Goal: Task Accomplishment & Management: Manage account settings

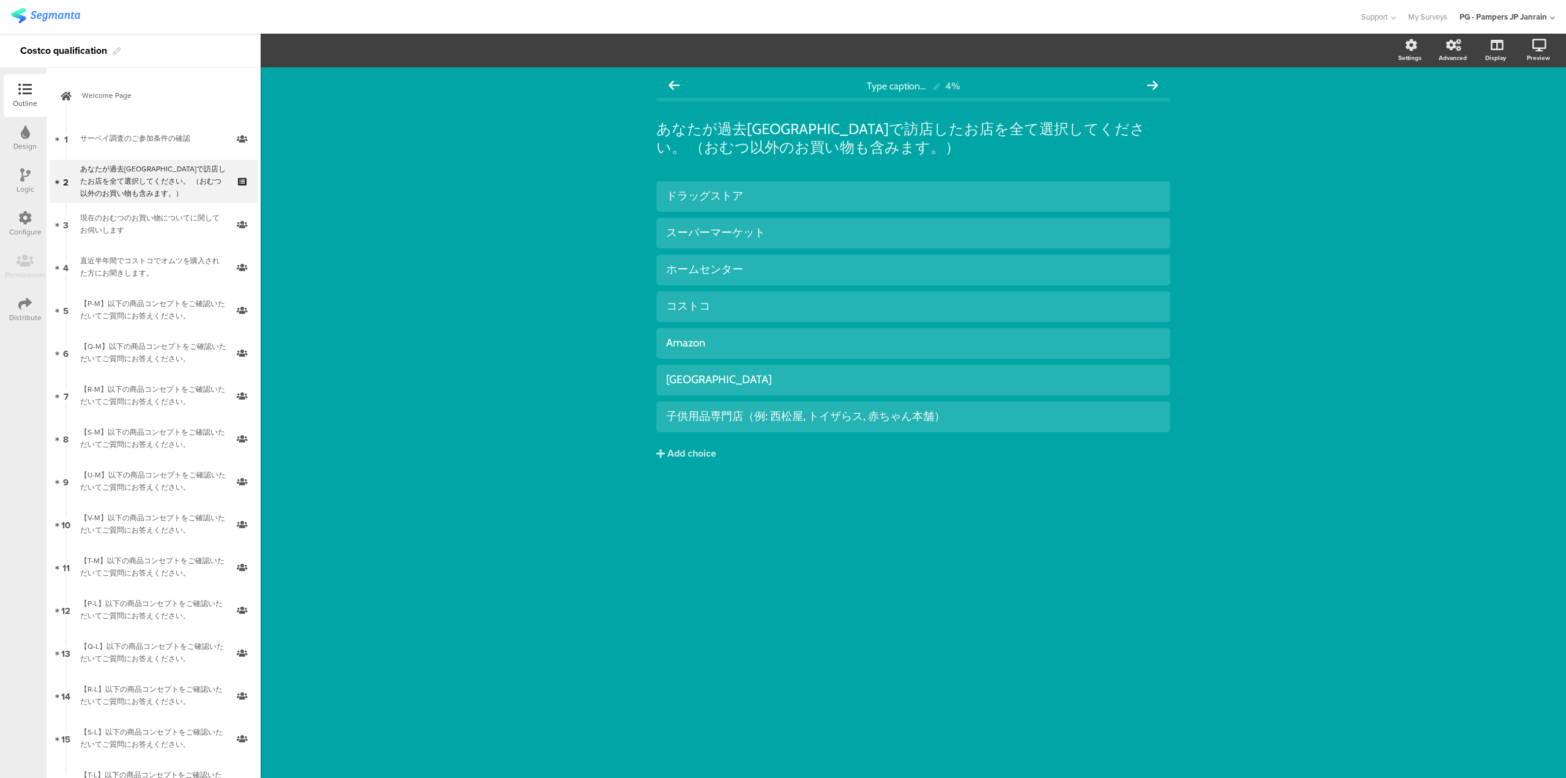
click at [71, 12] on img at bounding box center [45, 15] width 69 height 15
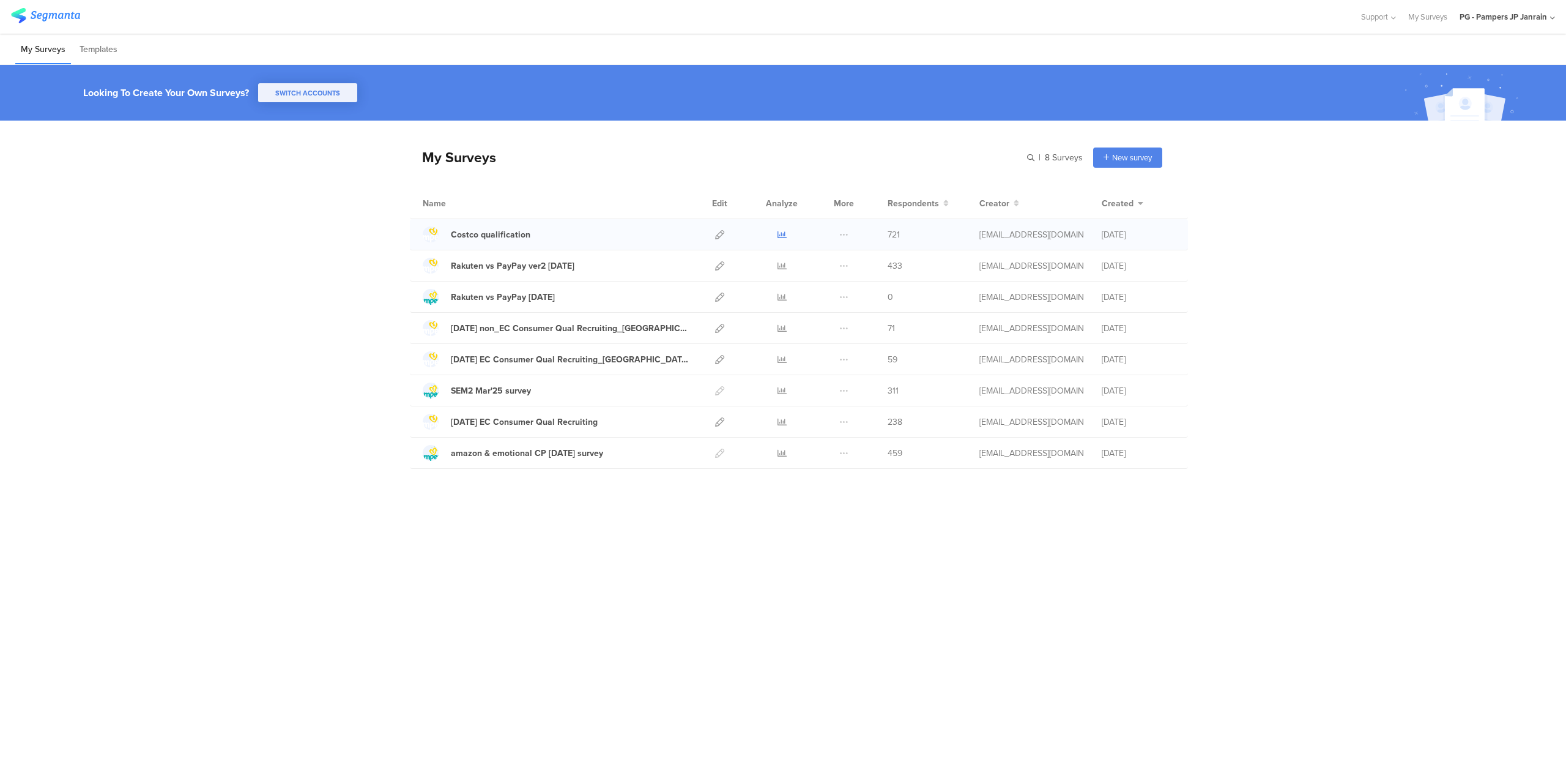
click at [783, 232] on icon at bounding box center [782, 234] width 9 height 9
click at [780, 234] on icon at bounding box center [782, 234] width 9 height 9
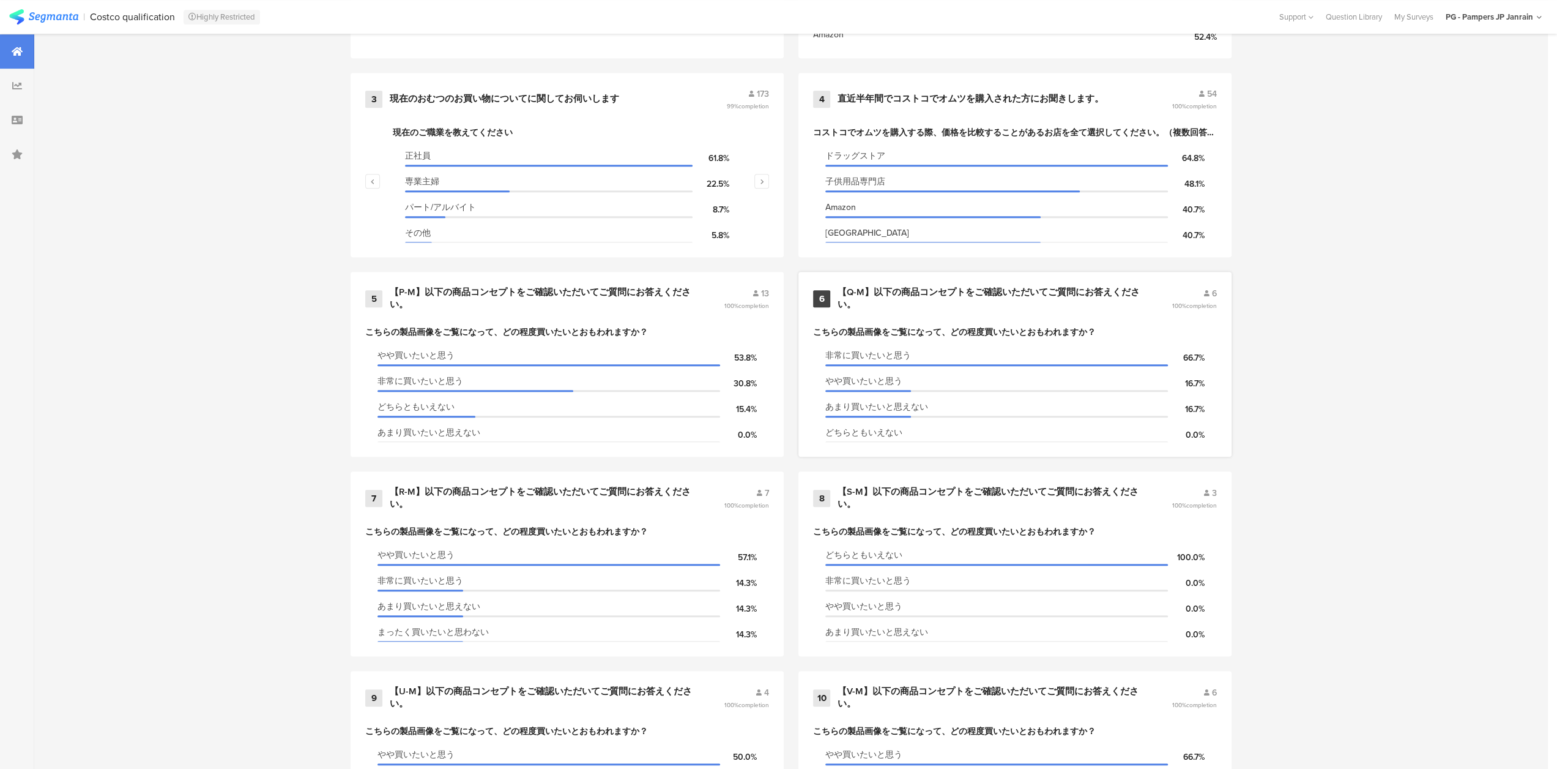
scroll to position [673, 0]
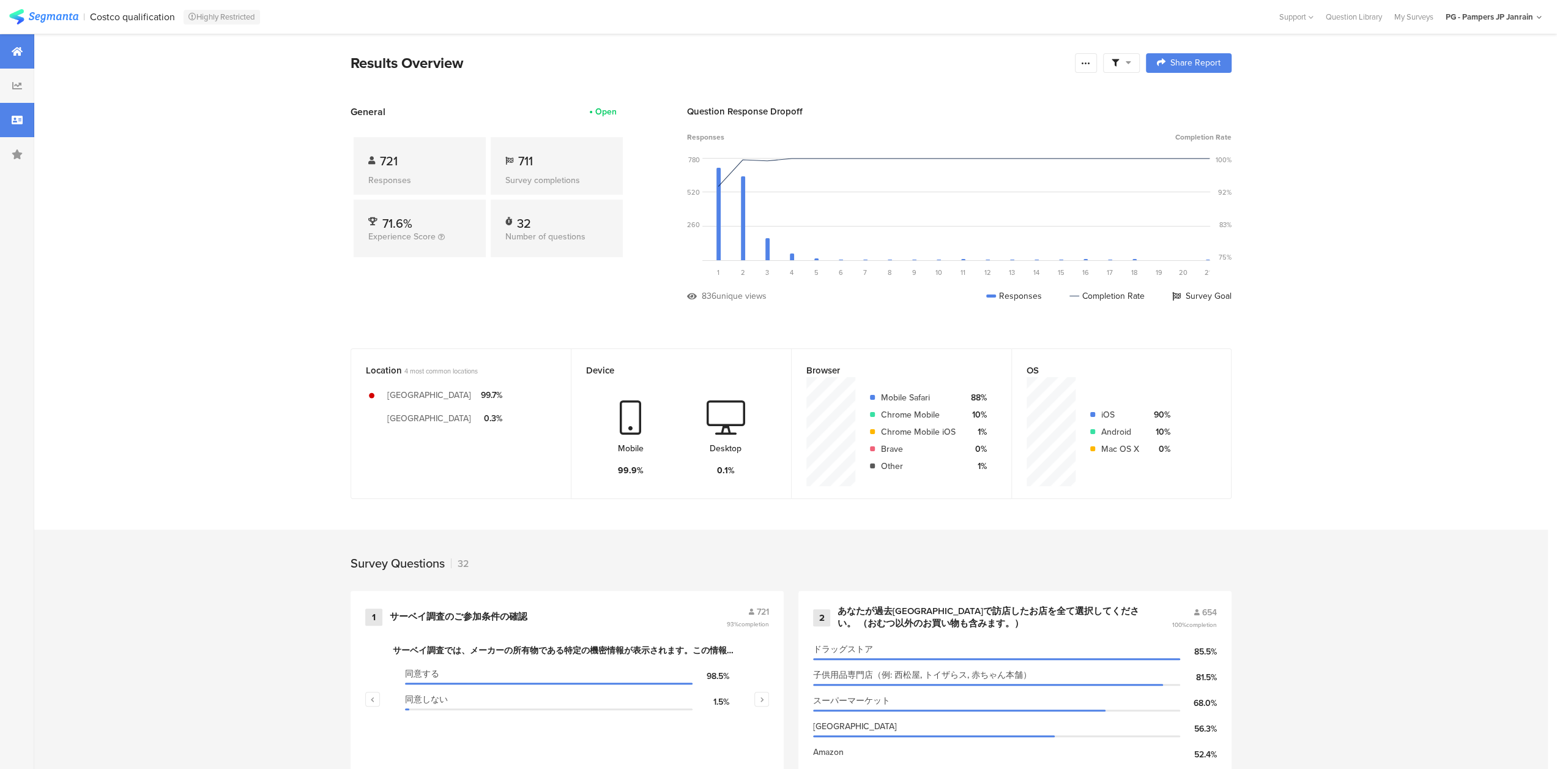
click at [9, 118] on div at bounding box center [17, 120] width 34 height 34
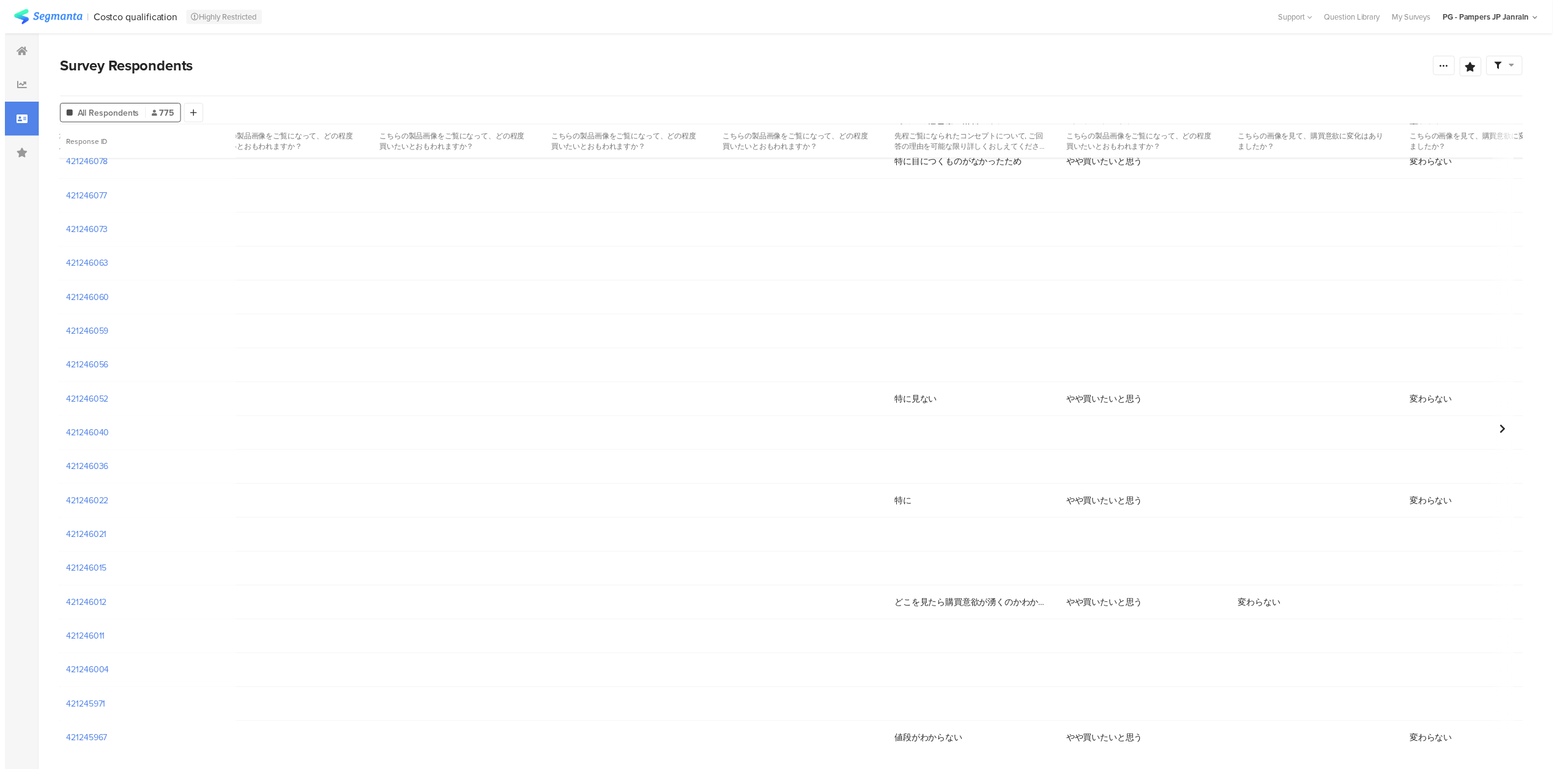
scroll to position [4253, 0]
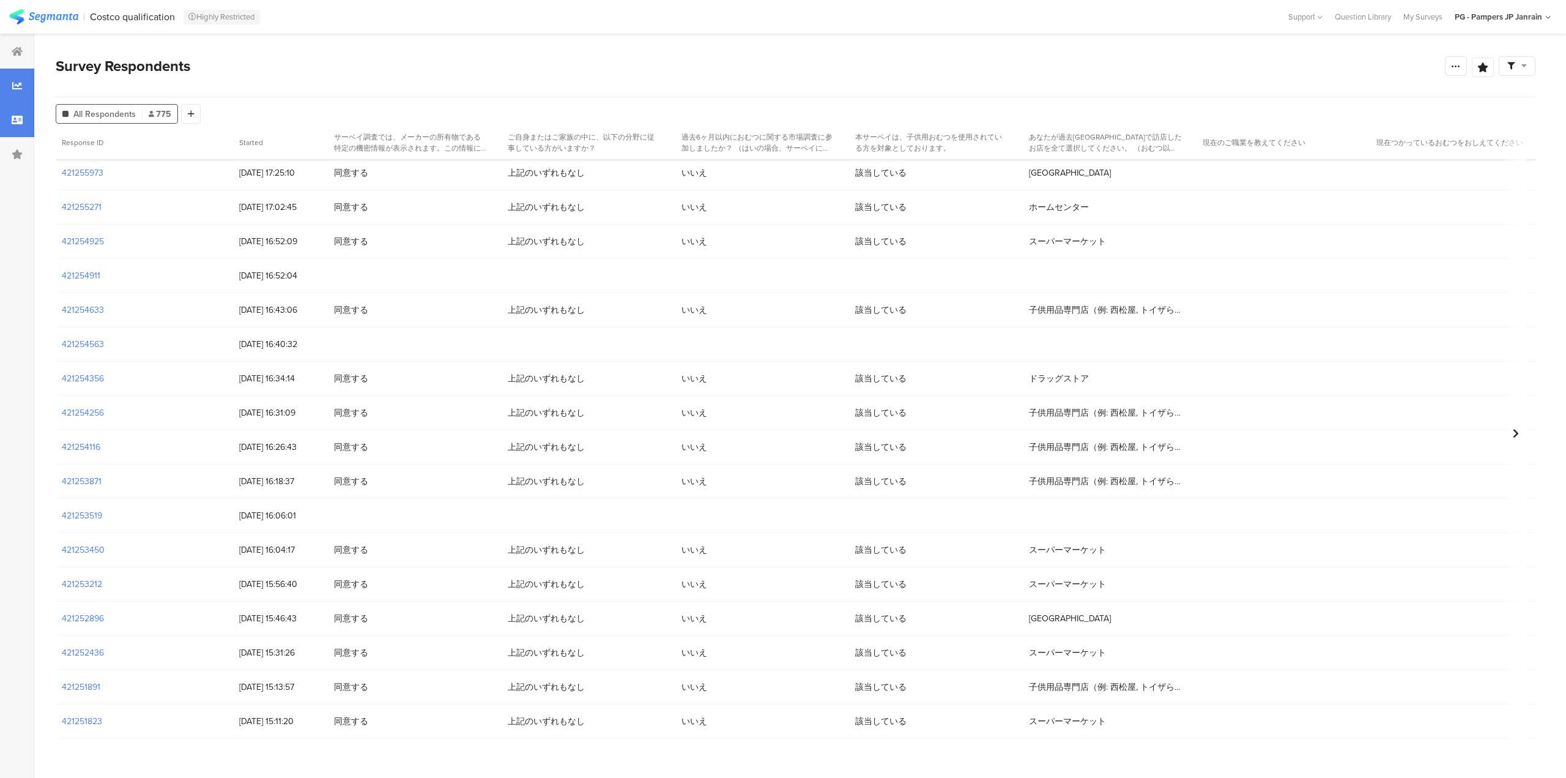
drag, startPoint x: 8, startPoint y: 95, endPoint x: 0, endPoint y: 91, distance: 8.8
click at [6, 95] on div at bounding box center [17, 86] width 34 height 34
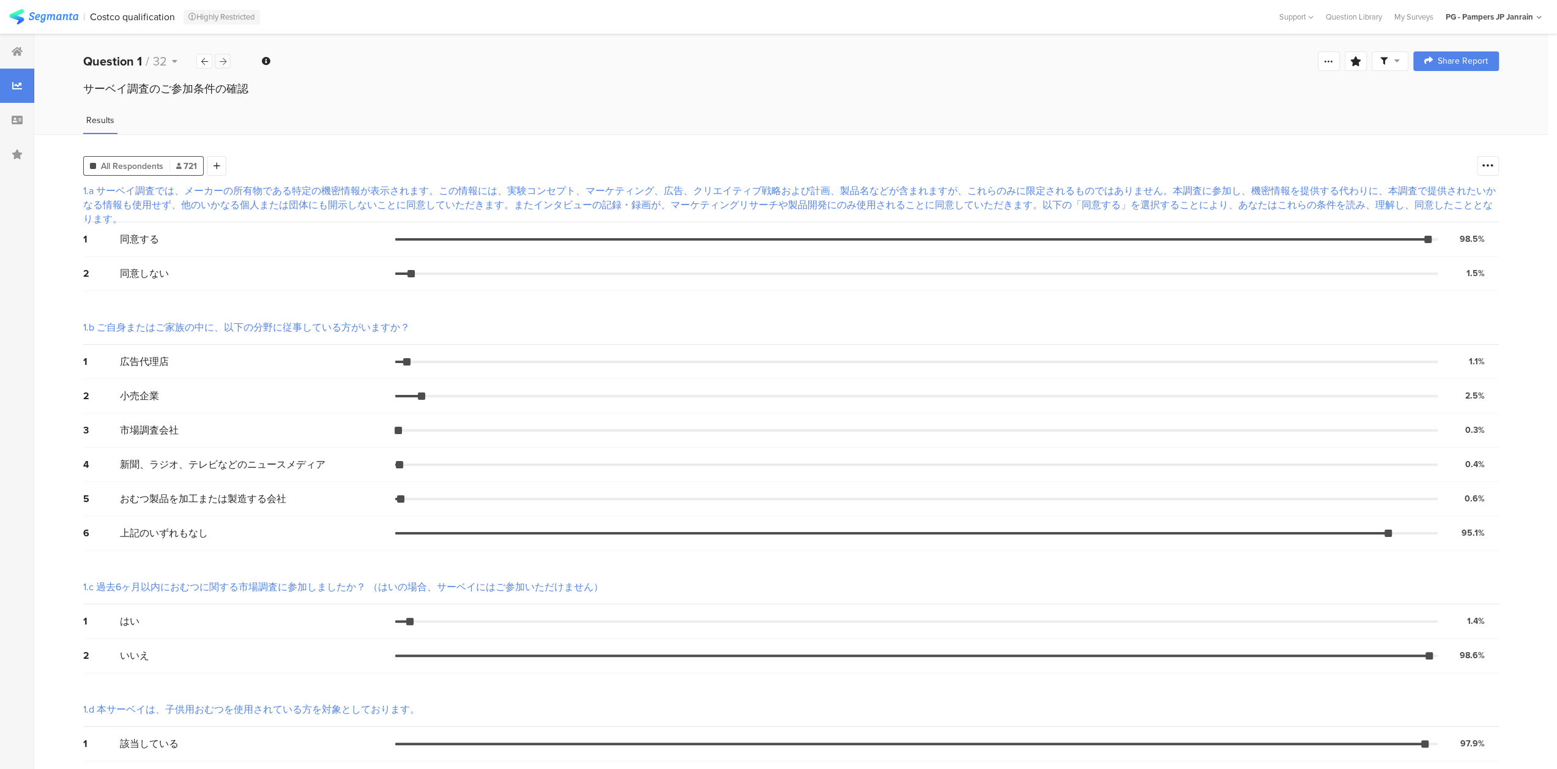
click at [218, 58] on div at bounding box center [223, 61] width 16 height 15
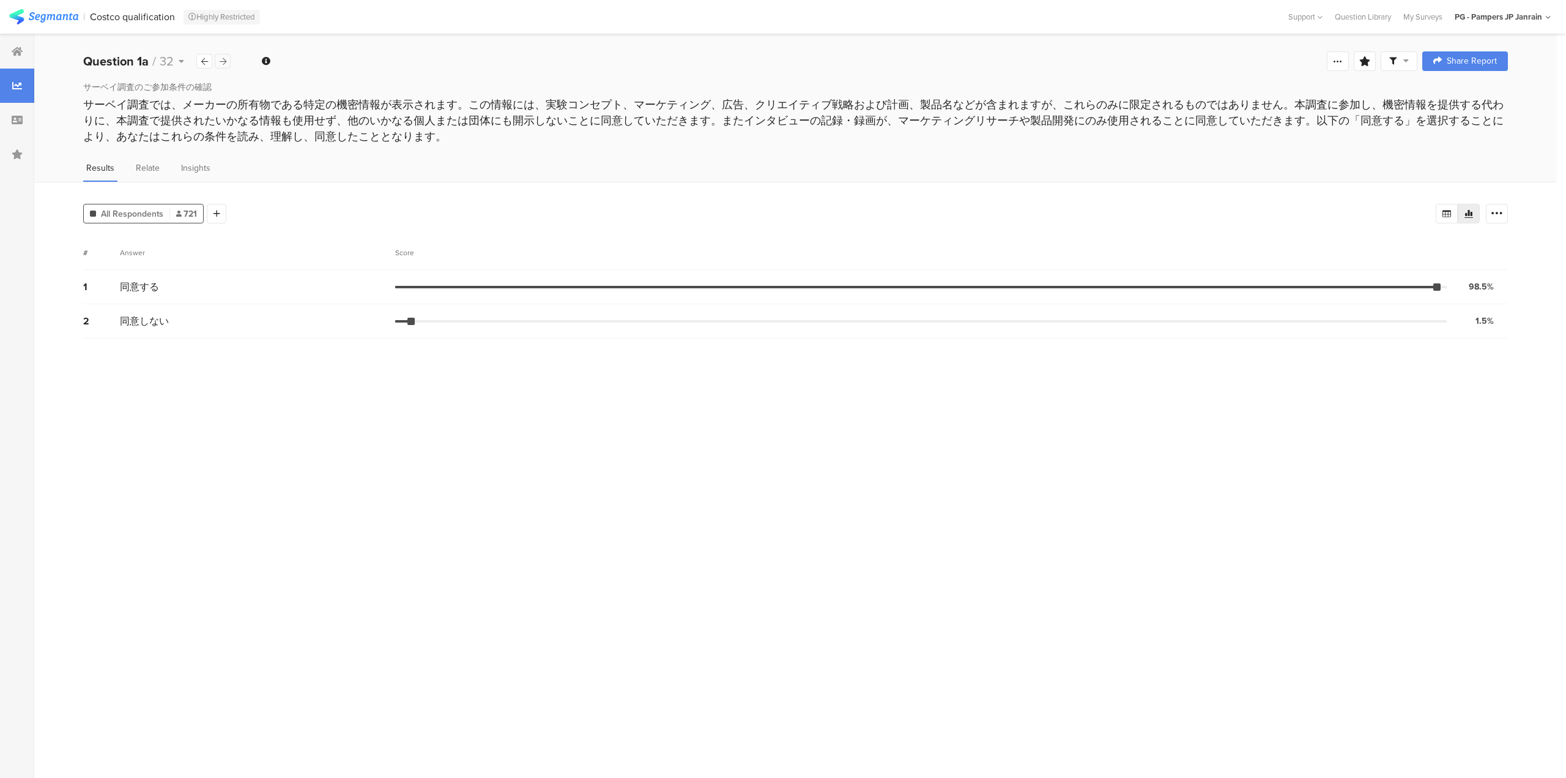
click at [218, 58] on div at bounding box center [223, 61] width 16 height 15
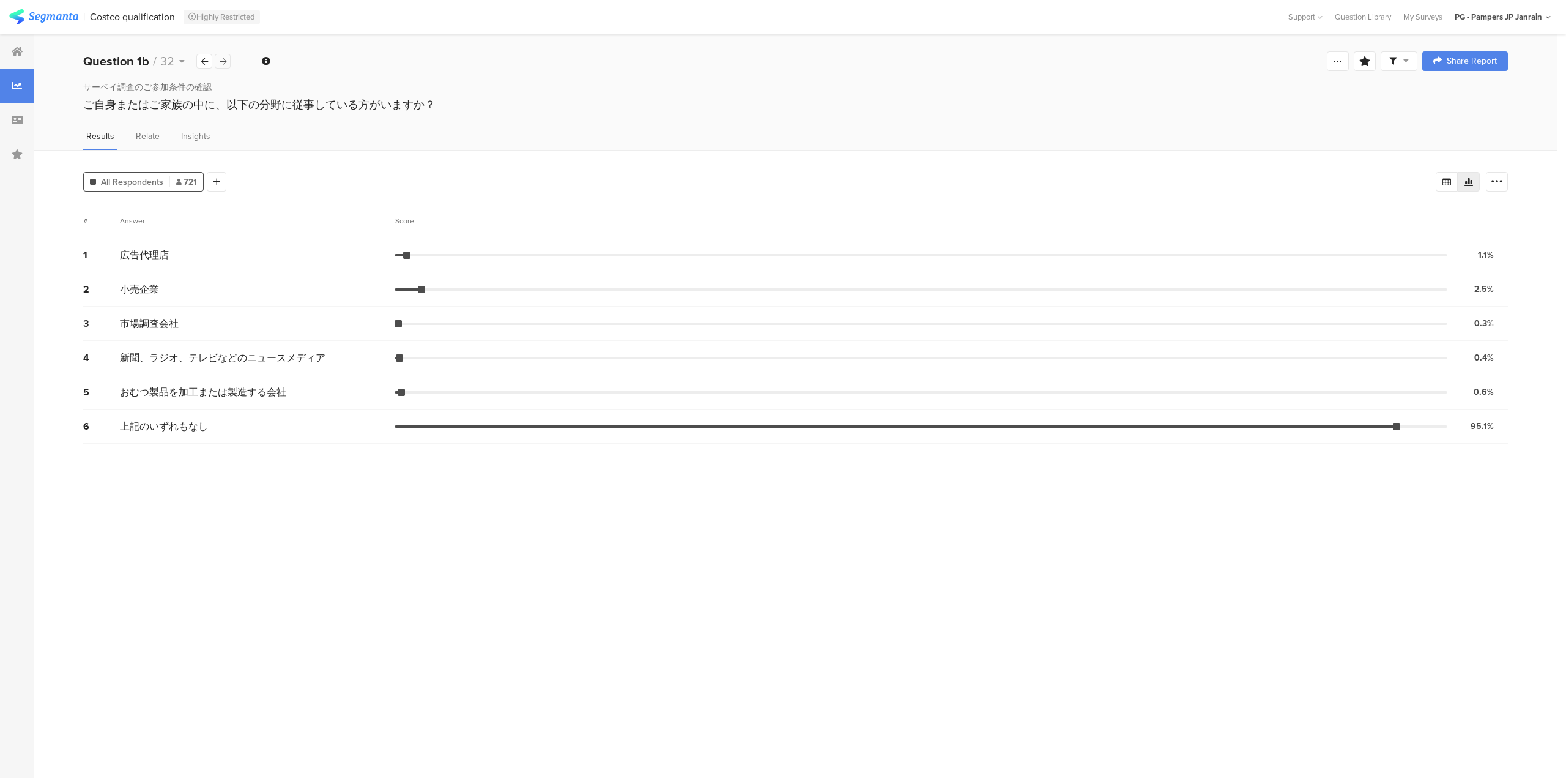
click at [218, 58] on div at bounding box center [223, 61] width 16 height 15
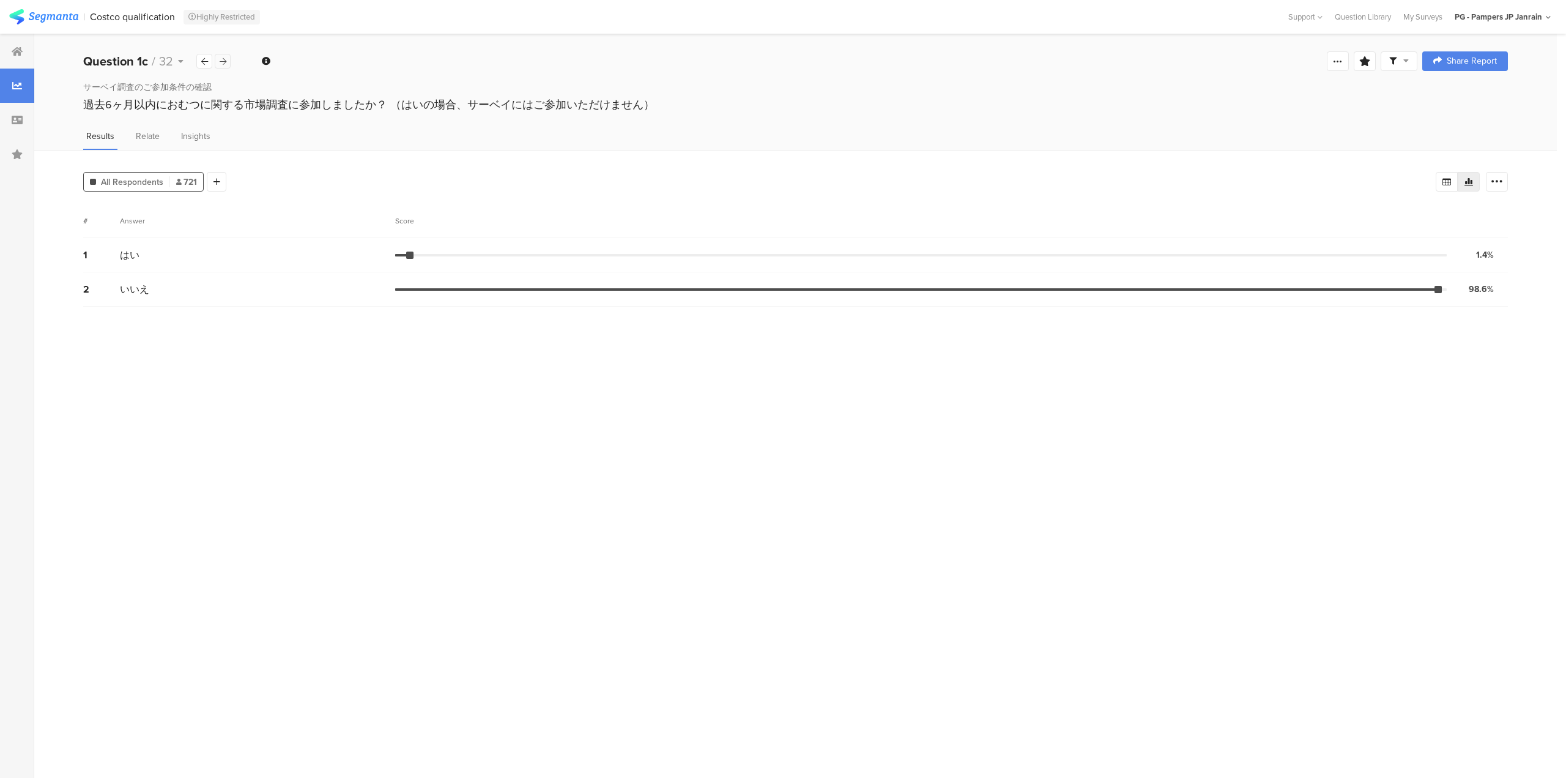
click at [218, 58] on div at bounding box center [223, 61] width 16 height 15
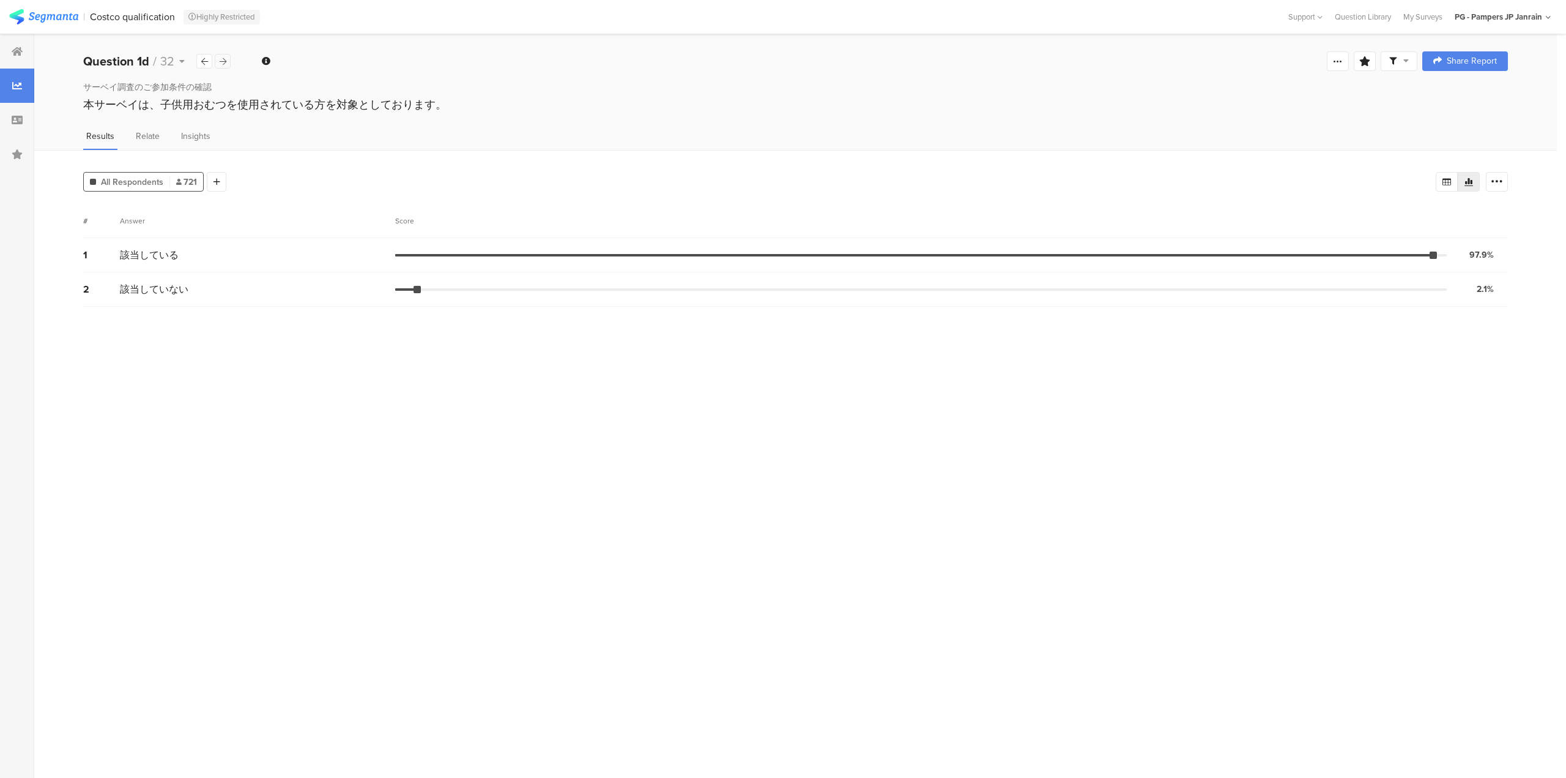
click at [218, 58] on div at bounding box center [223, 61] width 16 height 15
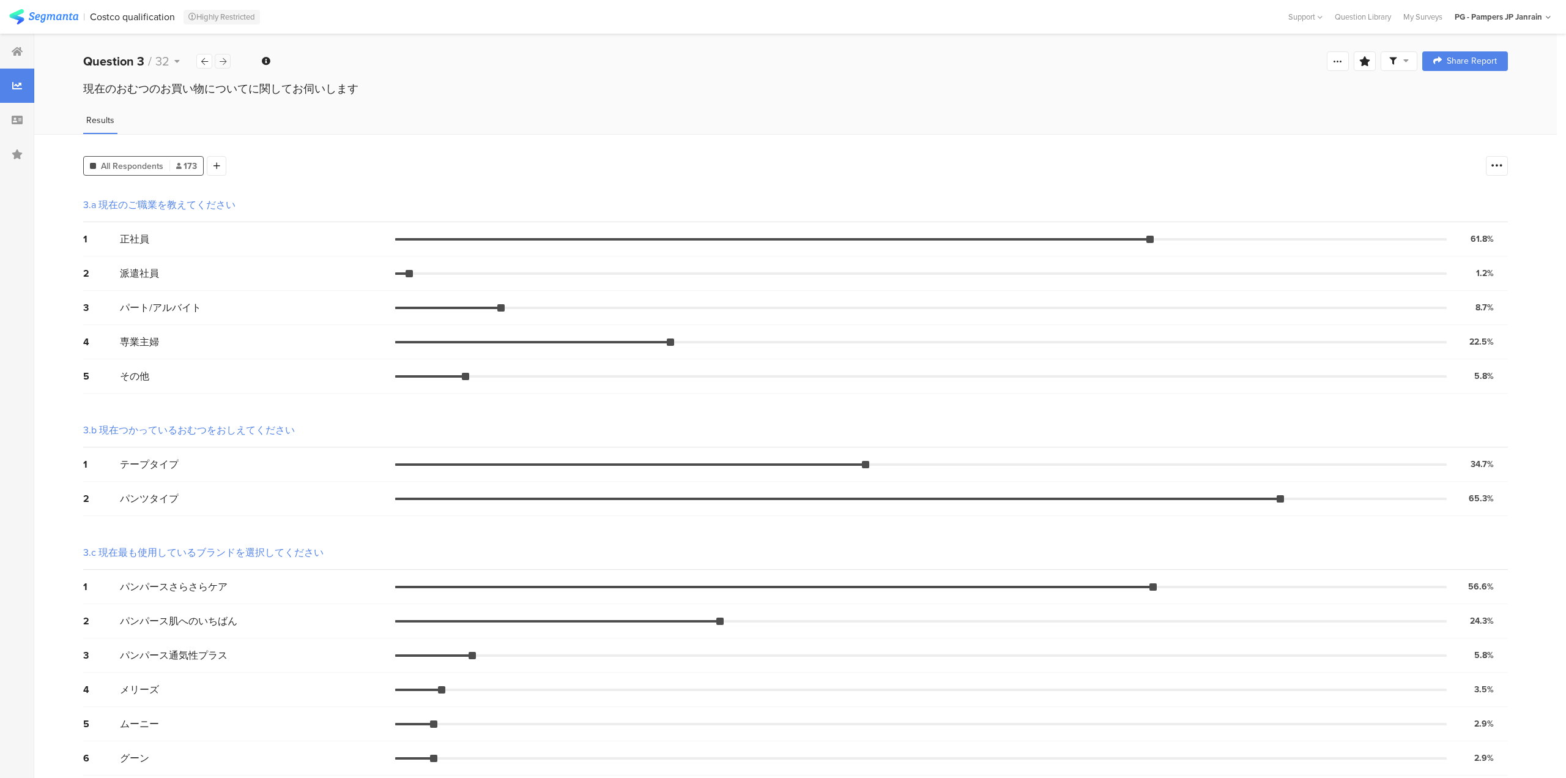
click at [218, 58] on div at bounding box center [223, 61] width 16 height 15
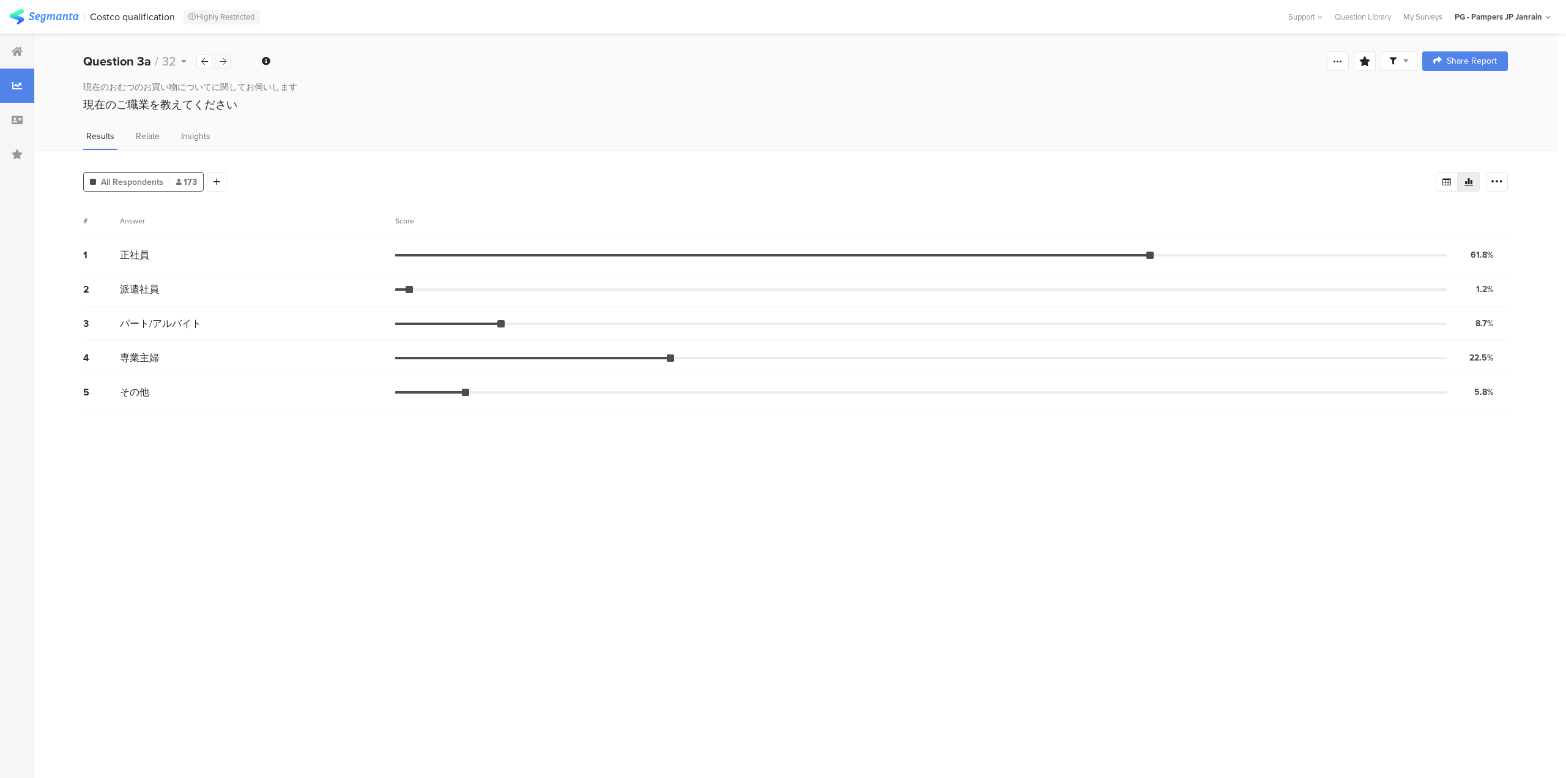
click at [218, 58] on div at bounding box center [223, 61] width 16 height 15
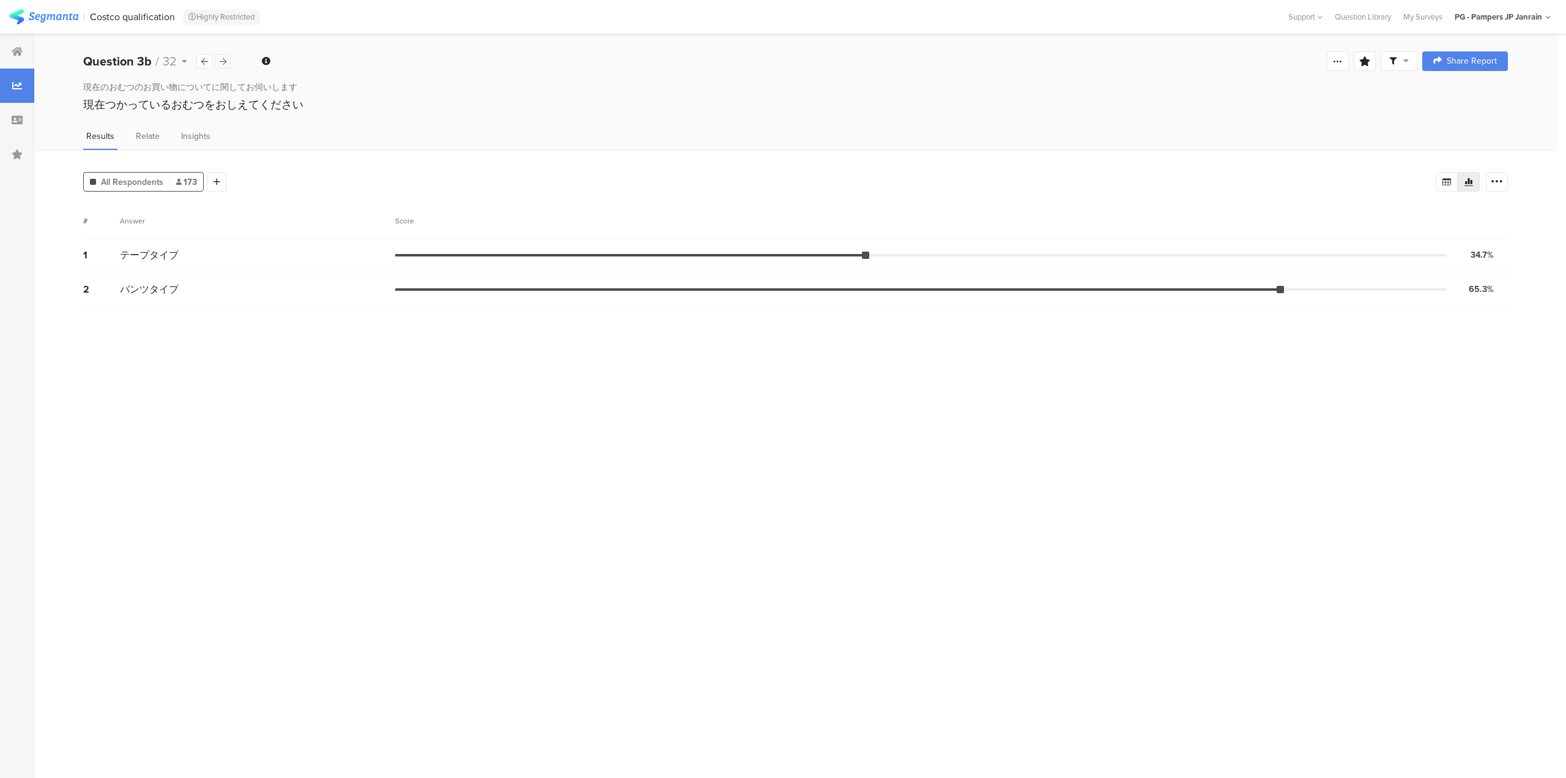
click at [218, 58] on div at bounding box center [223, 61] width 16 height 15
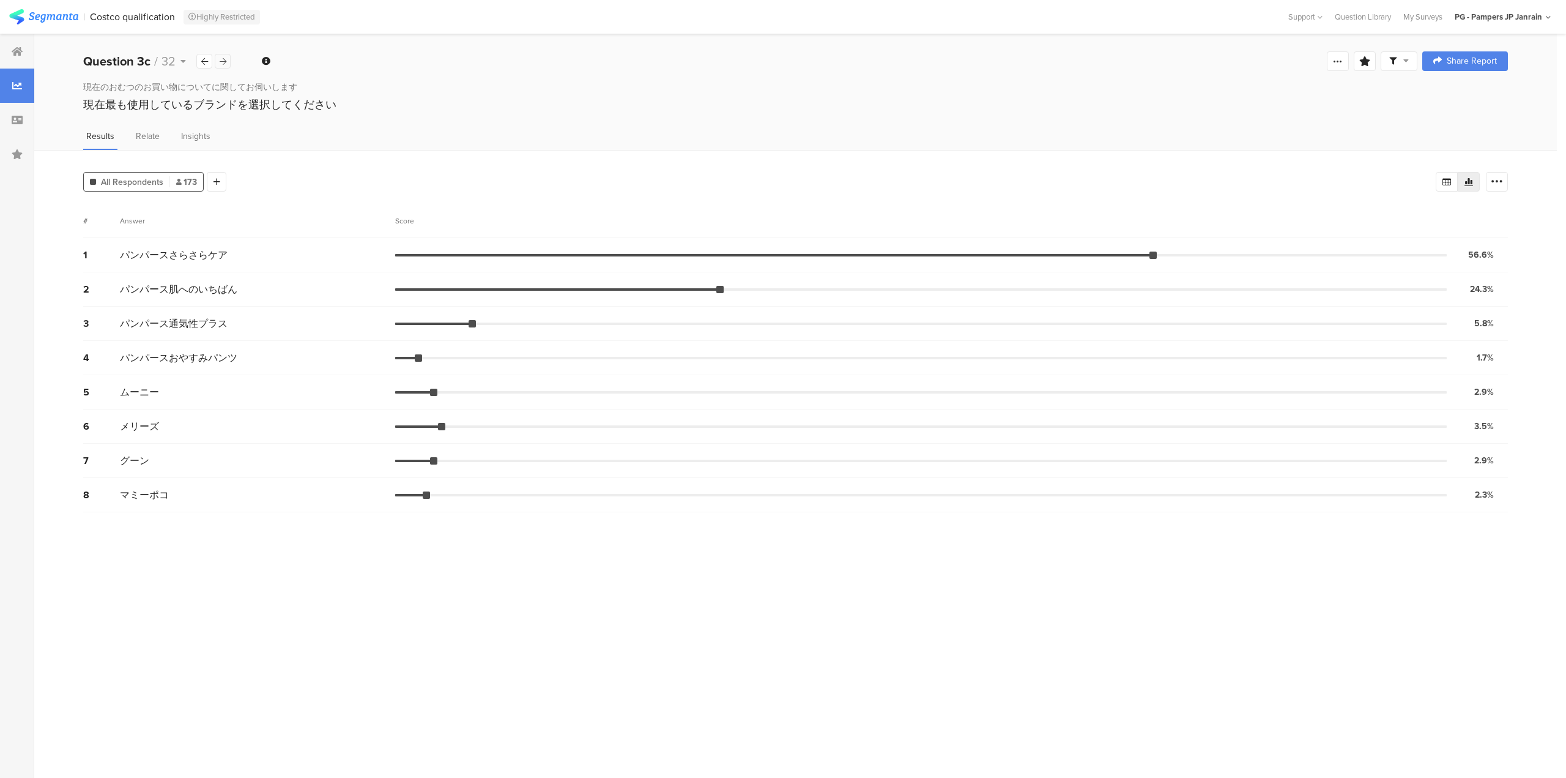
click at [218, 58] on div at bounding box center [223, 61] width 16 height 15
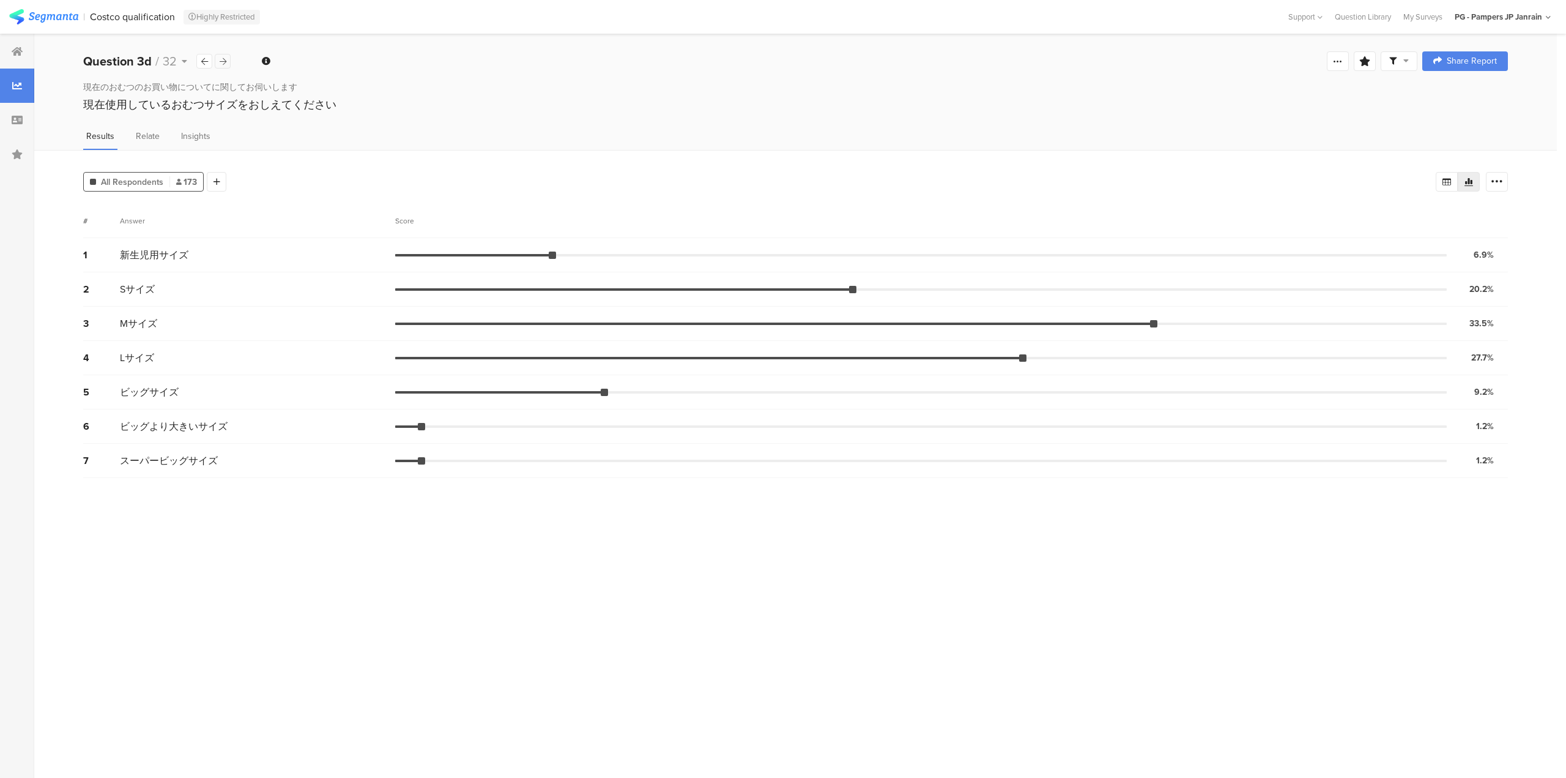
click at [218, 58] on div at bounding box center [223, 61] width 16 height 15
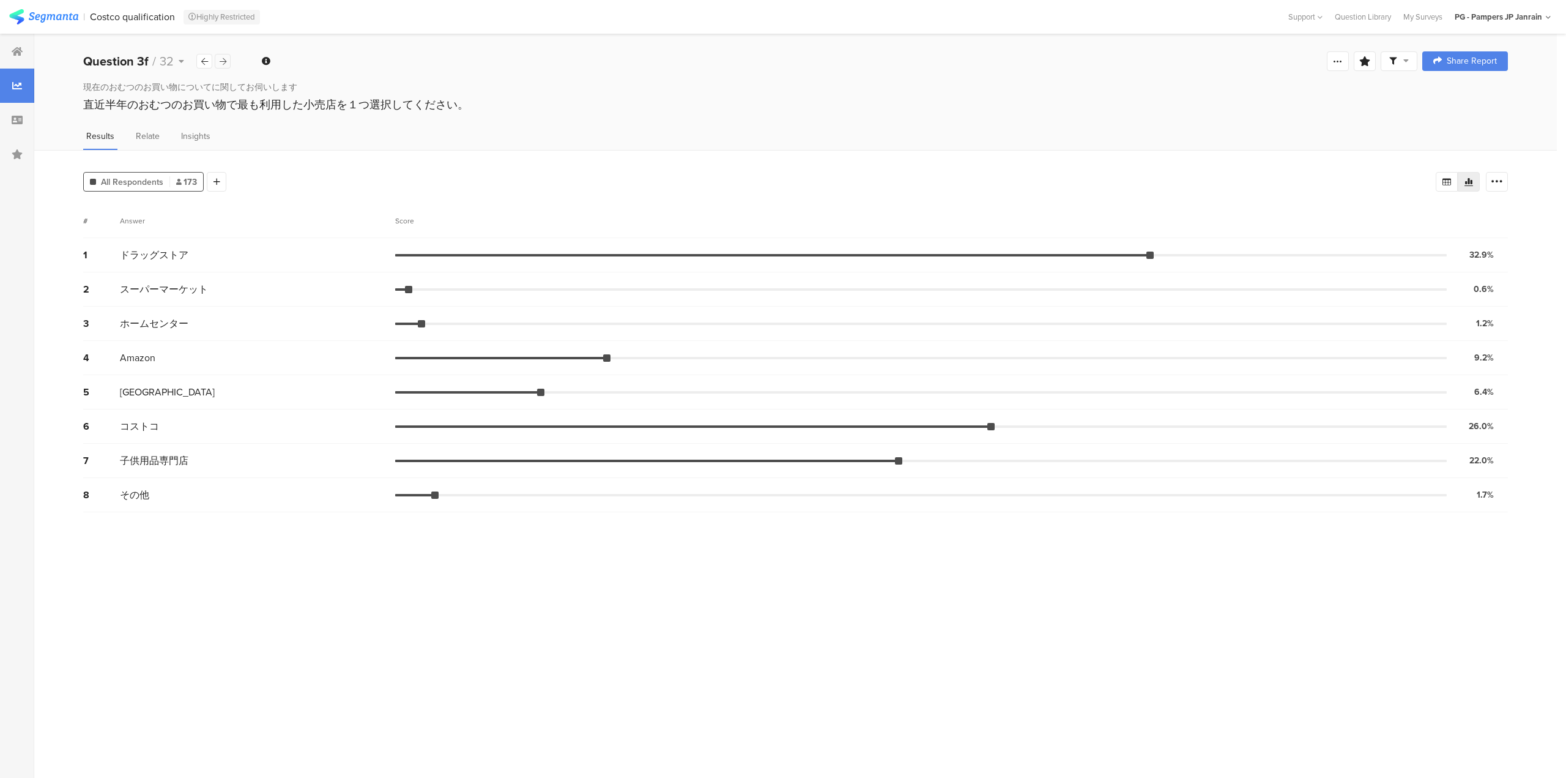
click at [218, 58] on div at bounding box center [223, 61] width 16 height 15
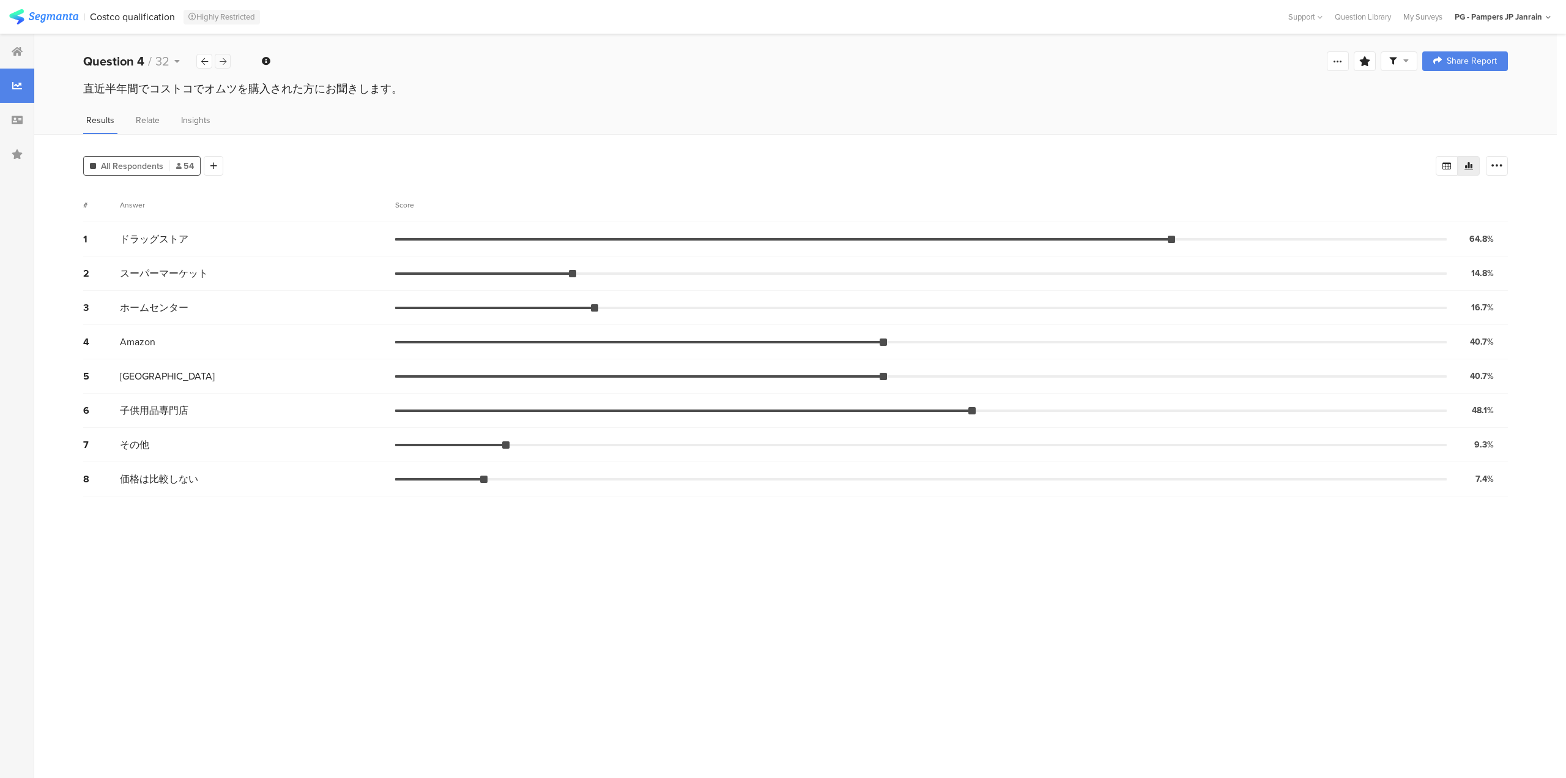
click at [218, 58] on div at bounding box center [223, 61] width 16 height 15
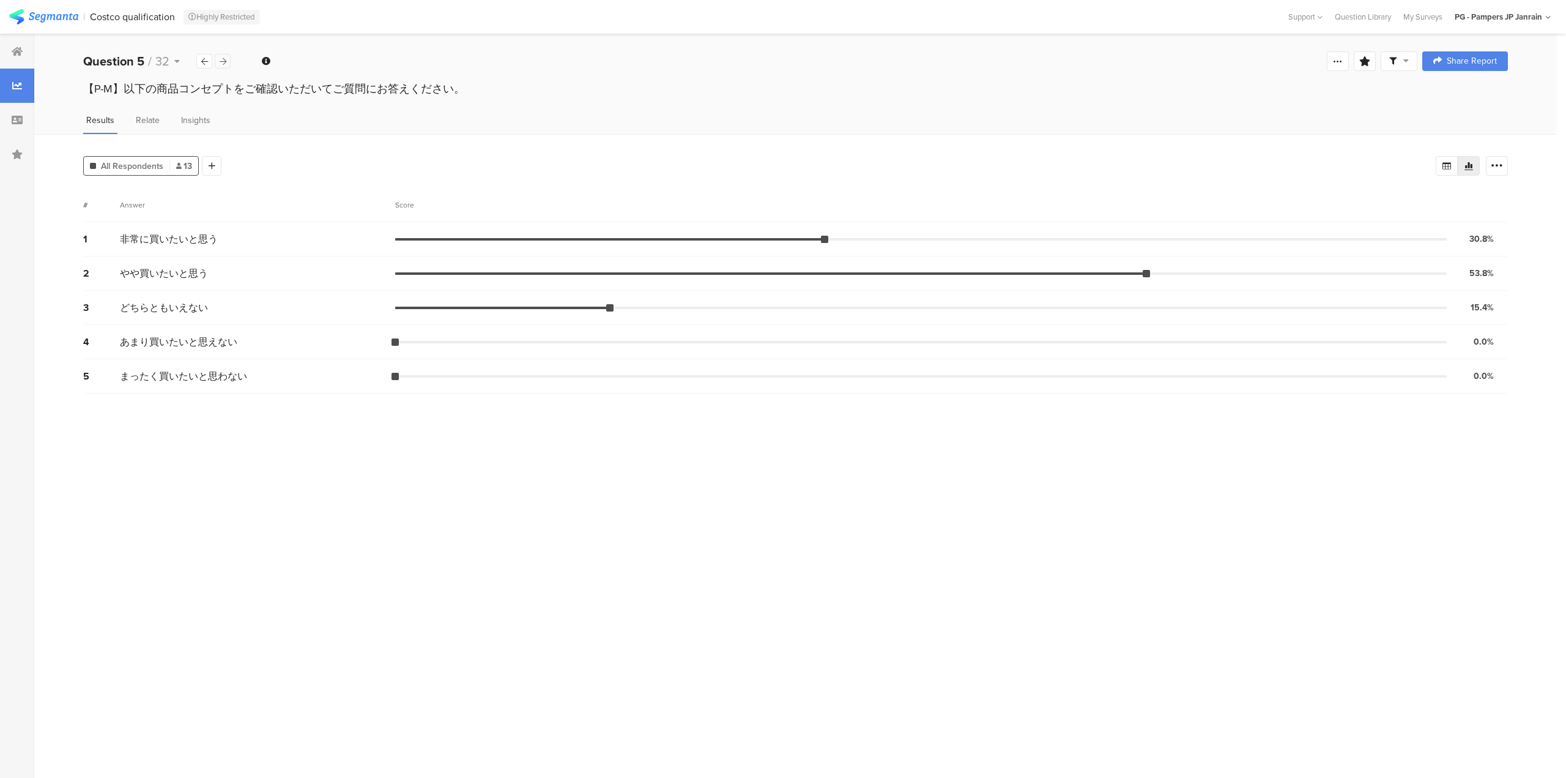
click at [218, 58] on div at bounding box center [223, 61] width 16 height 15
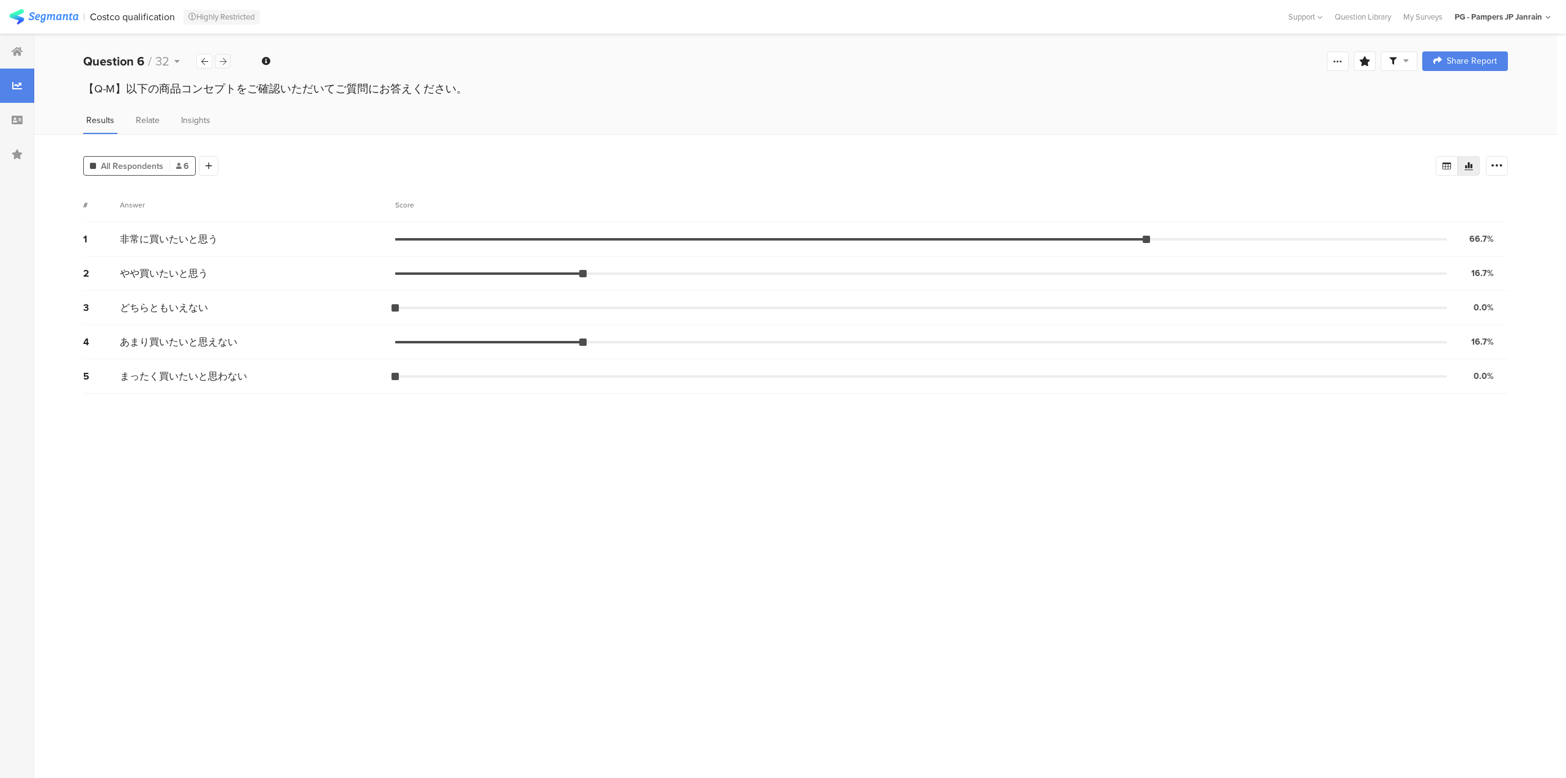
click at [218, 58] on div at bounding box center [223, 61] width 16 height 15
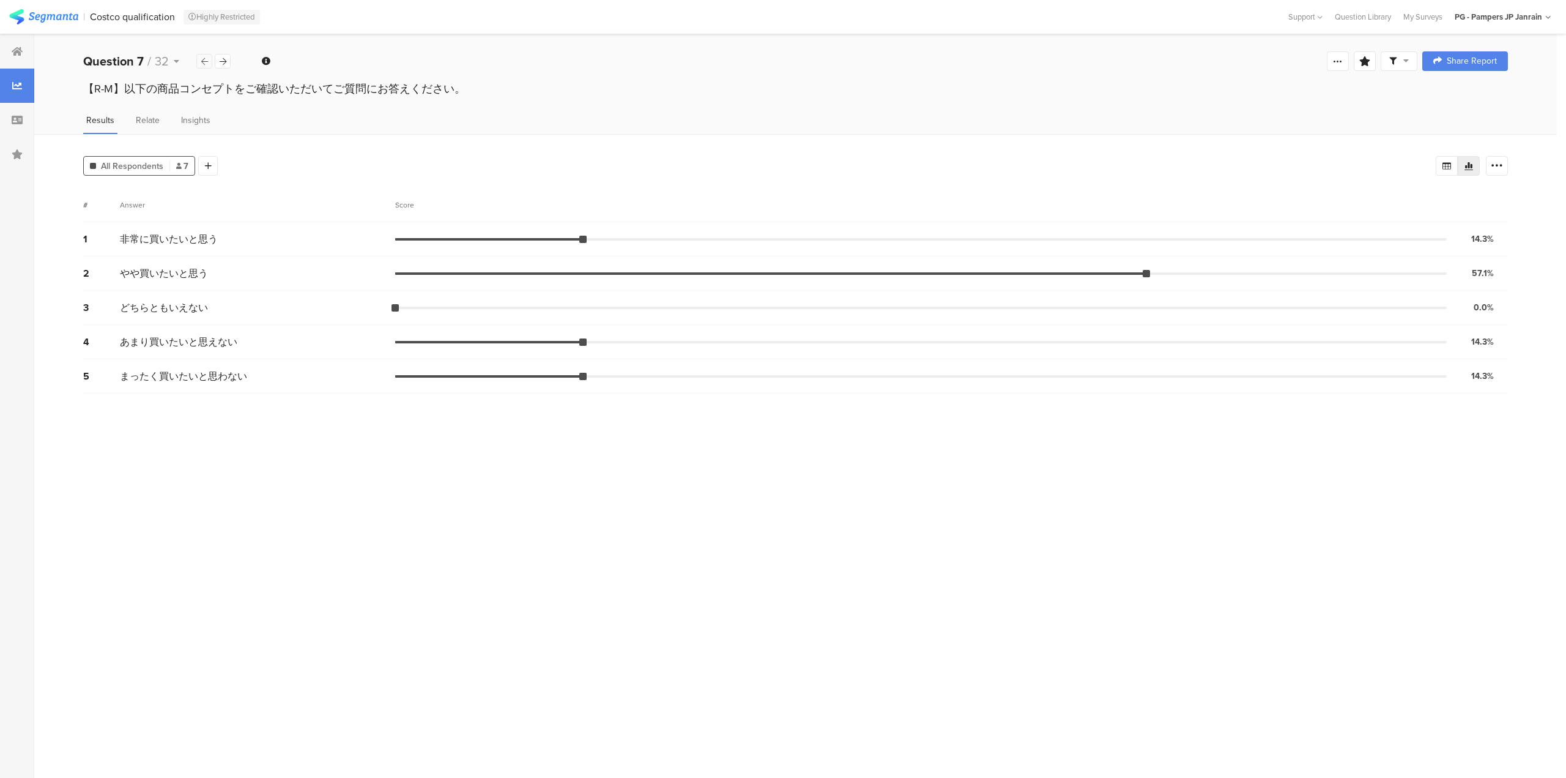
click at [202, 58] on icon at bounding box center [204, 62] width 7 height 8
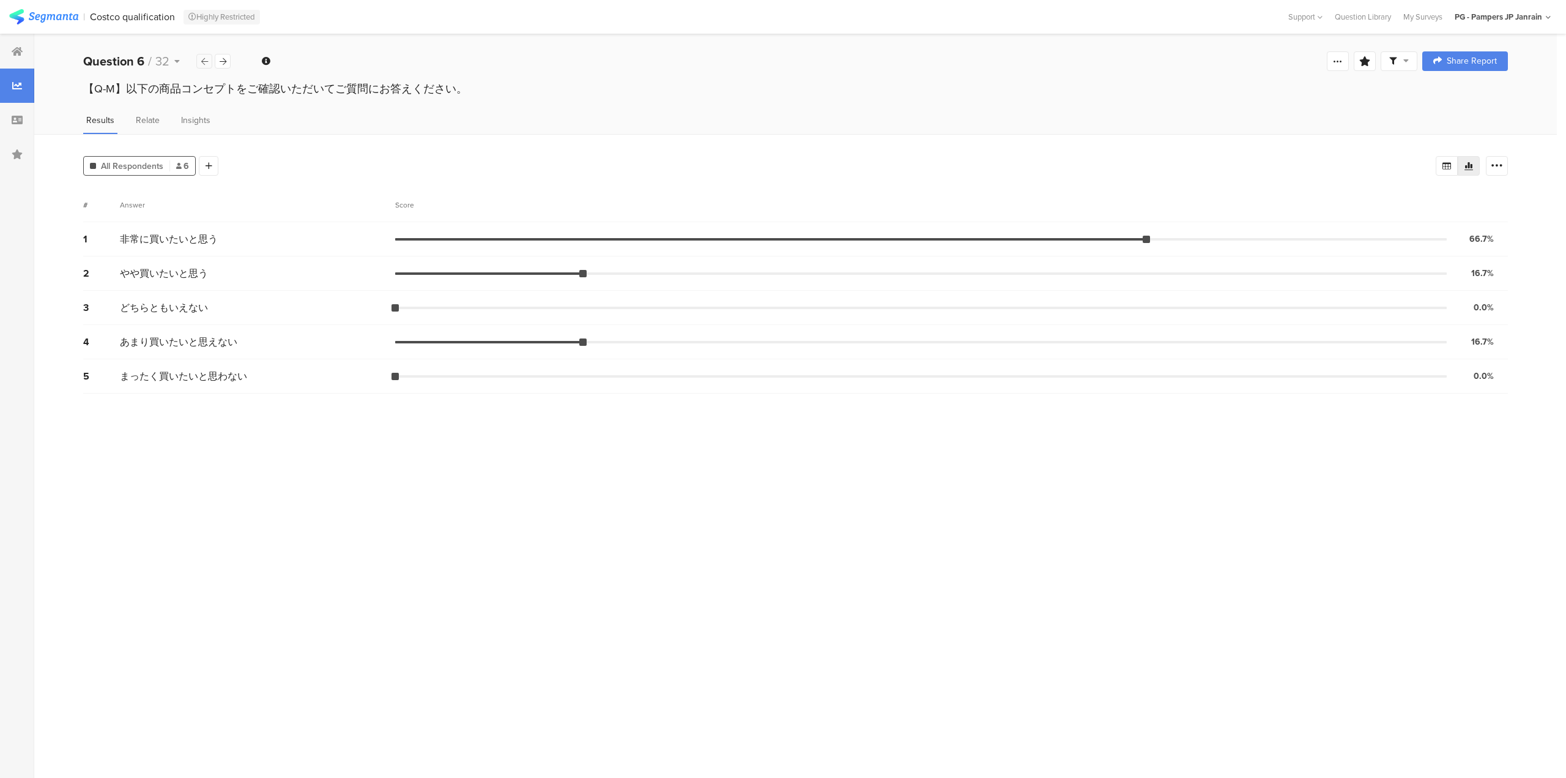
click at [202, 58] on icon at bounding box center [204, 62] width 7 height 8
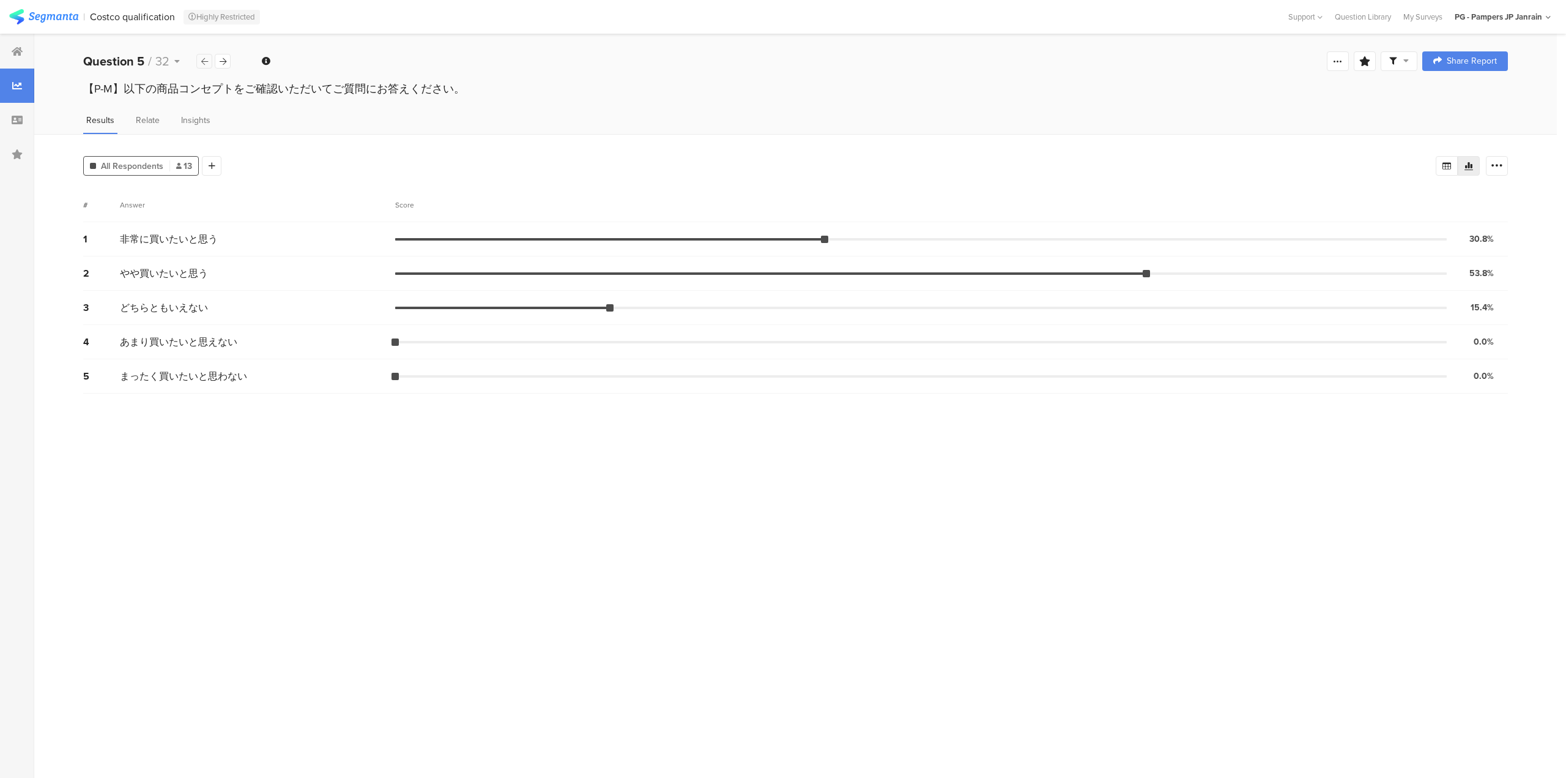
click at [207, 59] on icon at bounding box center [204, 62] width 7 height 8
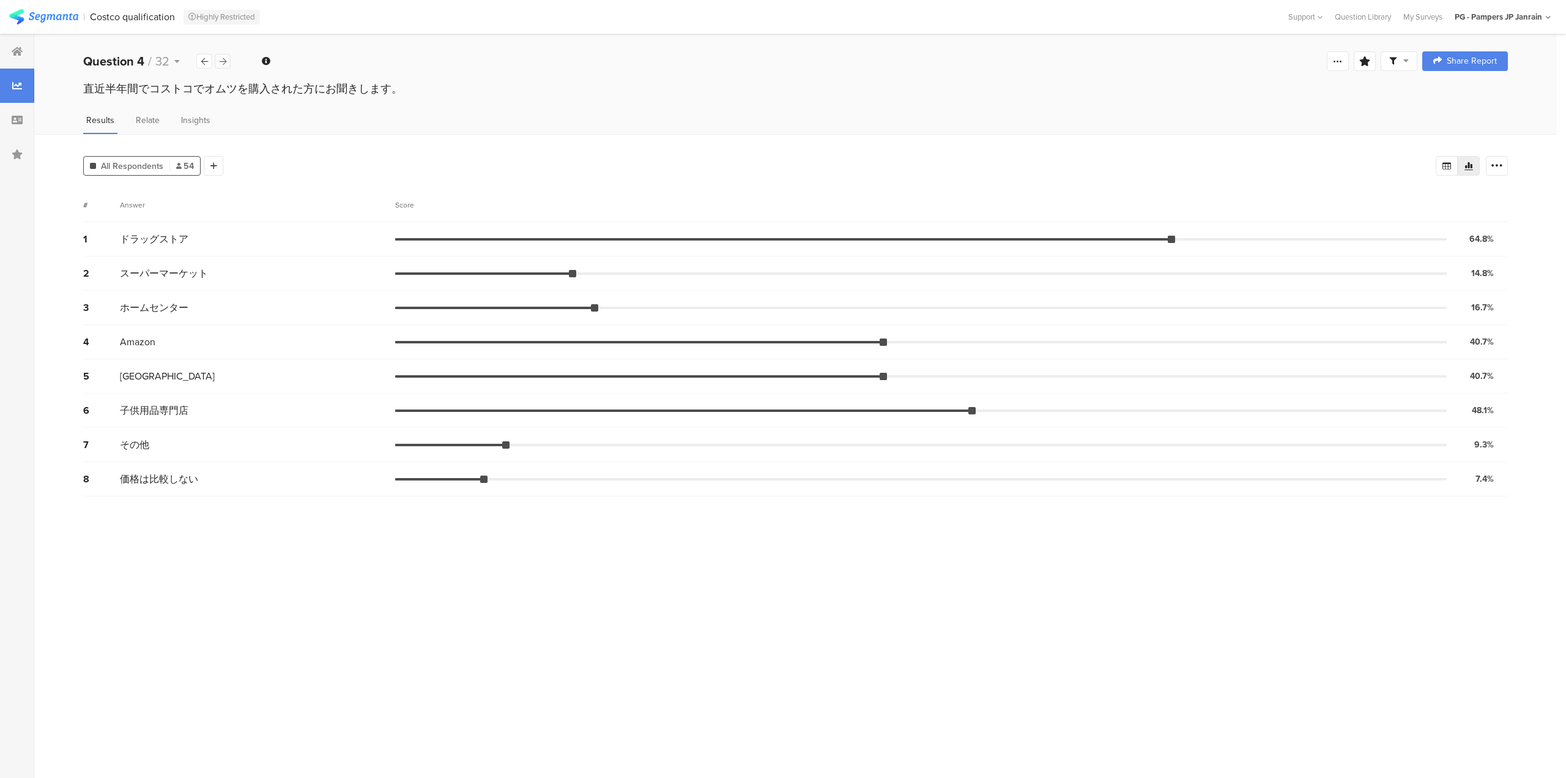
click at [223, 60] on icon at bounding box center [223, 62] width 7 height 8
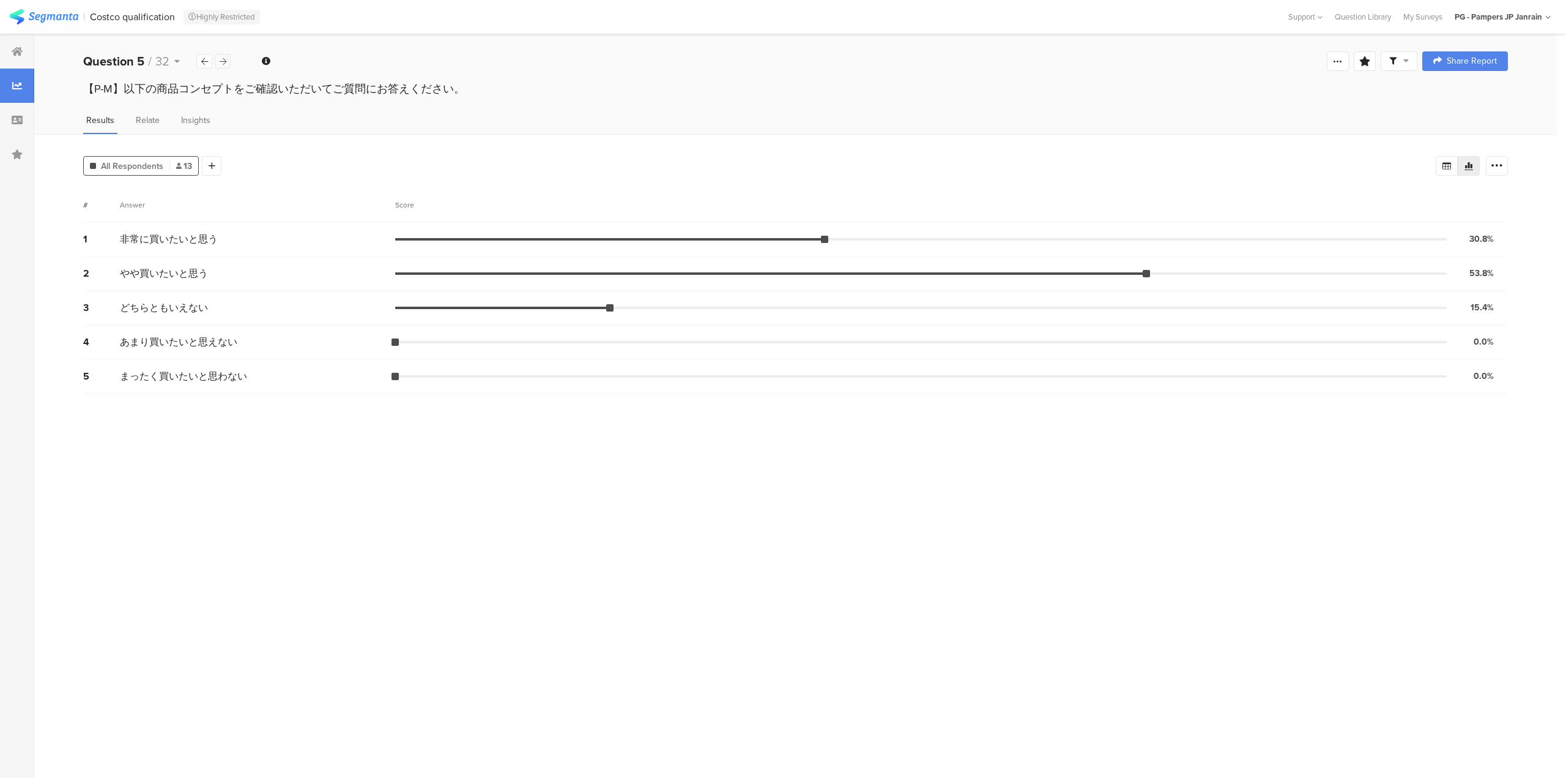
click at [223, 60] on icon at bounding box center [223, 62] width 7 height 8
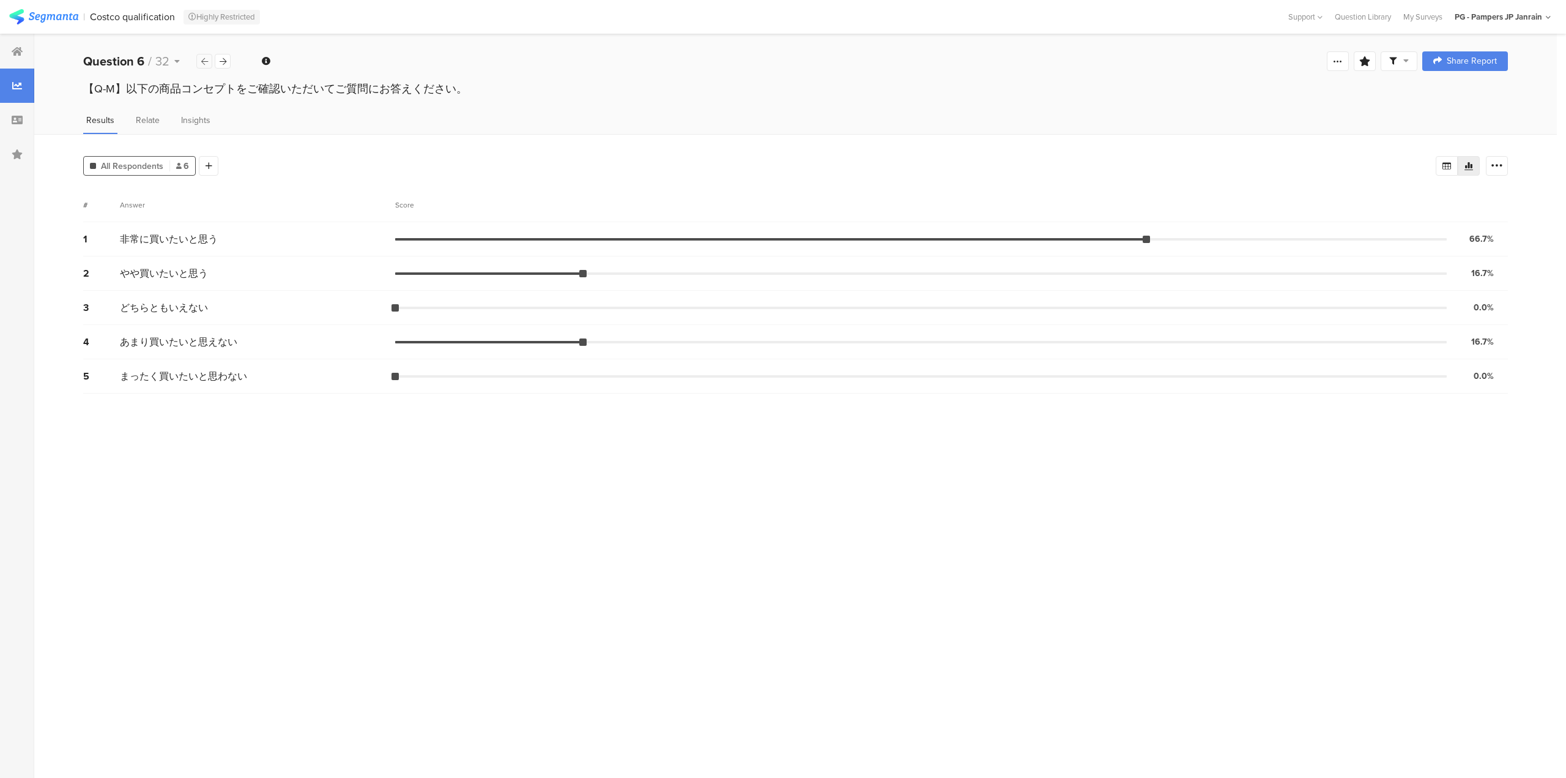
click at [205, 57] on div at bounding box center [204, 61] width 16 height 15
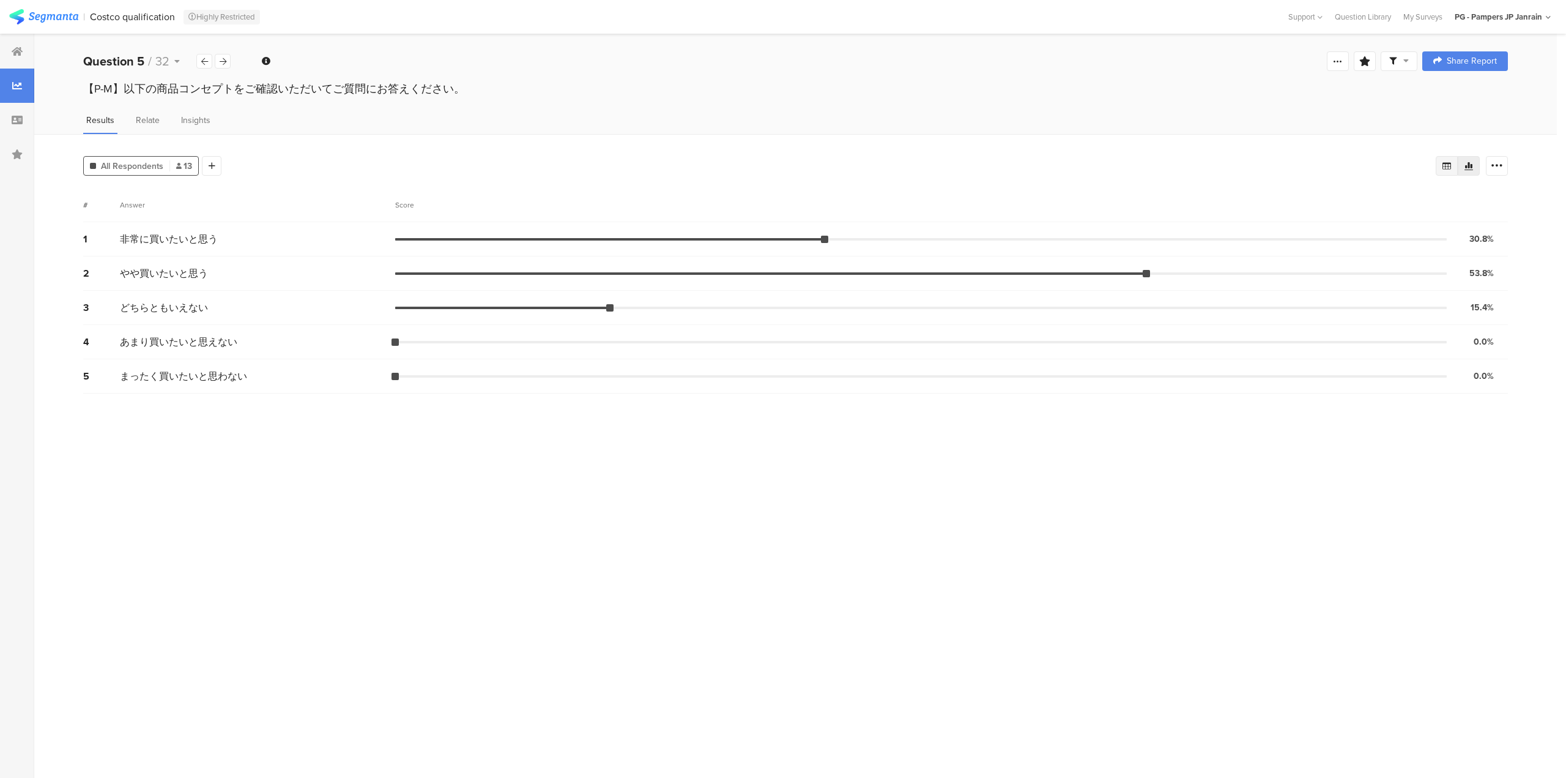
click at [1451, 172] on div at bounding box center [1447, 166] width 22 height 20
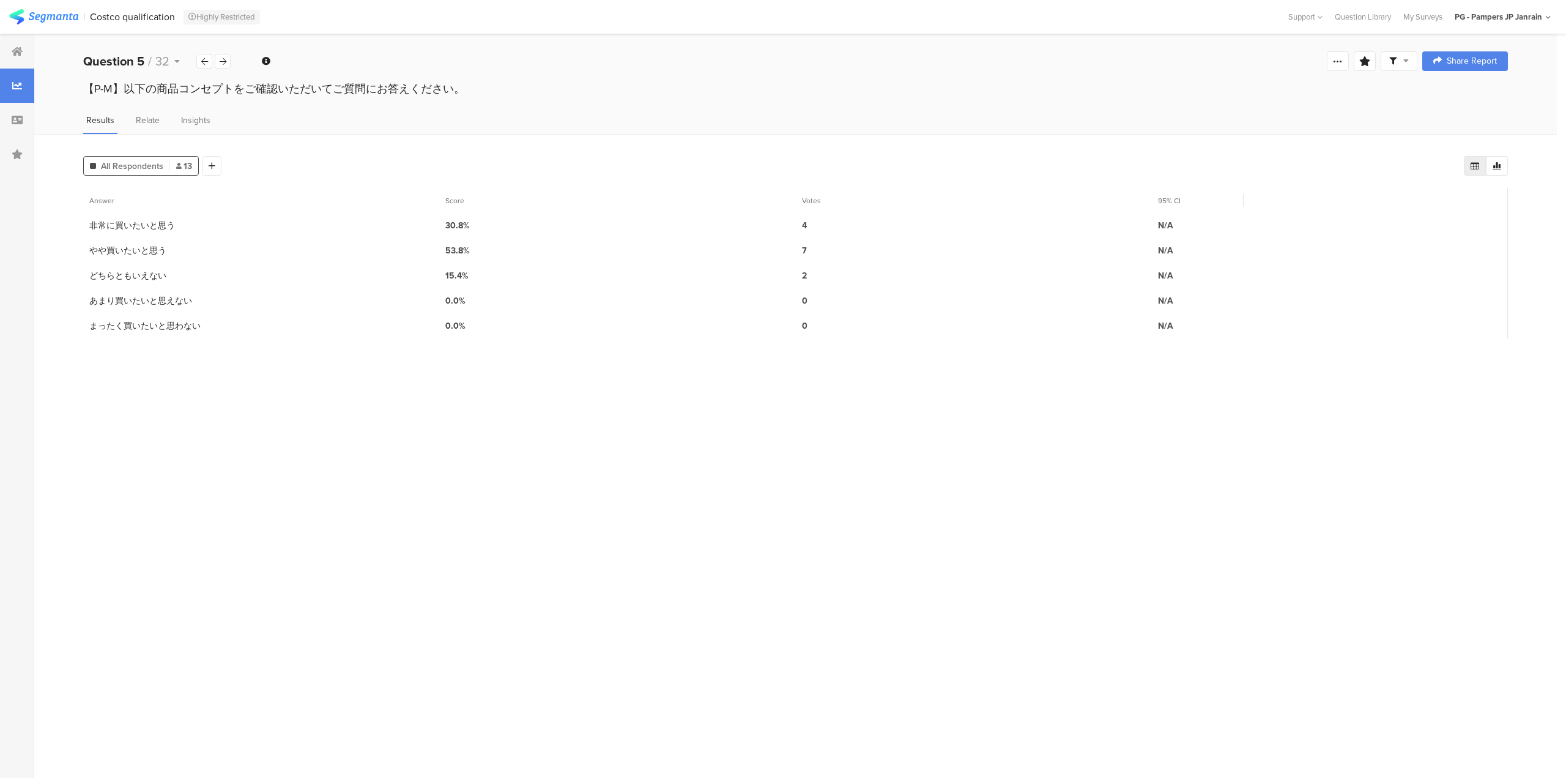
drag, startPoint x: 305, startPoint y: 222, endPoint x: 1051, endPoint y: 351, distance: 757.6
click at [1046, 367] on section "Answer Score Votes 95% CI 1 非常に買いたいと思う 30.8% 4 N/A 2 やや買いたいと思う 53.8% 7 N/A 3 どち…" at bounding box center [795, 478] width 1425 height 581
click at [1493, 169] on icon at bounding box center [1497, 166] width 10 height 10
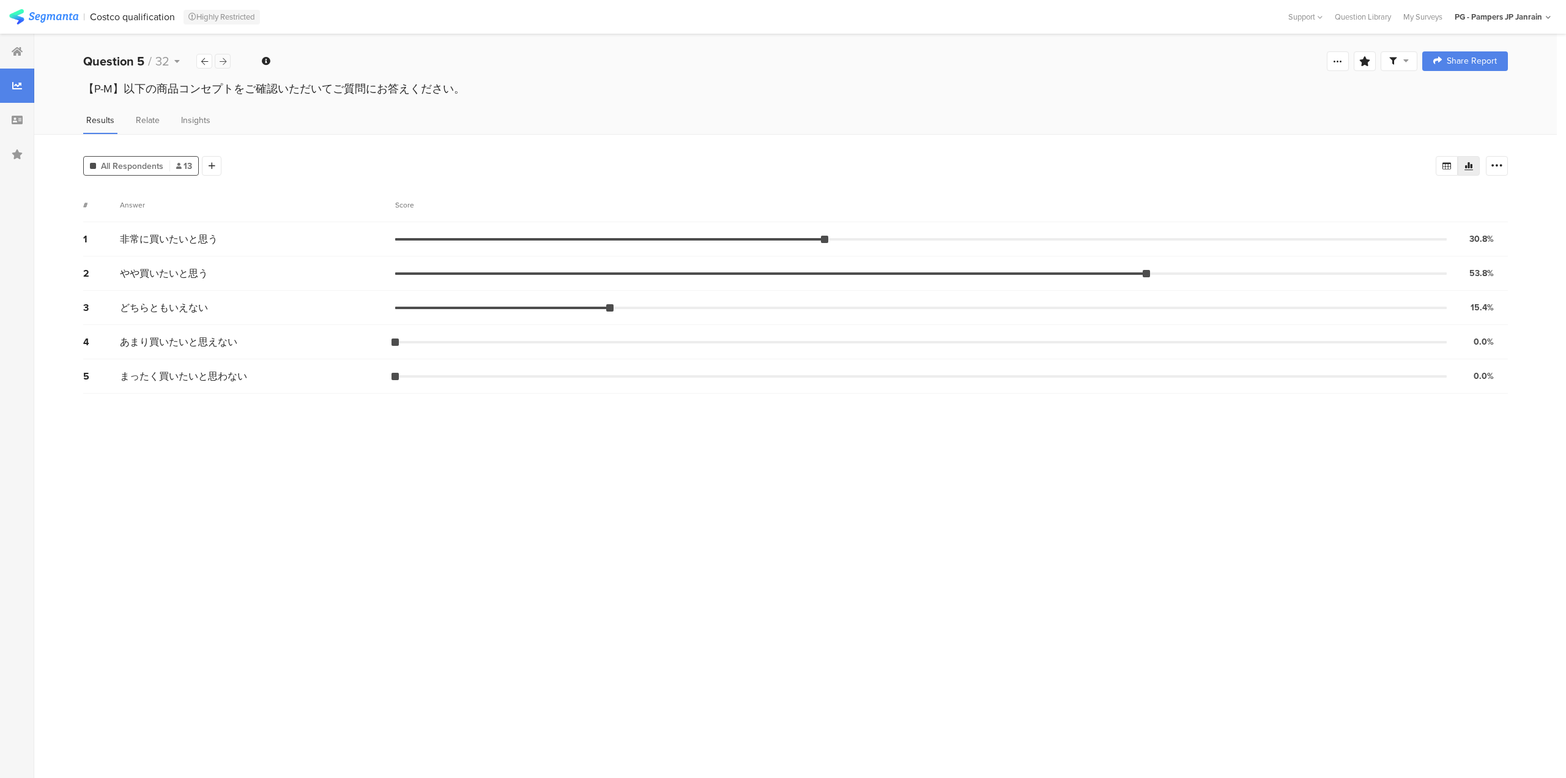
click at [224, 63] on icon at bounding box center [223, 62] width 7 height 8
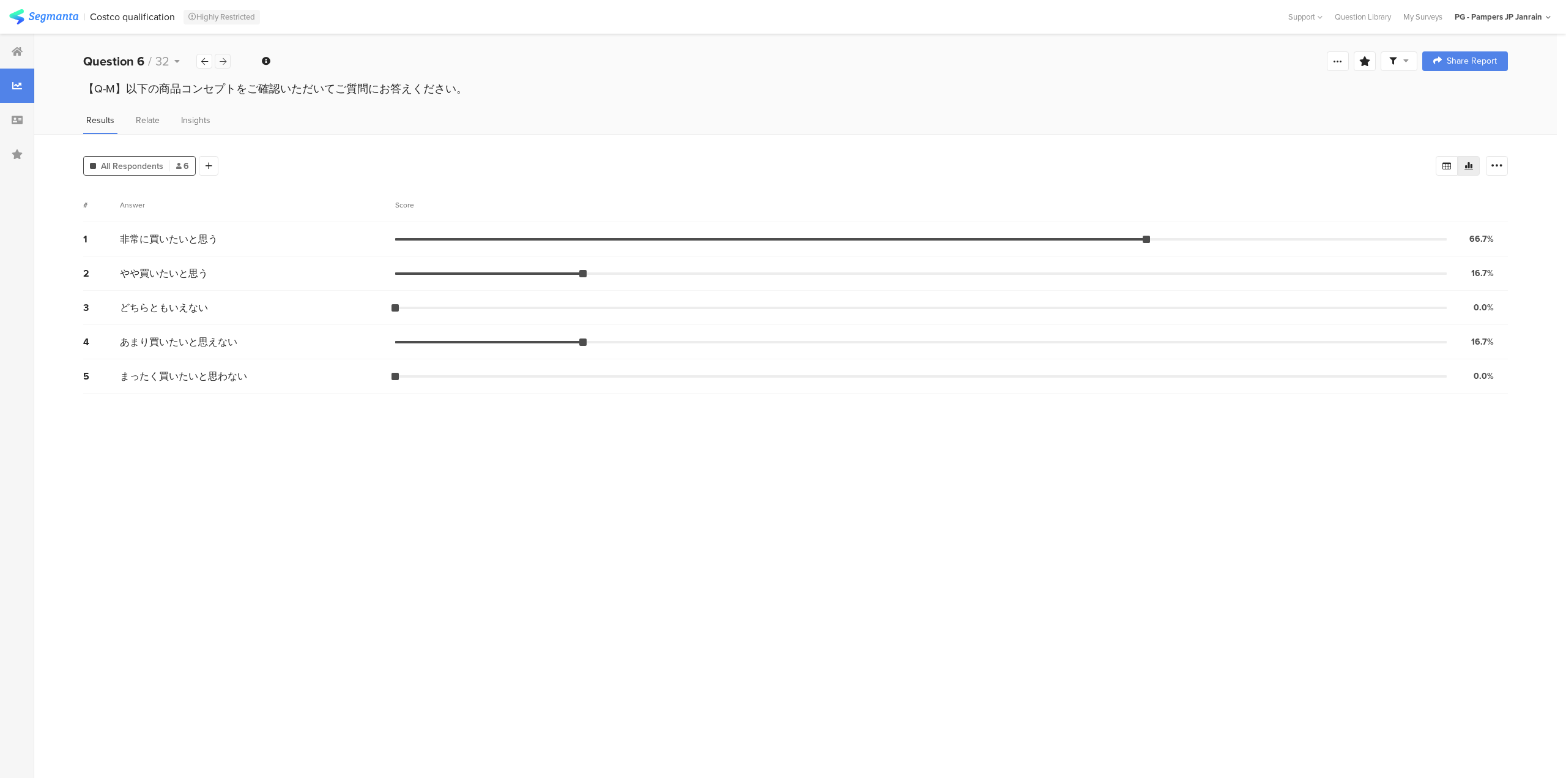
click at [227, 58] on div at bounding box center [223, 61] width 16 height 15
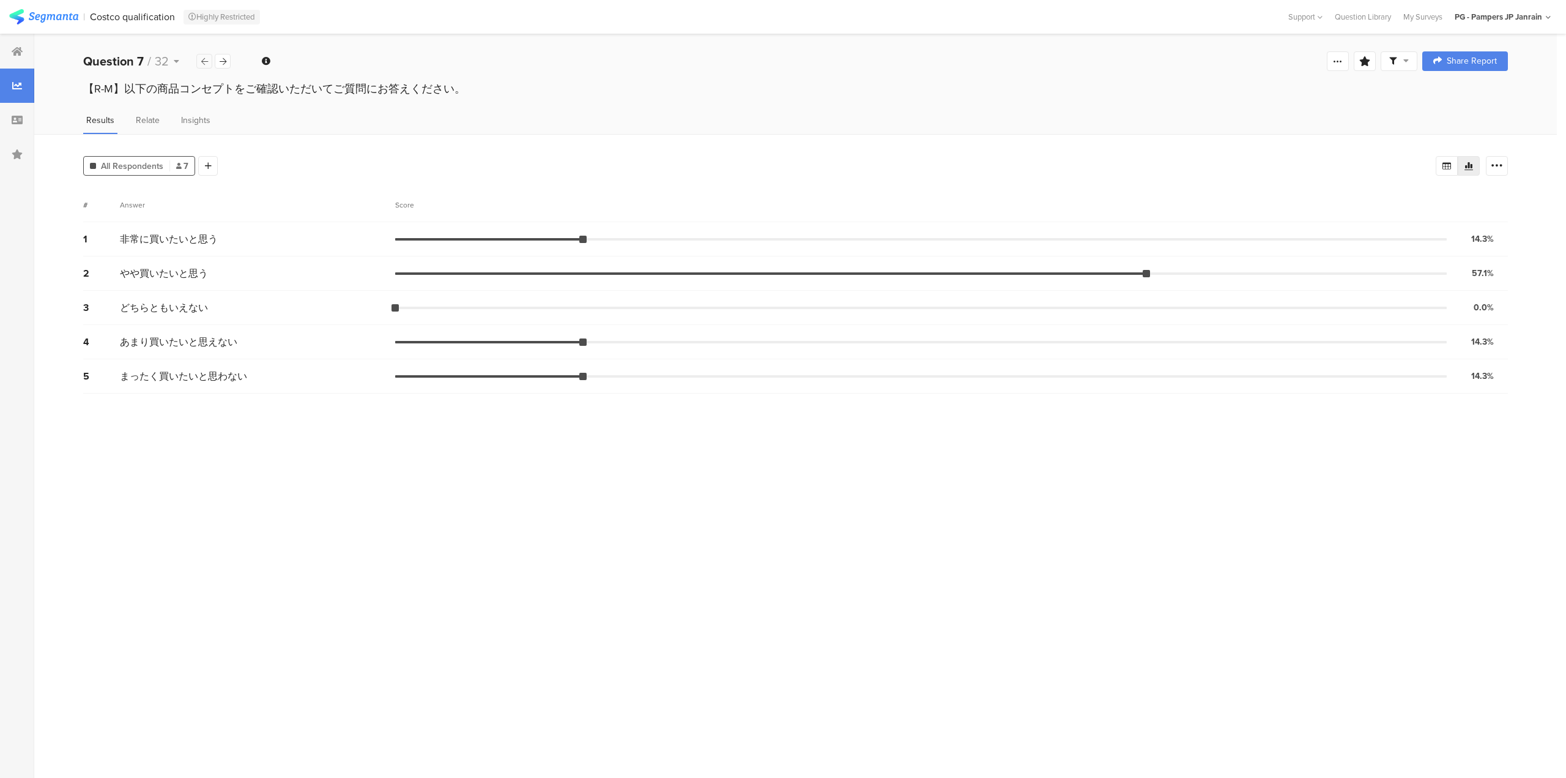
click at [211, 58] on div at bounding box center [204, 61] width 16 height 15
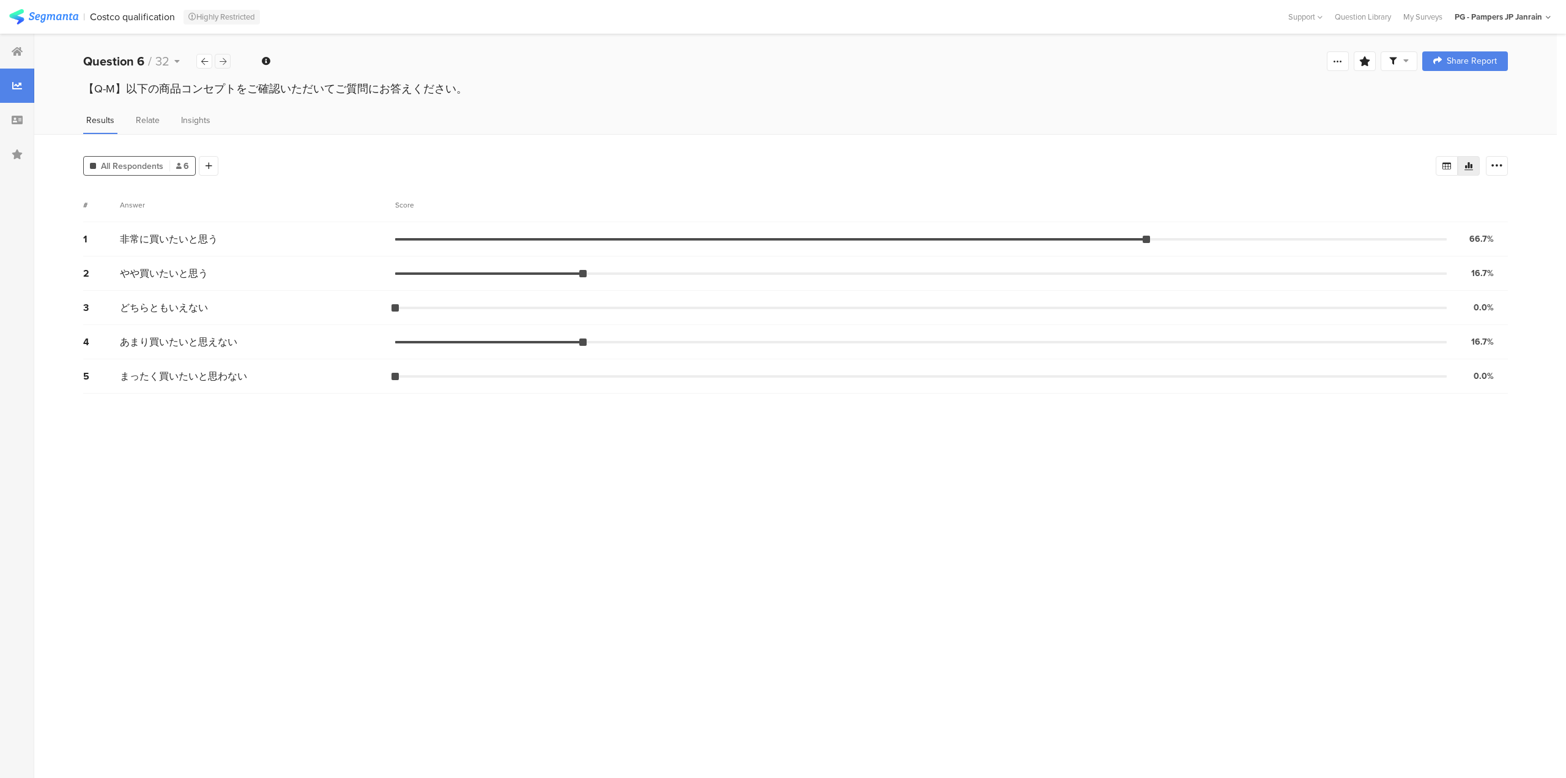
click at [226, 60] on icon at bounding box center [223, 62] width 7 height 8
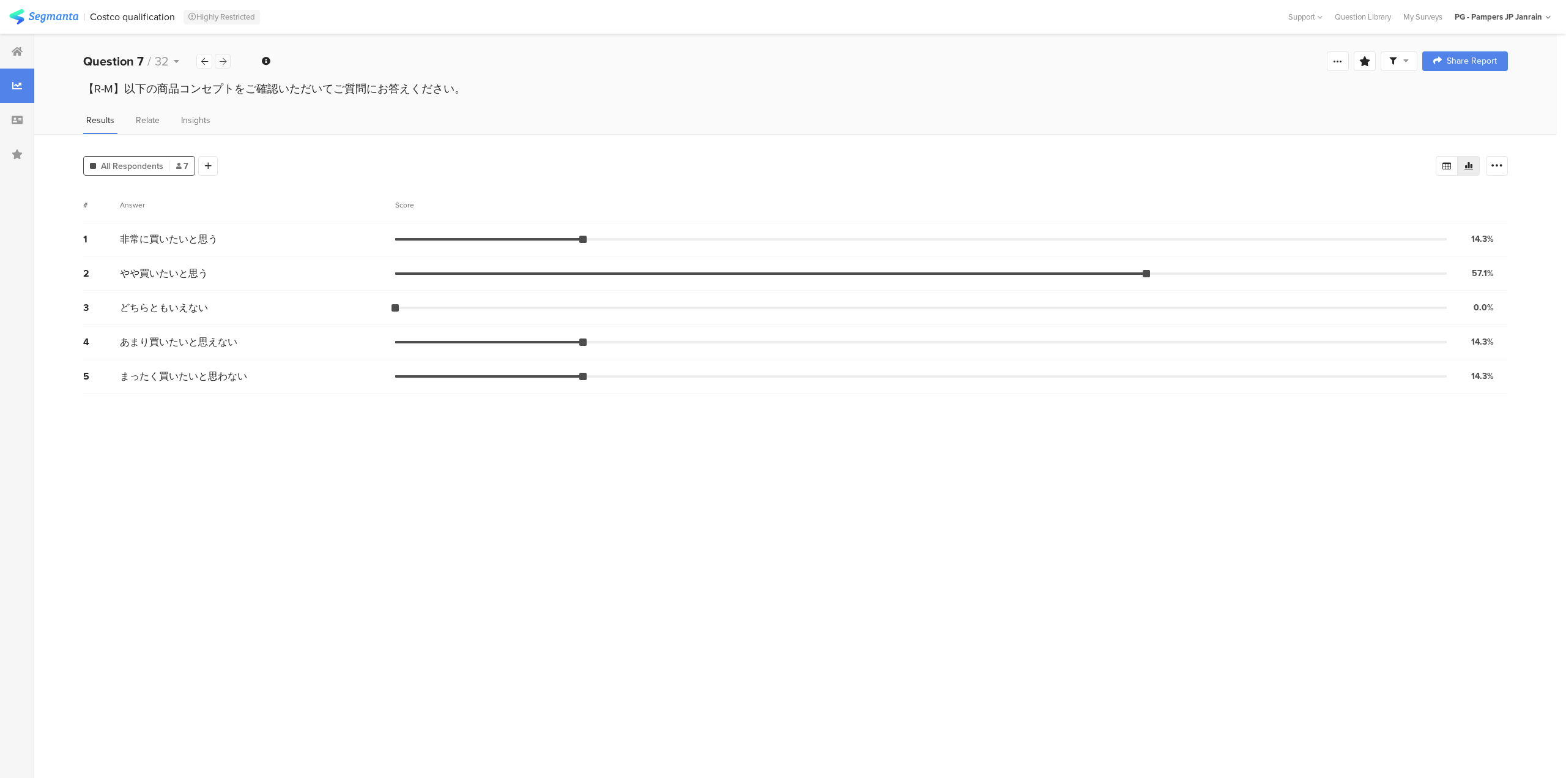
click at [217, 58] on div at bounding box center [223, 61] width 16 height 15
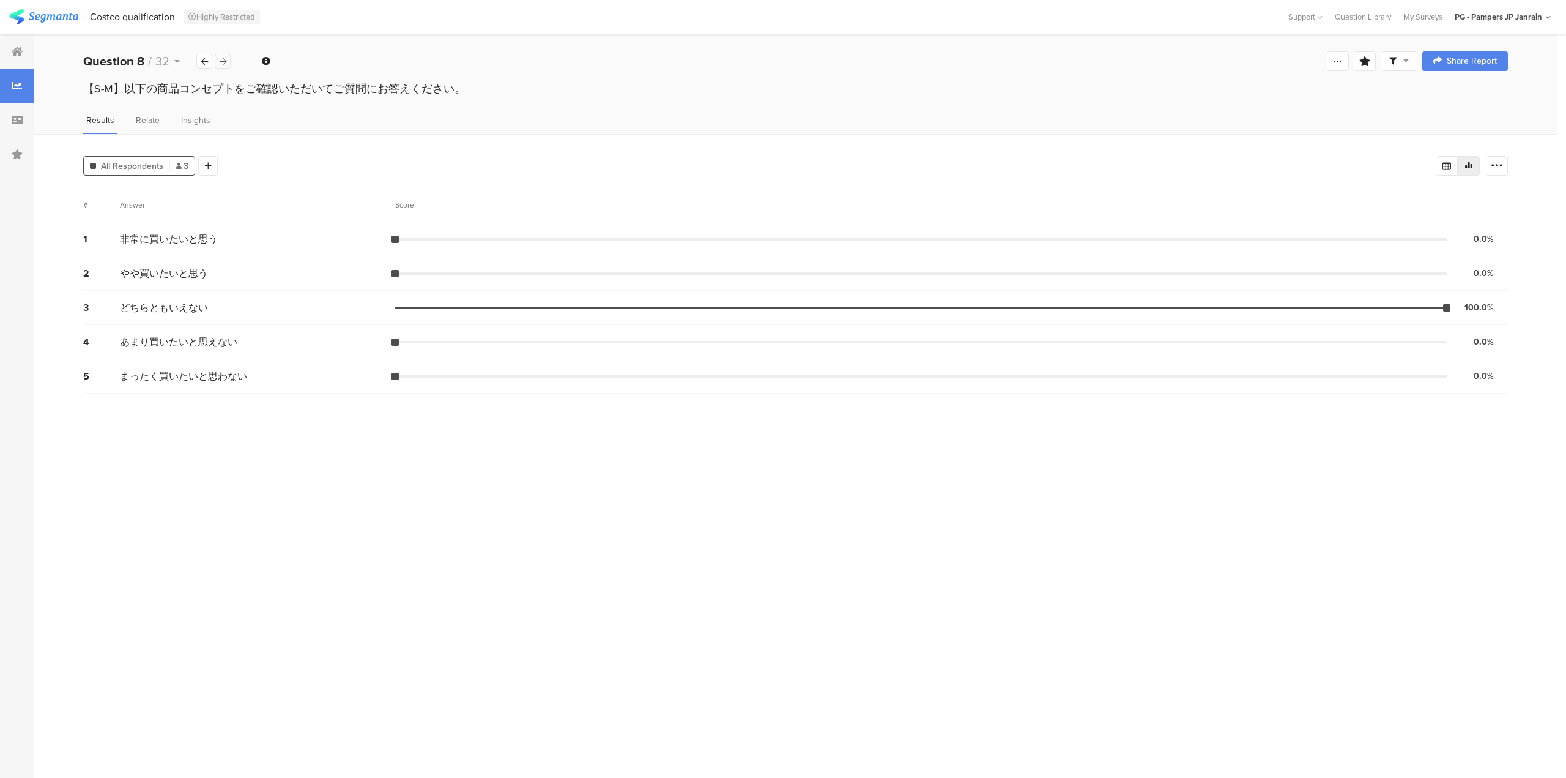
click at [221, 59] on icon at bounding box center [223, 62] width 7 height 8
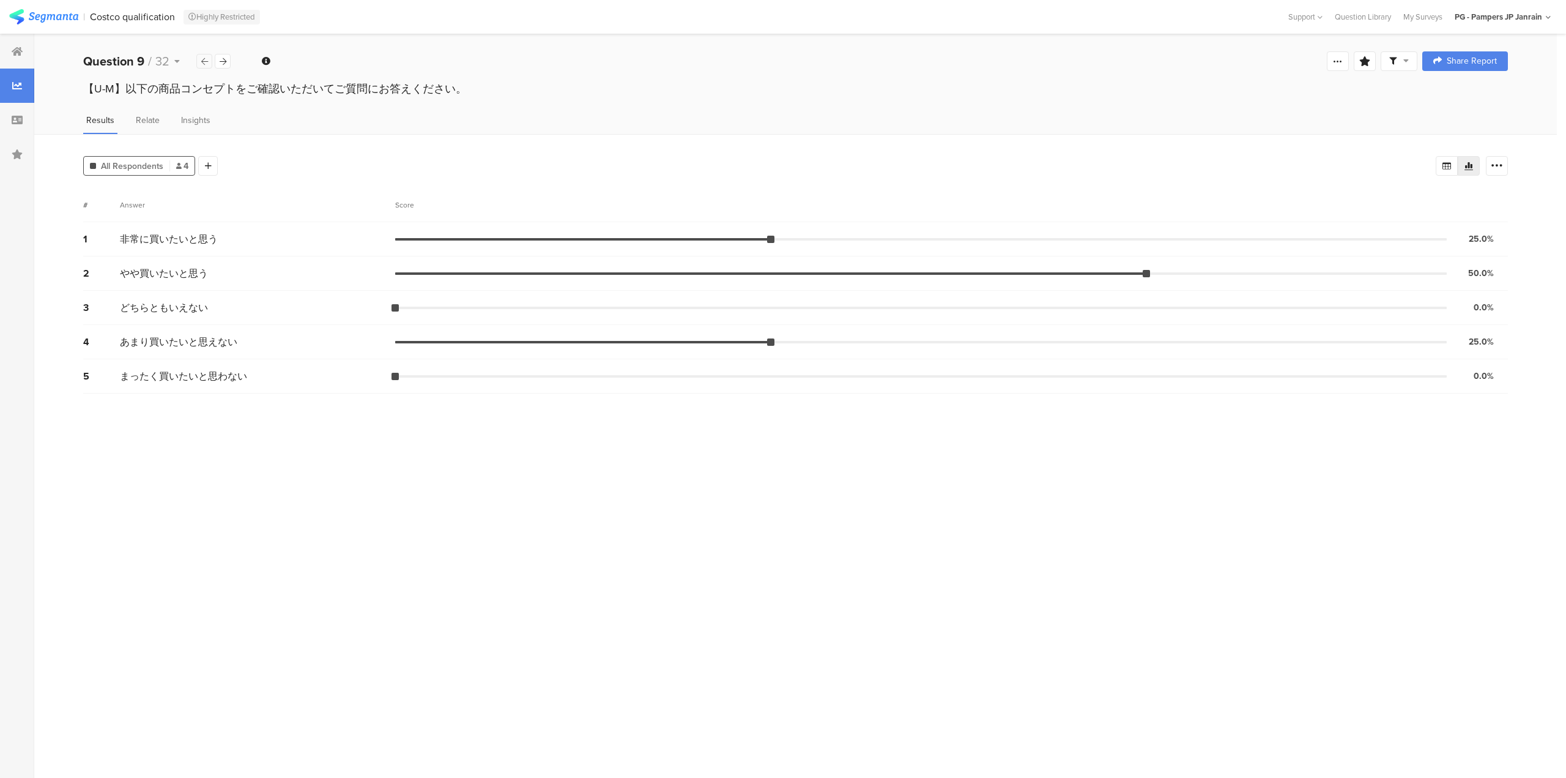
click at [203, 58] on icon at bounding box center [204, 62] width 7 height 8
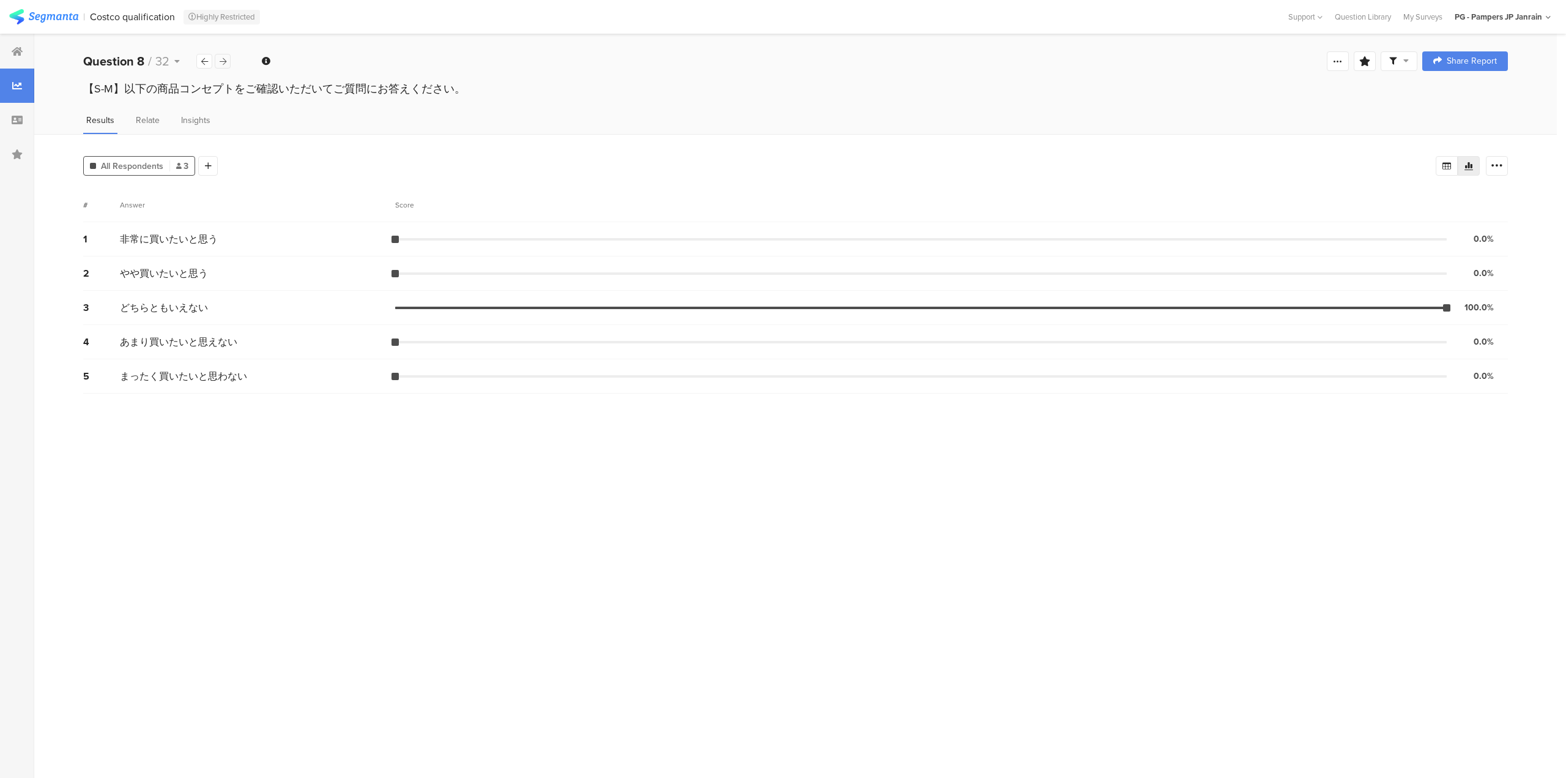
click at [223, 59] on icon at bounding box center [223, 62] width 7 height 8
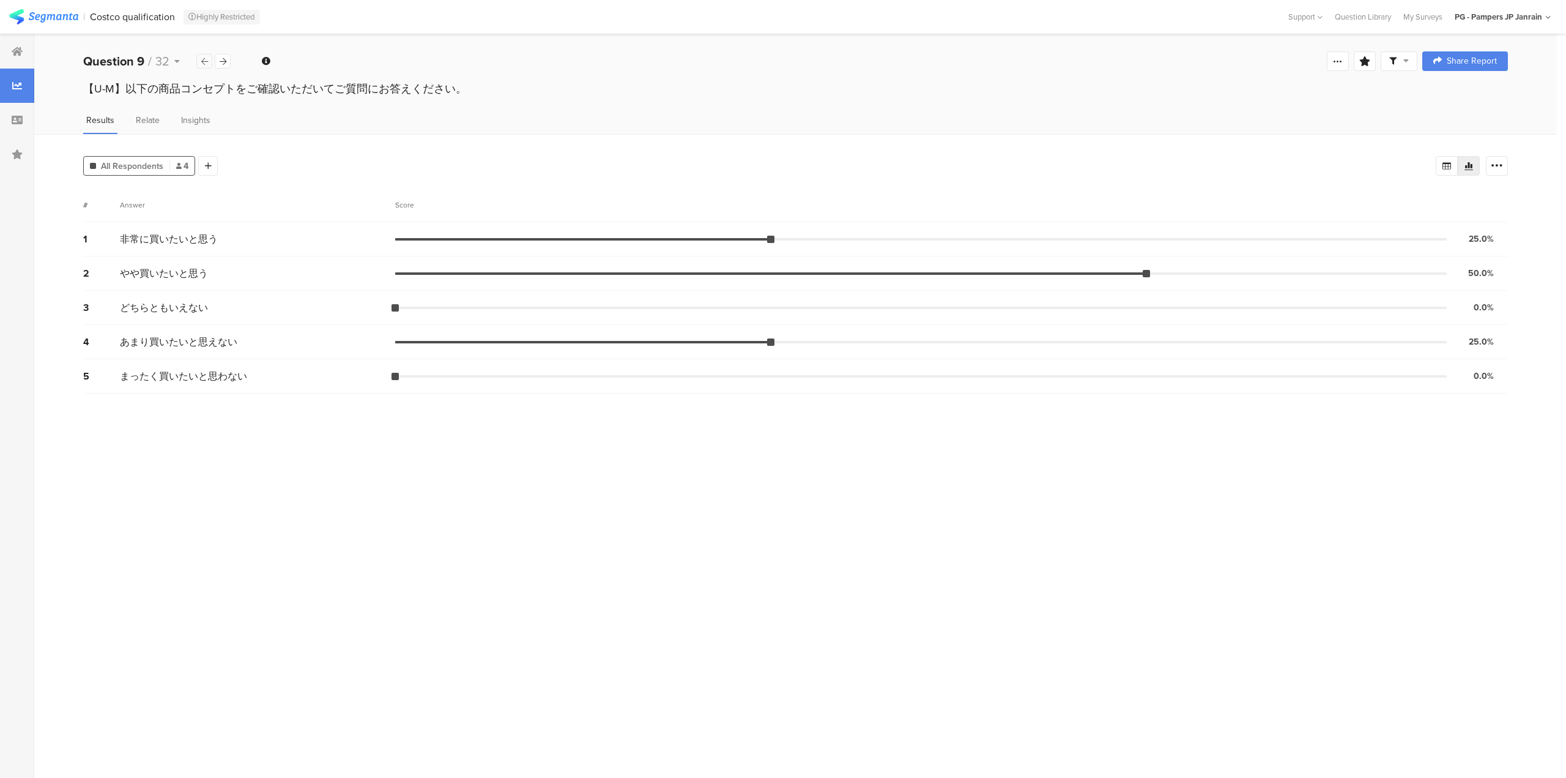
click at [203, 58] on icon at bounding box center [204, 62] width 7 height 8
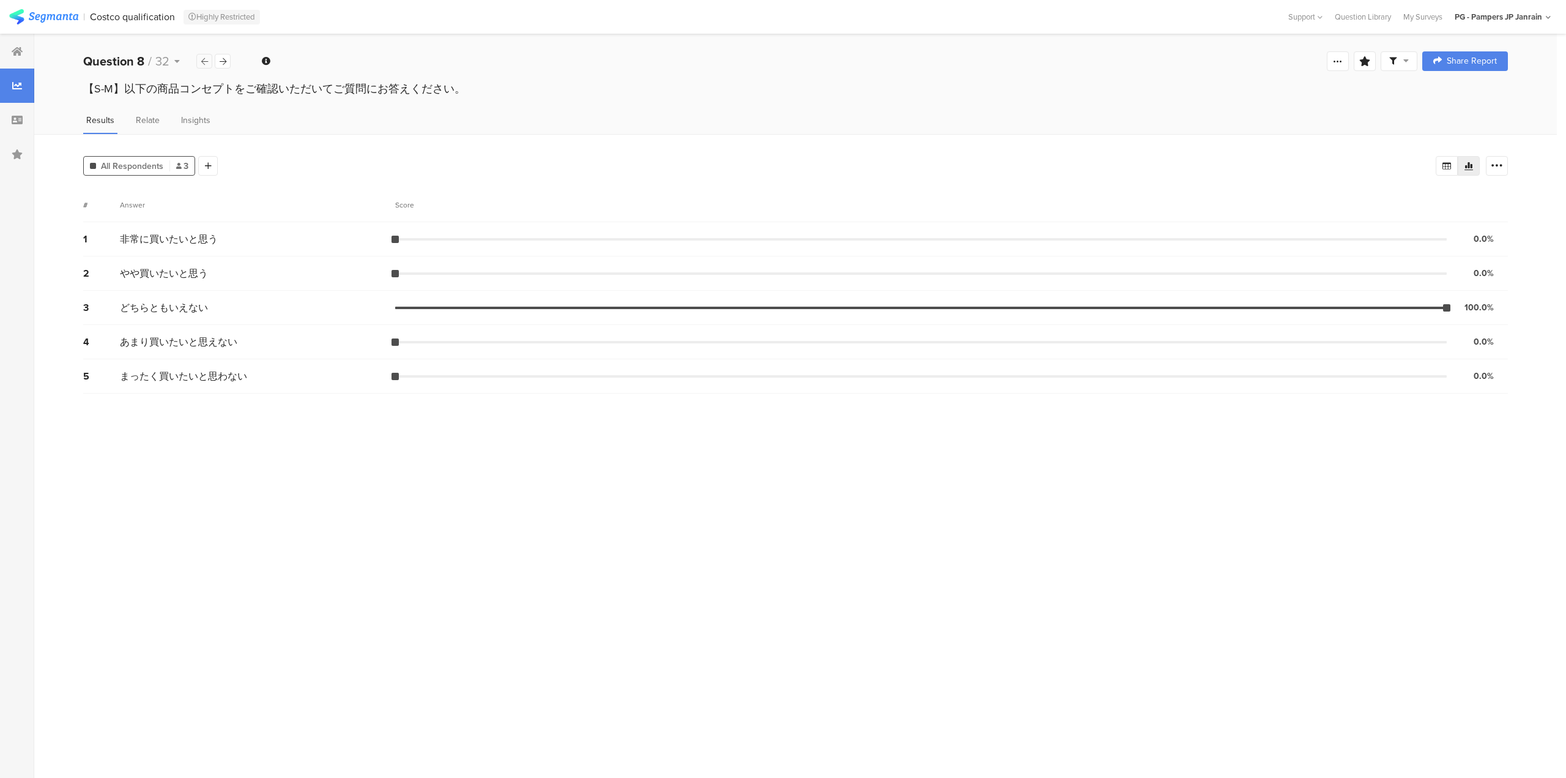
click at [206, 58] on icon at bounding box center [204, 62] width 7 height 8
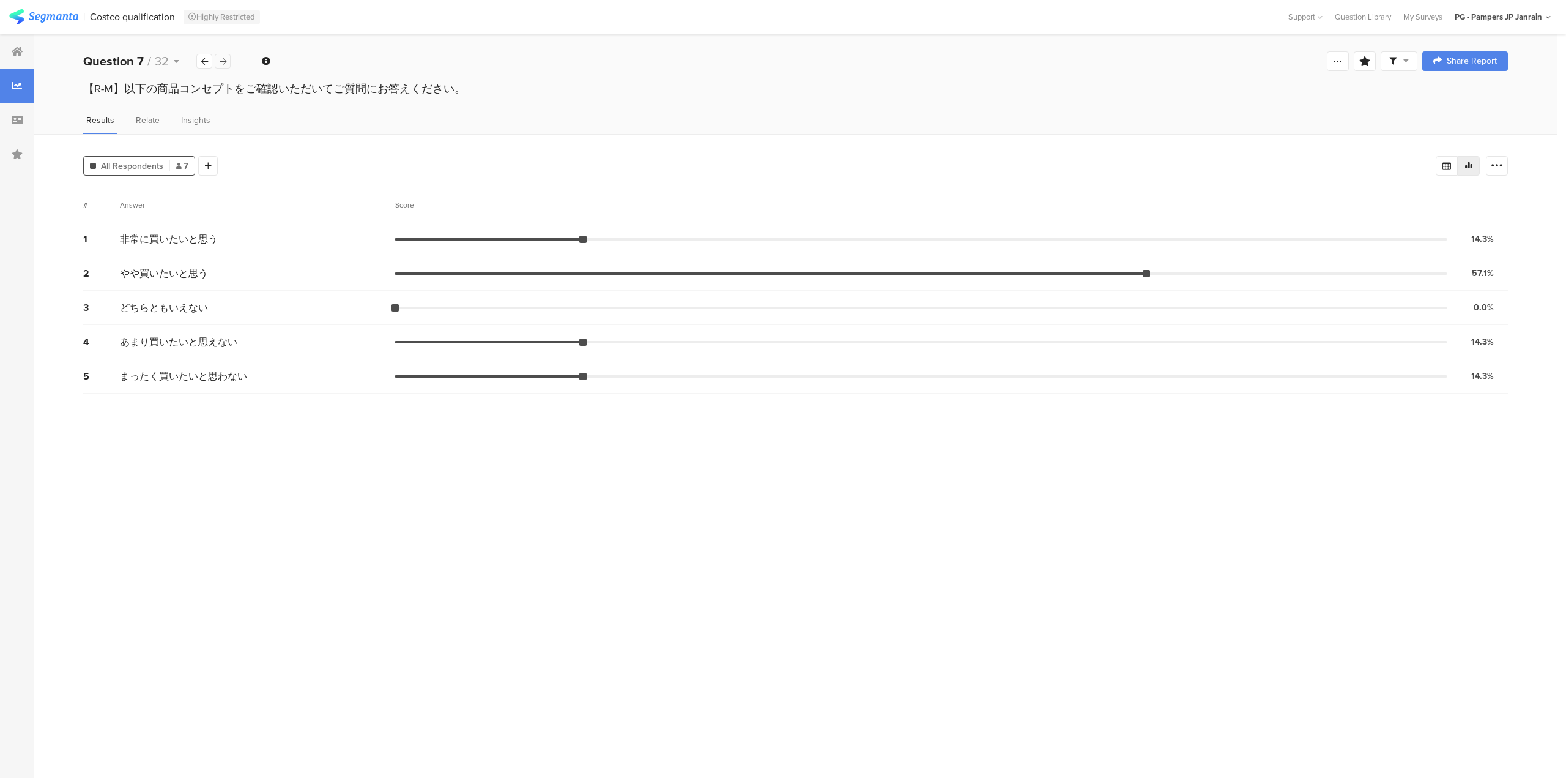
click at [225, 61] on icon at bounding box center [223, 62] width 7 height 8
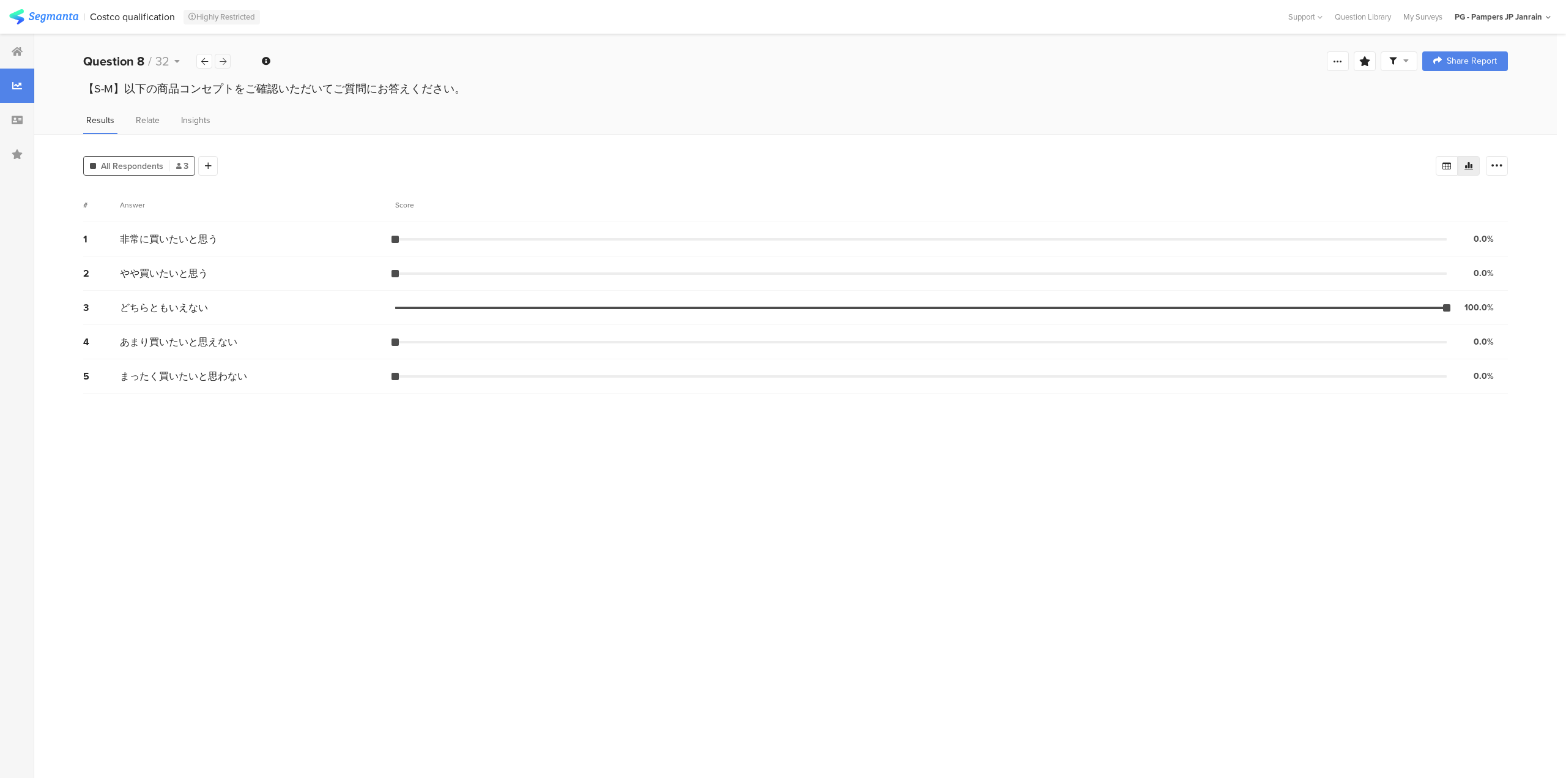
click at [225, 61] on icon at bounding box center [223, 62] width 7 height 8
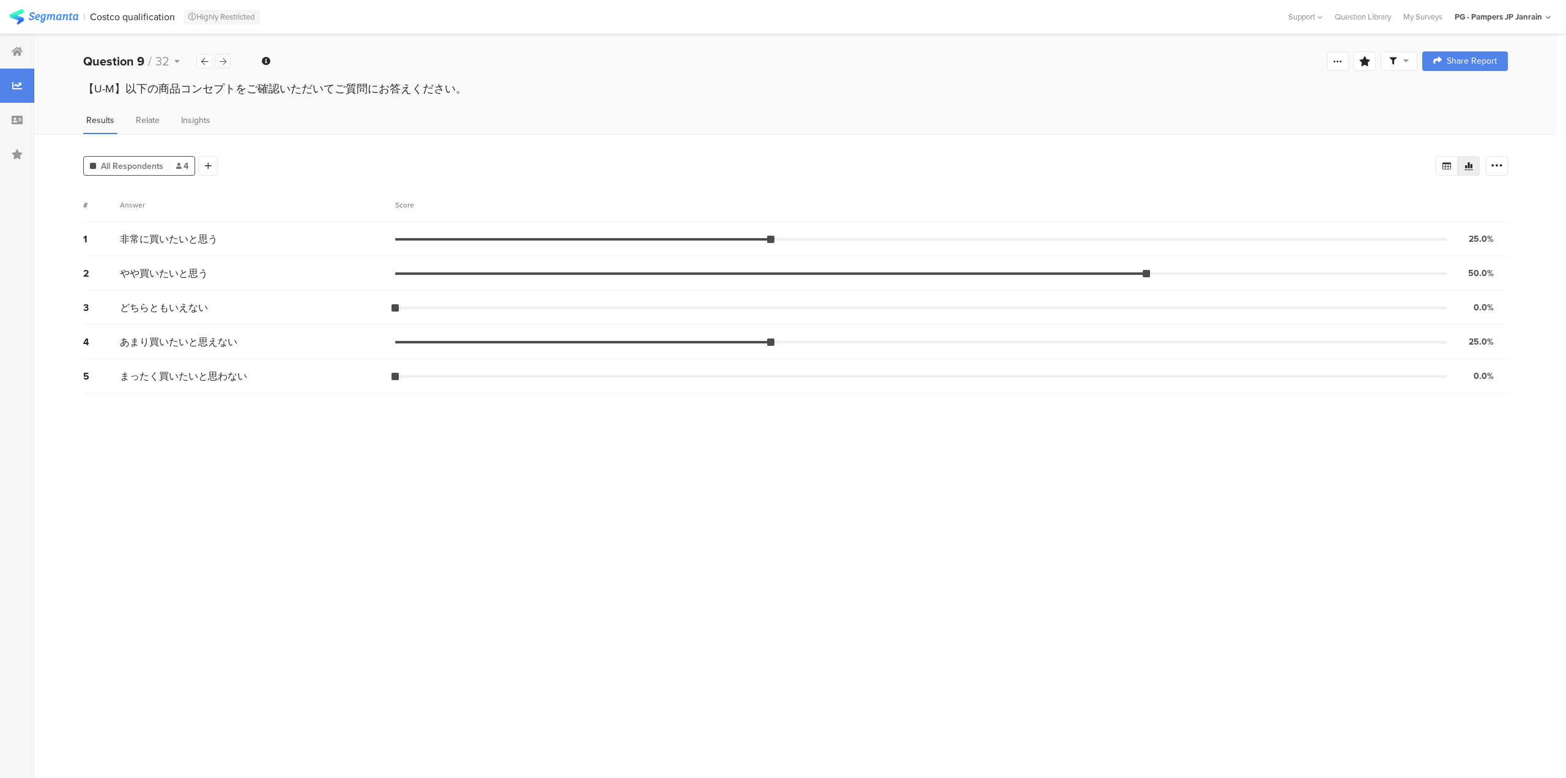
click at [225, 61] on icon at bounding box center [223, 62] width 7 height 8
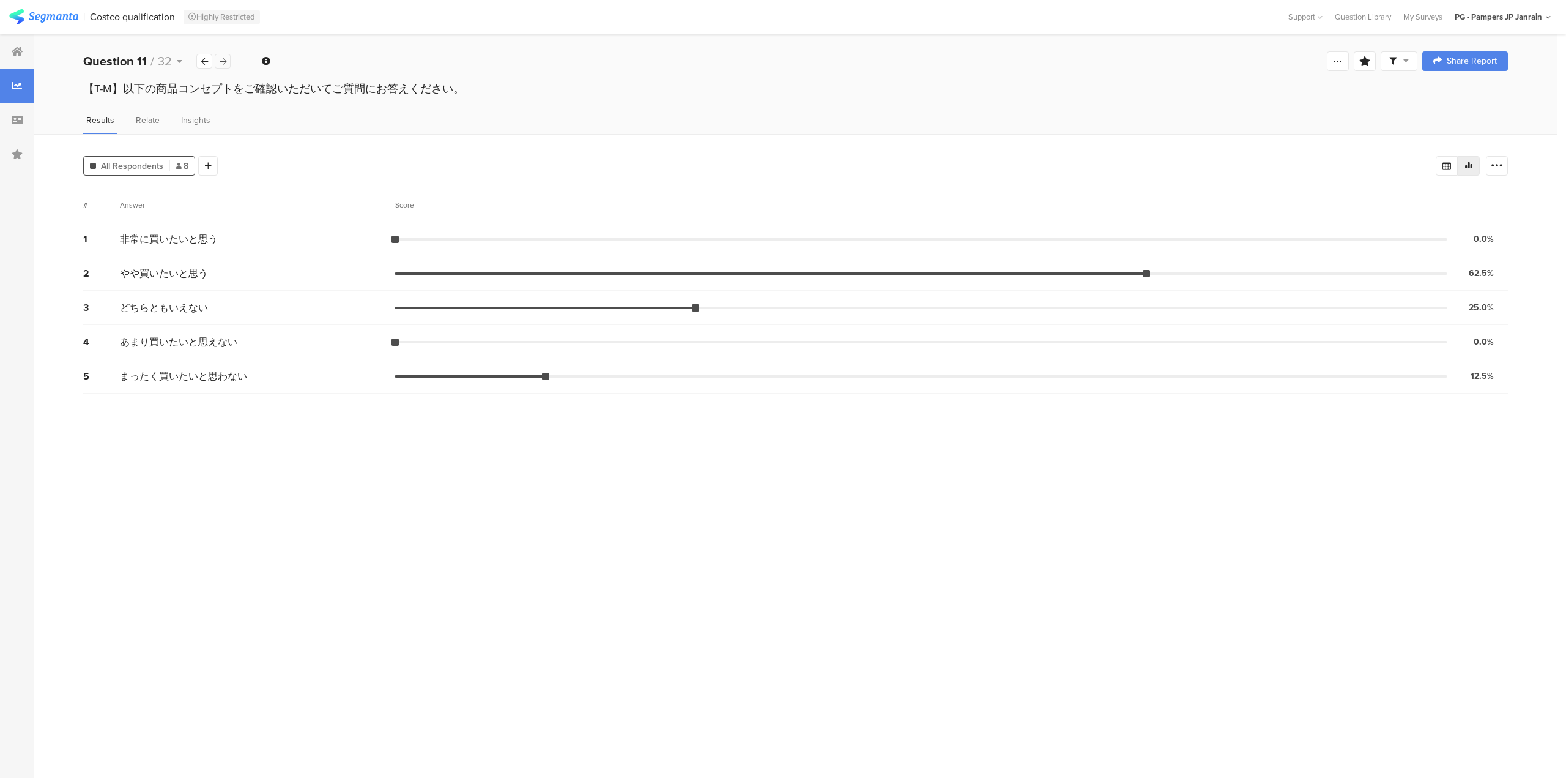
click at [225, 61] on icon at bounding box center [223, 62] width 7 height 8
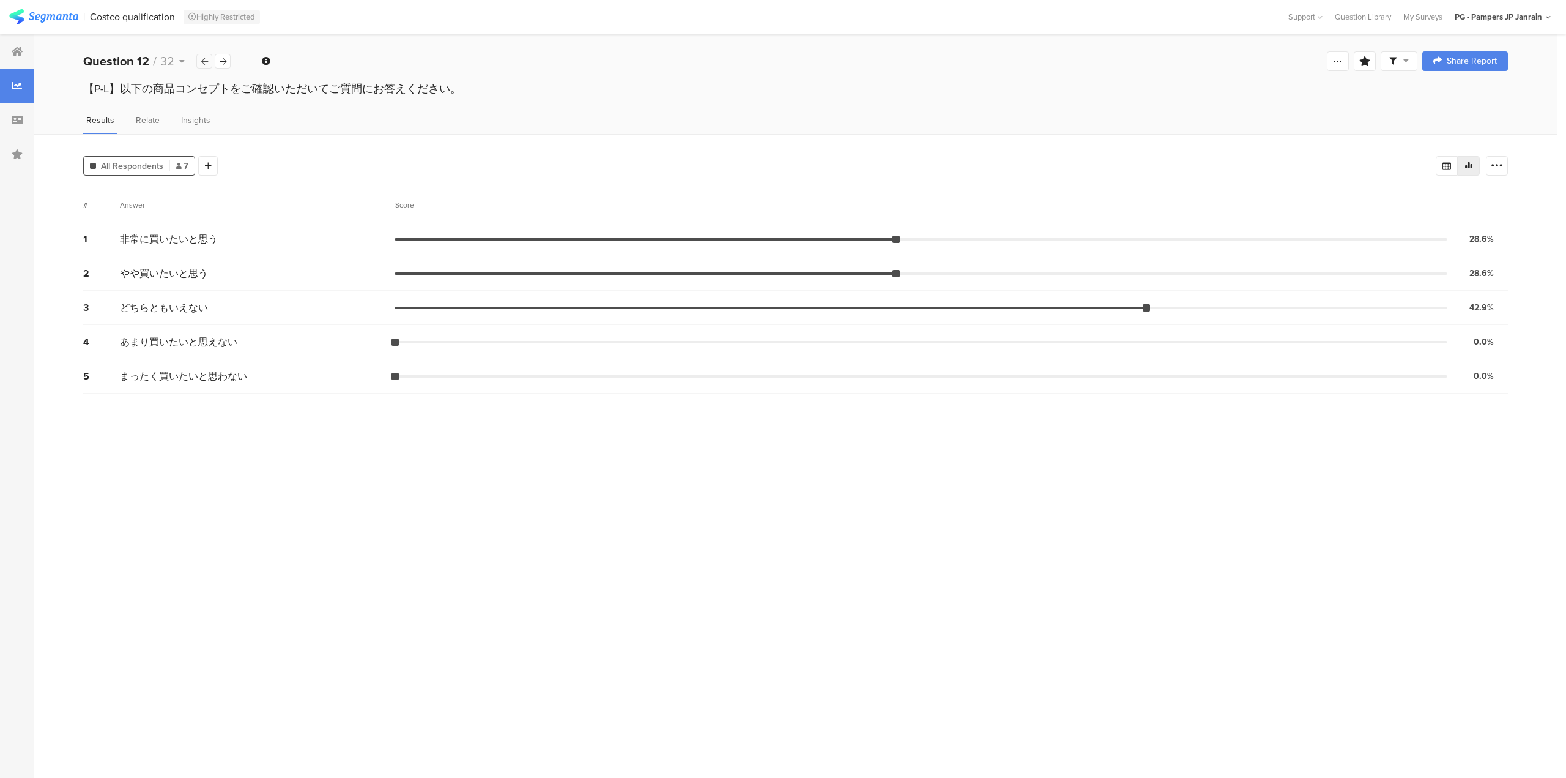
click at [206, 59] on icon at bounding box center [204, 62] width 7 height 8
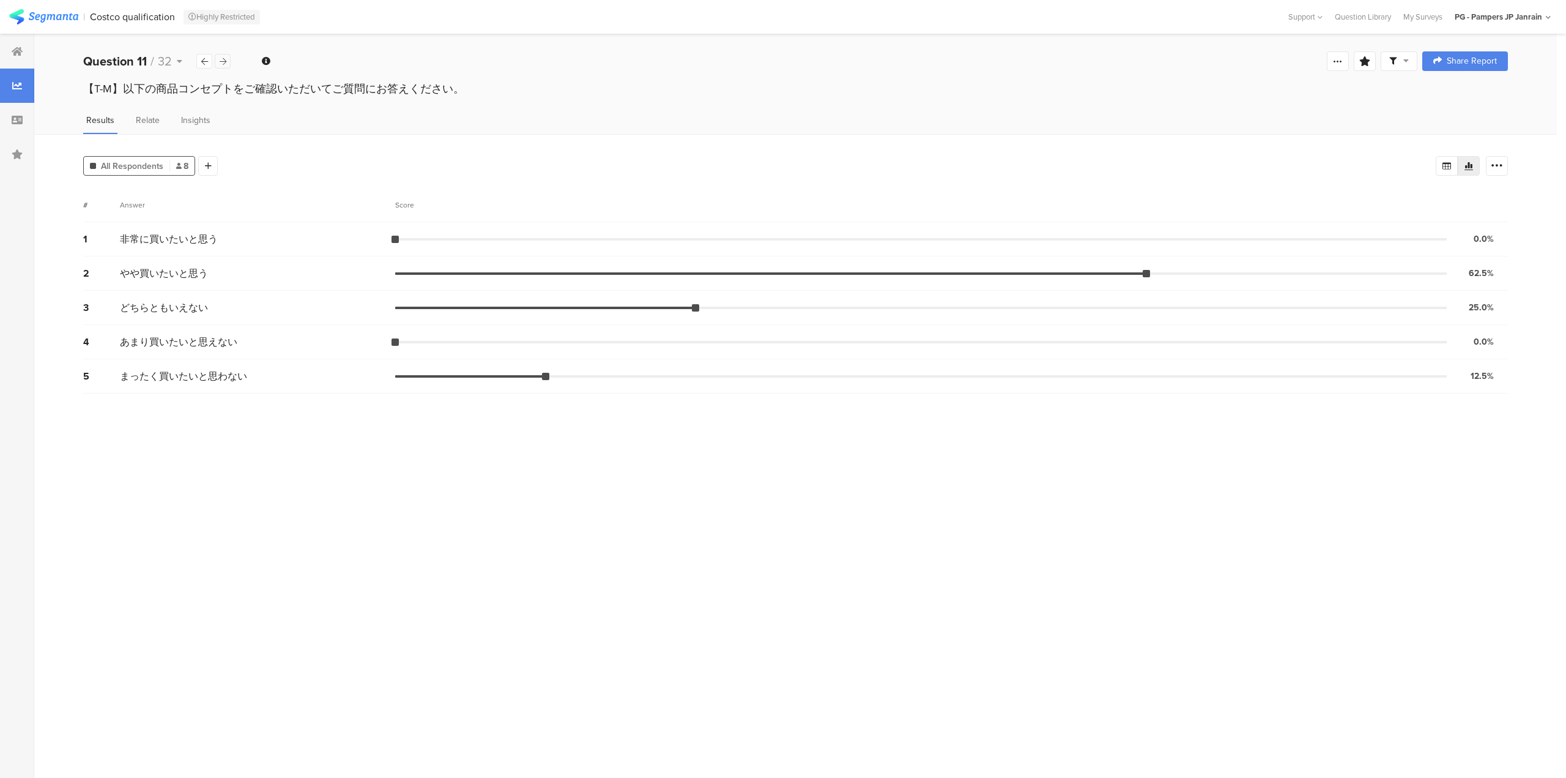
click at [220, 62] on icon at bounding box center [223, 62] width 7 height 8
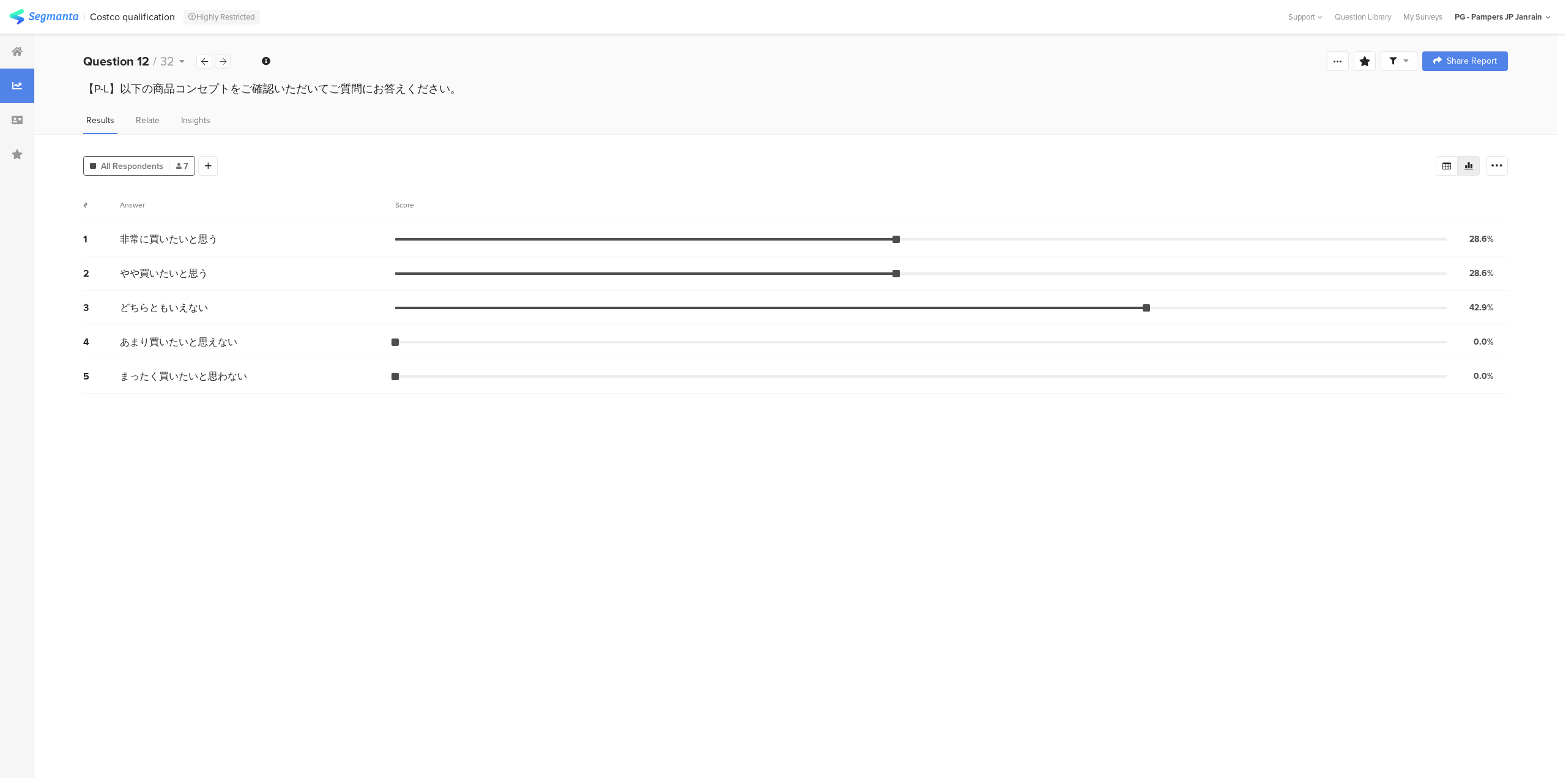
click at [220, 62] on icon at bounding box center [223, 62] width 7 height 8
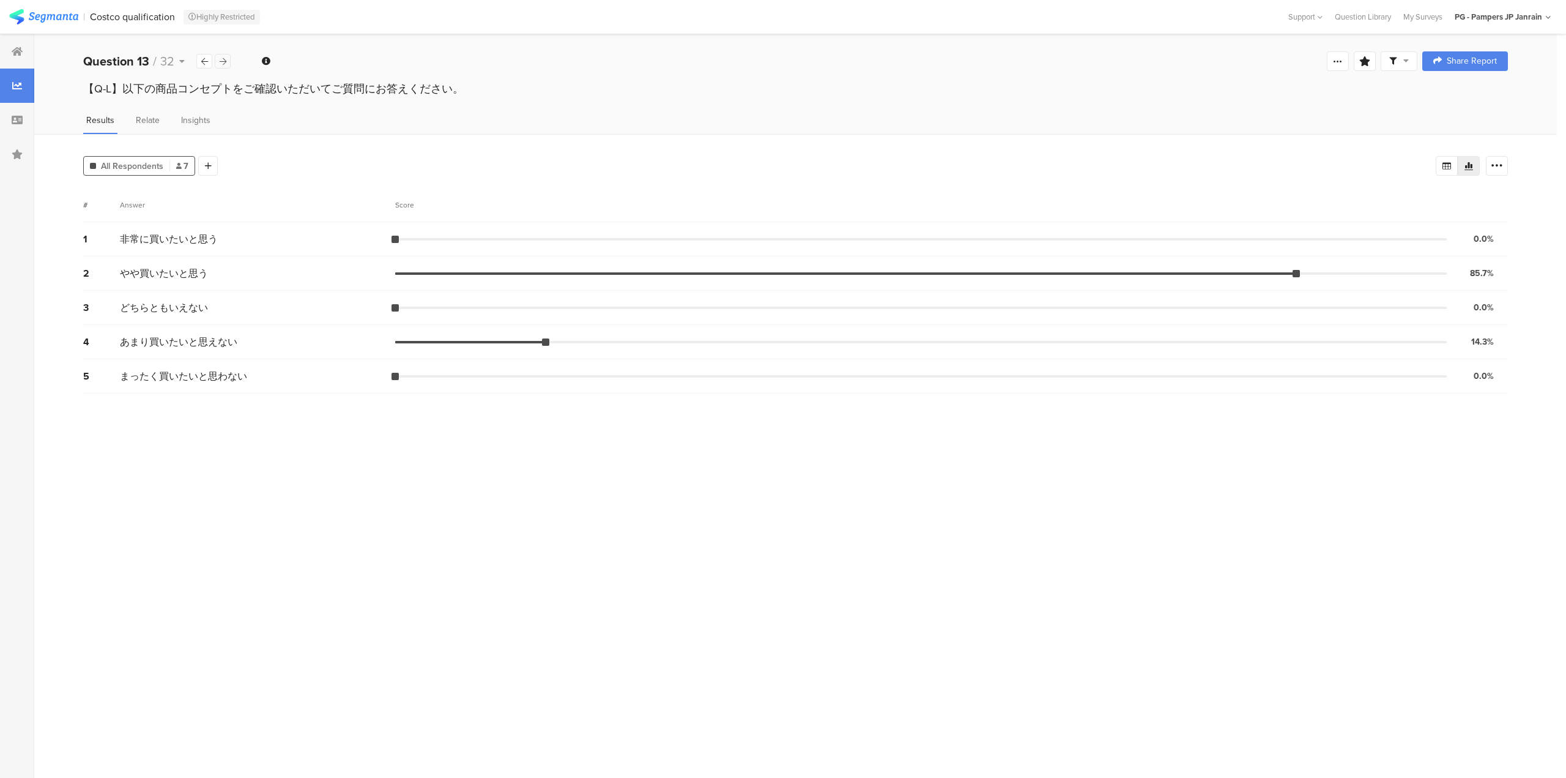
click at [220, 62] on icon at bounding box center [223, 62] width 7 height 8
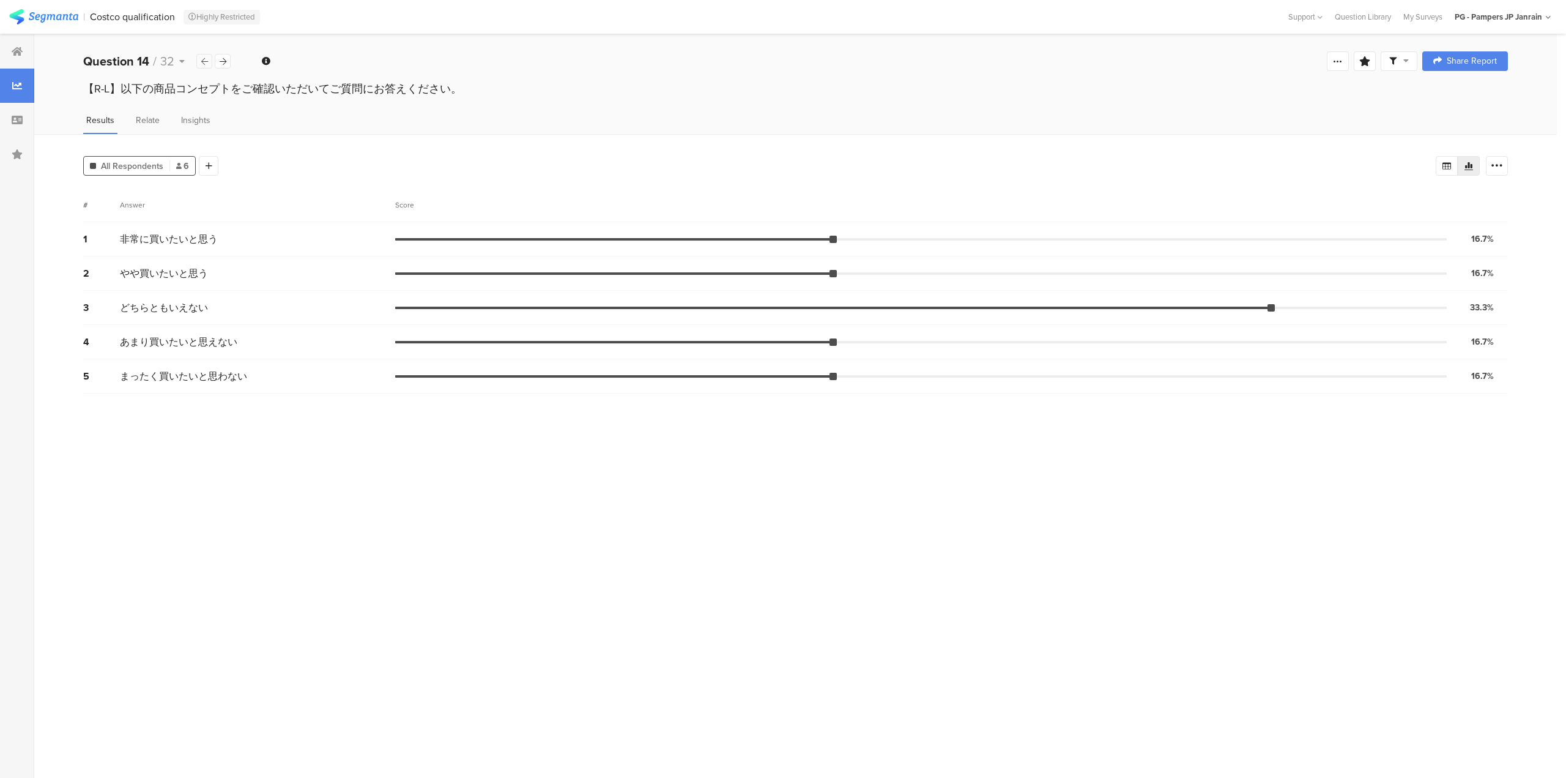
click at [198, 58] on div at bounding box center [204, 61] width 16 height 15
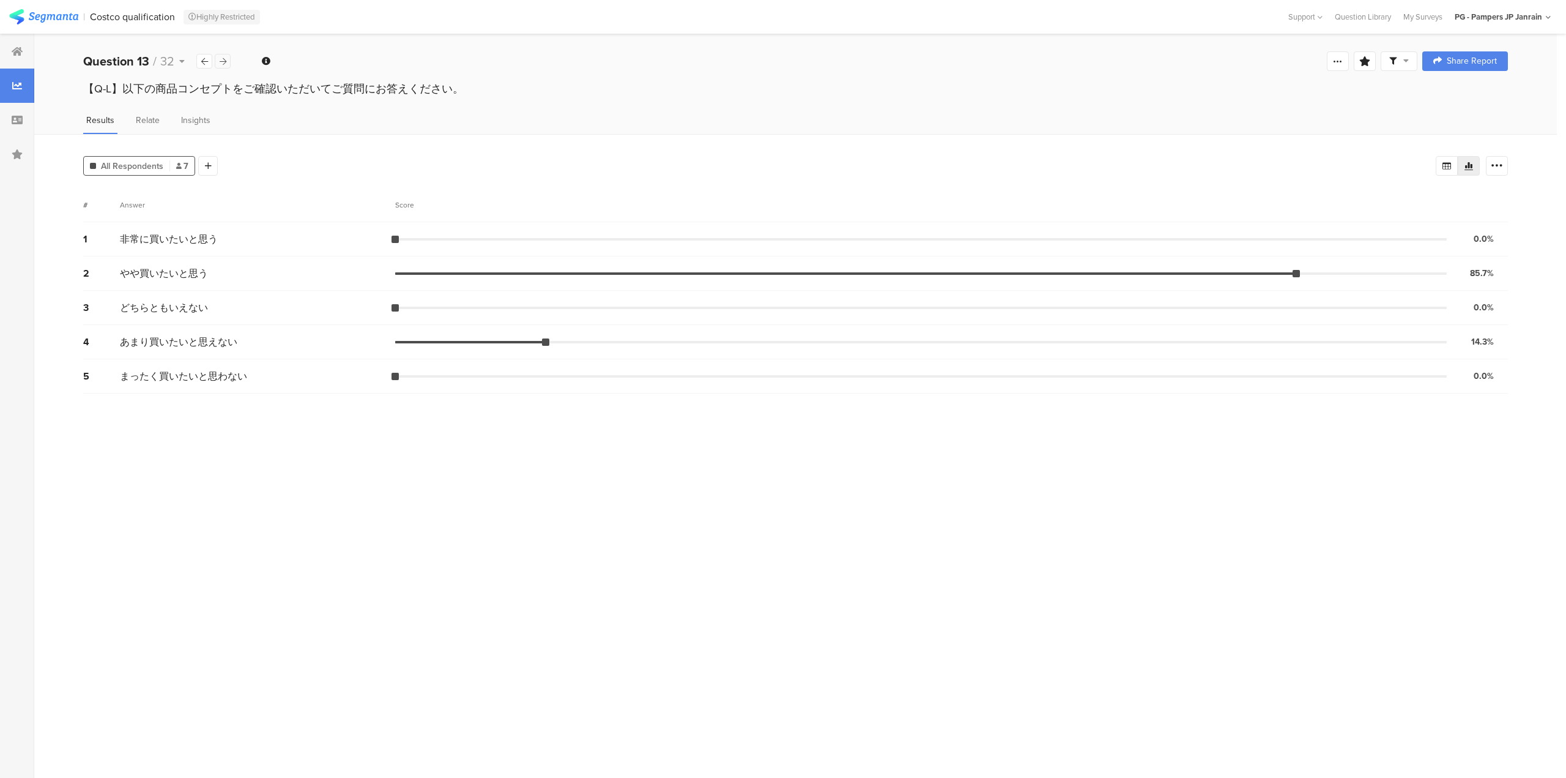
click at [228, 61] on div at bounding box center [223, 61] width 16 height 15
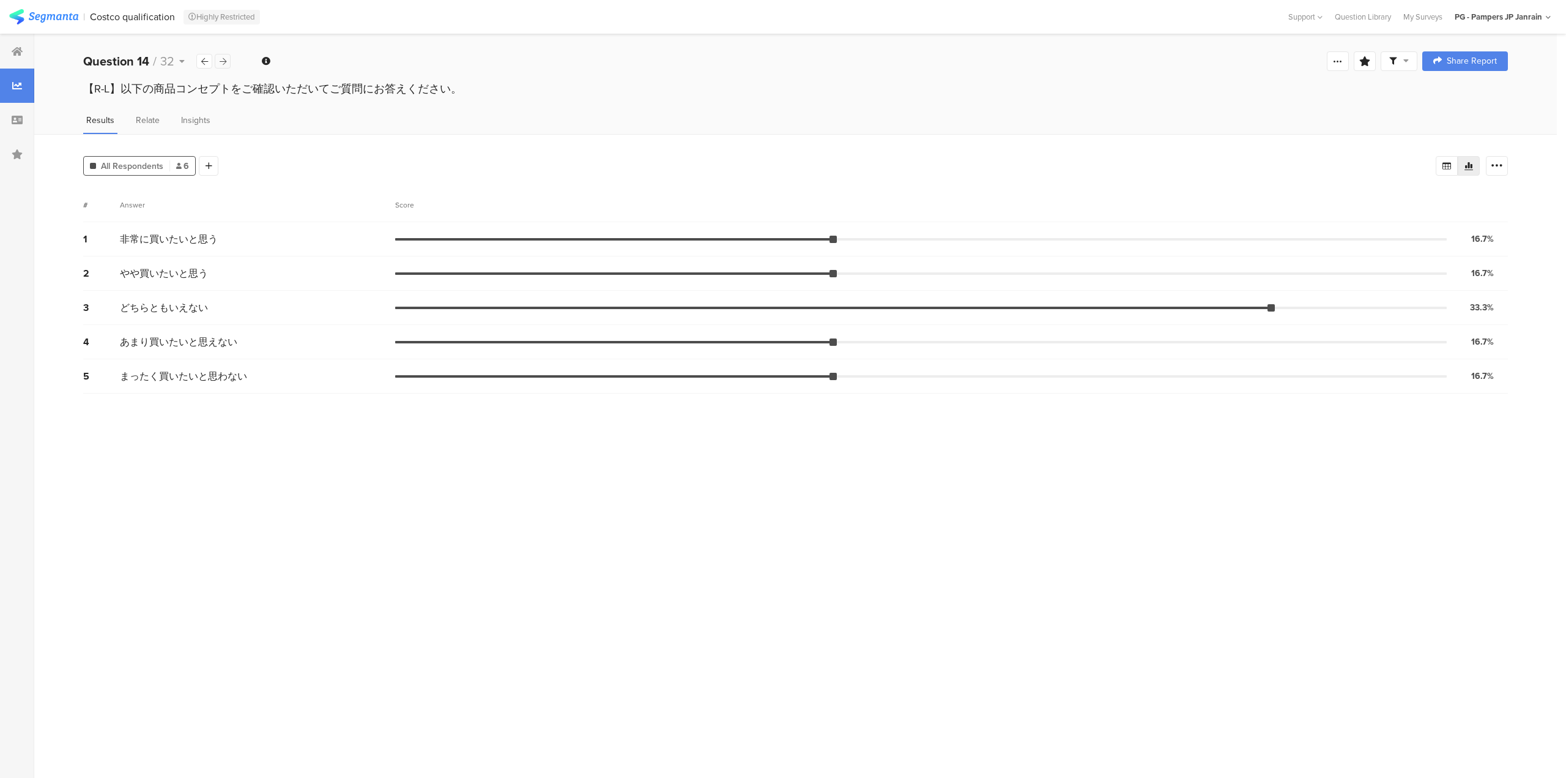
click at [223, 61] on icon at bounding box center [223, 62] width 7 height 8
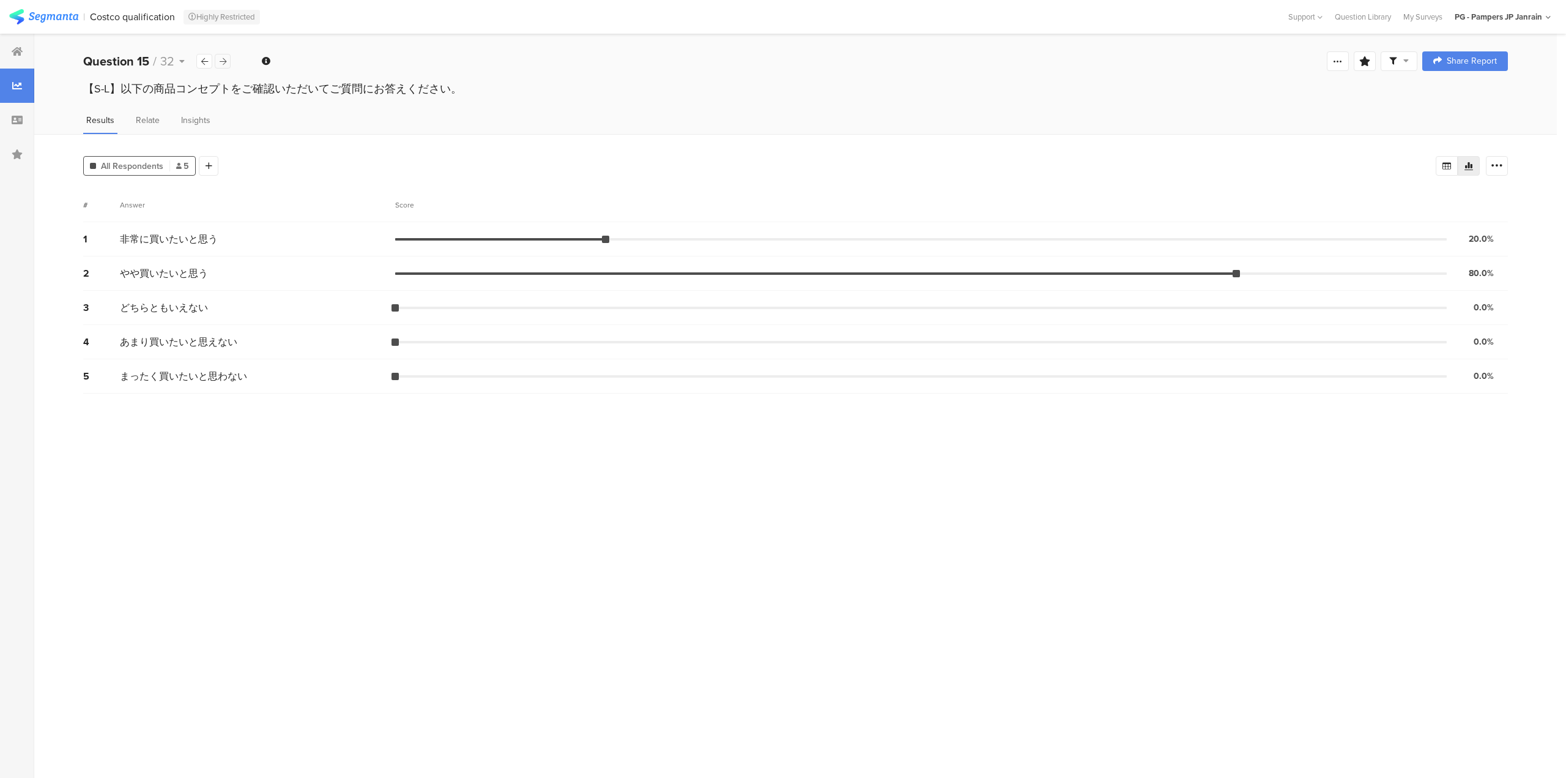
click at [223, 61] on icon at bounding box center [223, 62] width 7 height 8
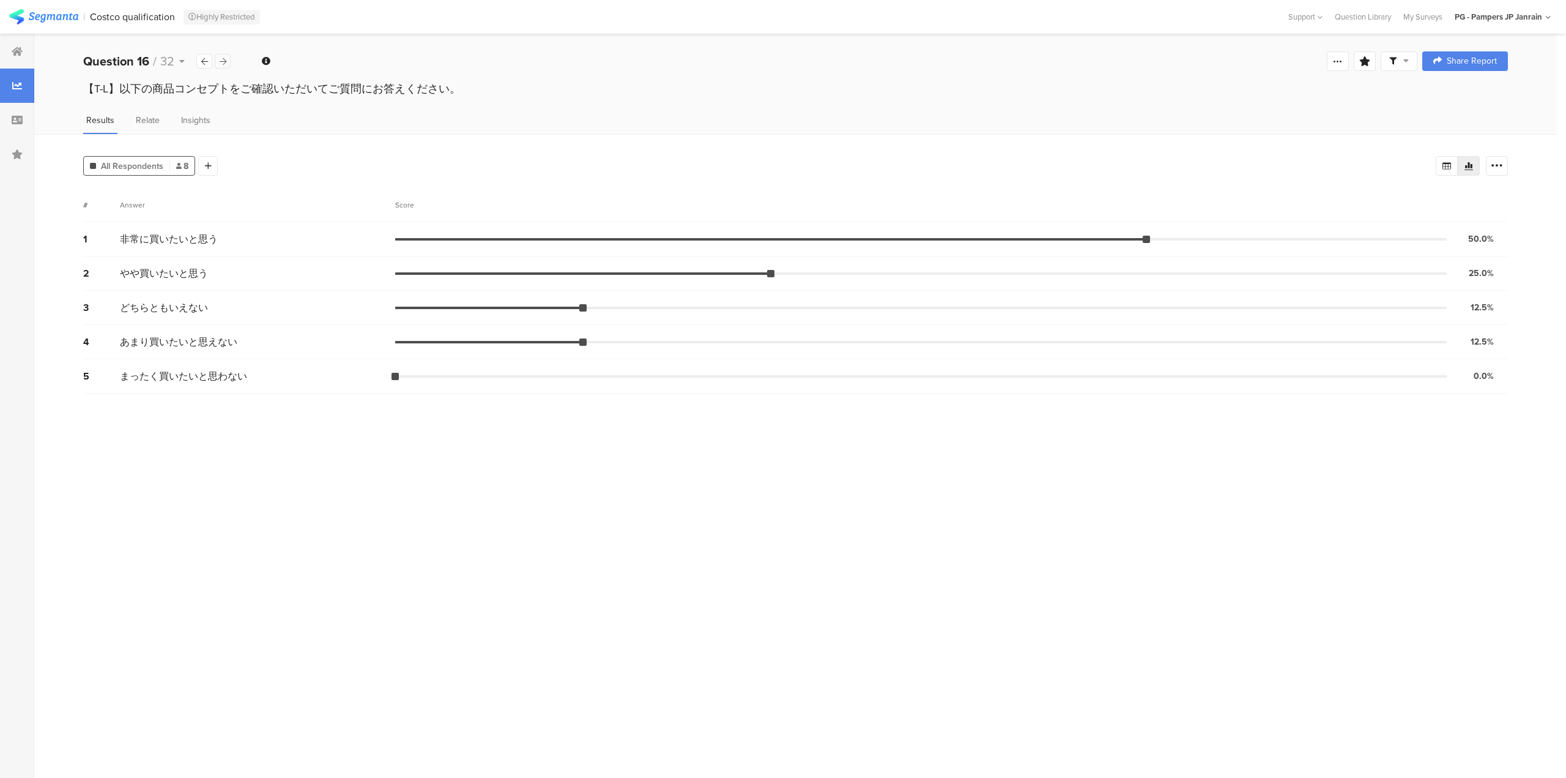
click at [223, 61] on icon at bounding box center [223, 62] width 7 height 8
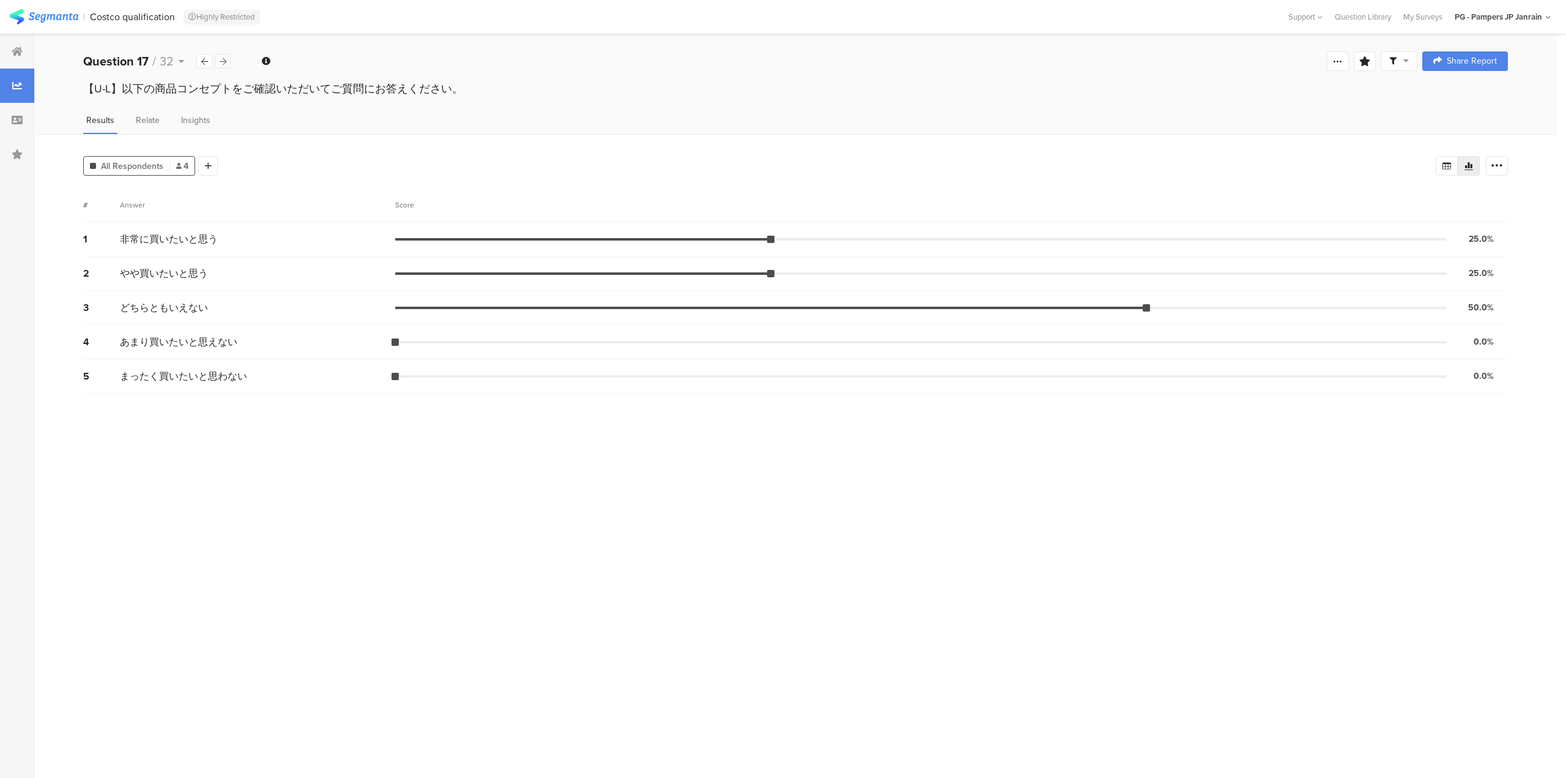
click at [223, 61] on icon at bounding box center [223, 62] width 7 height 8
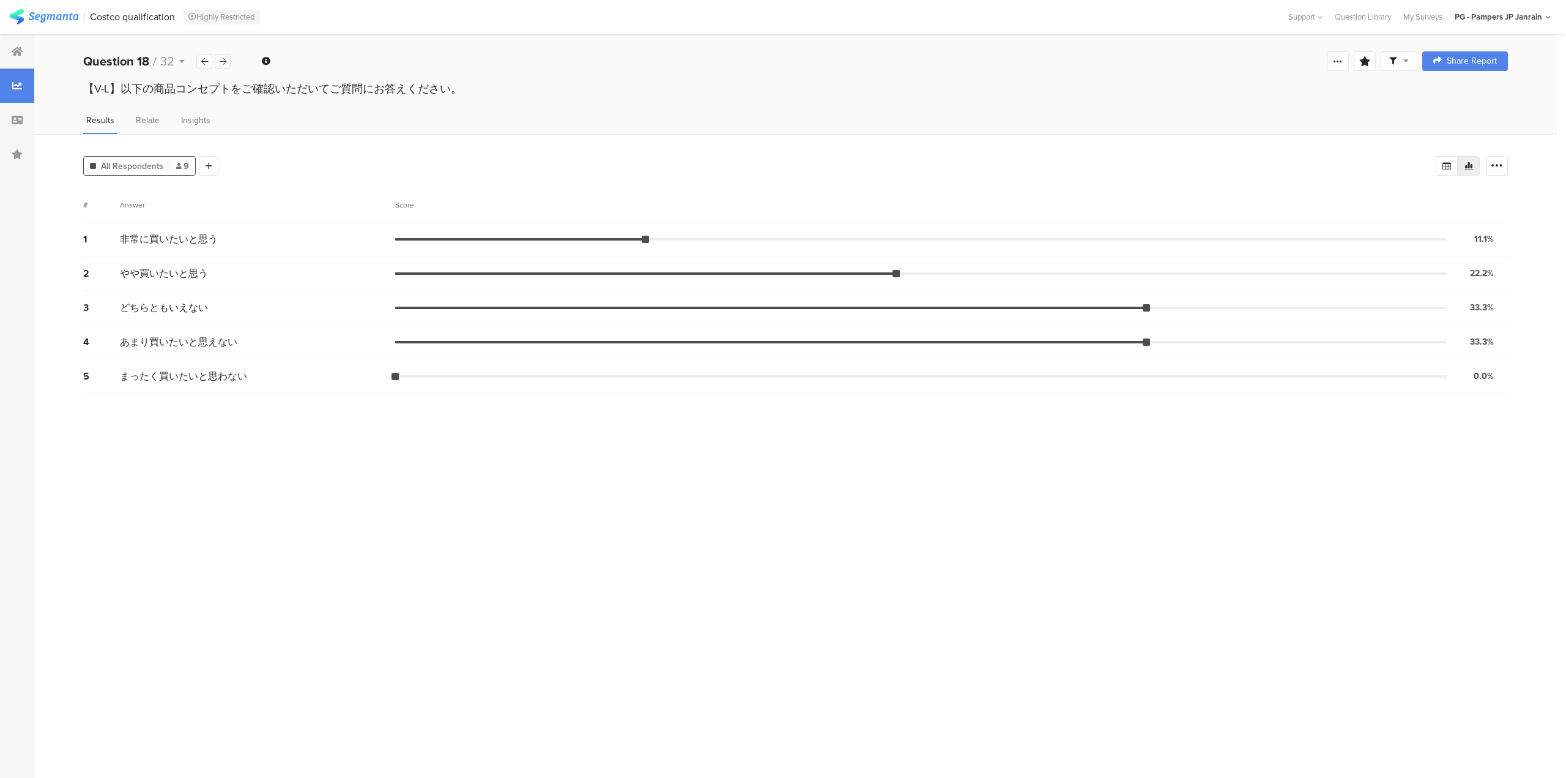
click at [223, 61] on icon at bounding box center [223, 62] width 7 height 8
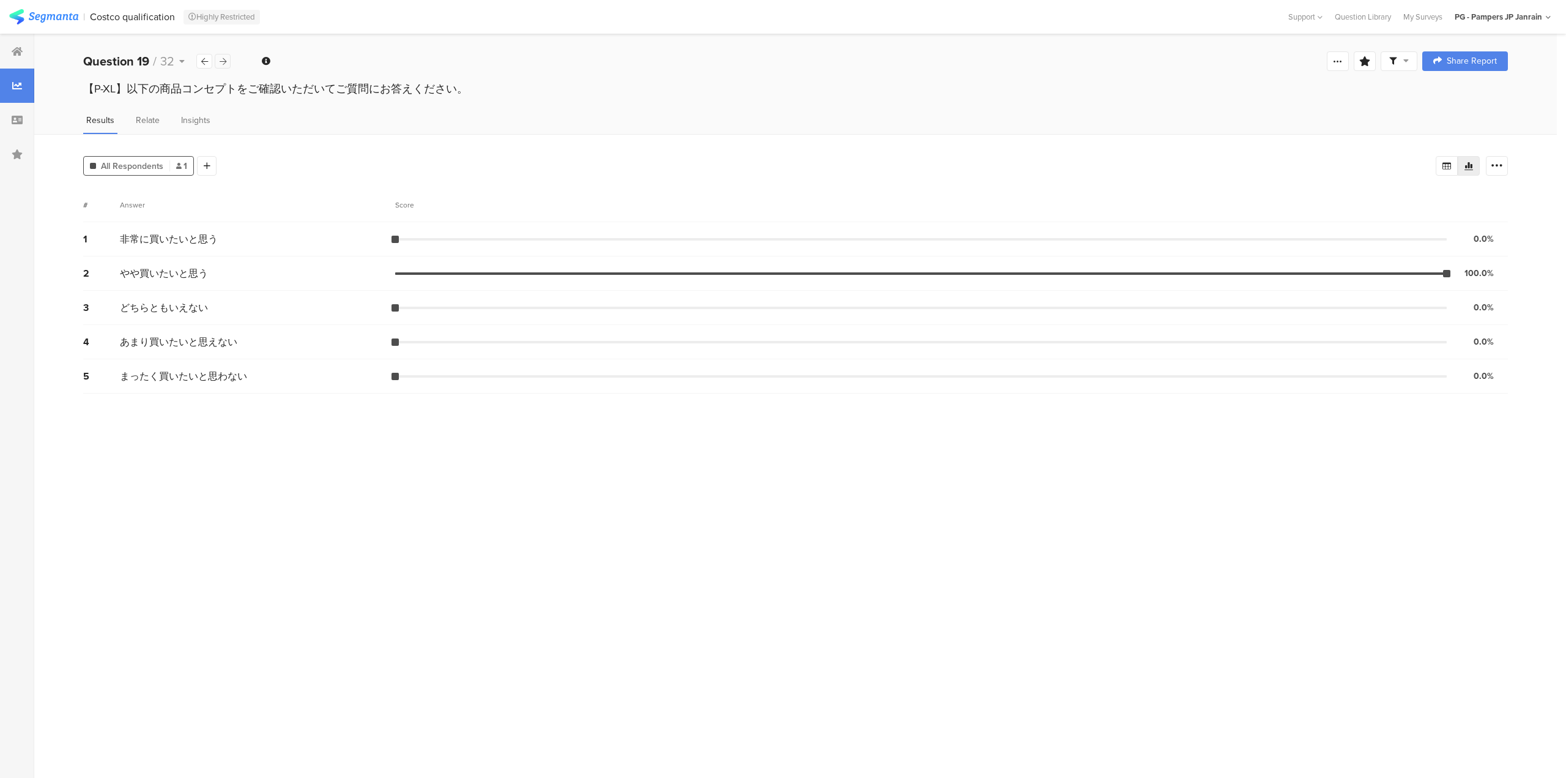
click at [223, 61] on icon at bounding box center [223, 62] width 7 height 8
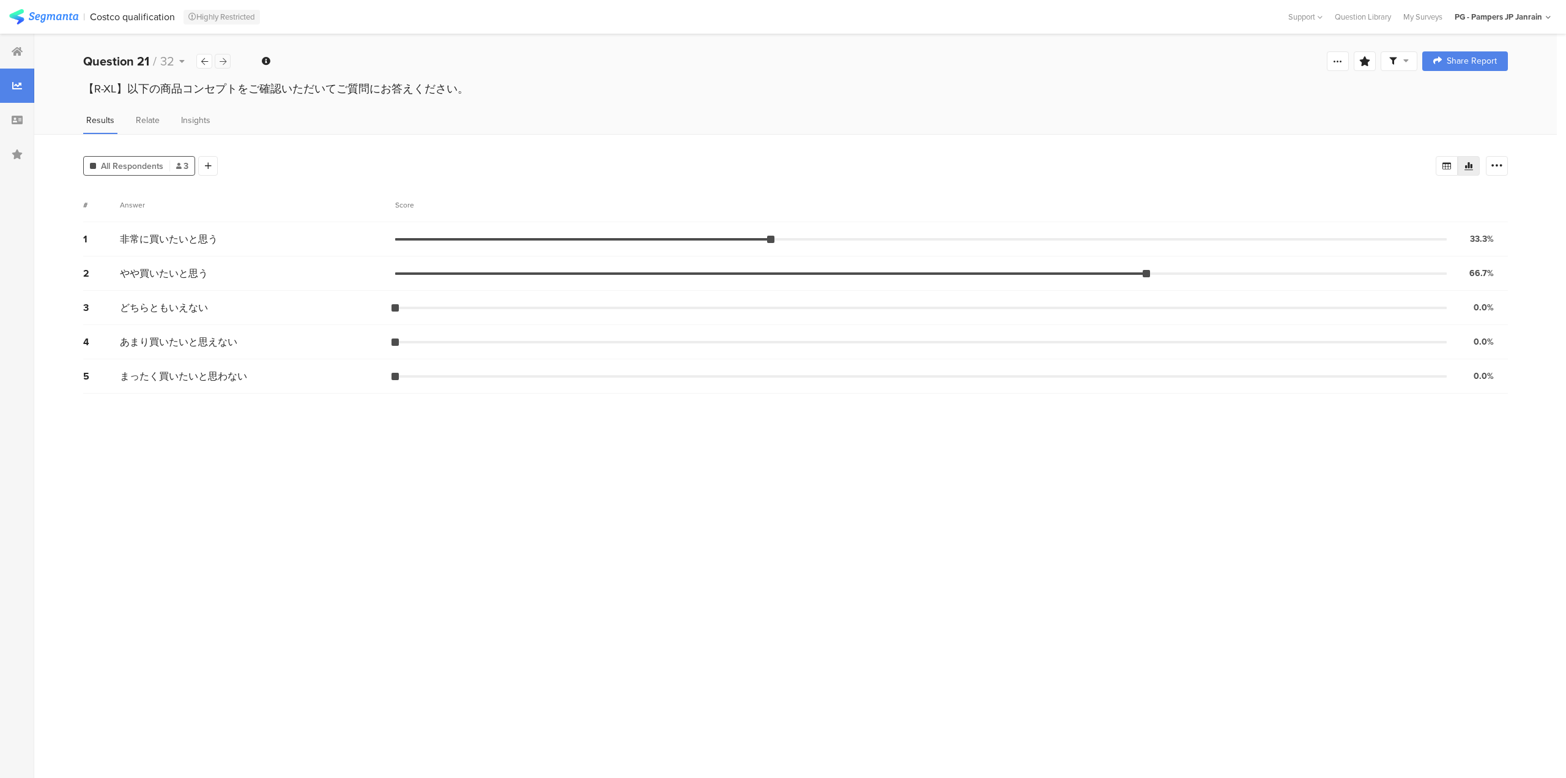
click at [221, 61] on icon at bounding box center [223, 62] width 7 height 8
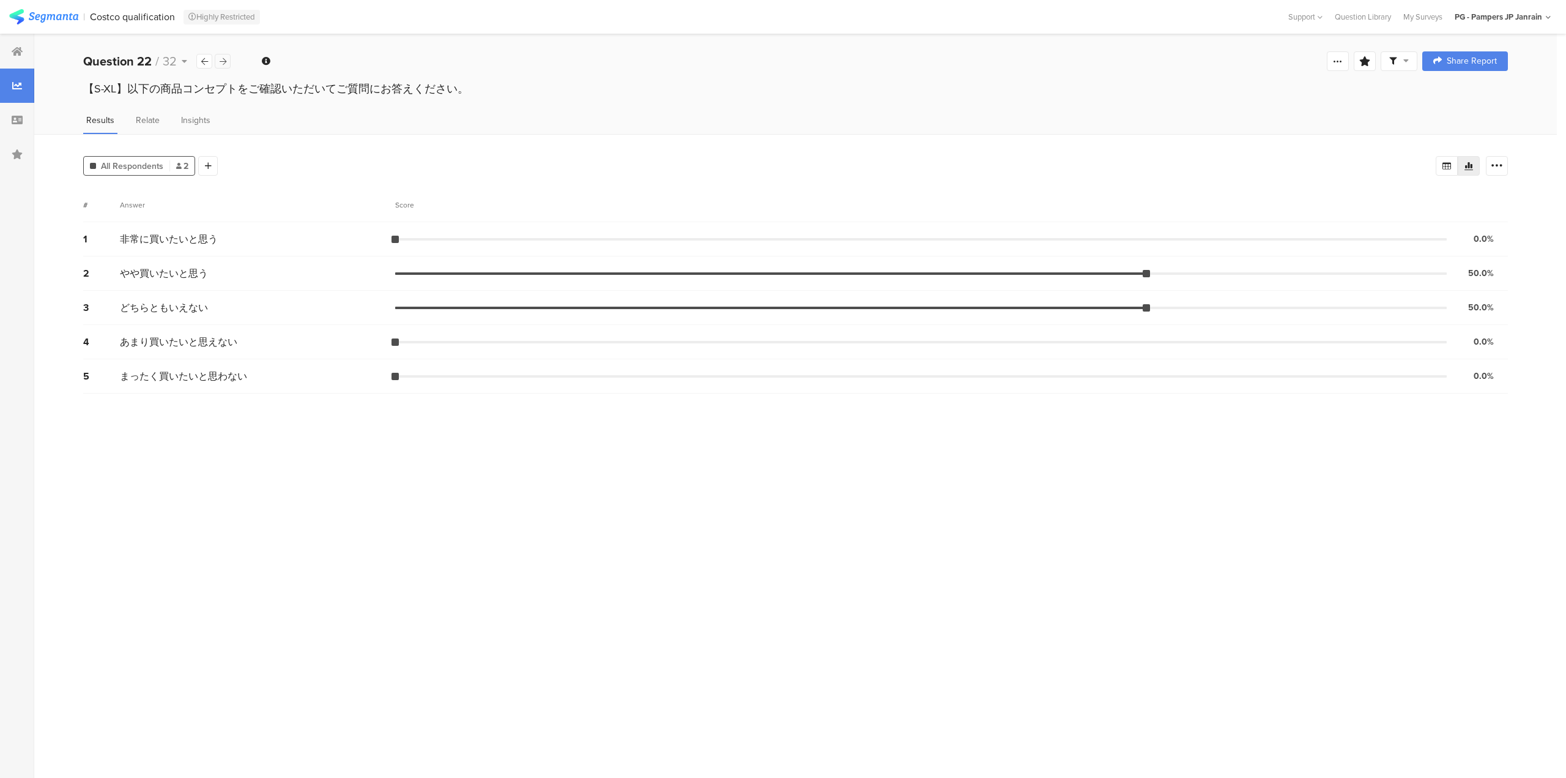
click at [220, 58] on icon at bounding box center [223, 62] width 7 height 8
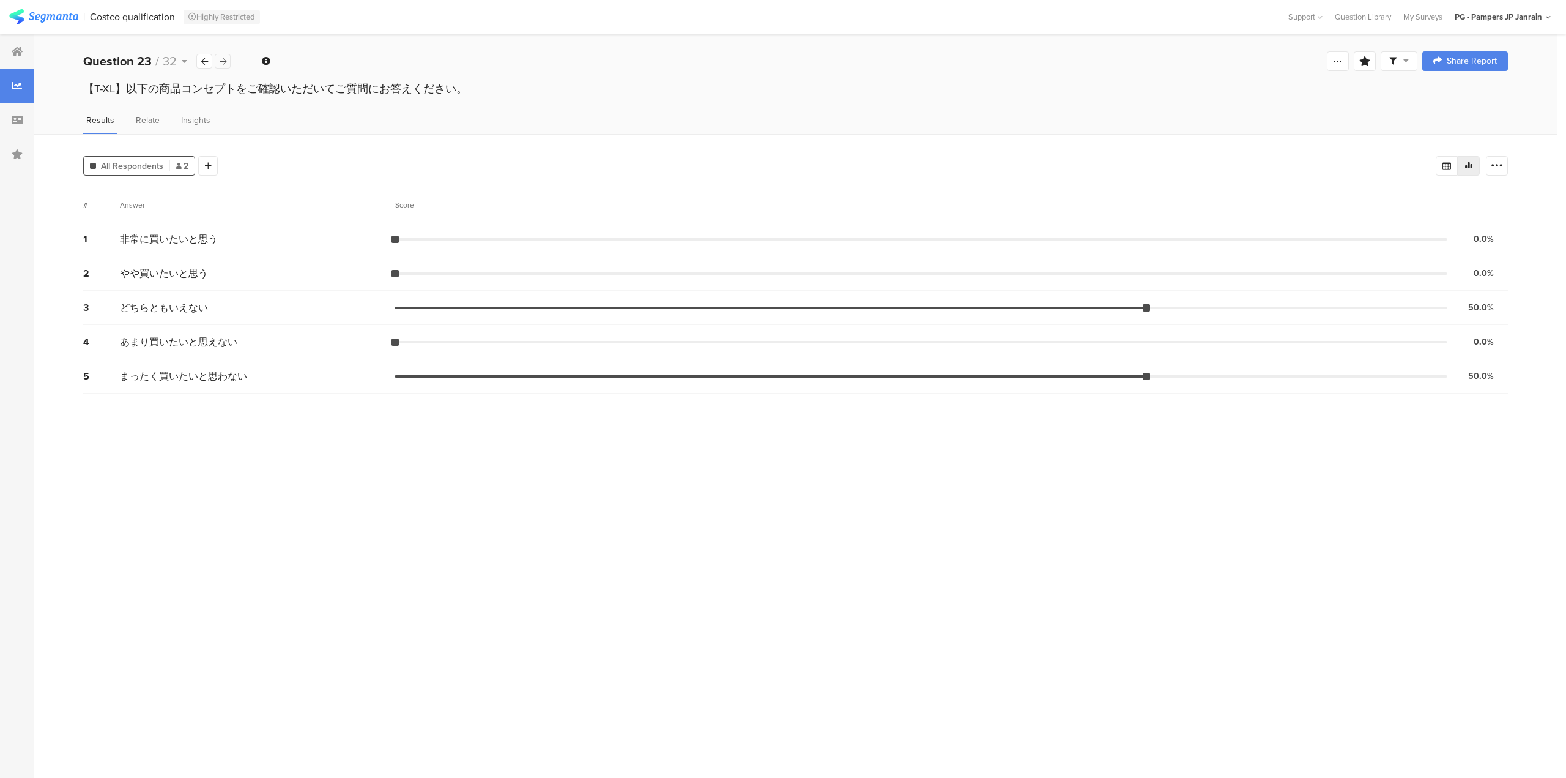
click at [220, 58] on icon at bounding box center [223, 62] width 7 height 8
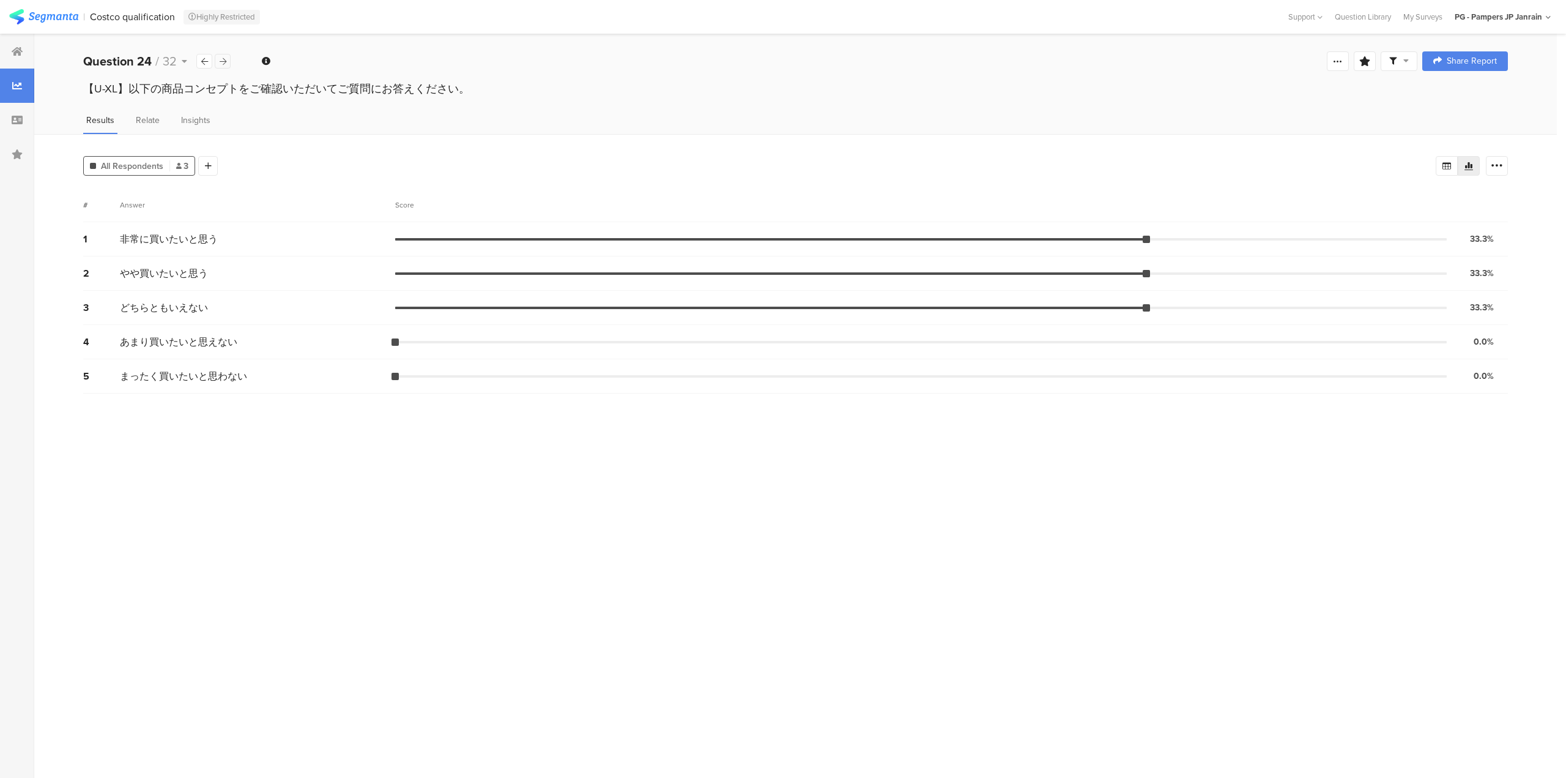
click at [225, 62] on icon at bounding box center [223, 62] width 7 height 8
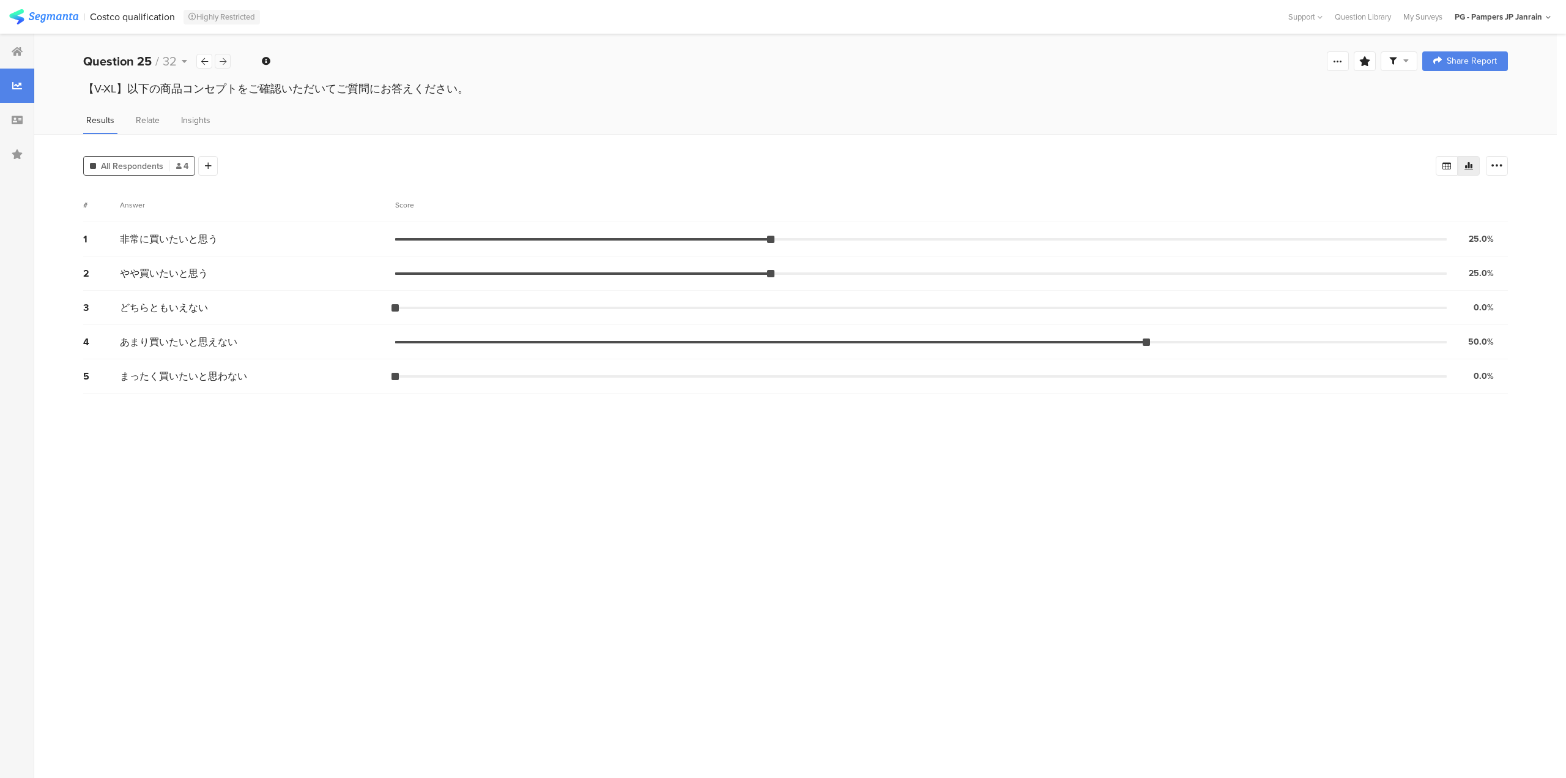
click at [225, 62] on icon at bounding box center [223, 62] width 7 height 8
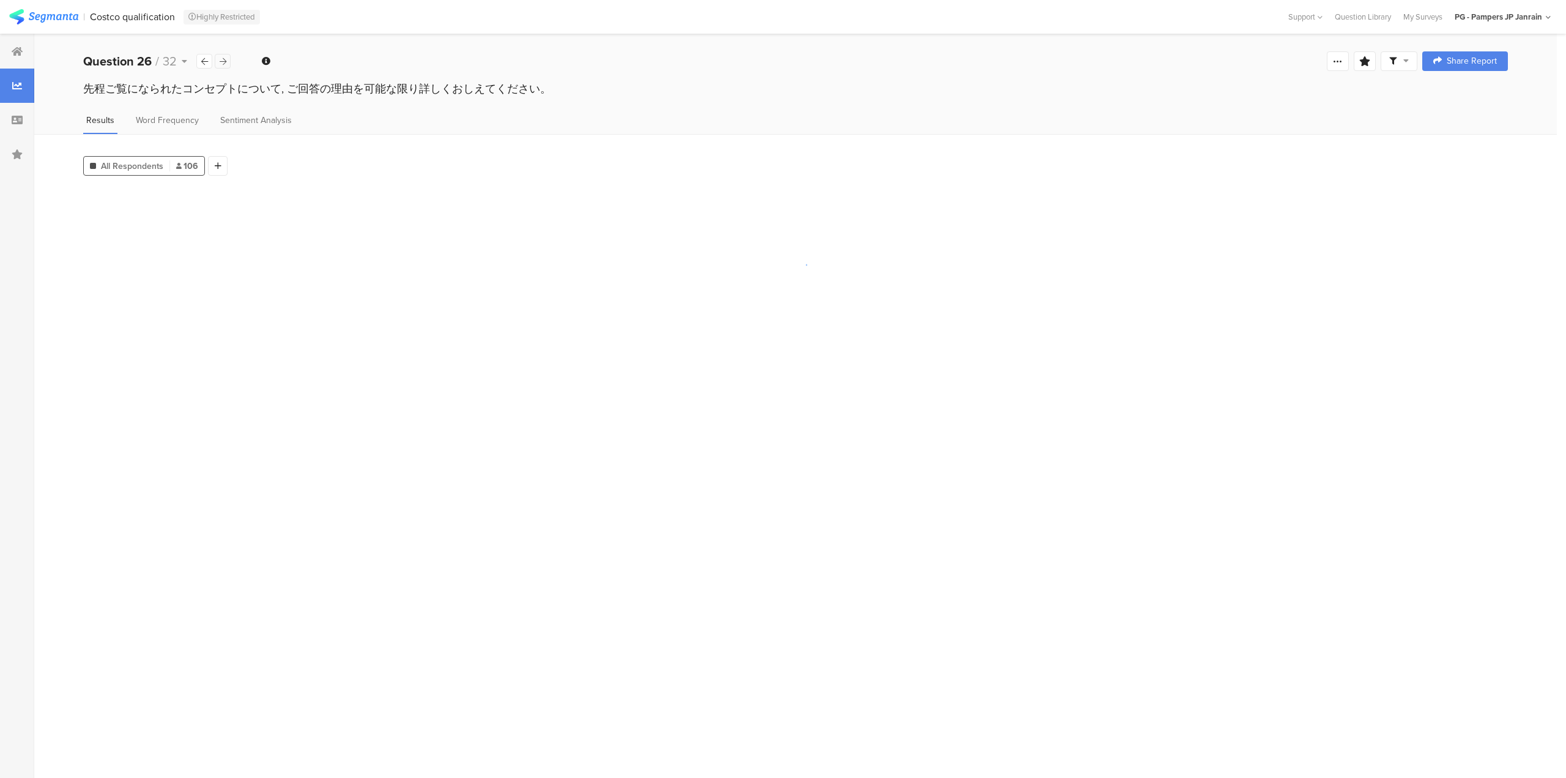
click at [225, 62] on icon at bounding box center [223, 62] width 7 height 8
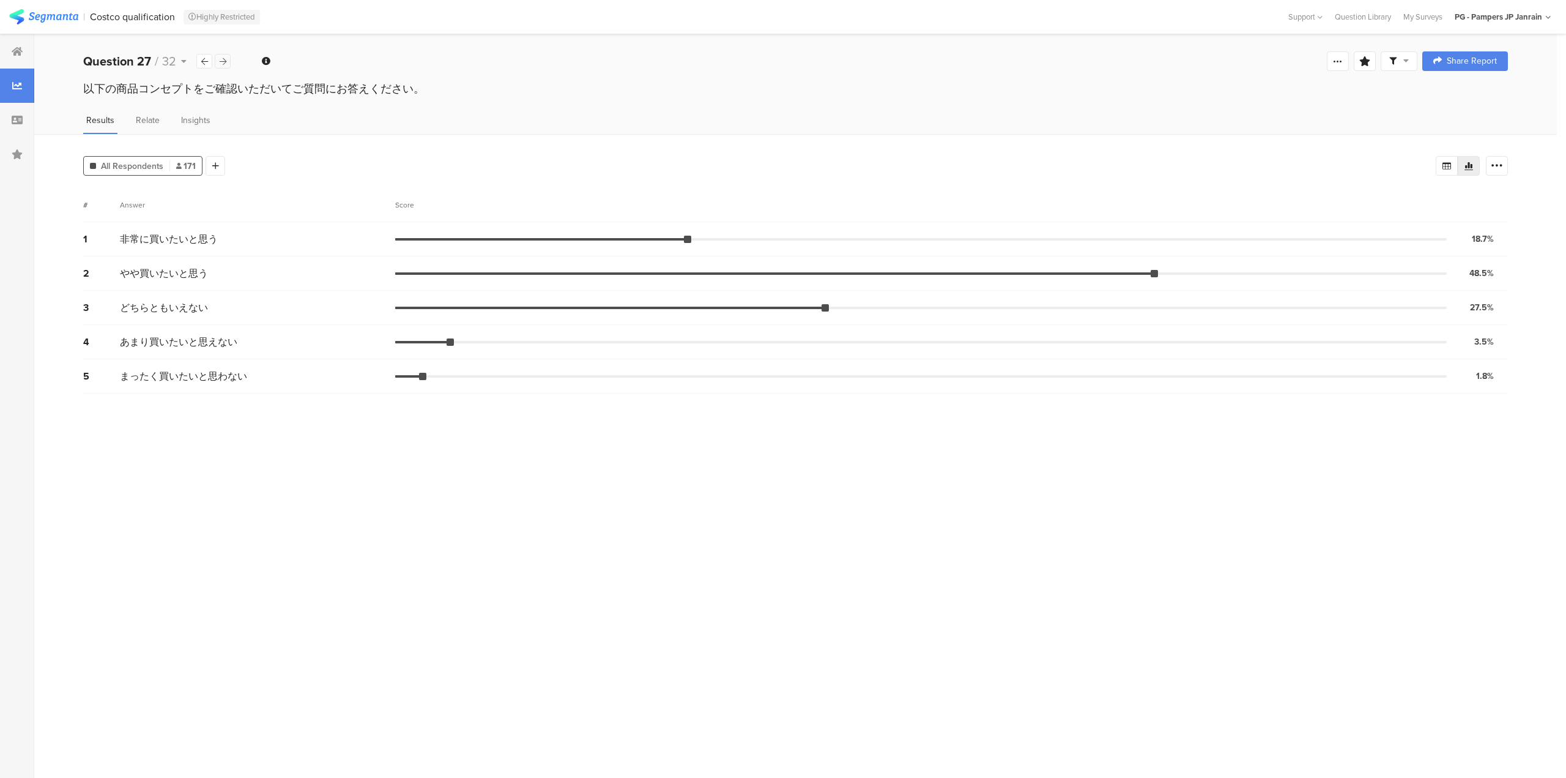
click at [218, 59] on div at bounding box center [223, 61] width 16 height 15
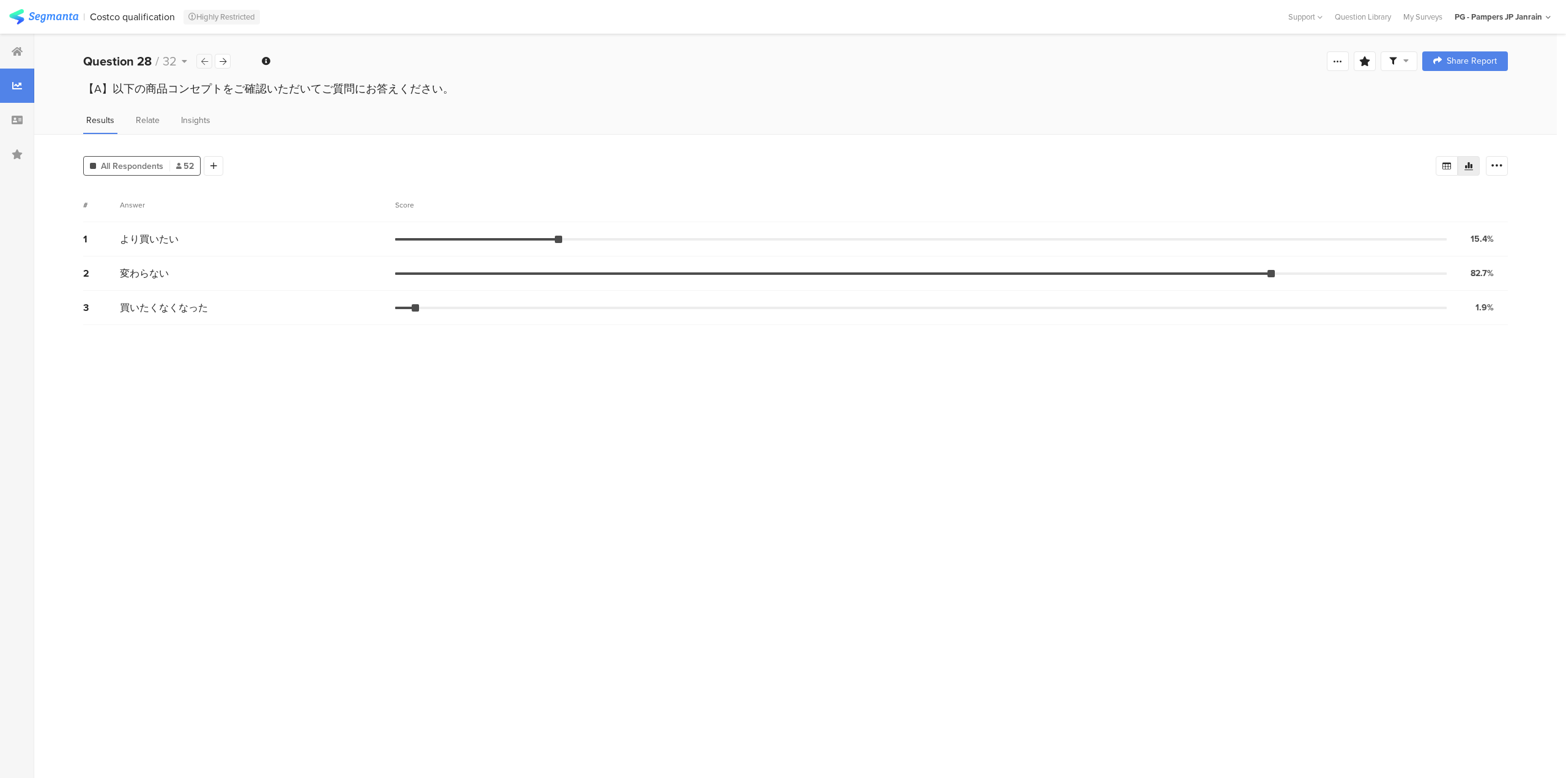
click at [197, 61] on div at bounding box center [204, 61] width 16 height 15
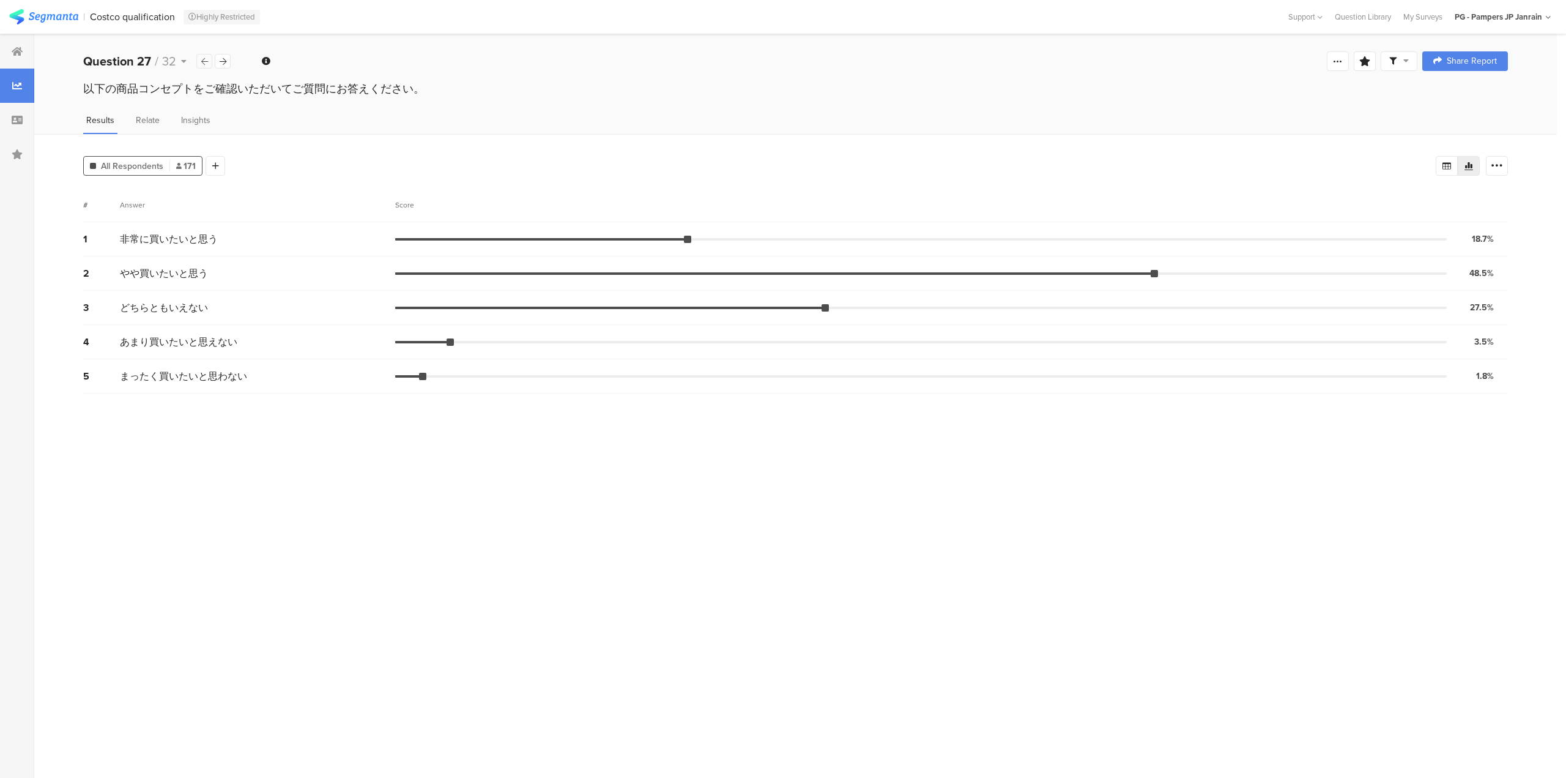
click at [198, 61] on div at bounding box center [204, 61] width 16 height 15
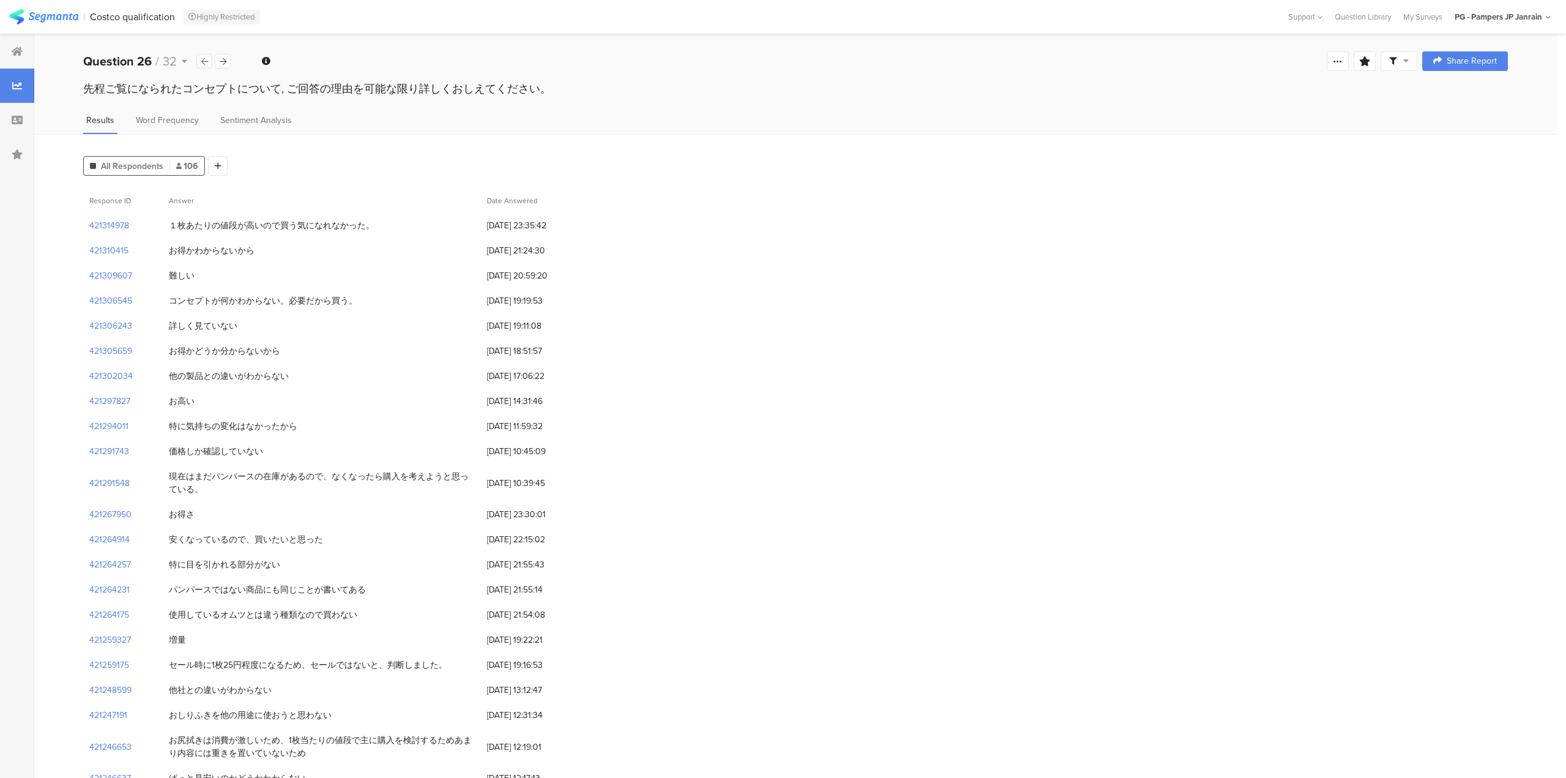
click at [198, 61] on div at bounding box center [204, 61] width 16 height 15
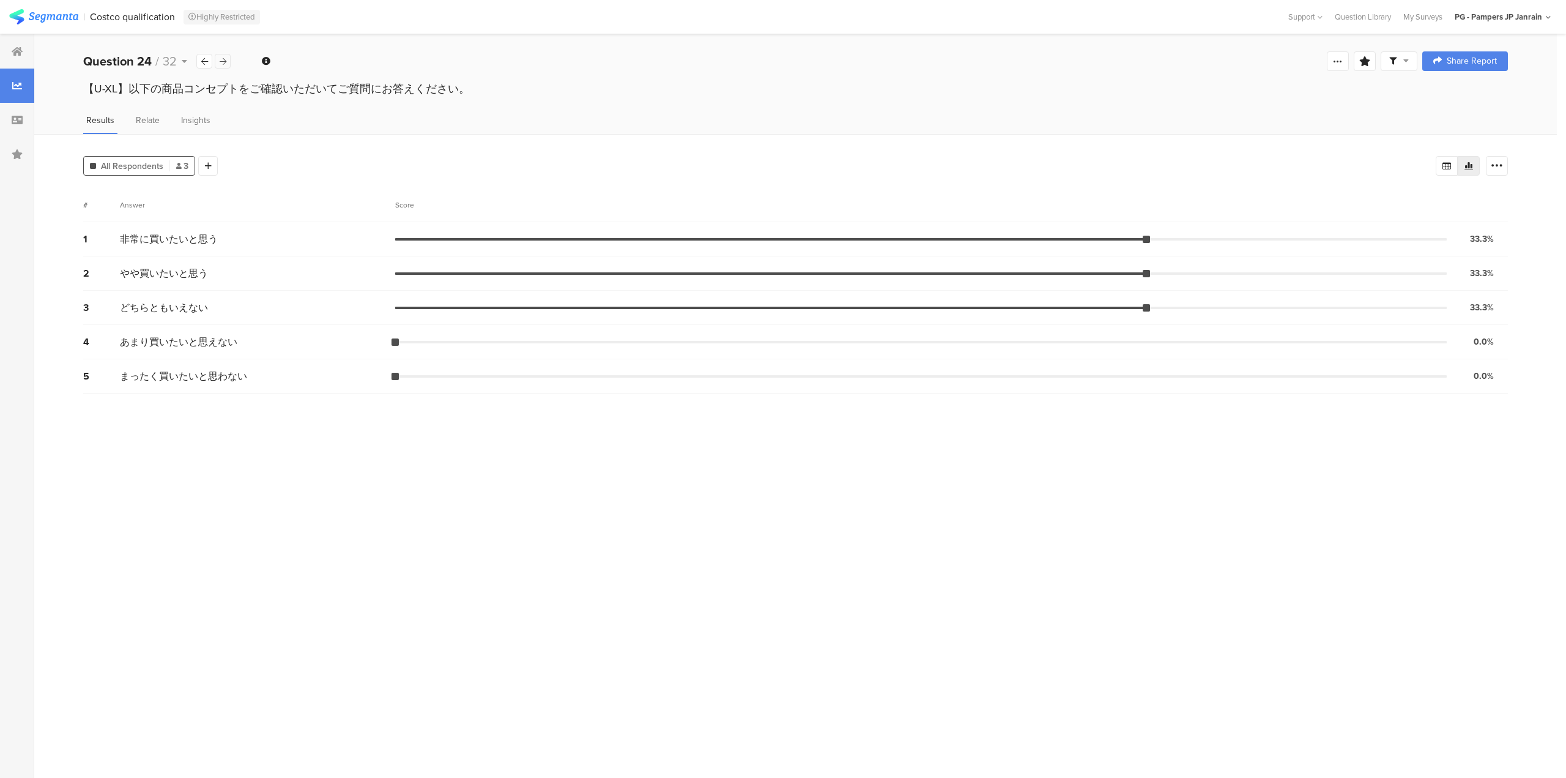
click at [220, 64] on icon at bounding box center [223, 62] width 7 height 8
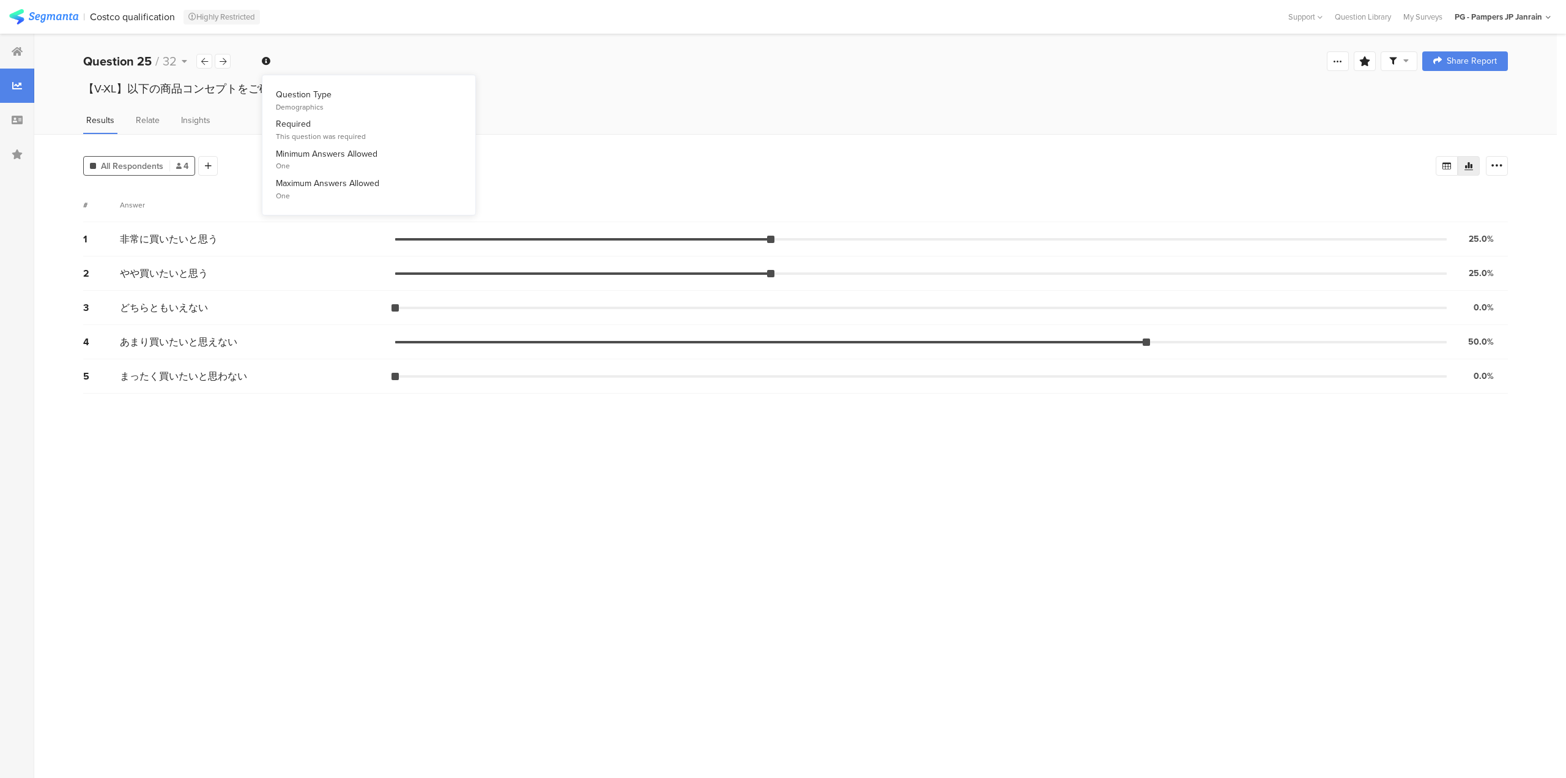
click at [264, 61] on icon at bounding box center [266, 61] width 9 height 9
click at [223, 65] on icon at bounding box center [223, 62] width 7 height 8
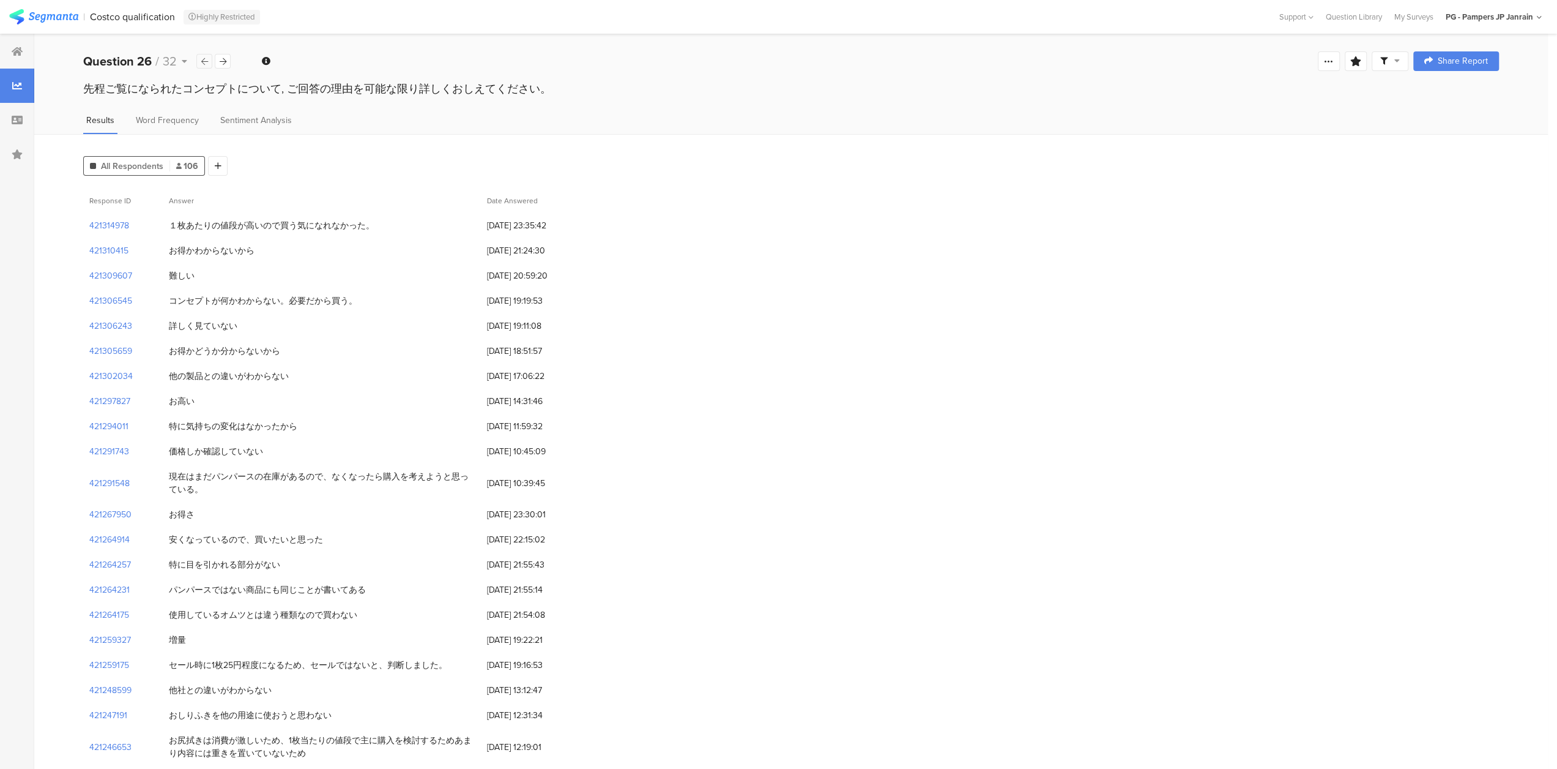
click at [197, 57] on div at bounding box center [204, 61] width 16 height 15
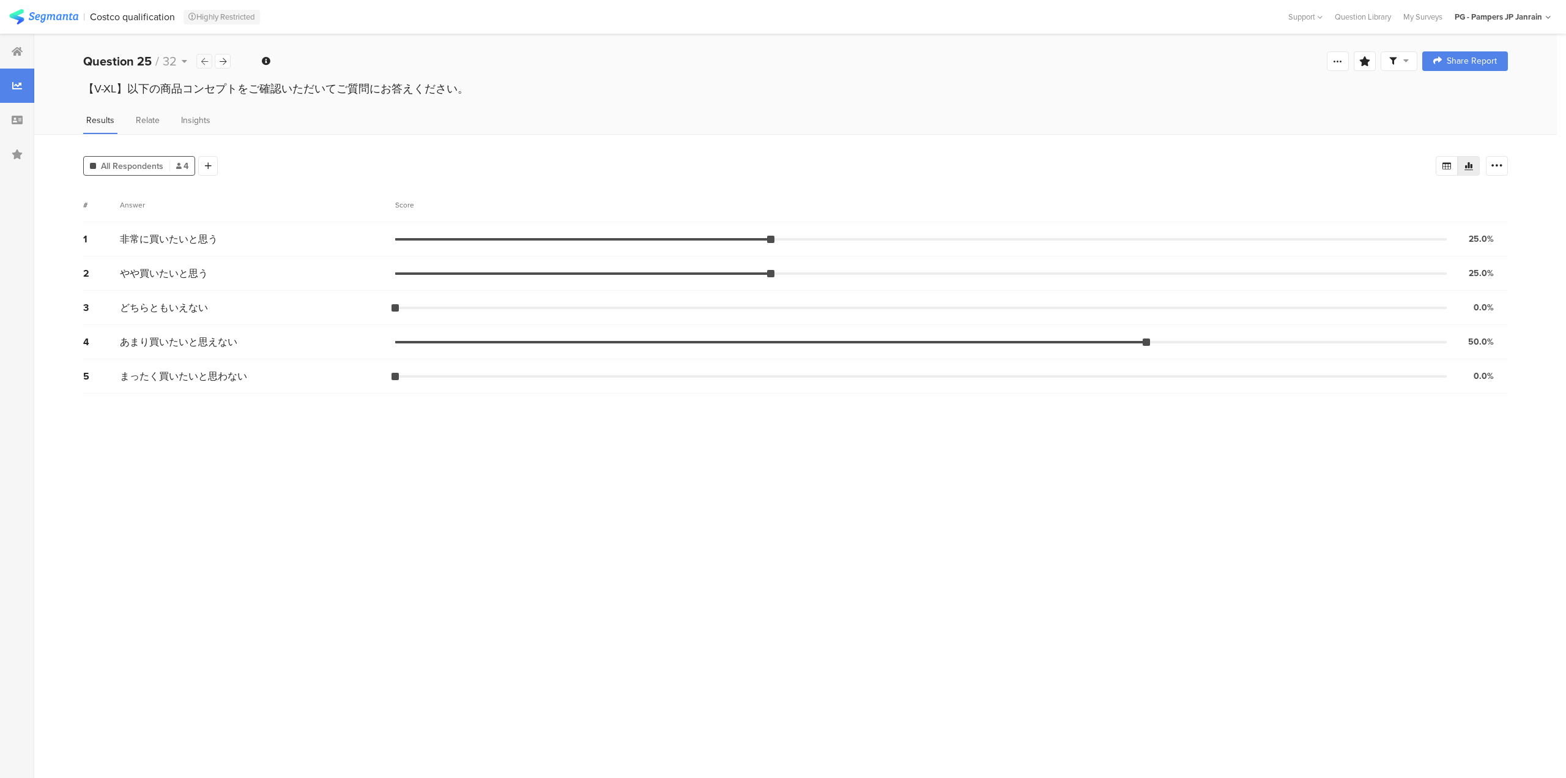
click at [199, 58] on div at bounding box center [204, 61] width 16 height 15
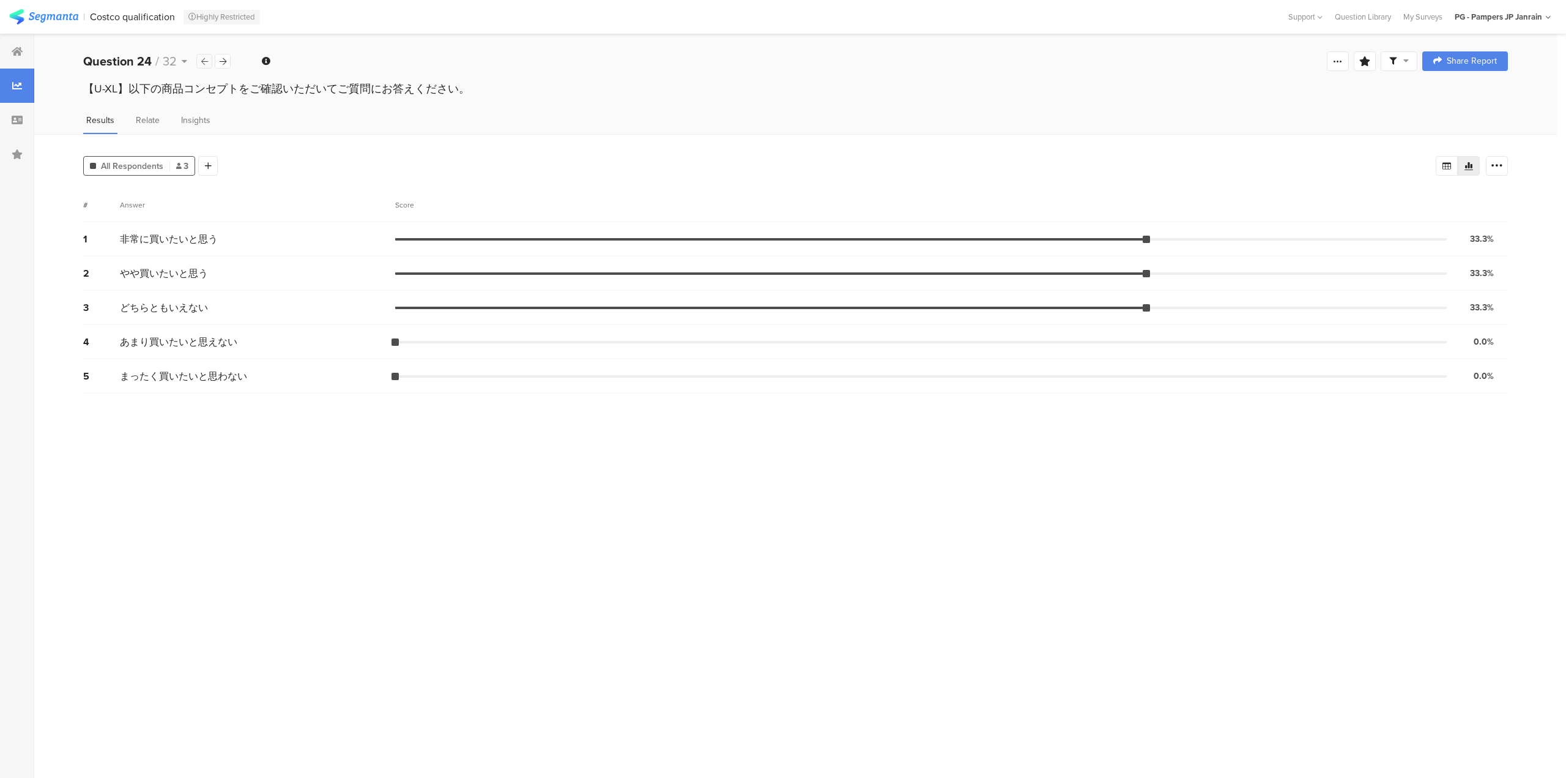
click at [199, 58] on div at bounding box center [204, 61] width 16 height 15
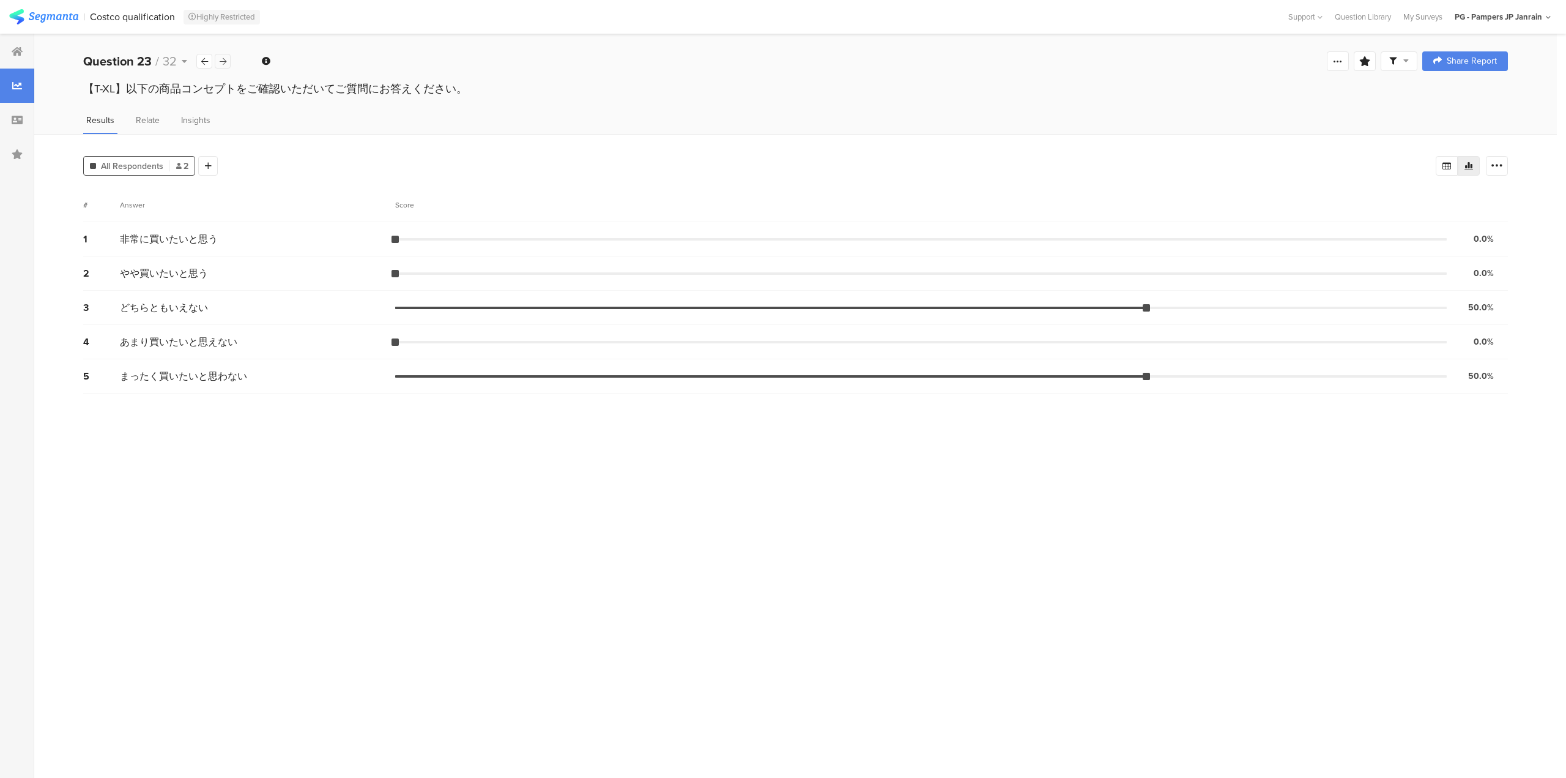
click at [223, 63] on icon at bounding box center [223, 62] width 7 height 8
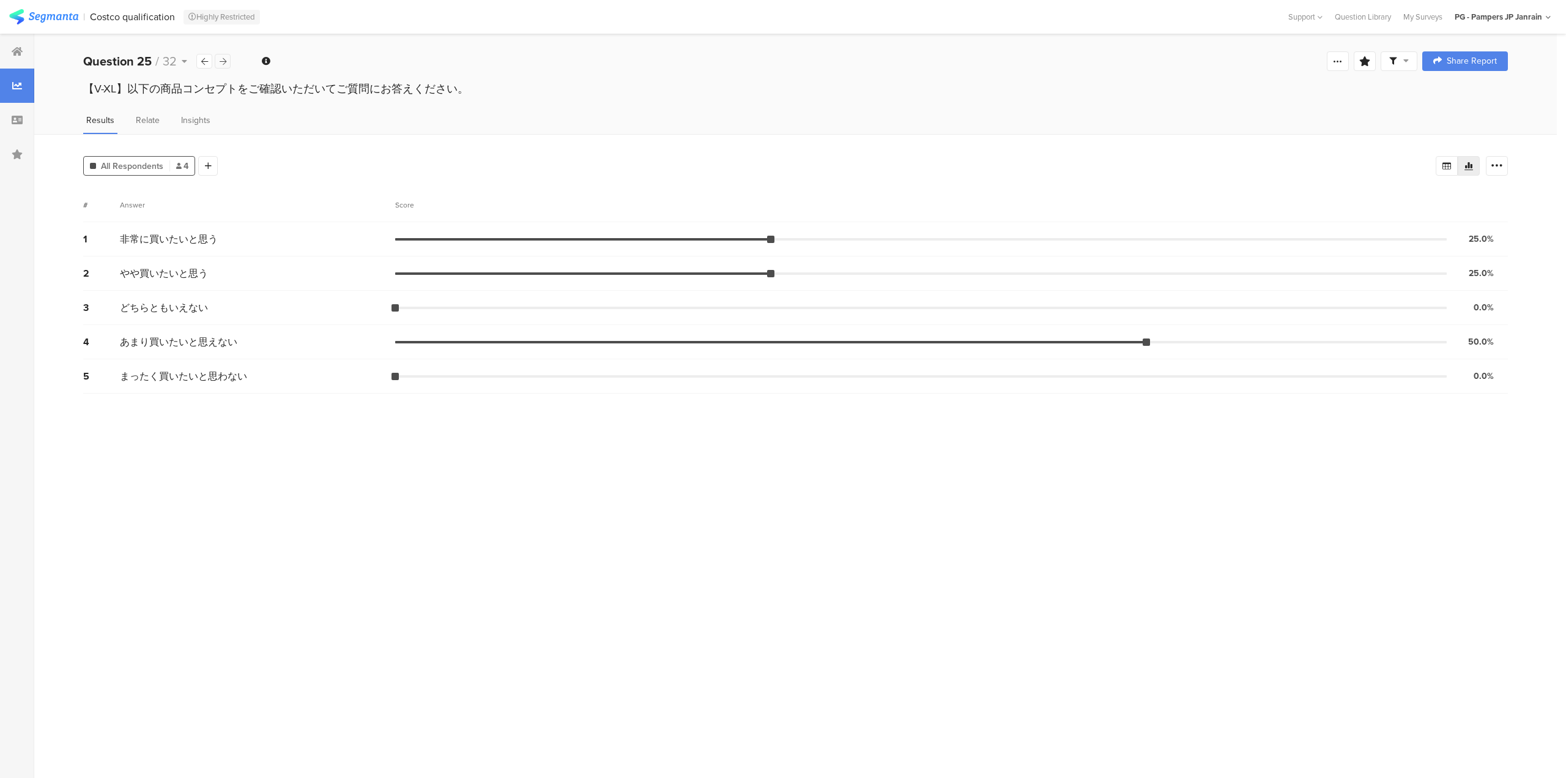
click at [223, 63] on icon at bounding box center [223, 62] width 7 height 8
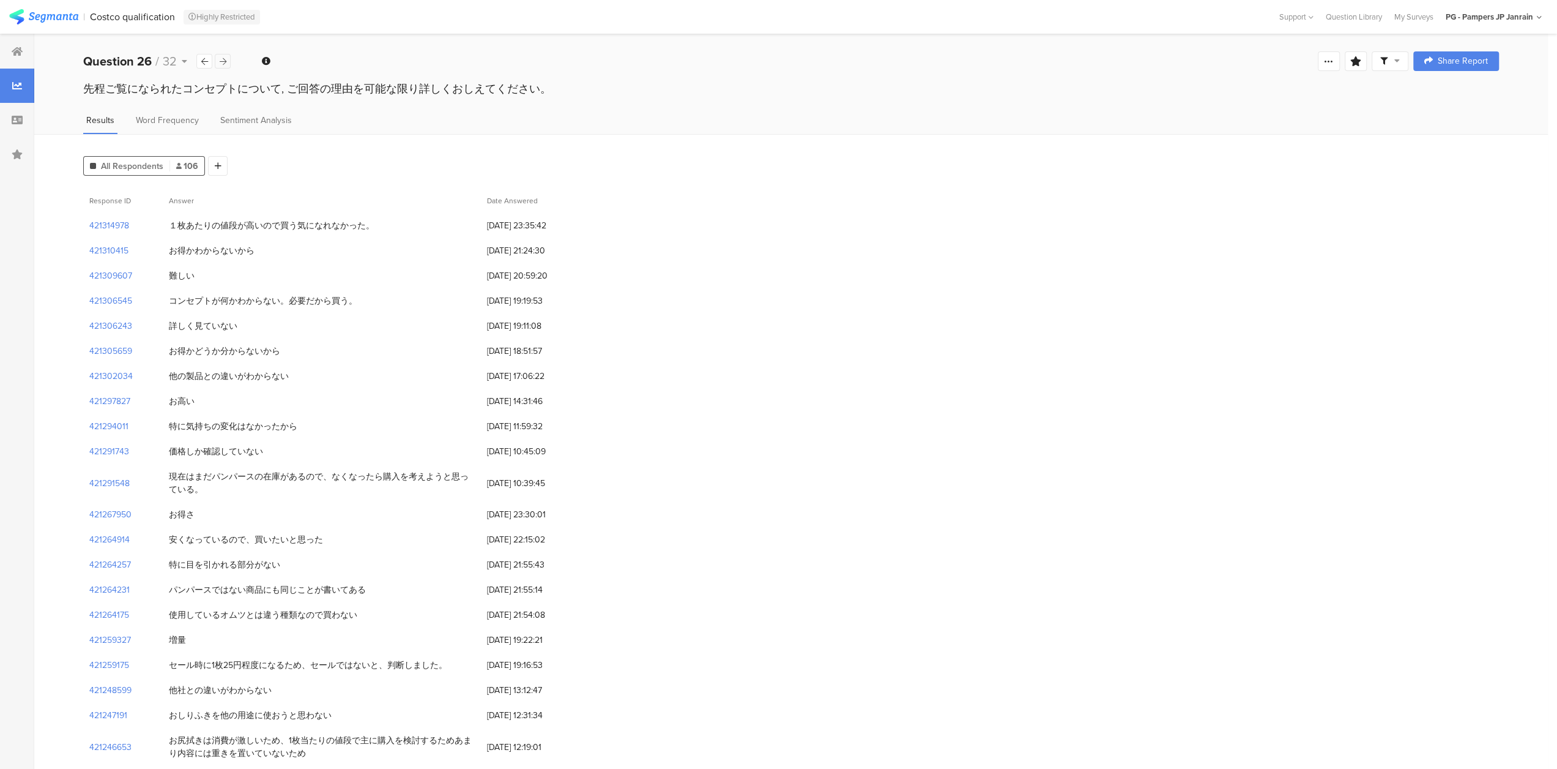
click at [223, 62] on icon at bounding box center [223, 62] width 7 height 8
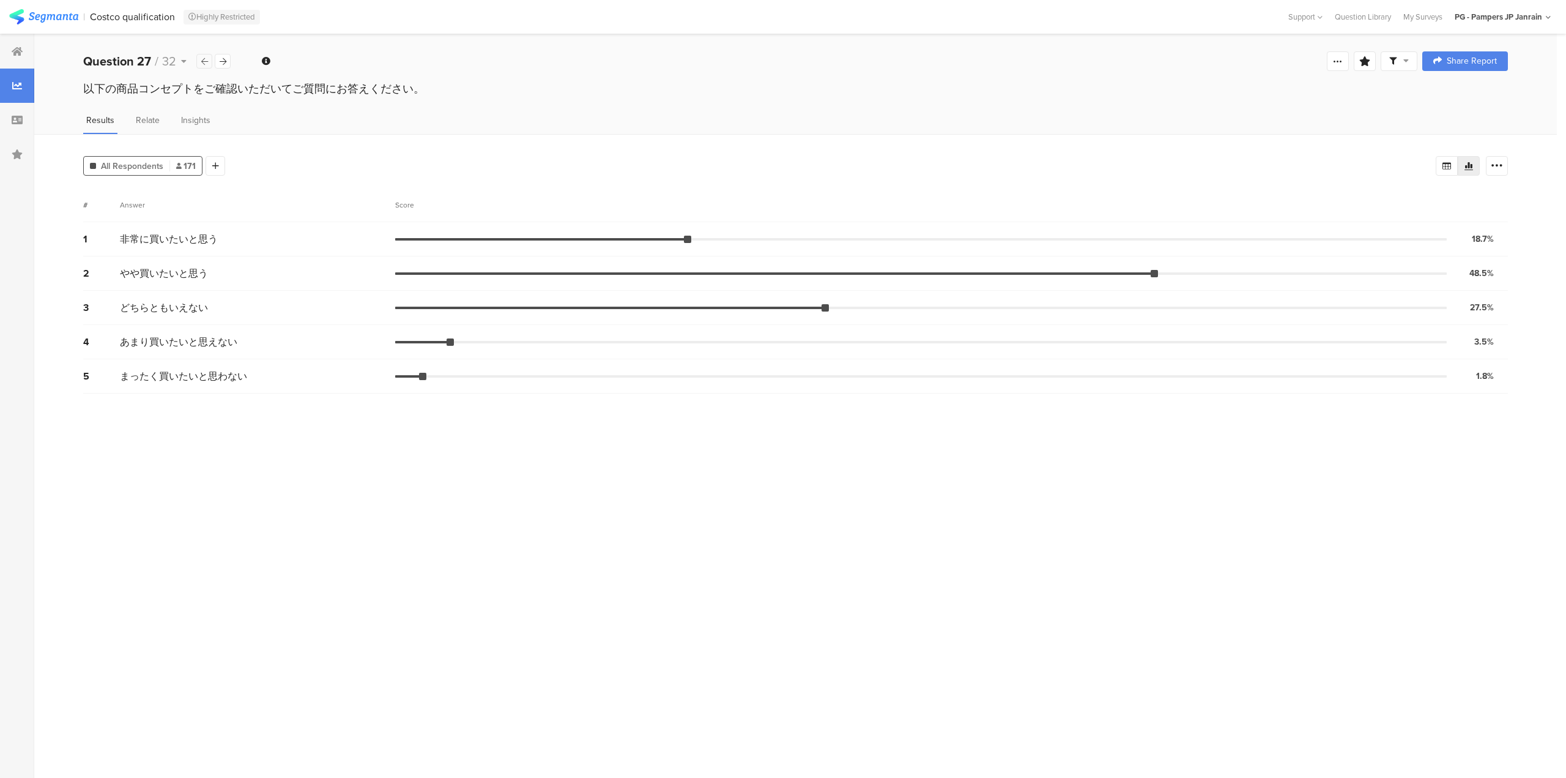
click at [206, 58] on icon at bounding box center [204, 62] width 7 height 8
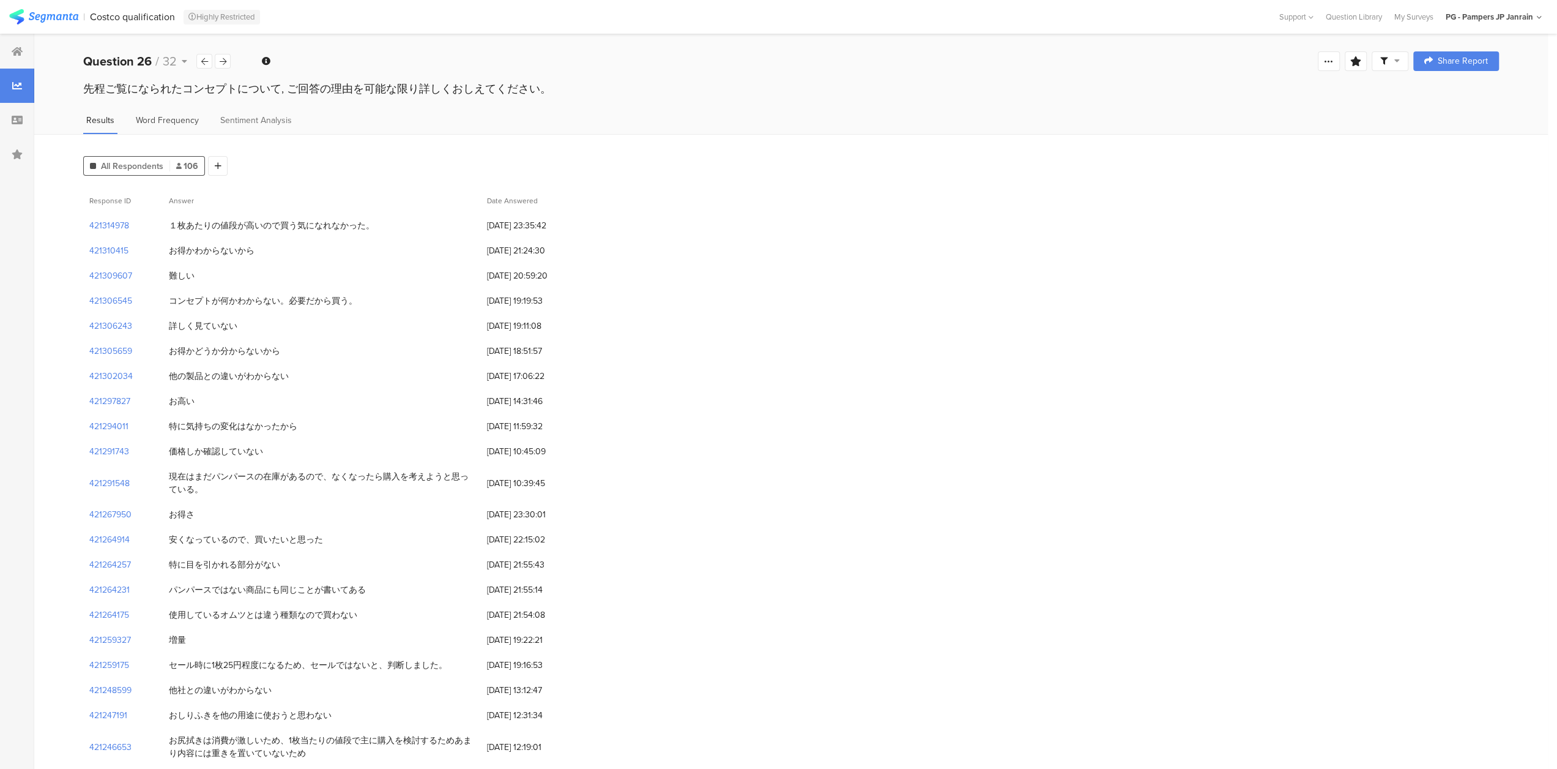
click at [184, 129] on div "Word Frequency" at bounding box center [167, 124] width 69 height 20
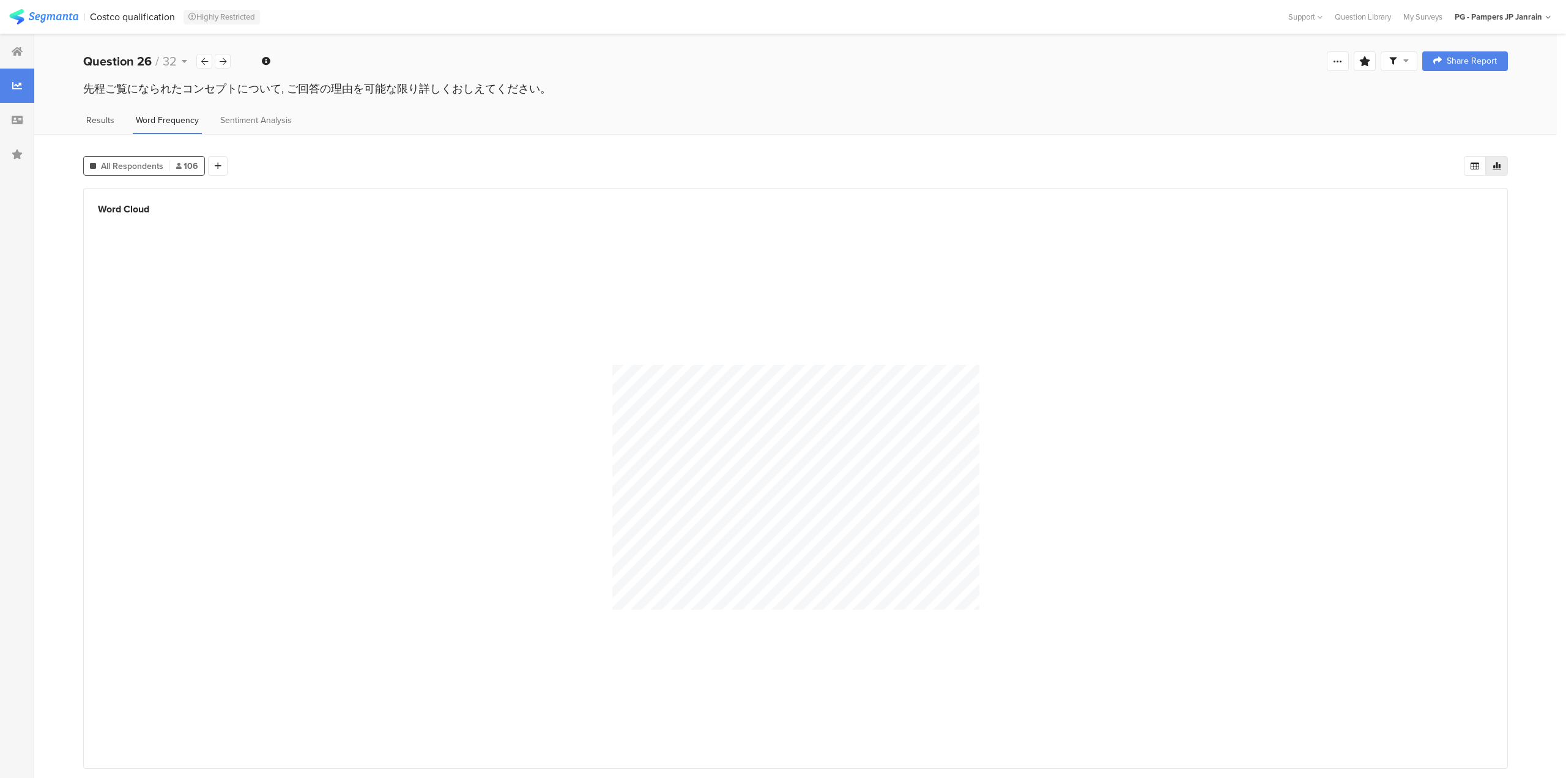
click at [103, 132] on div "Results" at bounding box center [100, 124] width 34 height 20
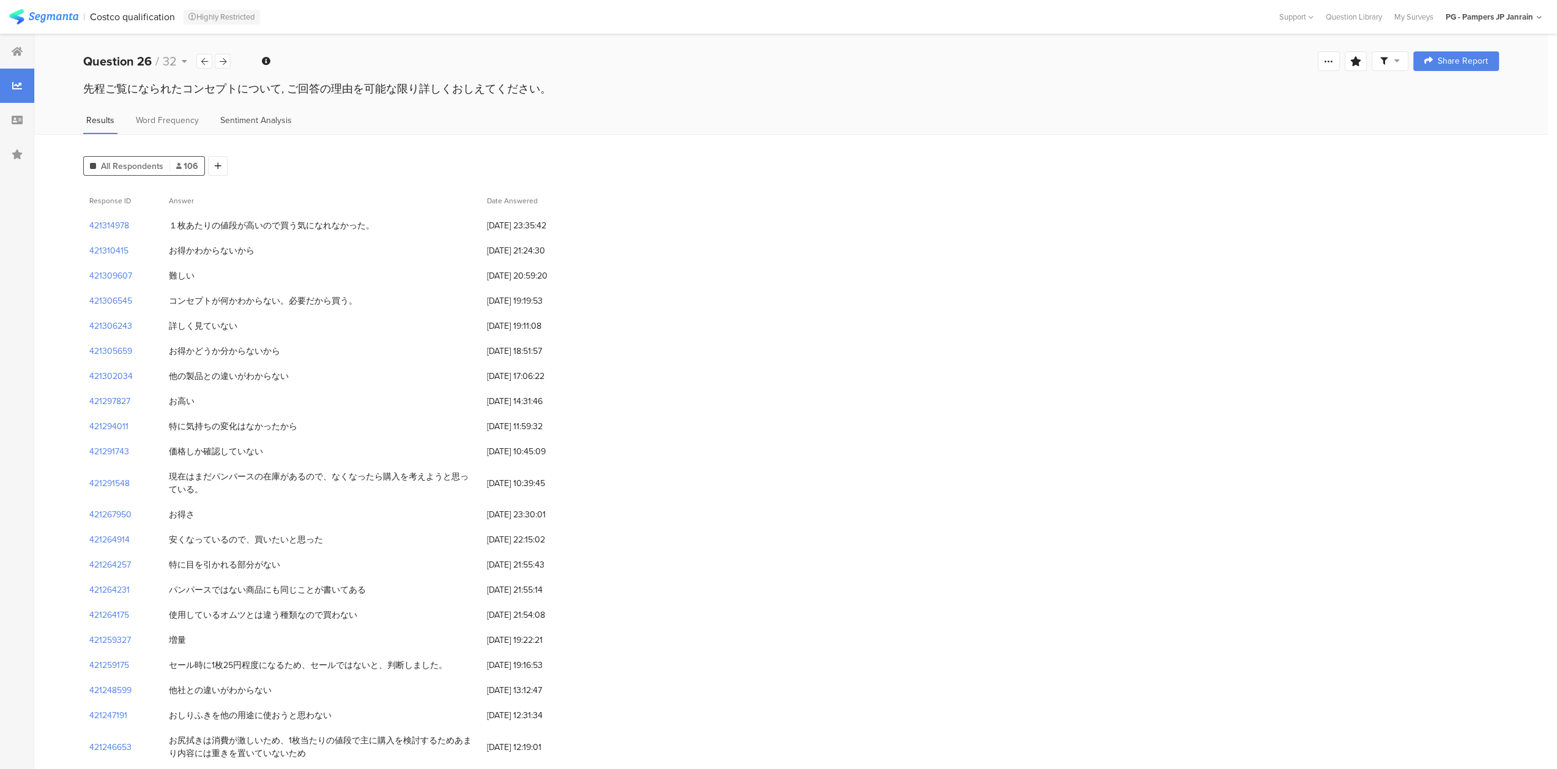
click at [233, 125] on span "Sentiment Analysis" at bounding box center [256, 120] width 72 height 13
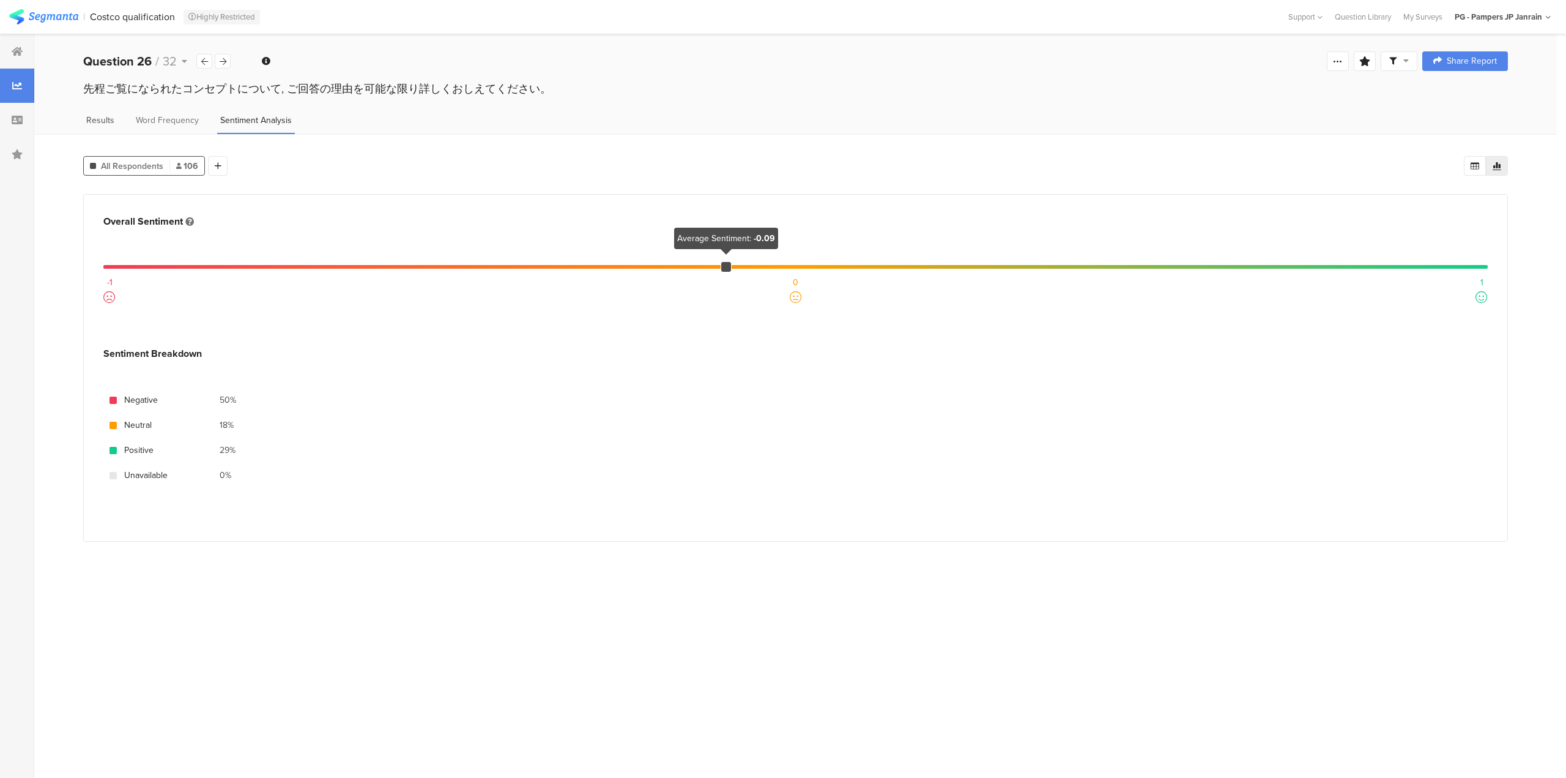
click at [105, 122] on span "Results" at bounding box center [100, 120] width 28 height 13
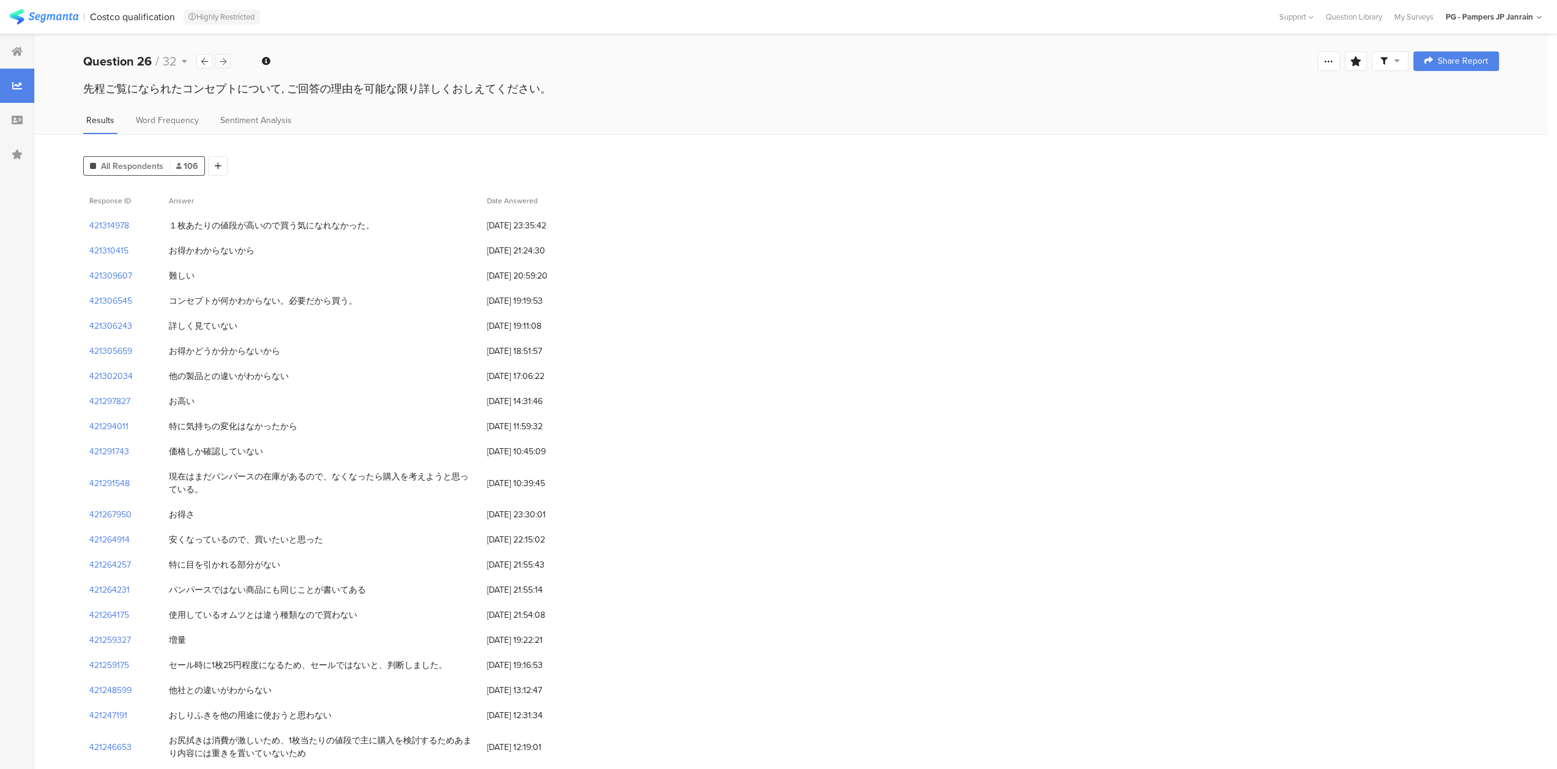
click at [225, 58] on icon at bounding box center [223, 62] width 7 height 8
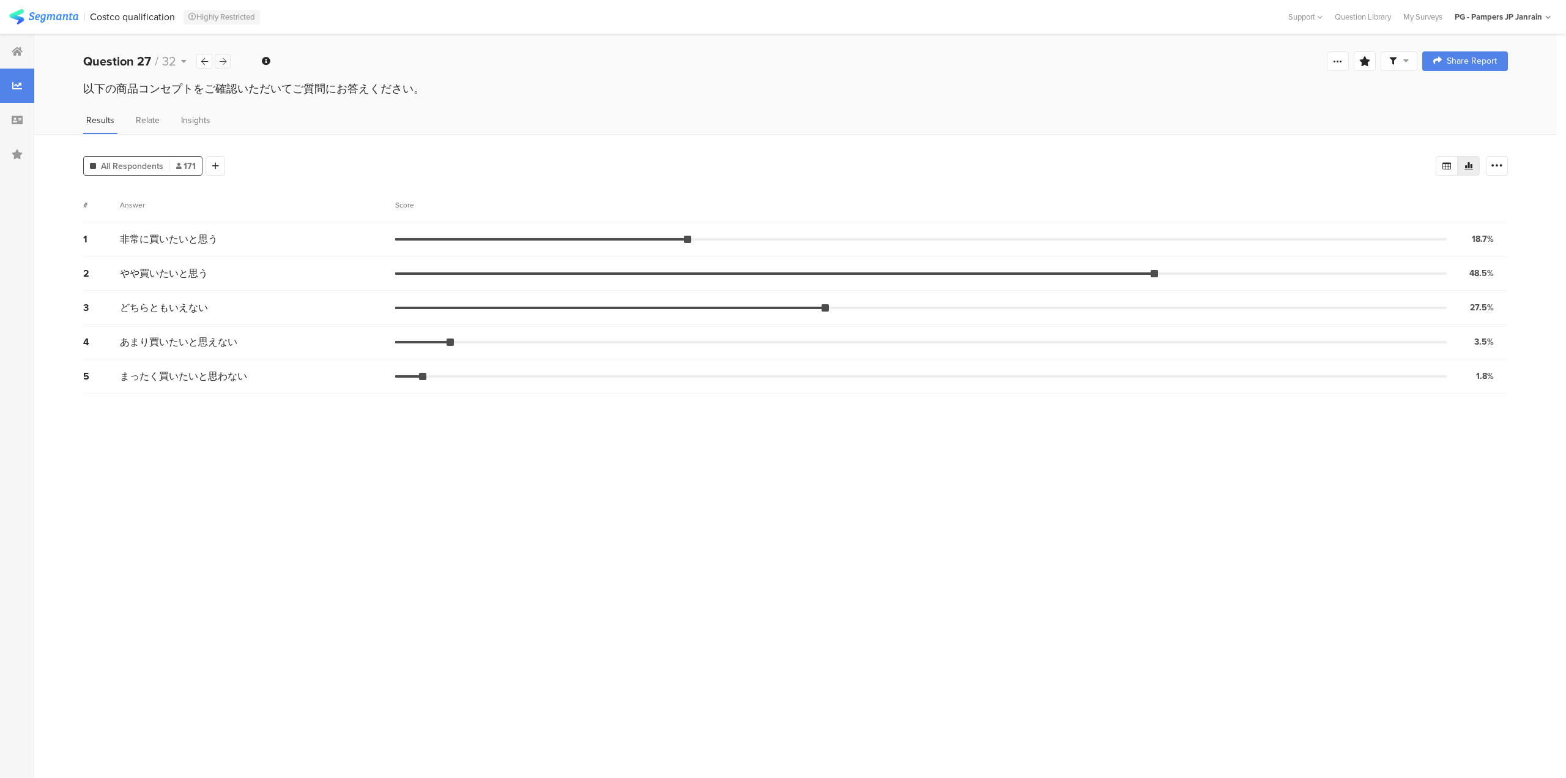
click at [225, 58] on icon at bounding box center [223, 62] width 7 height 8
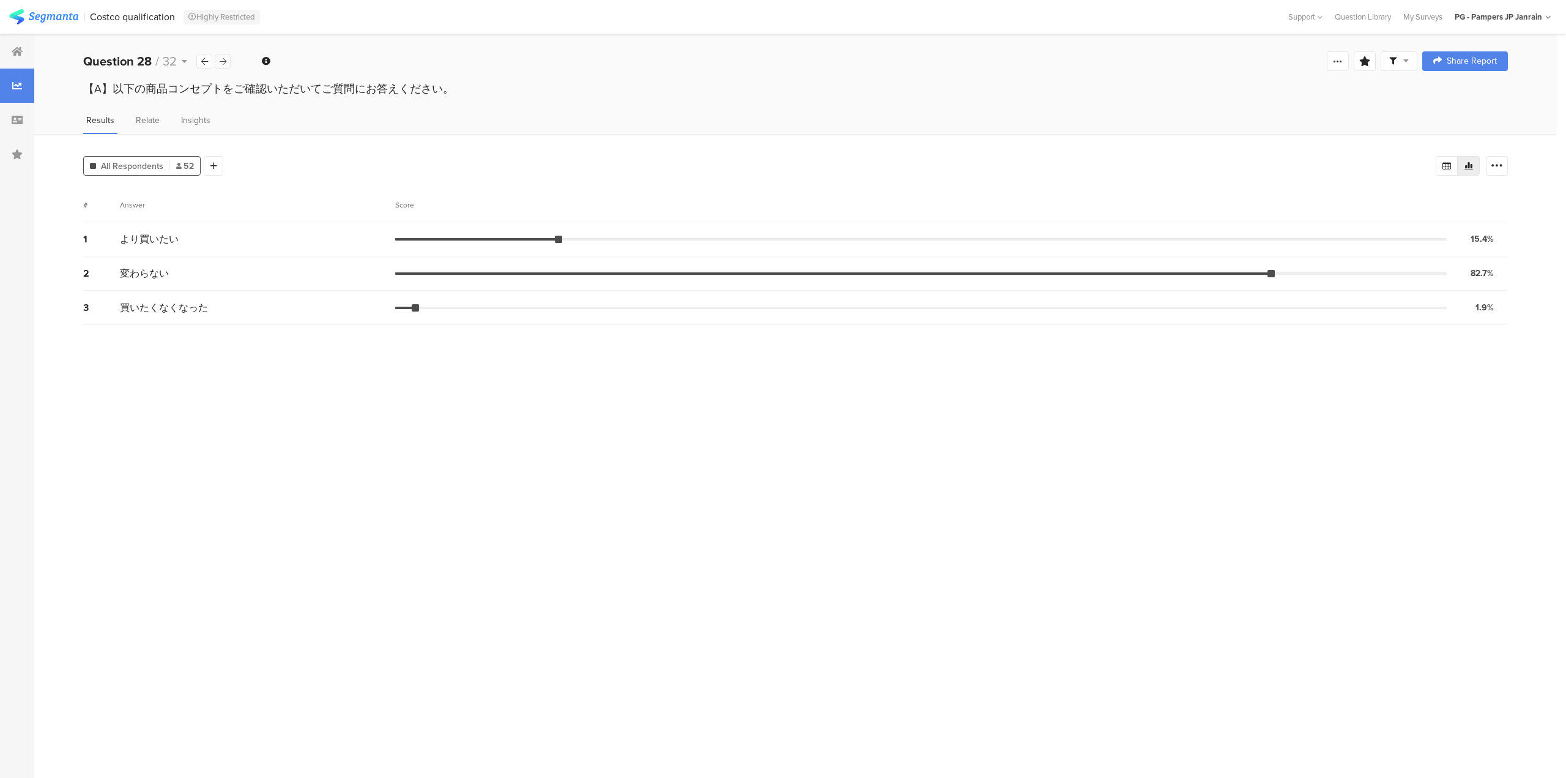
click at [225, 58] on icon at bounding box center [223, 62] width 7 height 8
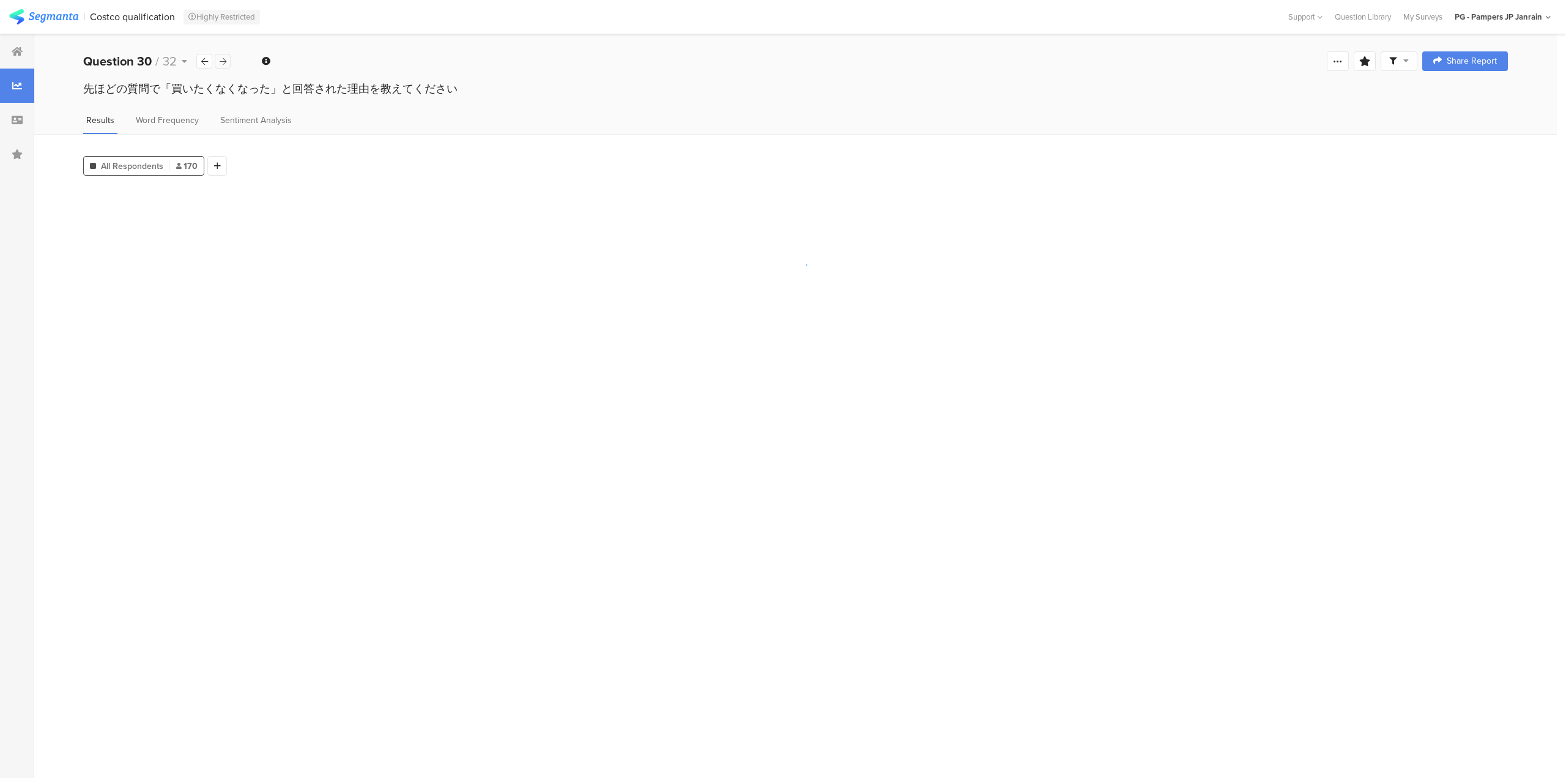
click at [225, 58] on icon at bounding box center [223, 62] width 7 height 8
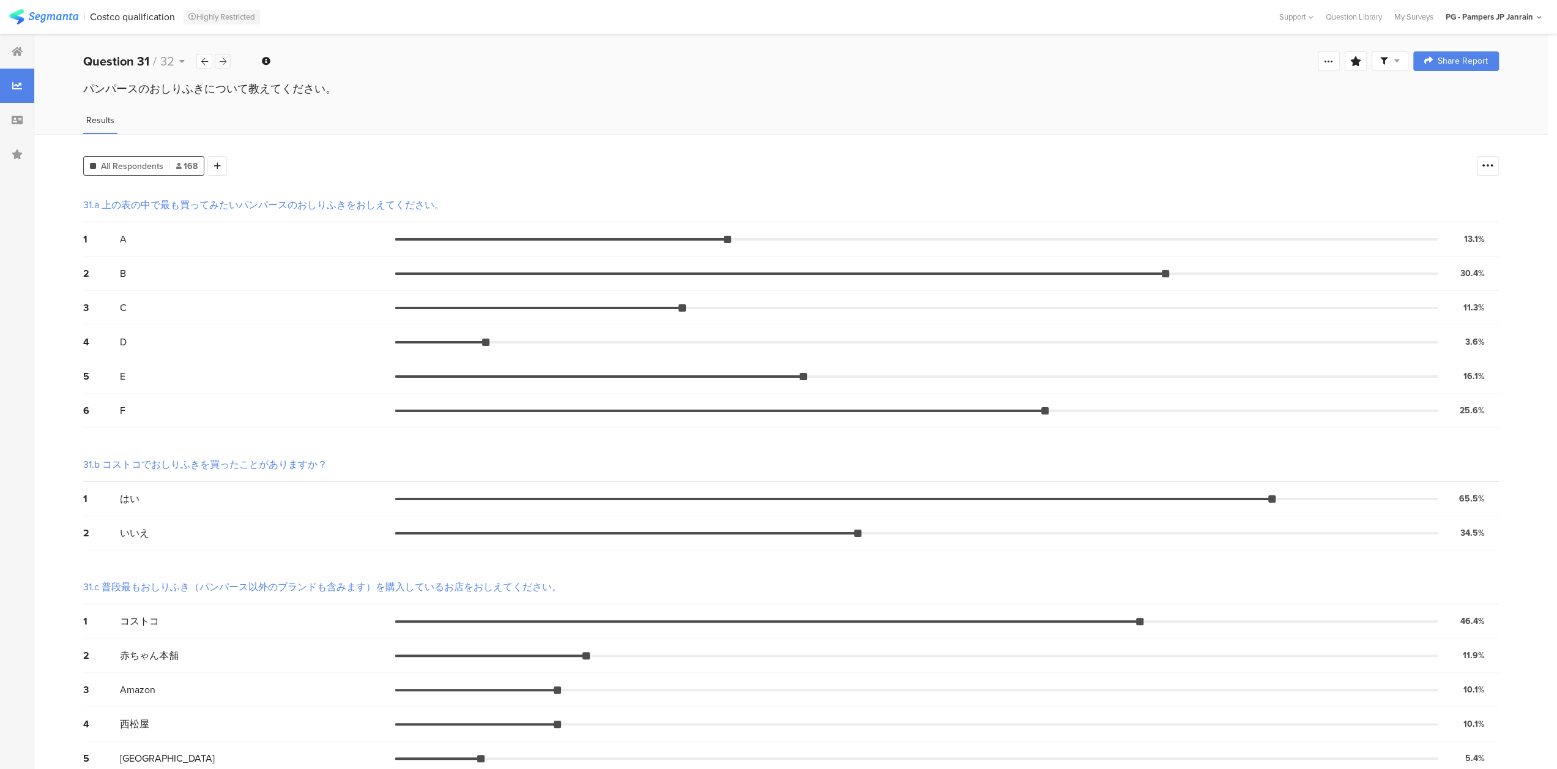
click at [229, 59] on div at bounding box center [223, 61] width 16 height 15
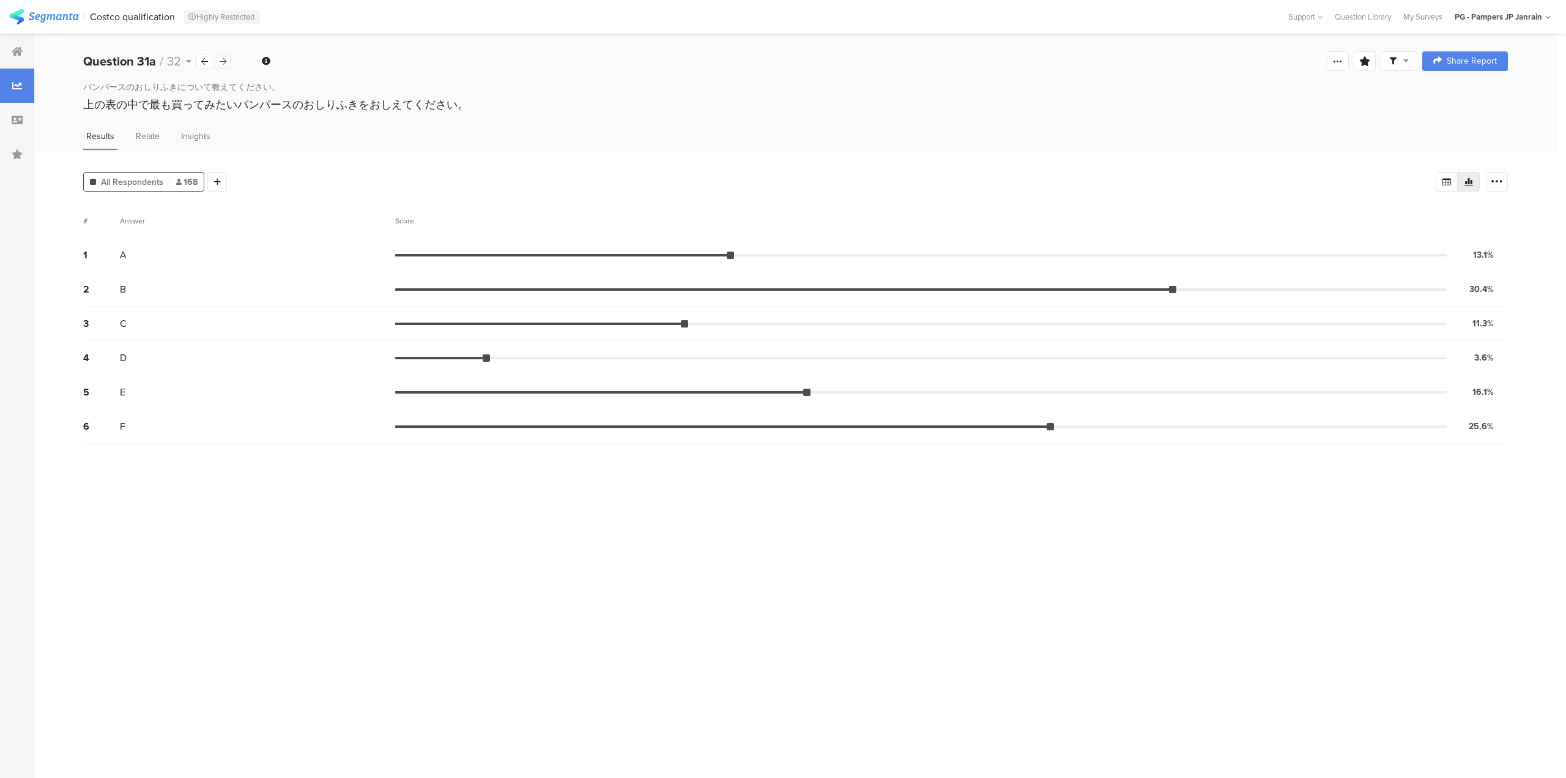
click at [229, 59] on div at bounding box center [223, 61] width 16 height 15
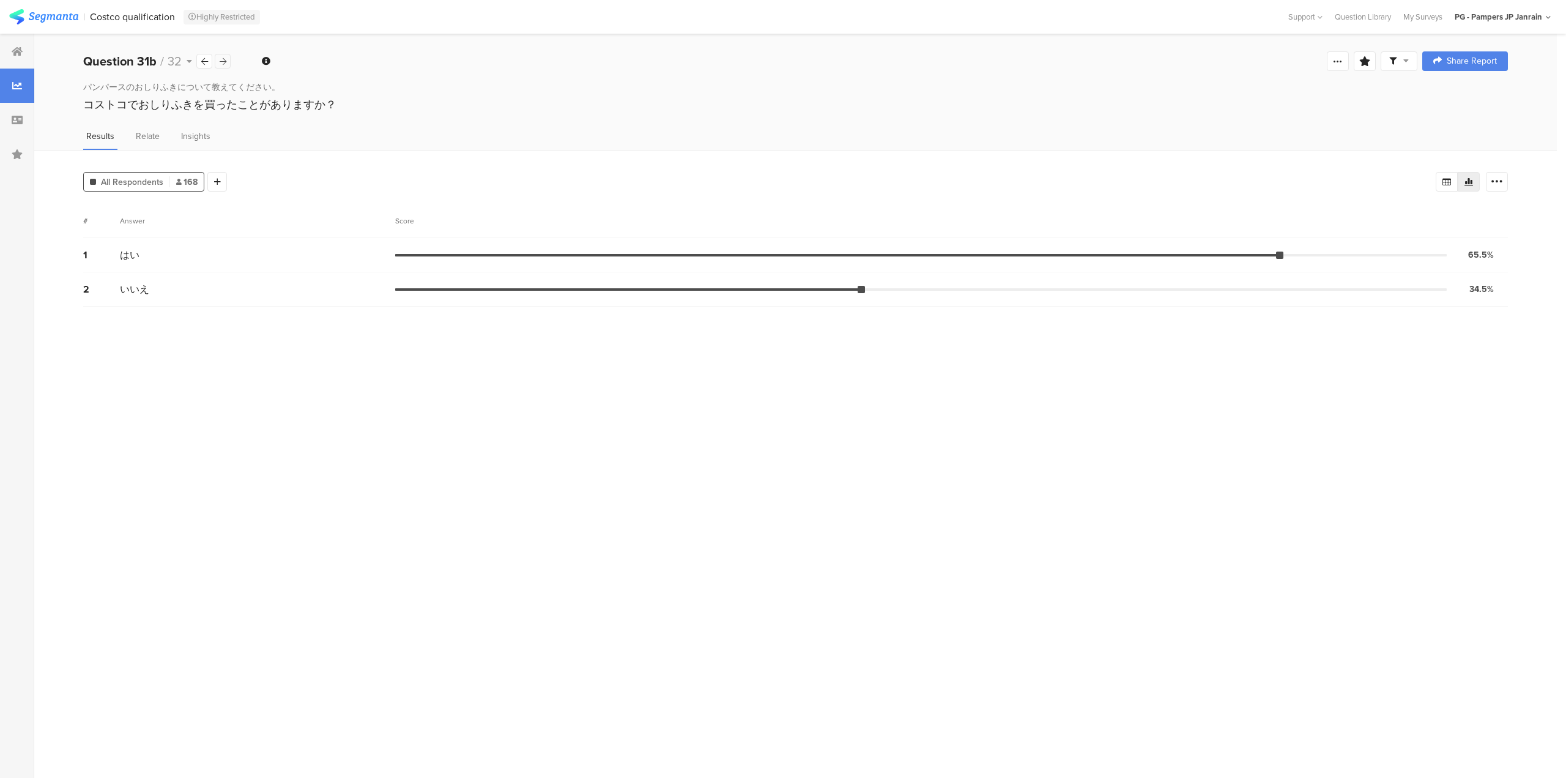
click at [229, 59] on div at bounding box center [223, 61] width 16 height 15
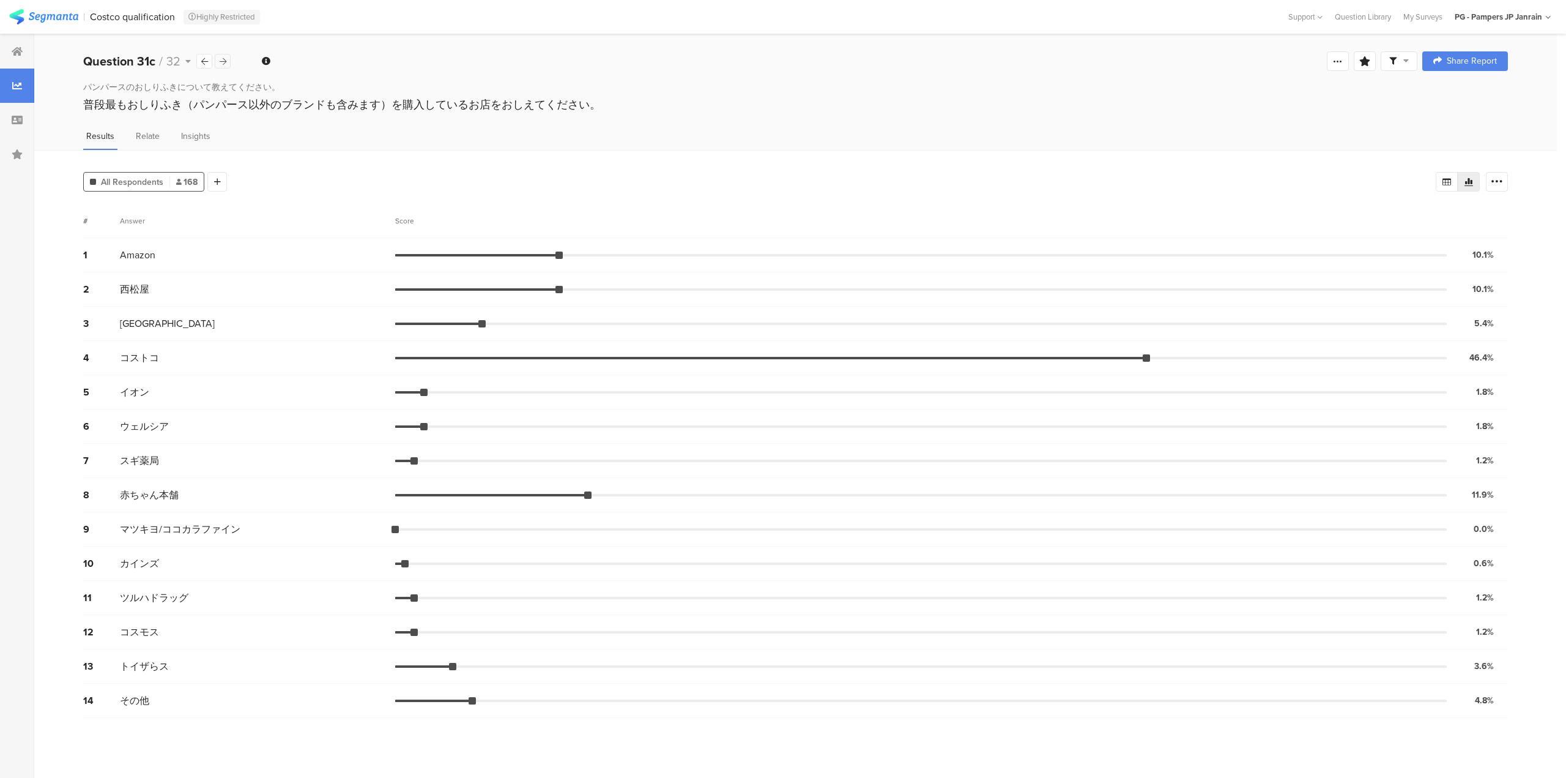
click at [229, 59] on div at bounding box center [223, 61] width 16 height 15
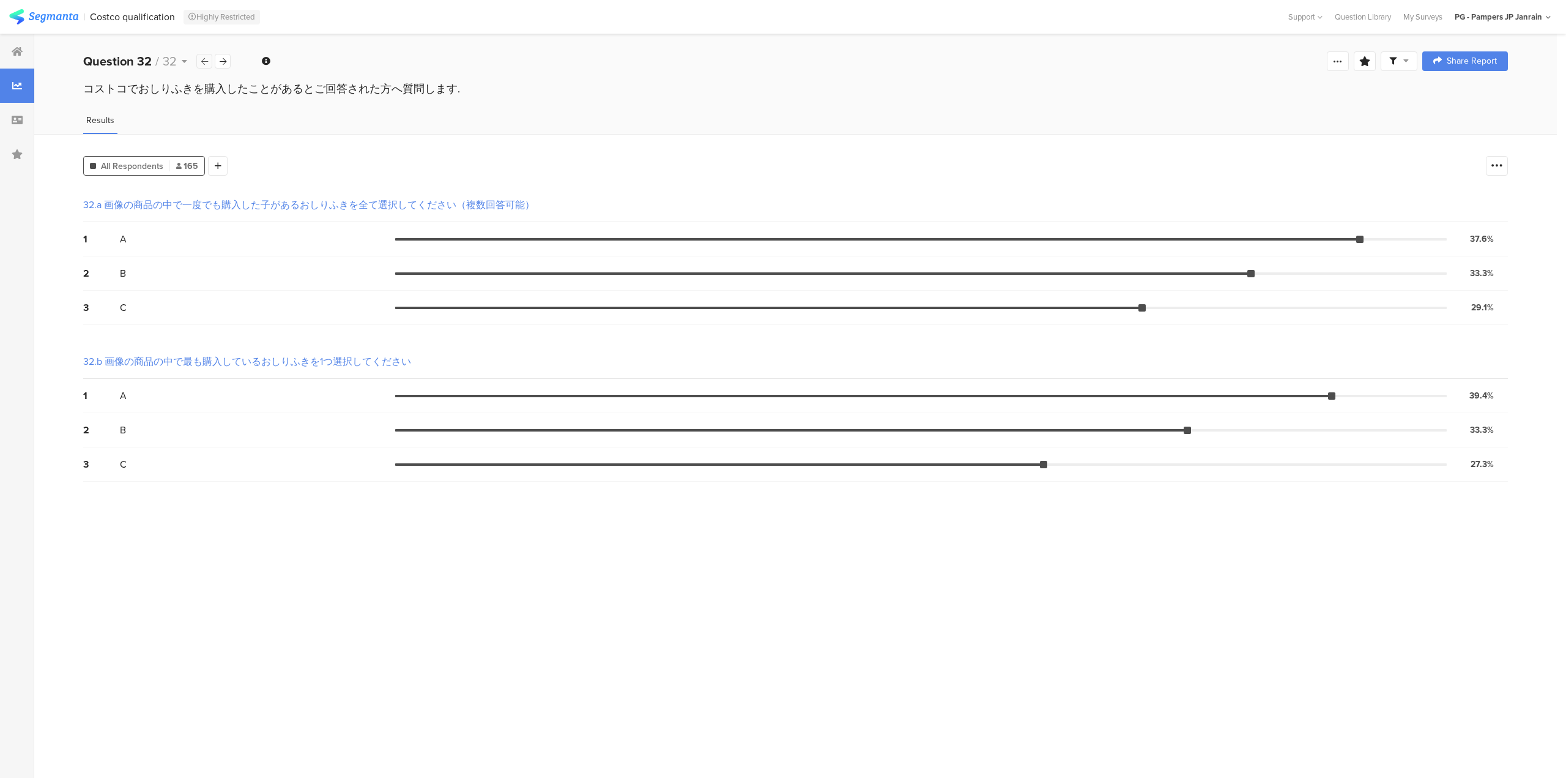
click at [205, 62] on icon at bounding box center [204, 62] width 7 height 8
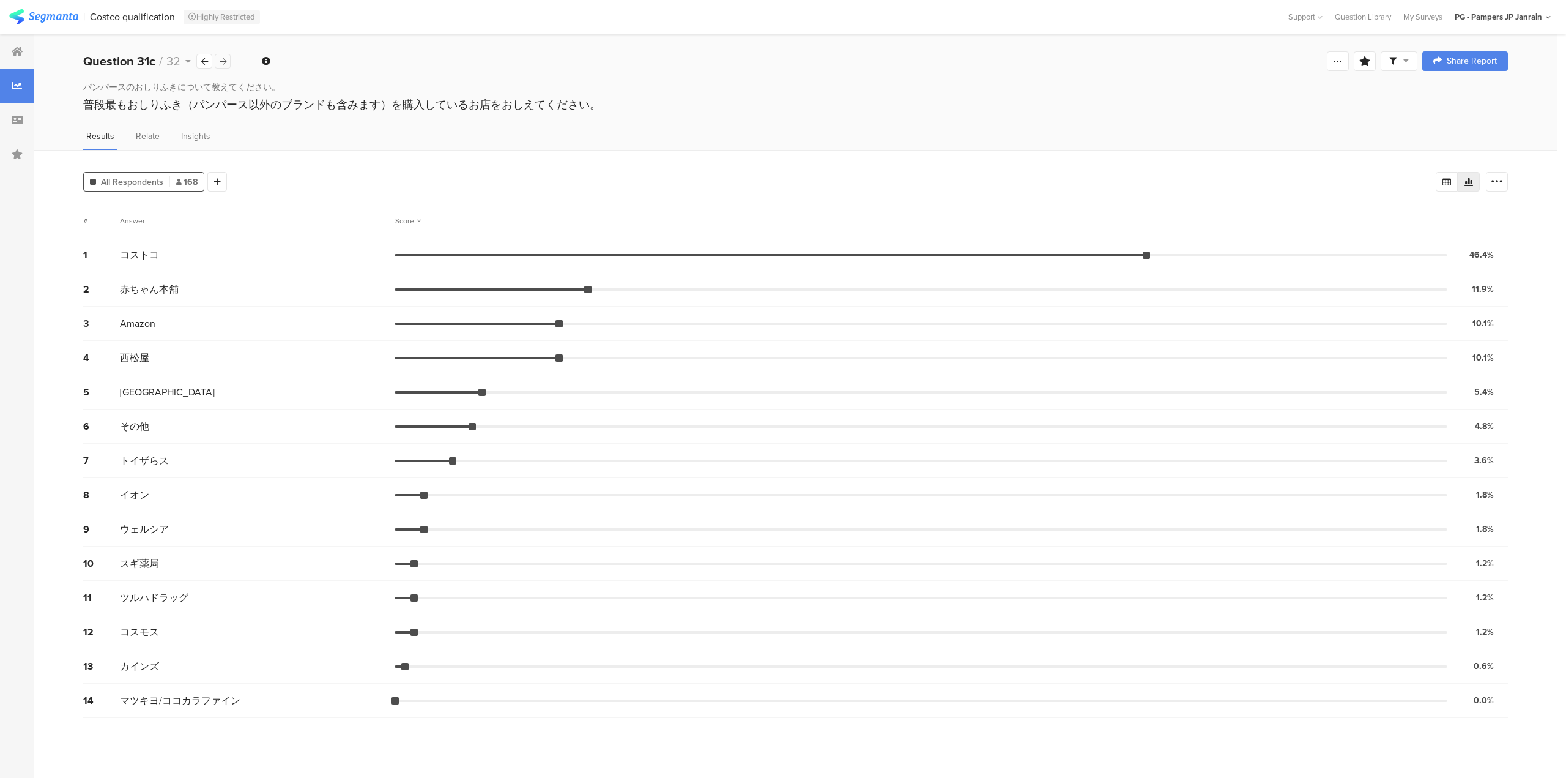
click at [222, 64] on icon at bounding box center [223, 62] width 7 height 8
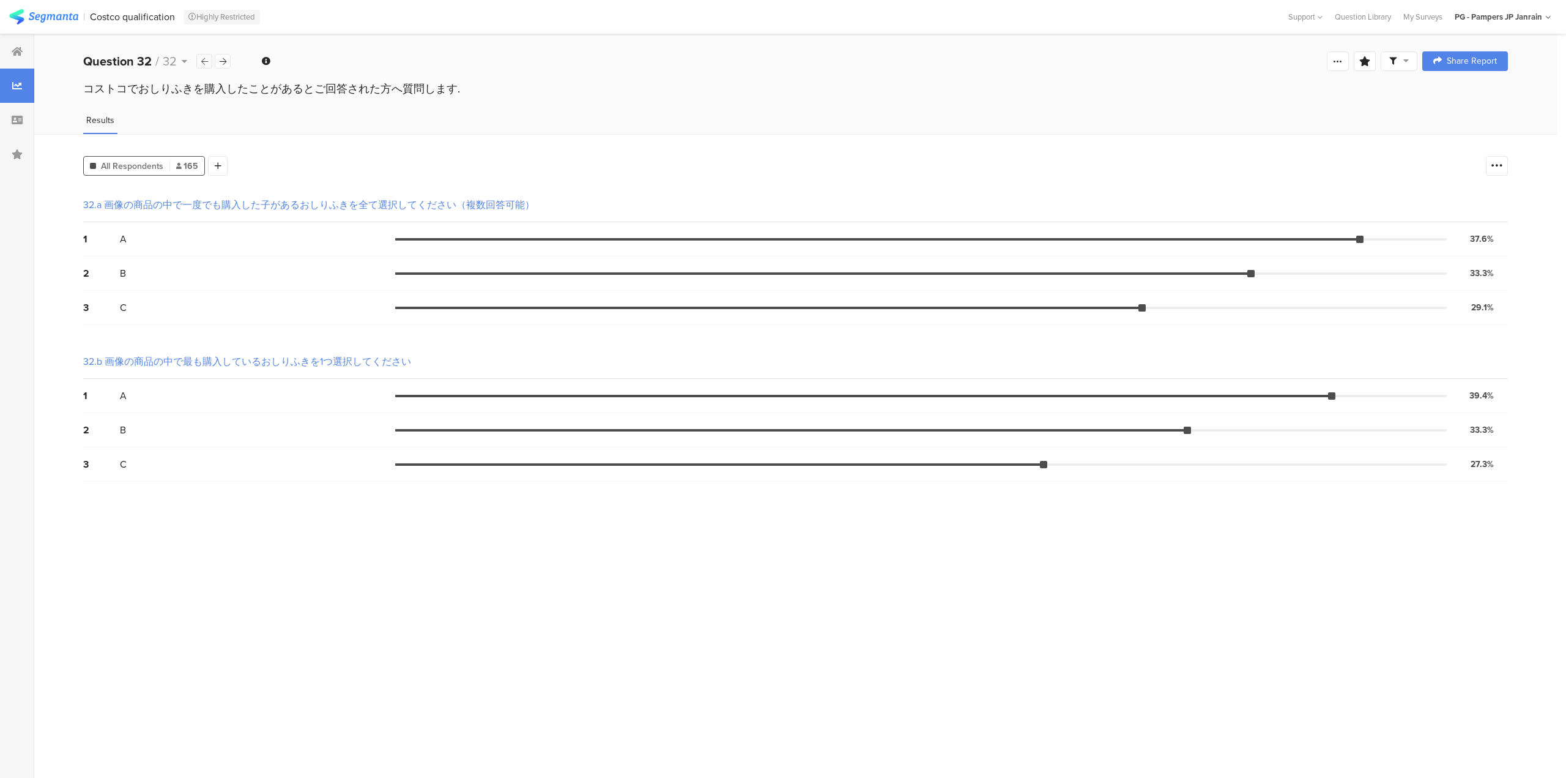
click at [209, 62] on div at bounding box center [204, 61] width 16 height 15
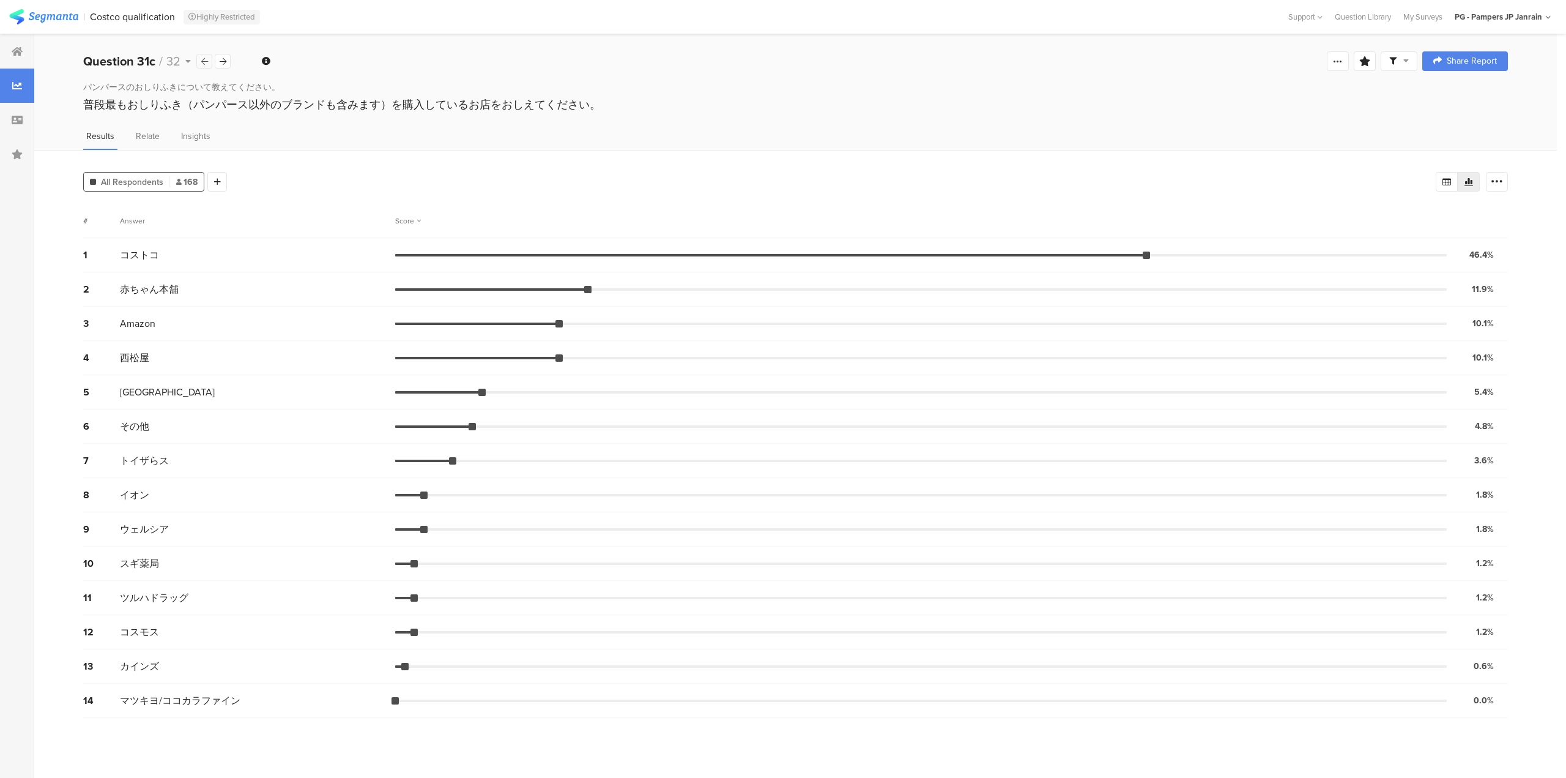
click at [209, 62] on div at bounding box center [204, 61] width 16 height 15
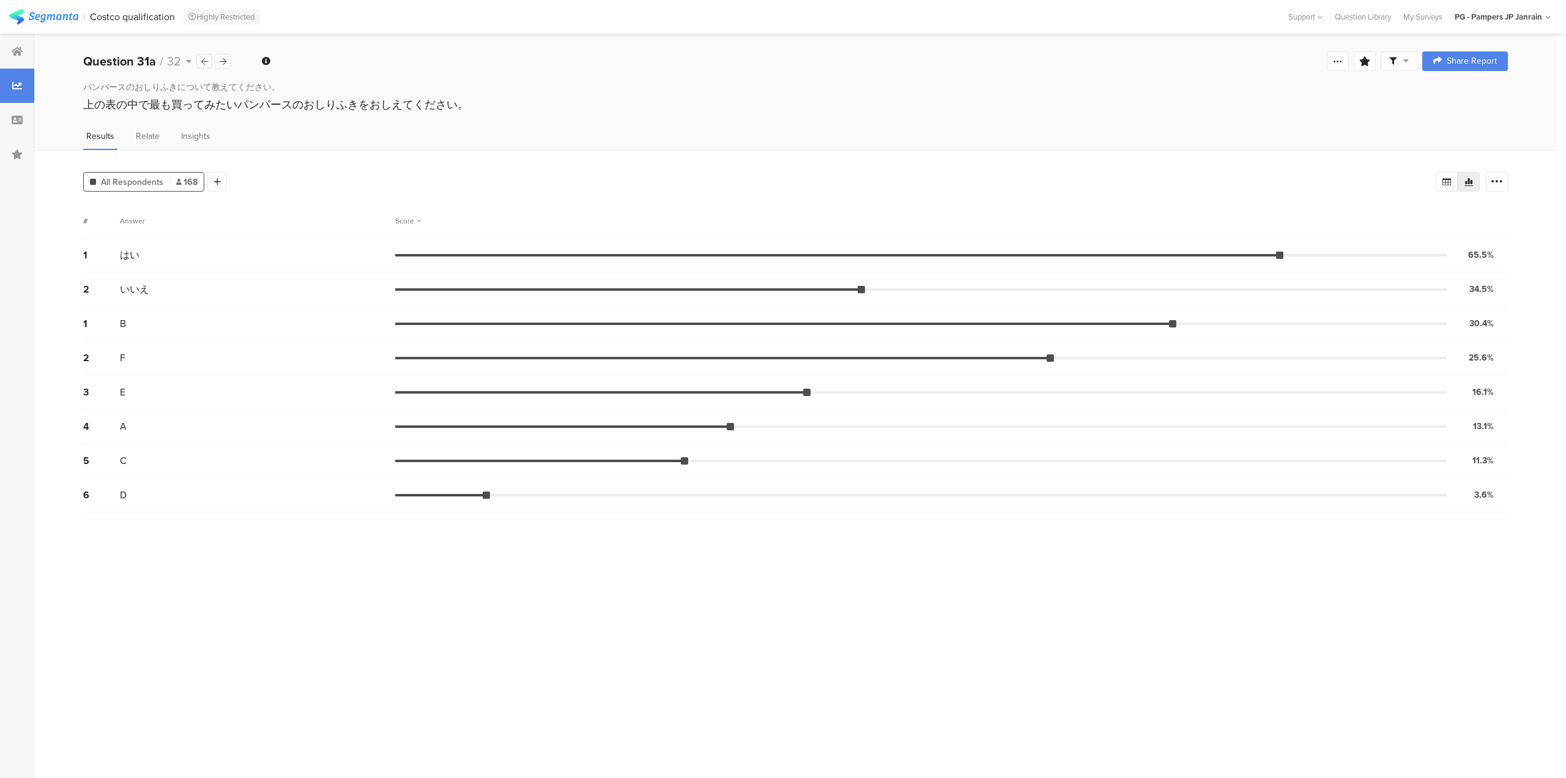
click at [209, 62] on div at bounding box center [204, 61] width 16 height 15
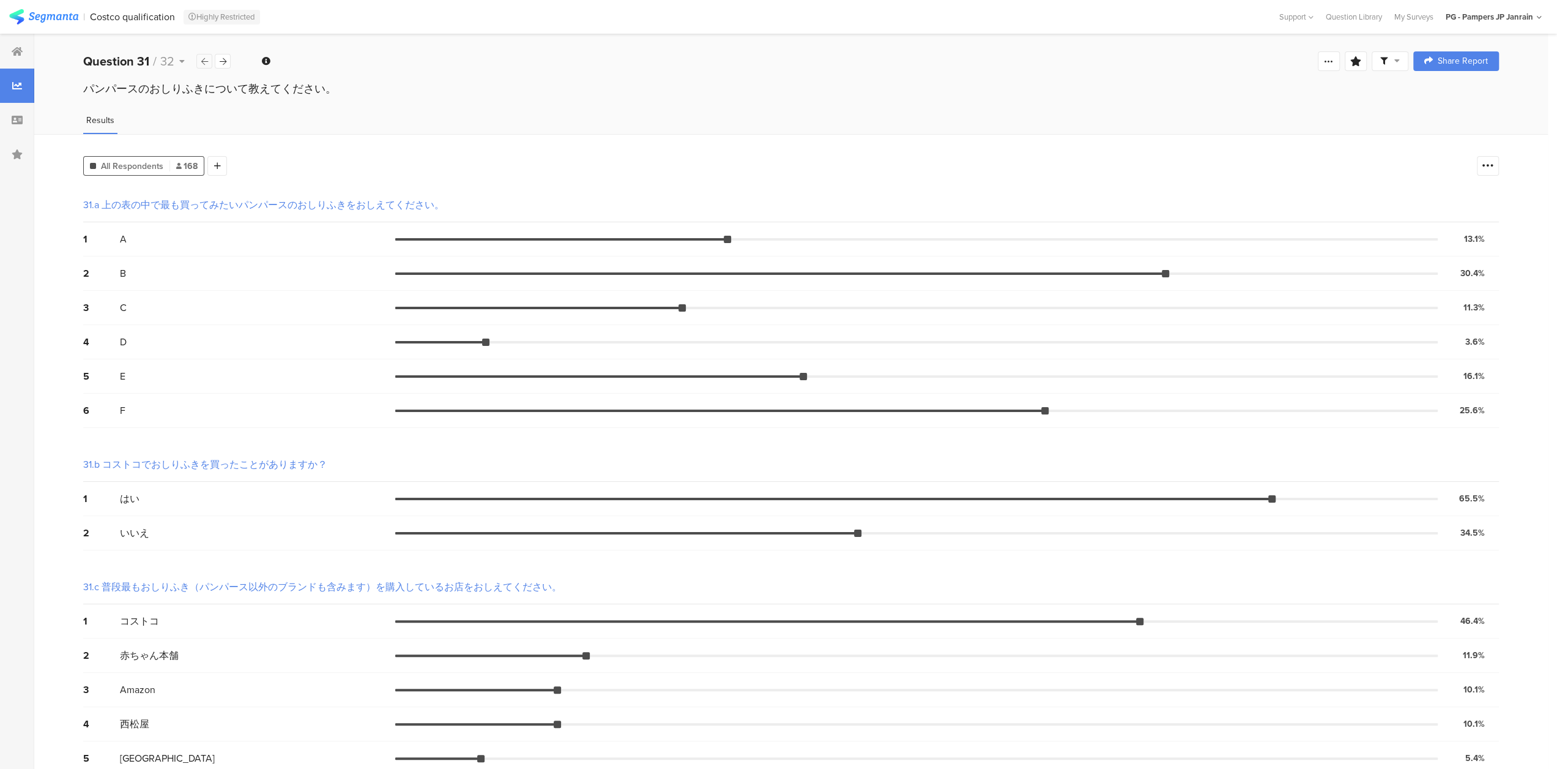
click at [209, 62] on div at bounding box center [204, 61] width 16 height 15
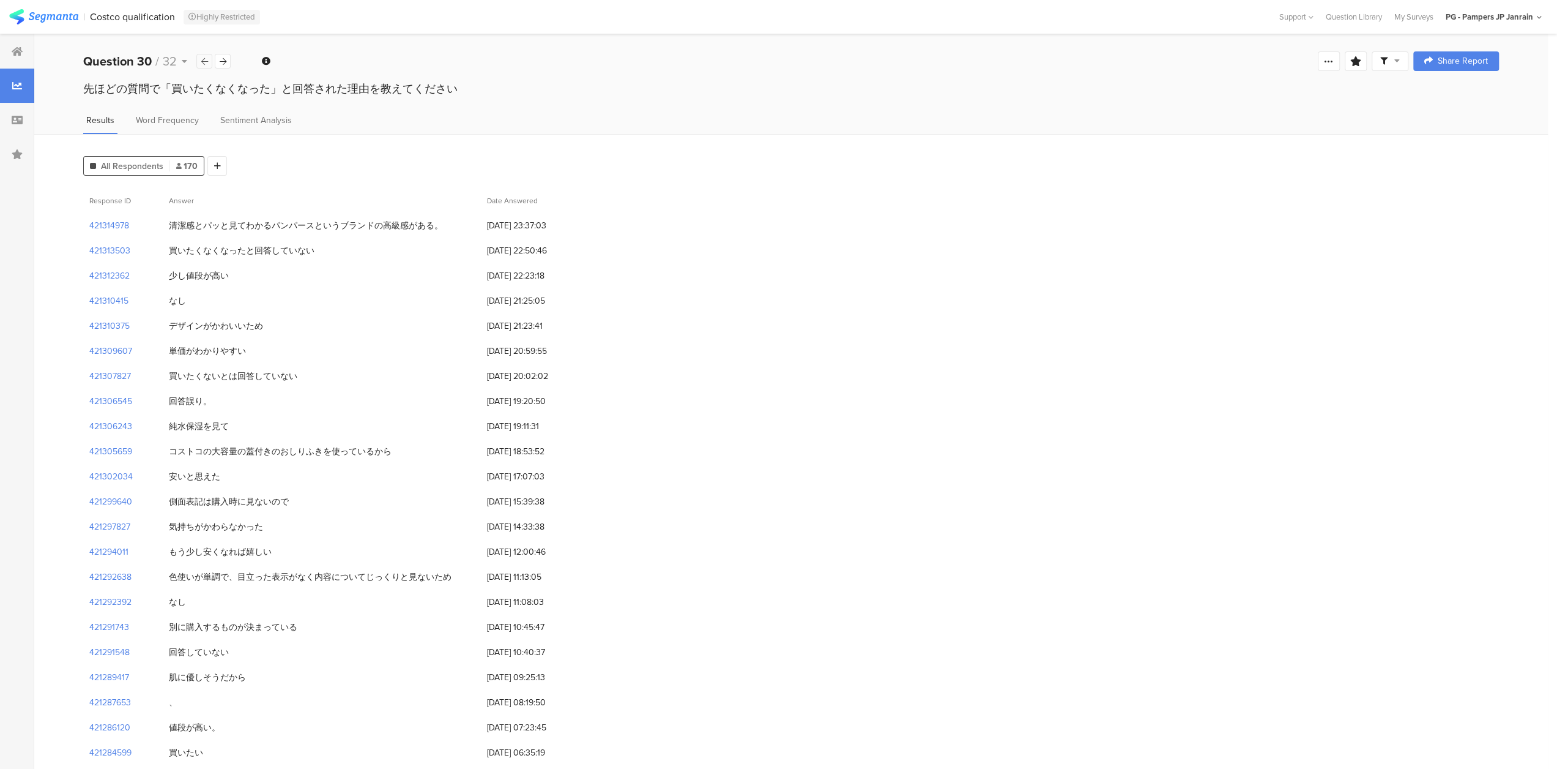
click at [209, 62] on div at bounding box center [204, 61] width 16 height 15
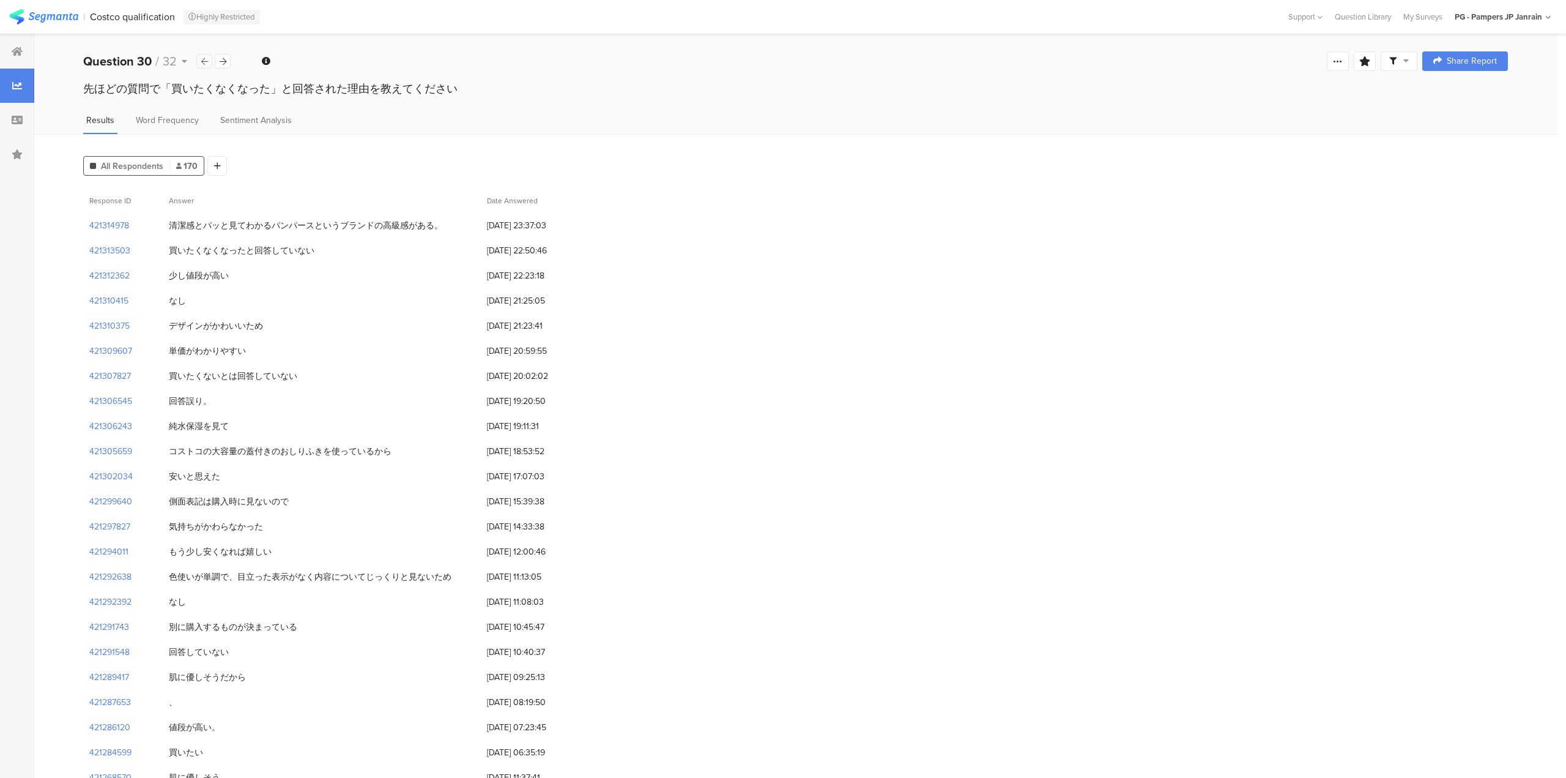
click at [209, 62] on div at bounding box center [204, 61] width 16 height 15
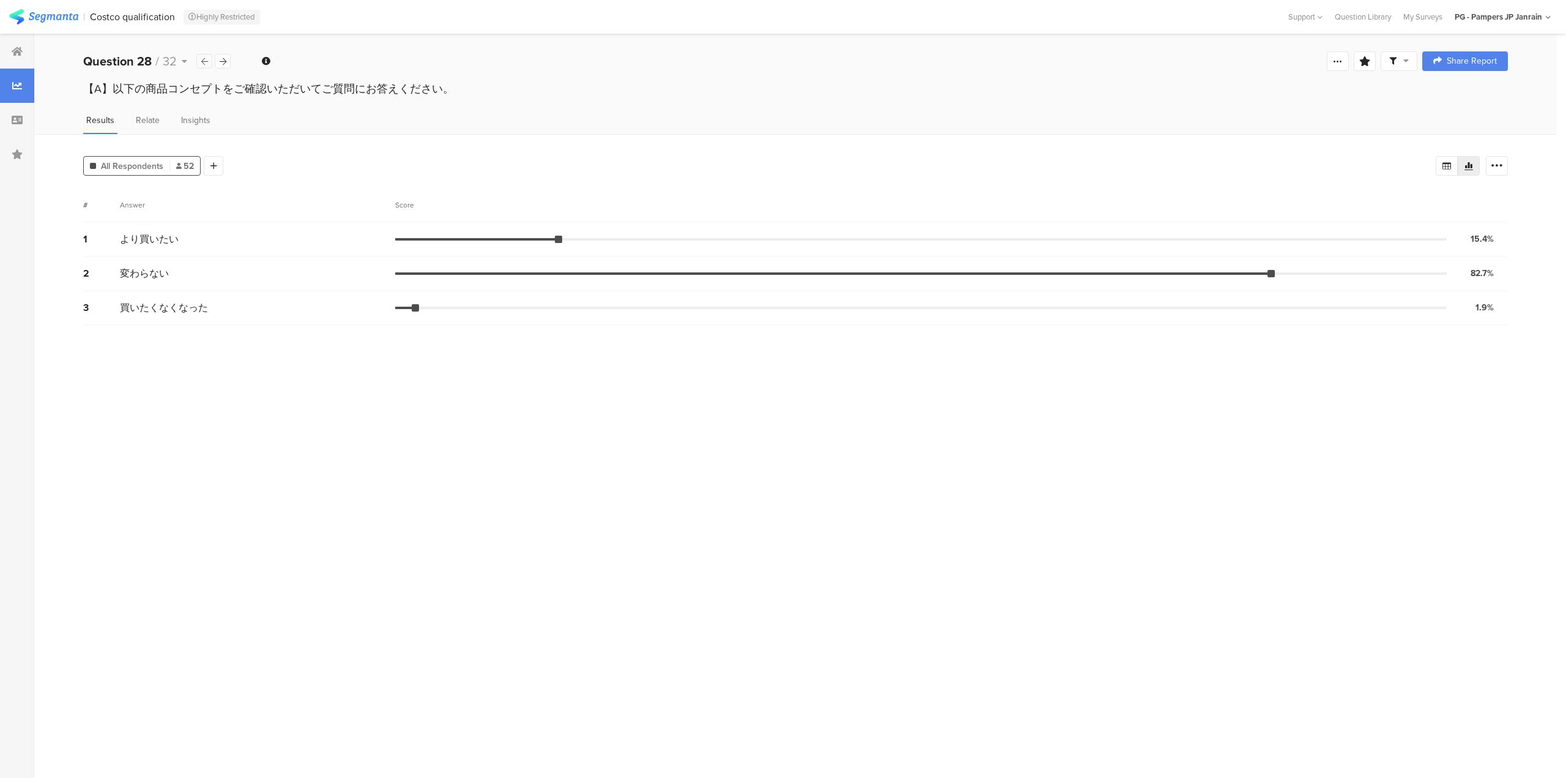
click at [209, 62] on div at bounding box center [204, 61] width 16 height 15
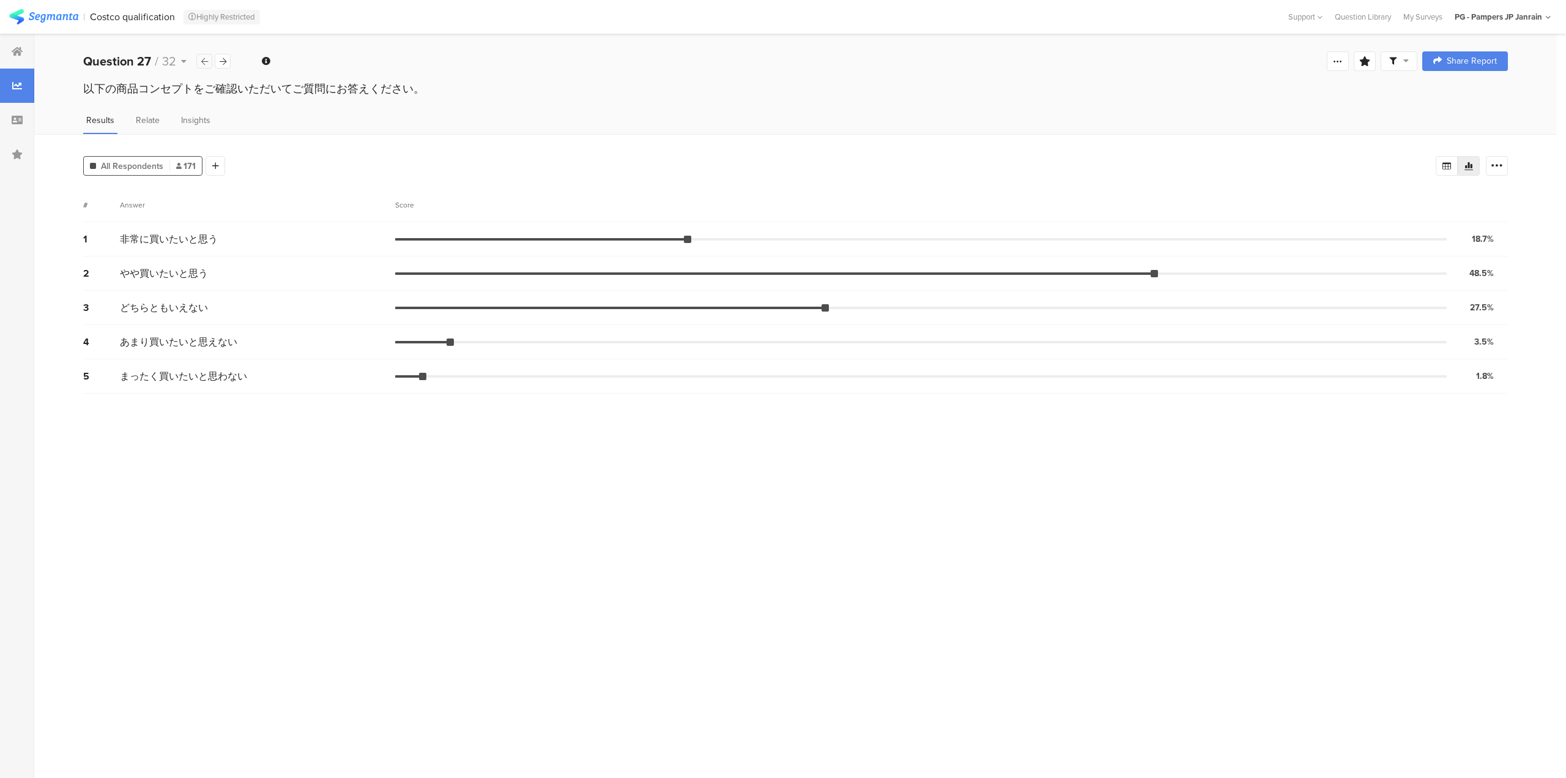
click at [209, 62] on div at bounding box center [204, 61] width 16 height 15
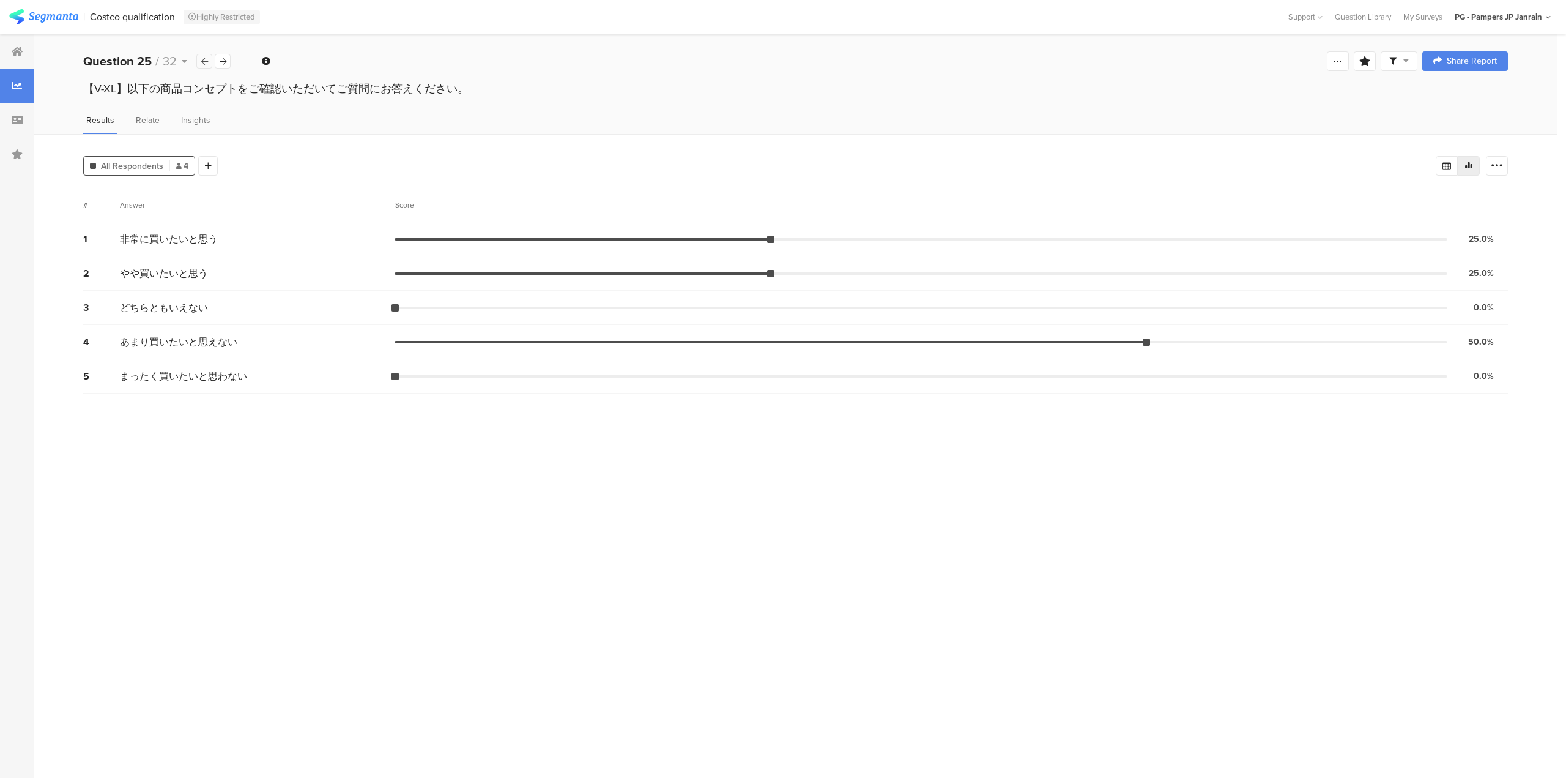
click at [209, 62] on div at bounding box center [204, 61] width 16 height 15
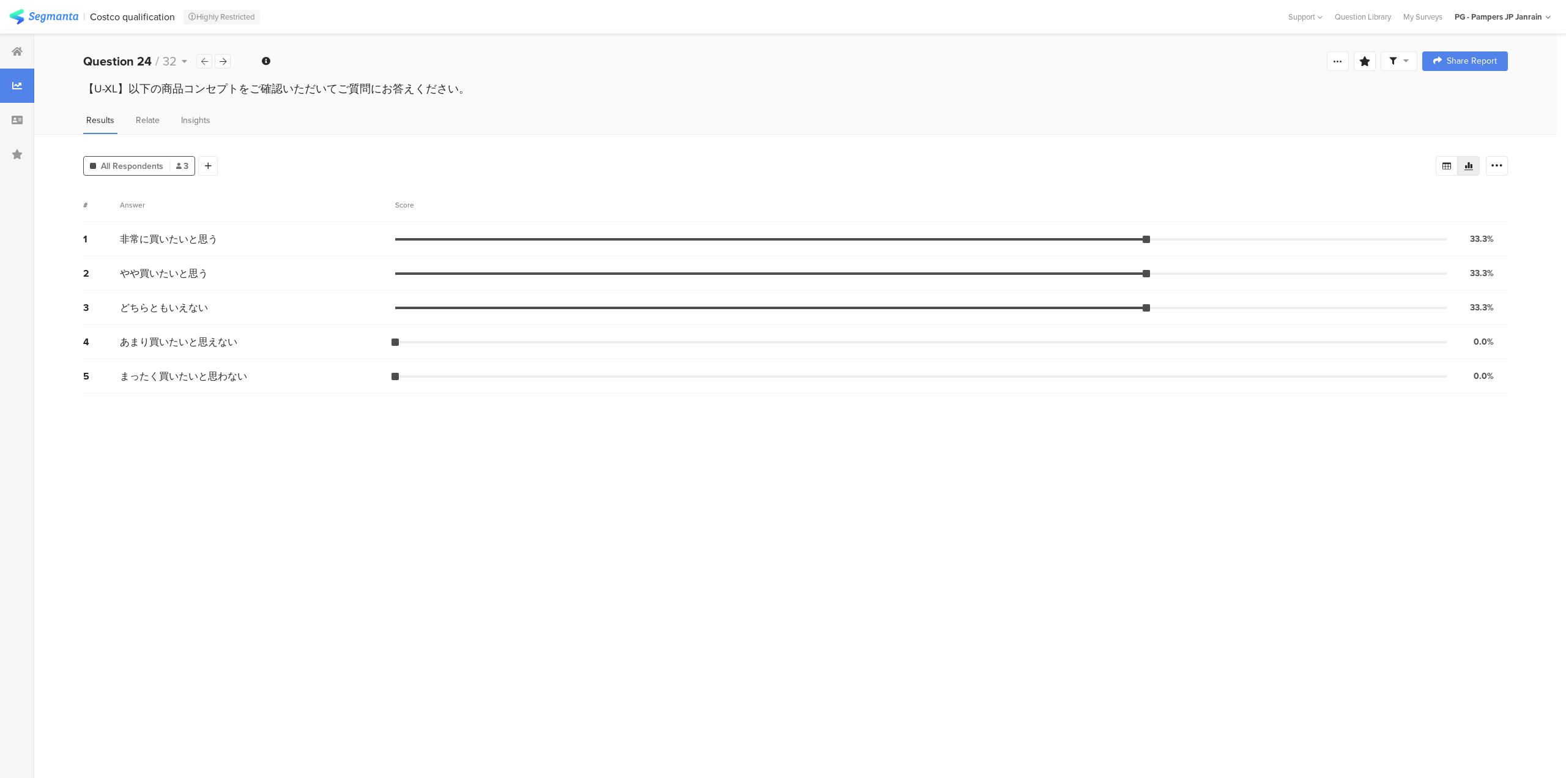
click at [209, 62] on div at bounding box center [204, 61] width 16 height 15
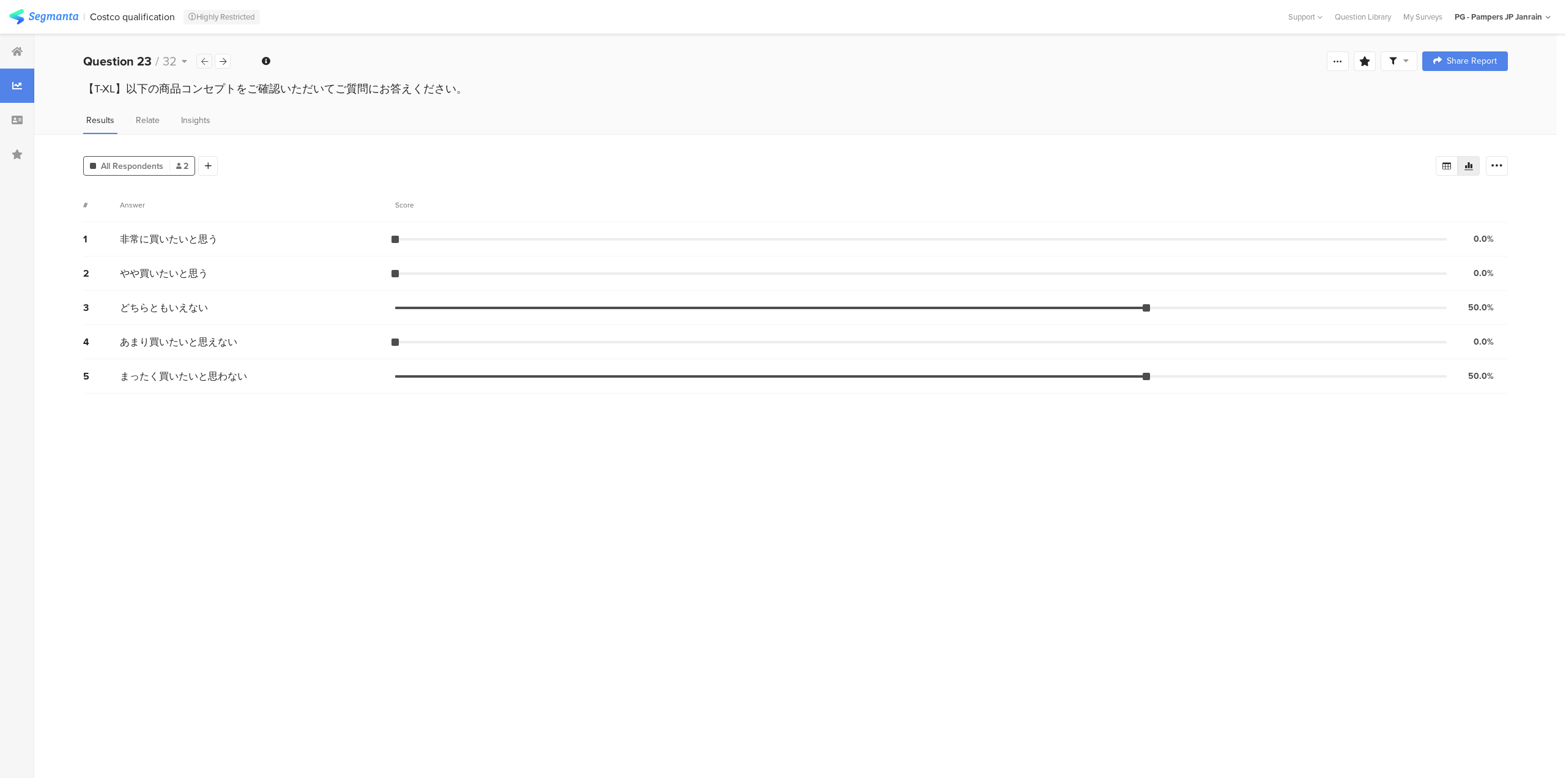
click at [209, 62] on div at bounding box center [204, 61] width 16 height 15
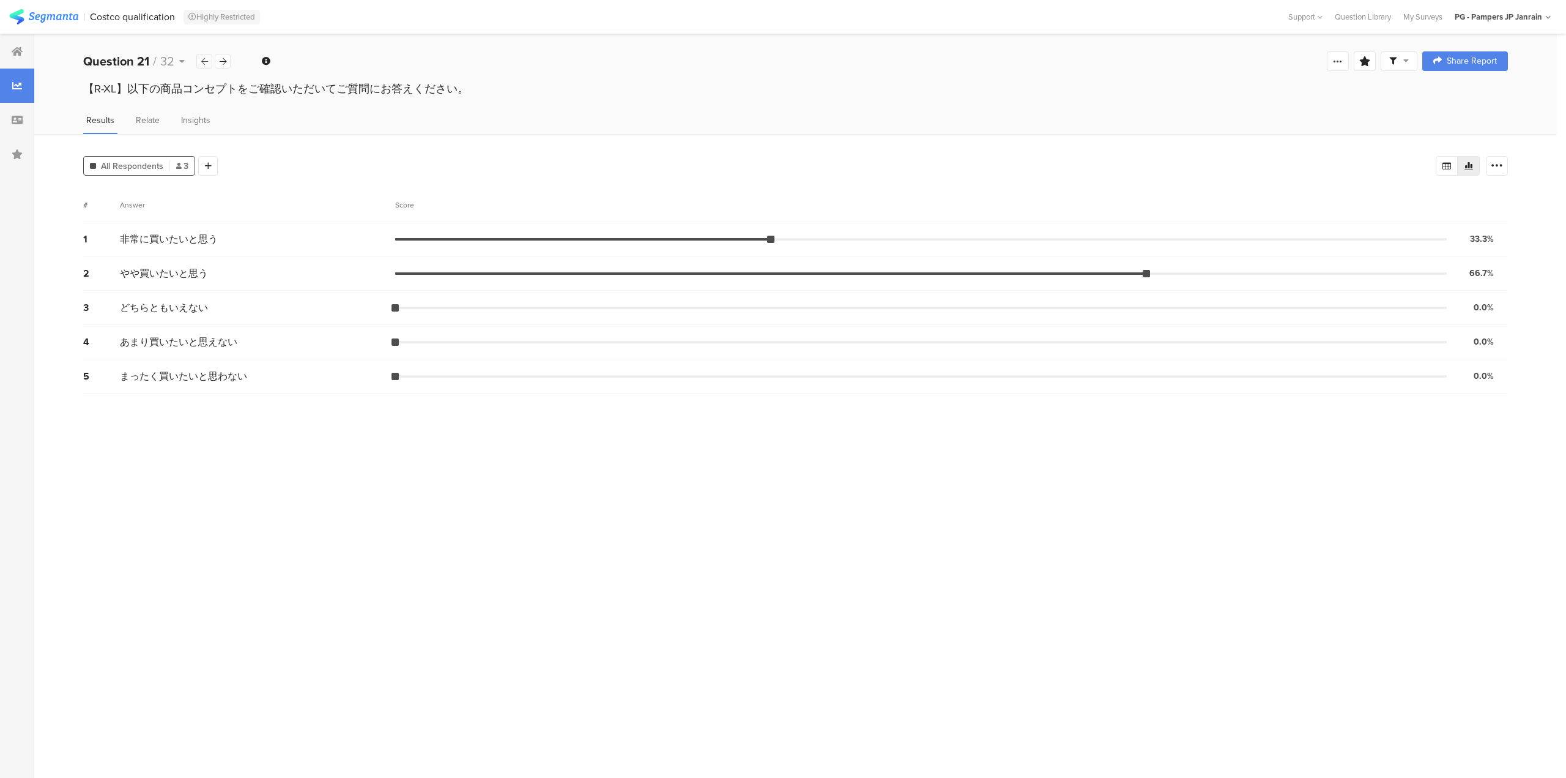
click at [209, 62] on div at bounding box center [204, 61] width 16 height 15
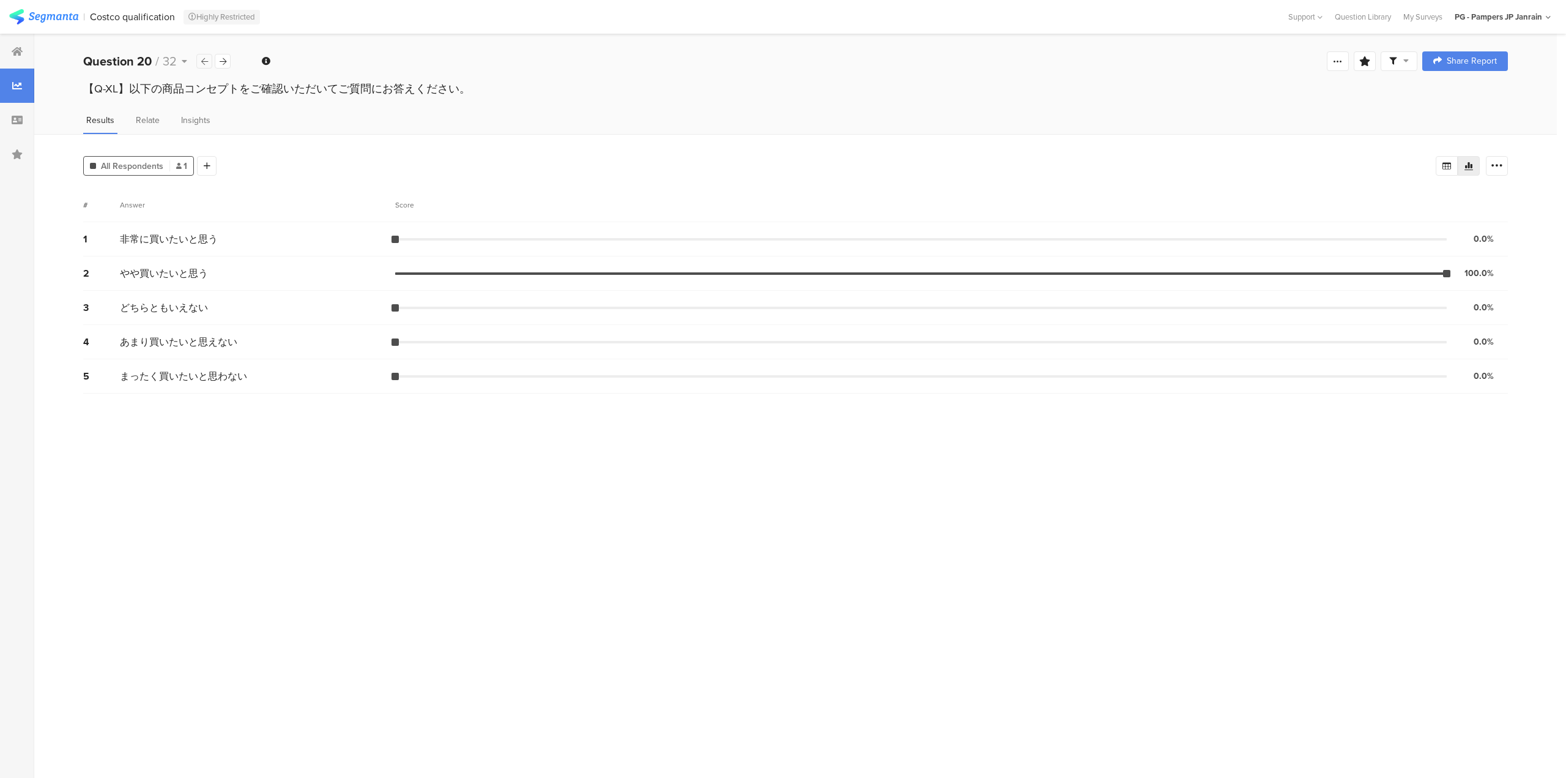
click at [209, 62] on div at bounding box center [204, 61] width 16 height 15
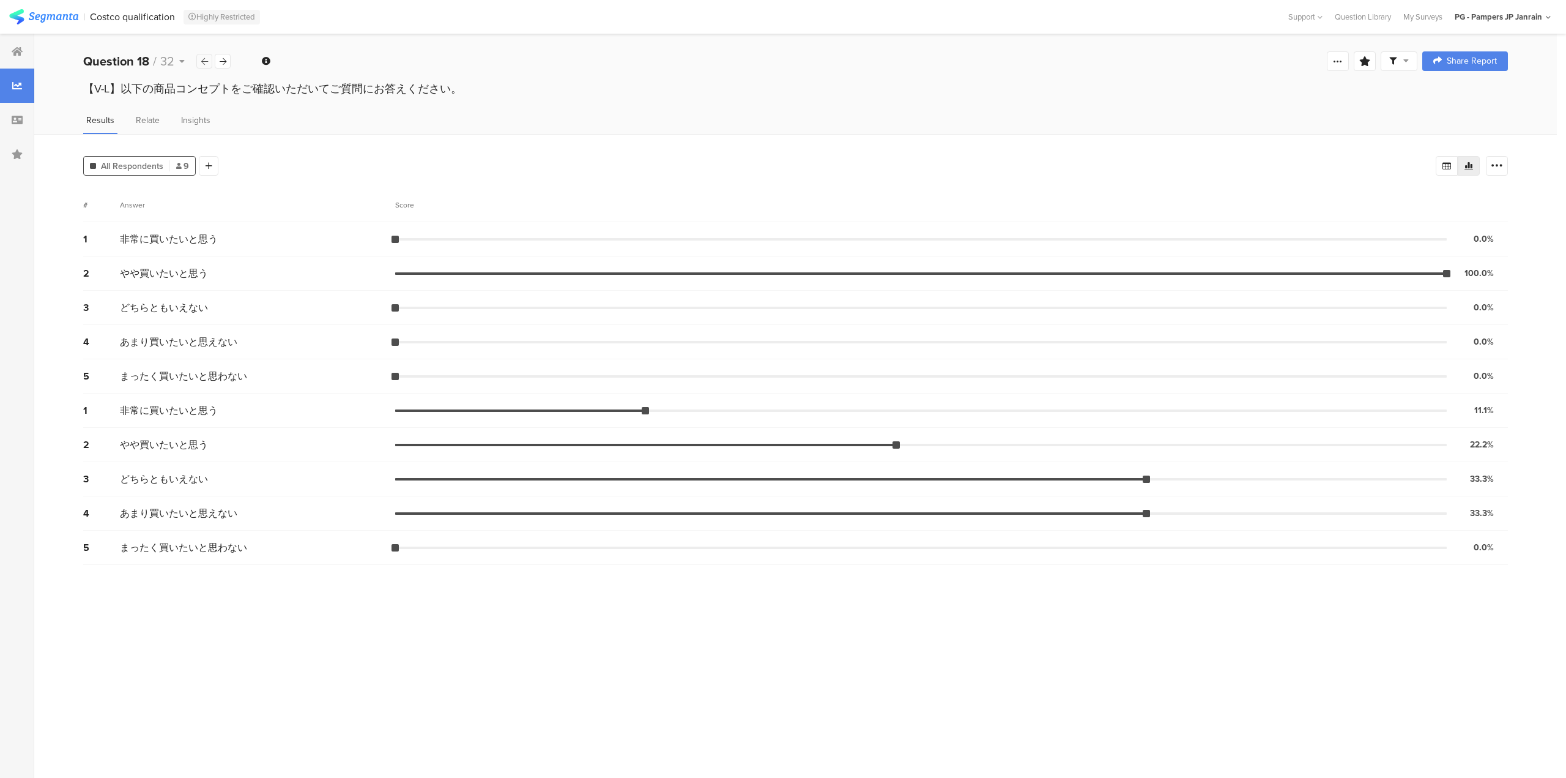
click at [209, 62] on div at bounding box center [204, 61] width 16 height 15
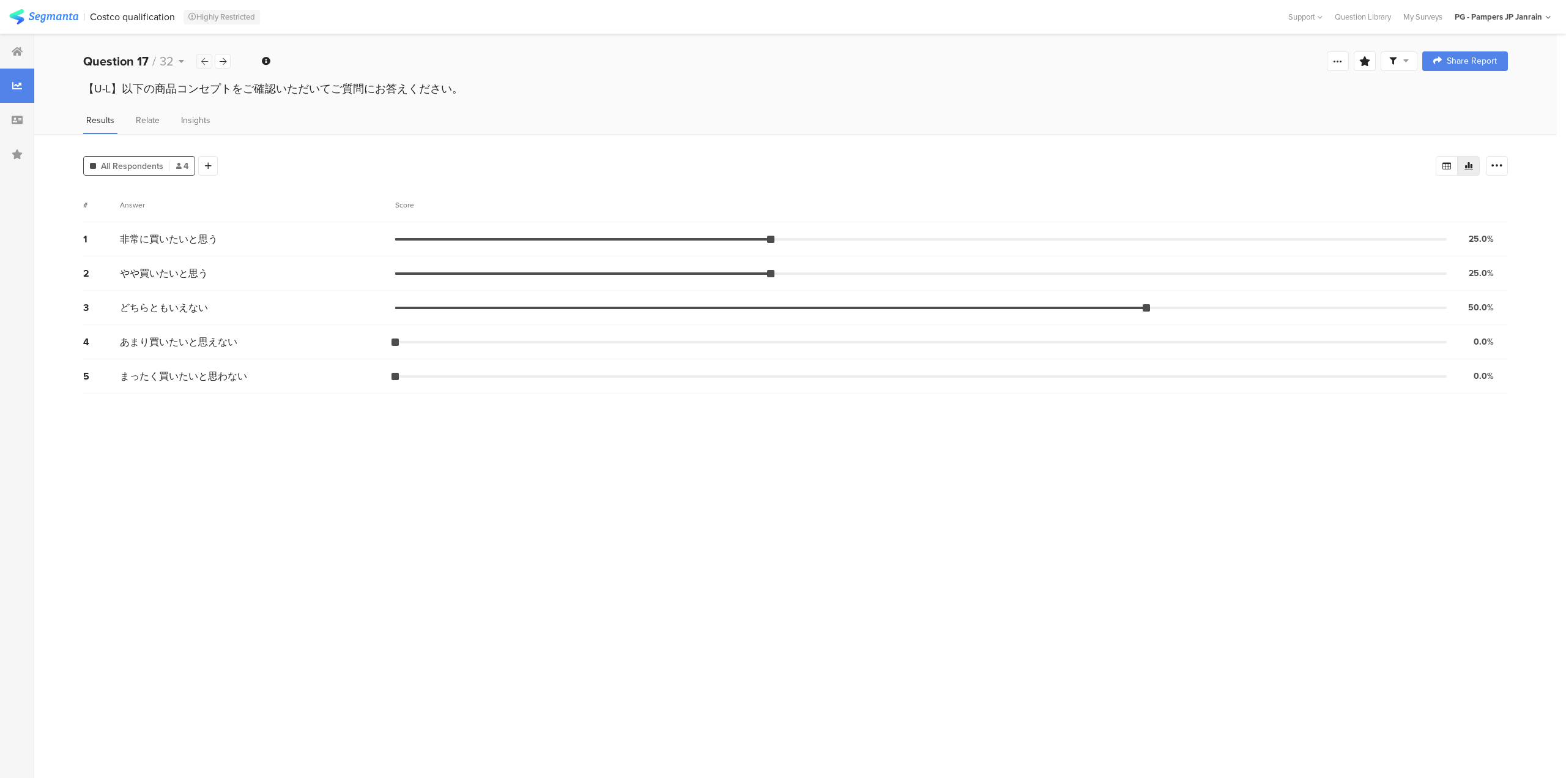
click at [209, 62] on div at bounding box center [204, 61] width 16 height 15
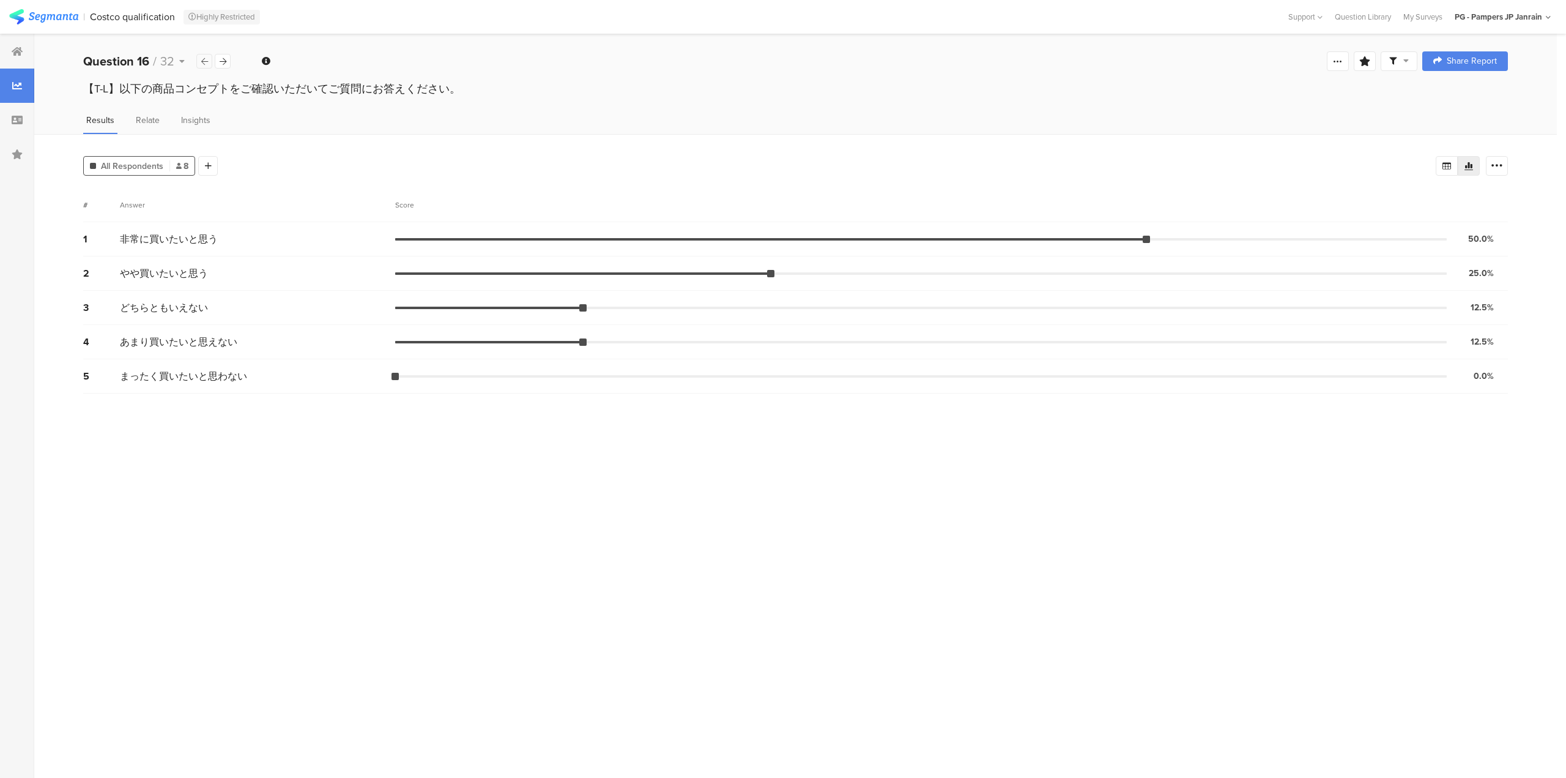
click at [209, 62] on div at bounding box center [204, 61] width 16 height 15
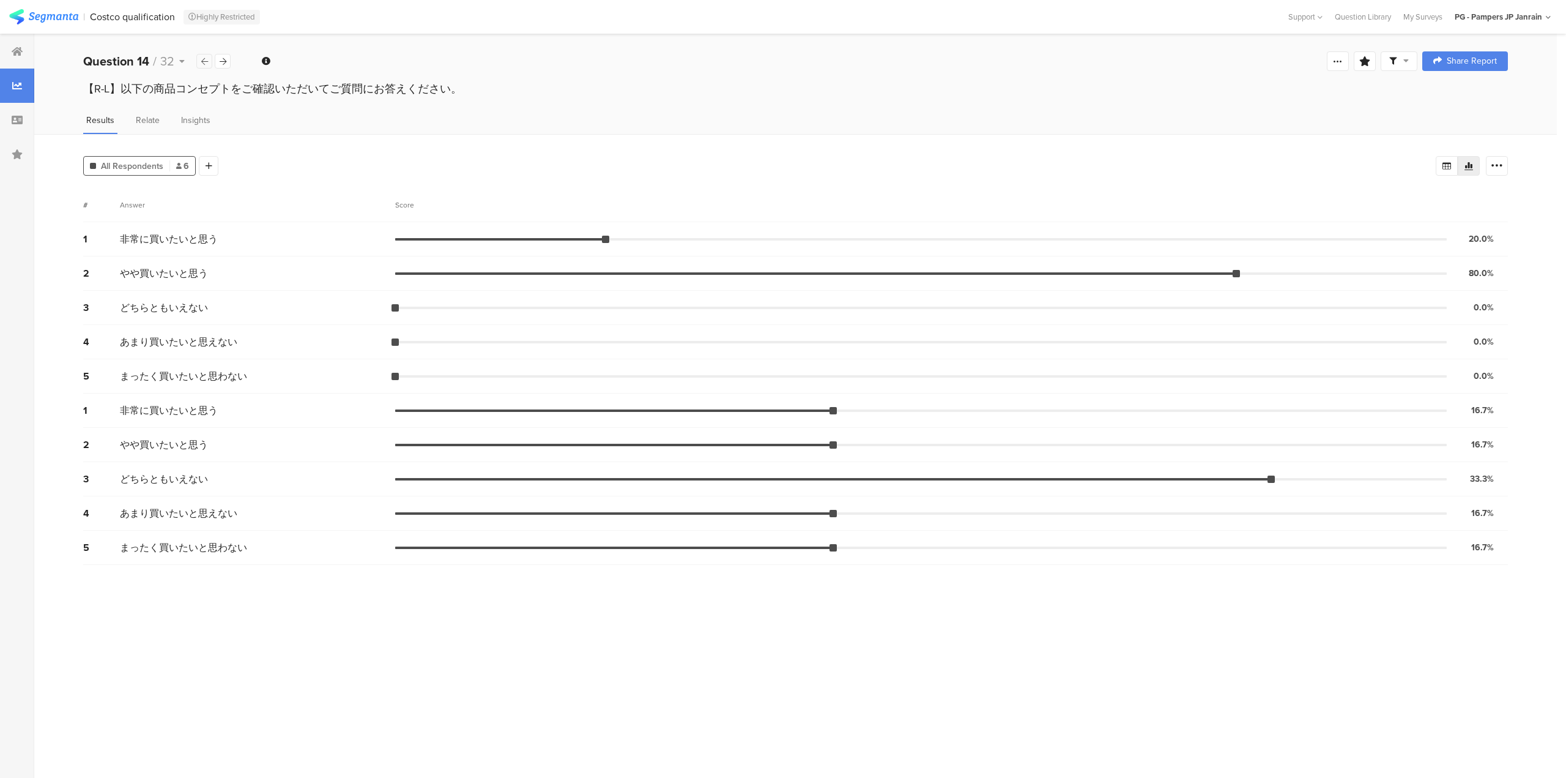
click at [209, 62] on div at bounding box center [204, 61] width 16 height 15
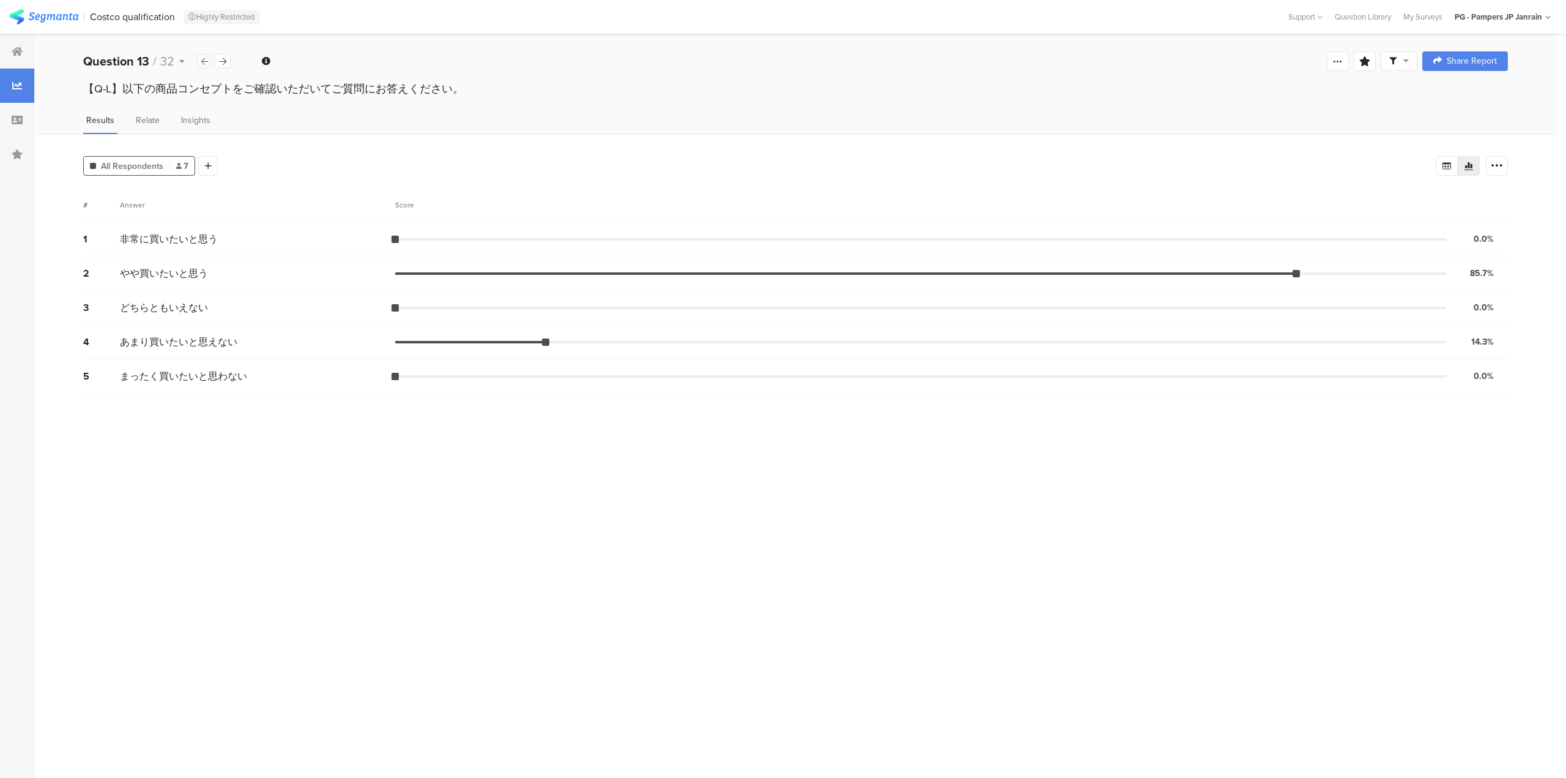
click at [209, 62] on div at bounding box center [204, 61] width 16 height 15
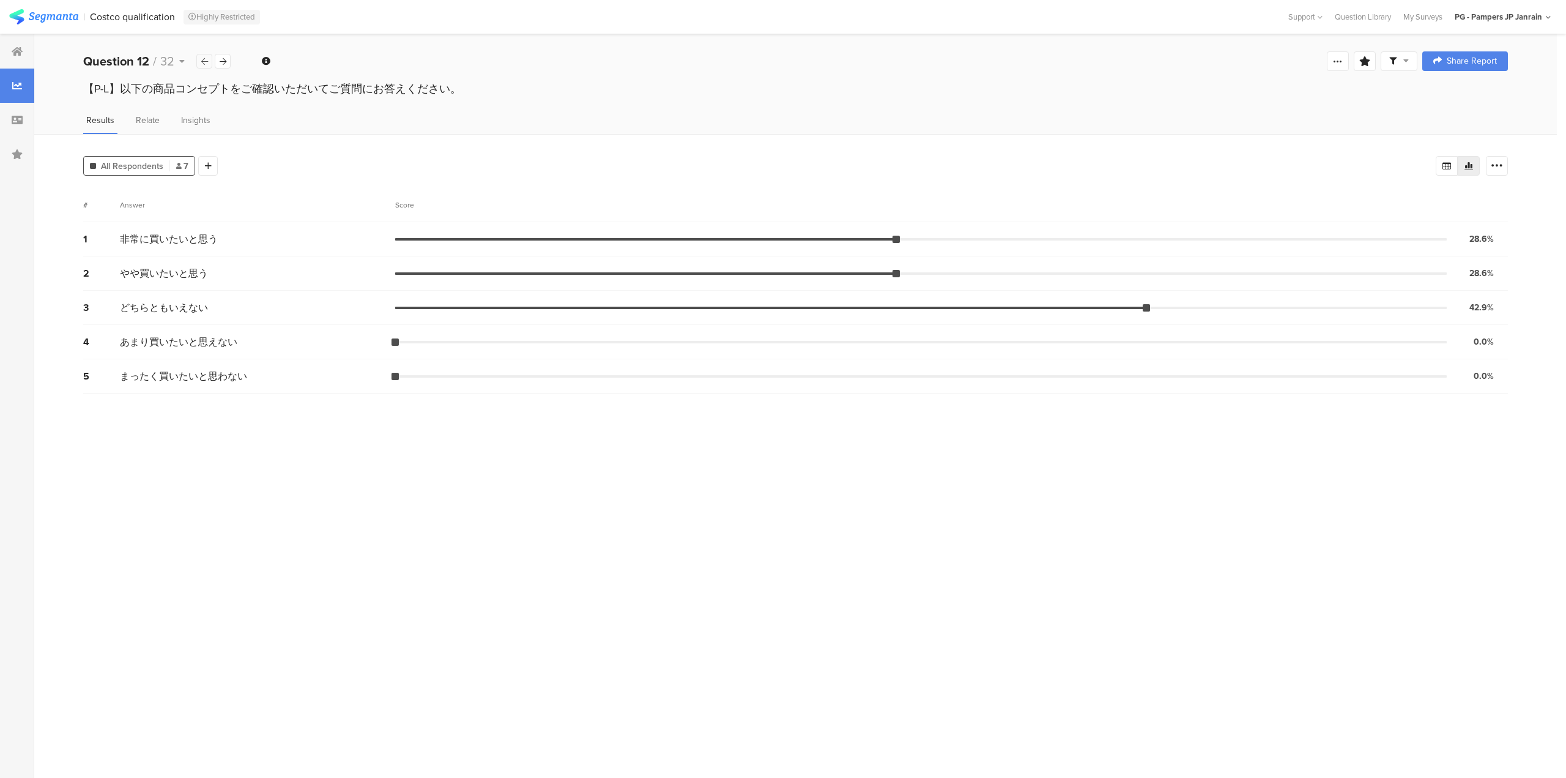
click at [209, 62] on div at bounding box center [204, 61] width 16 height 15
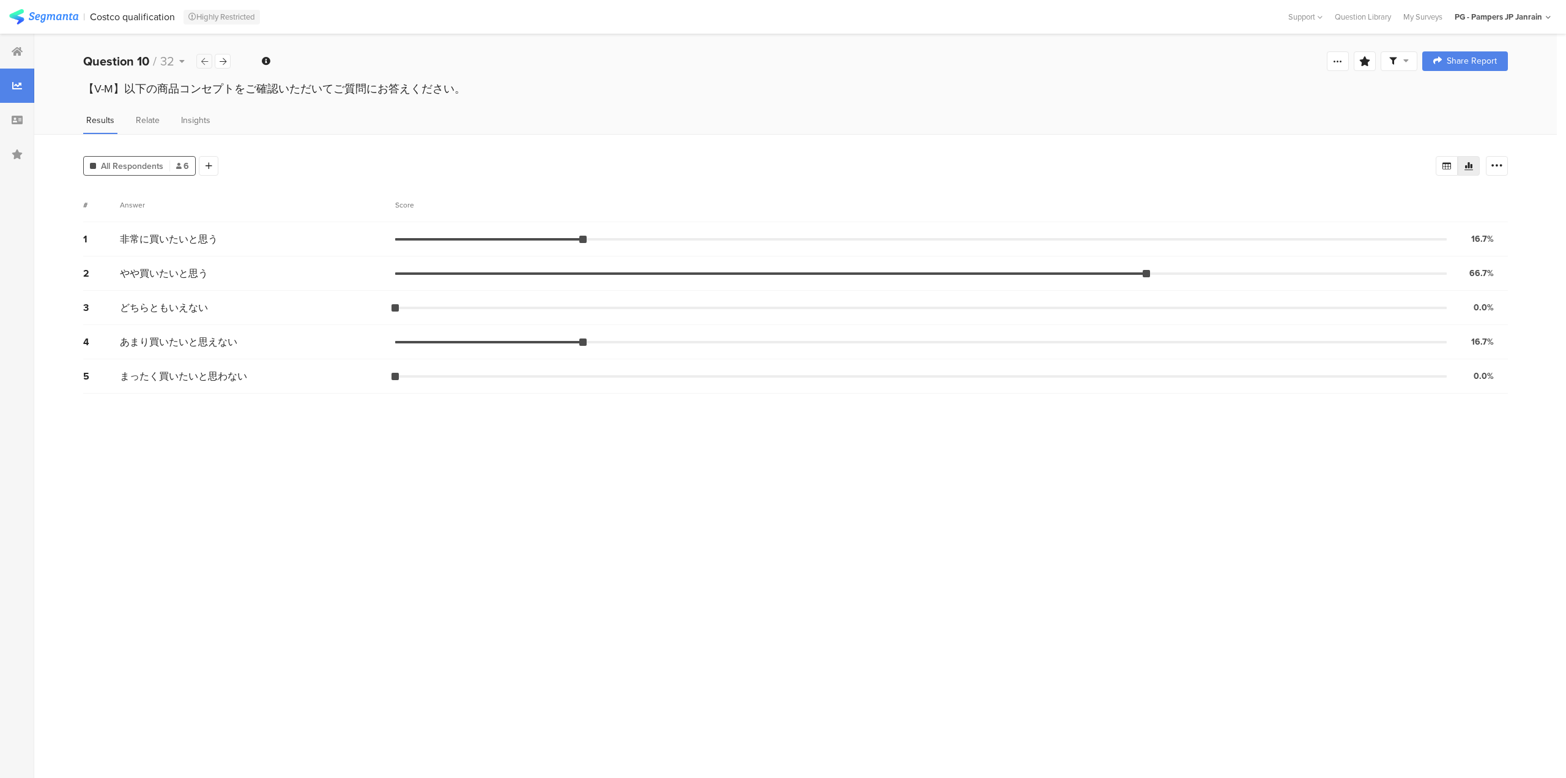
click at [209, 62] on div at bounding box center [204, 61] width 16 height 15
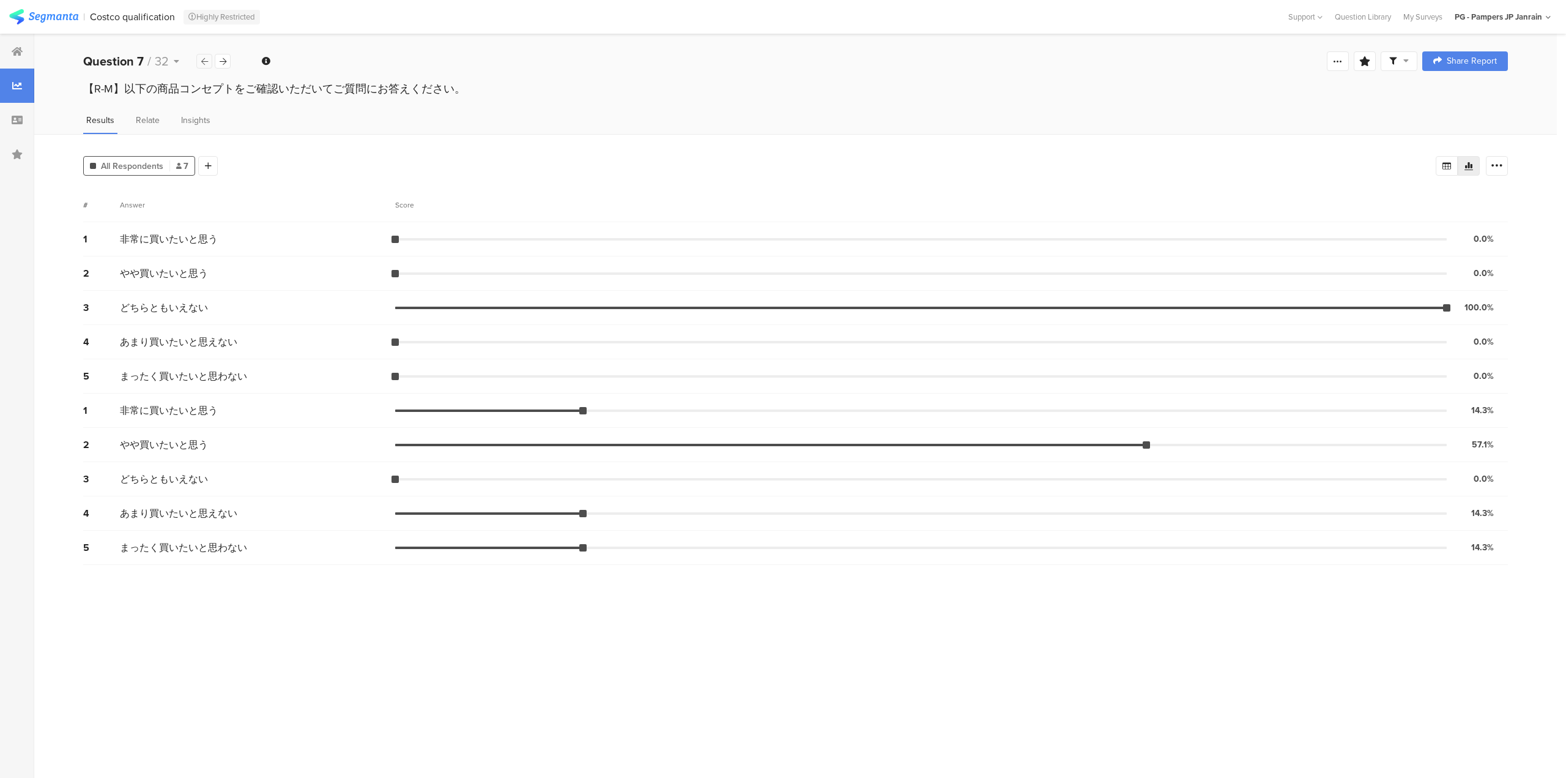
click at [209, 62] on div at bounding box center [204, 61] width 16 height 15
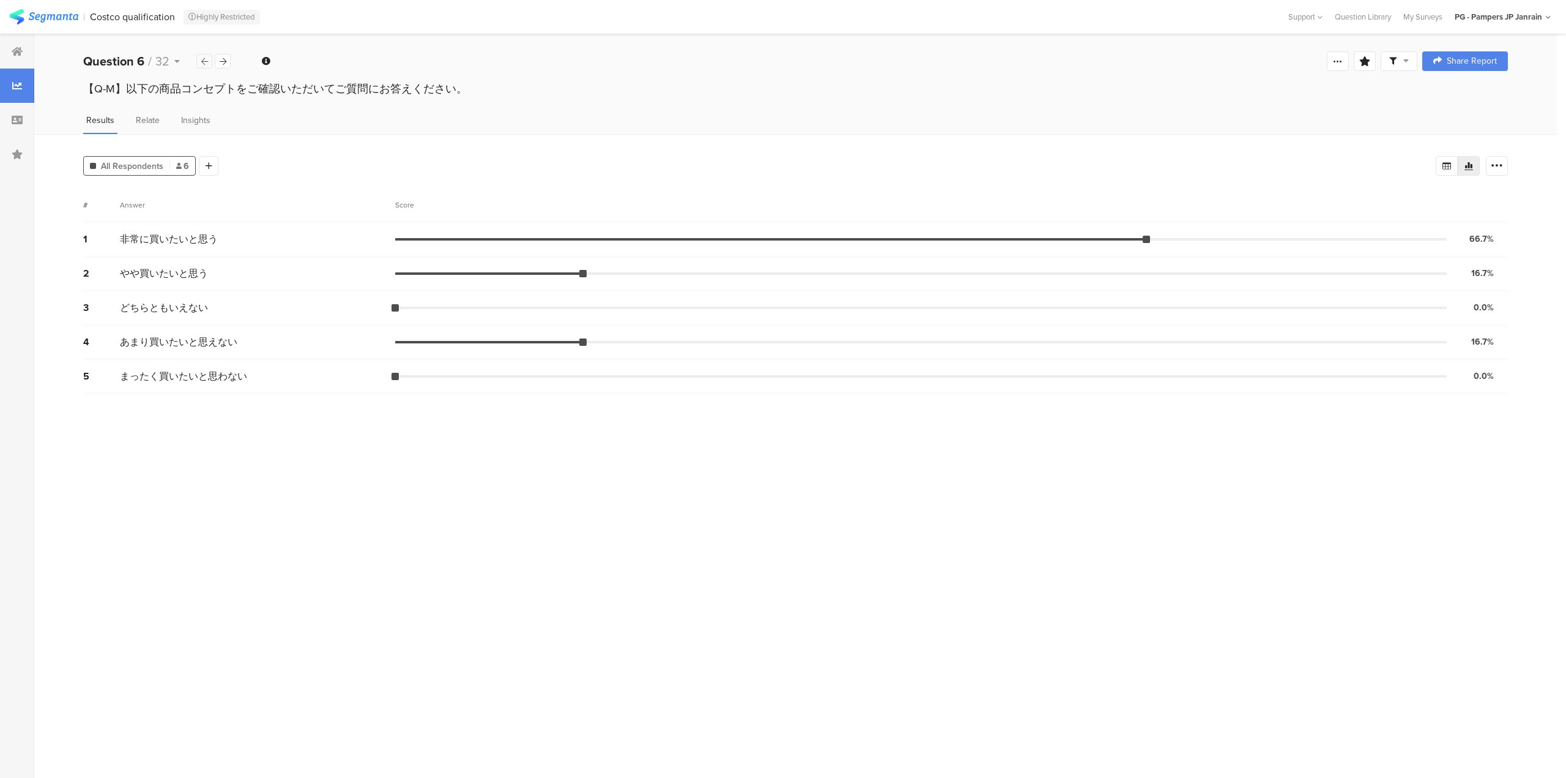
click at [209, 62] on div at bounding box center [204, 61] width 16 height 15
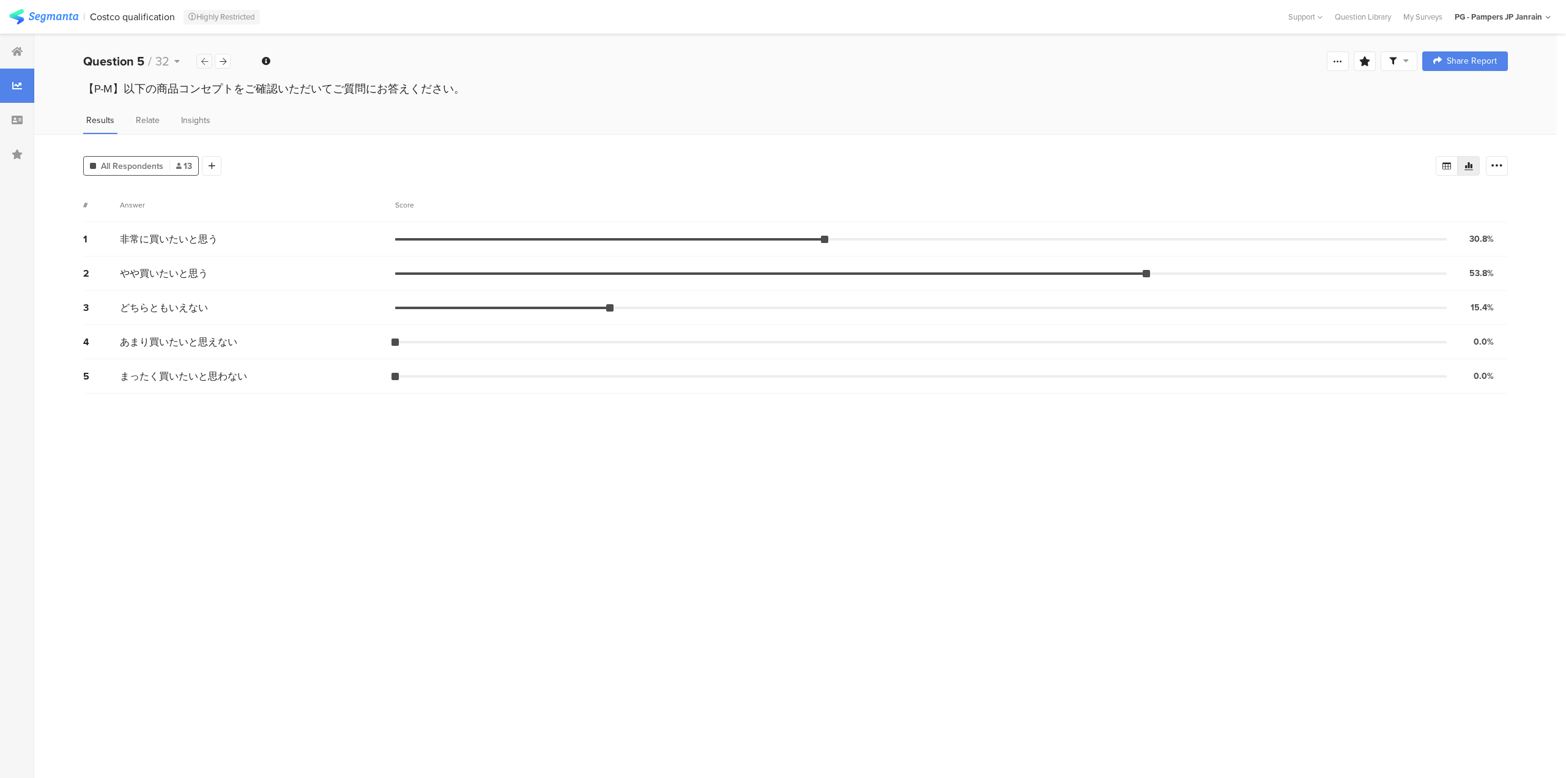
click at [209, 62] on div at bounding box center [204, 61] width 16 height 15
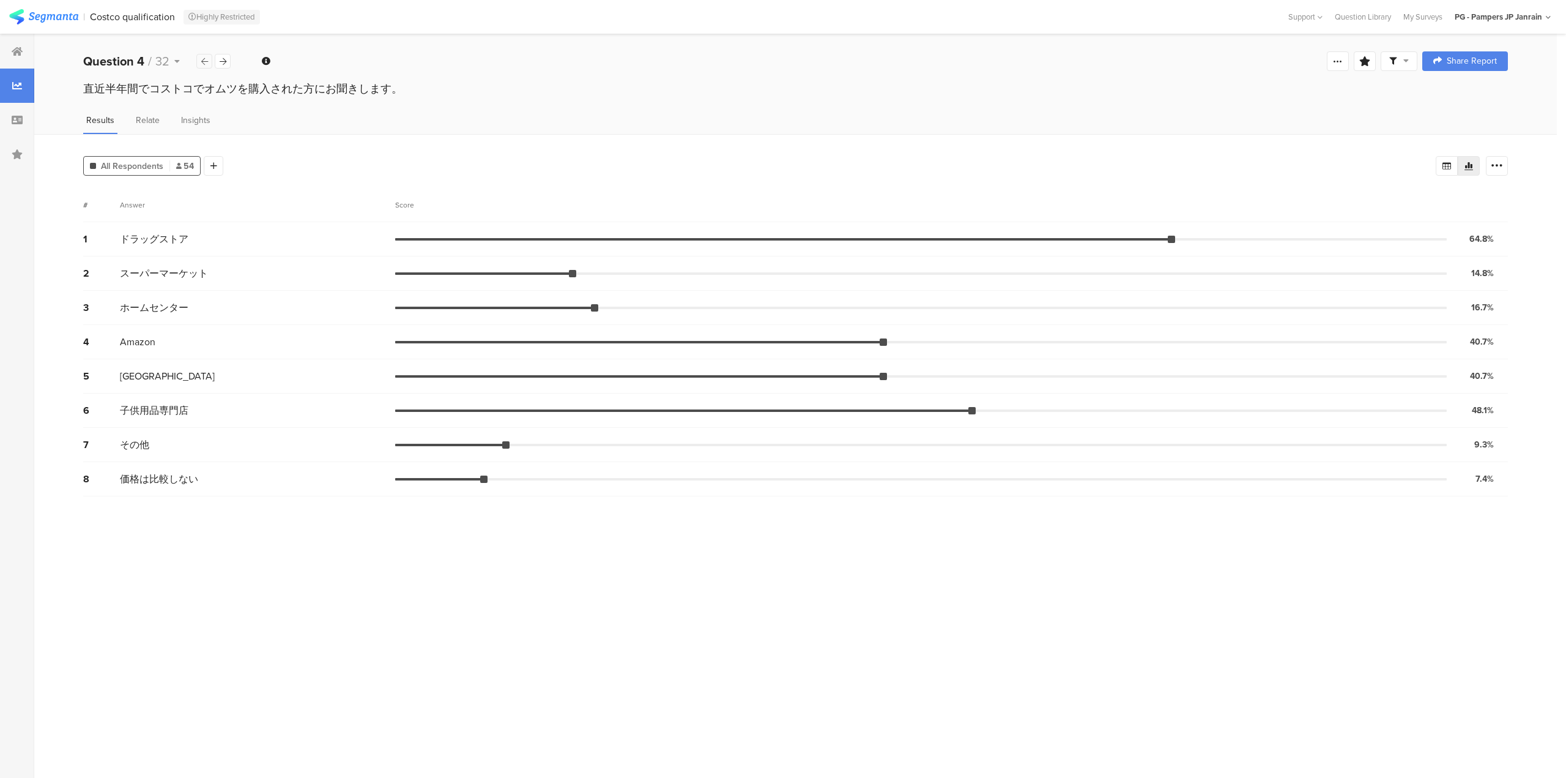
click at [209, 62] on div at bounding box center [204, 61] width 16 height 15
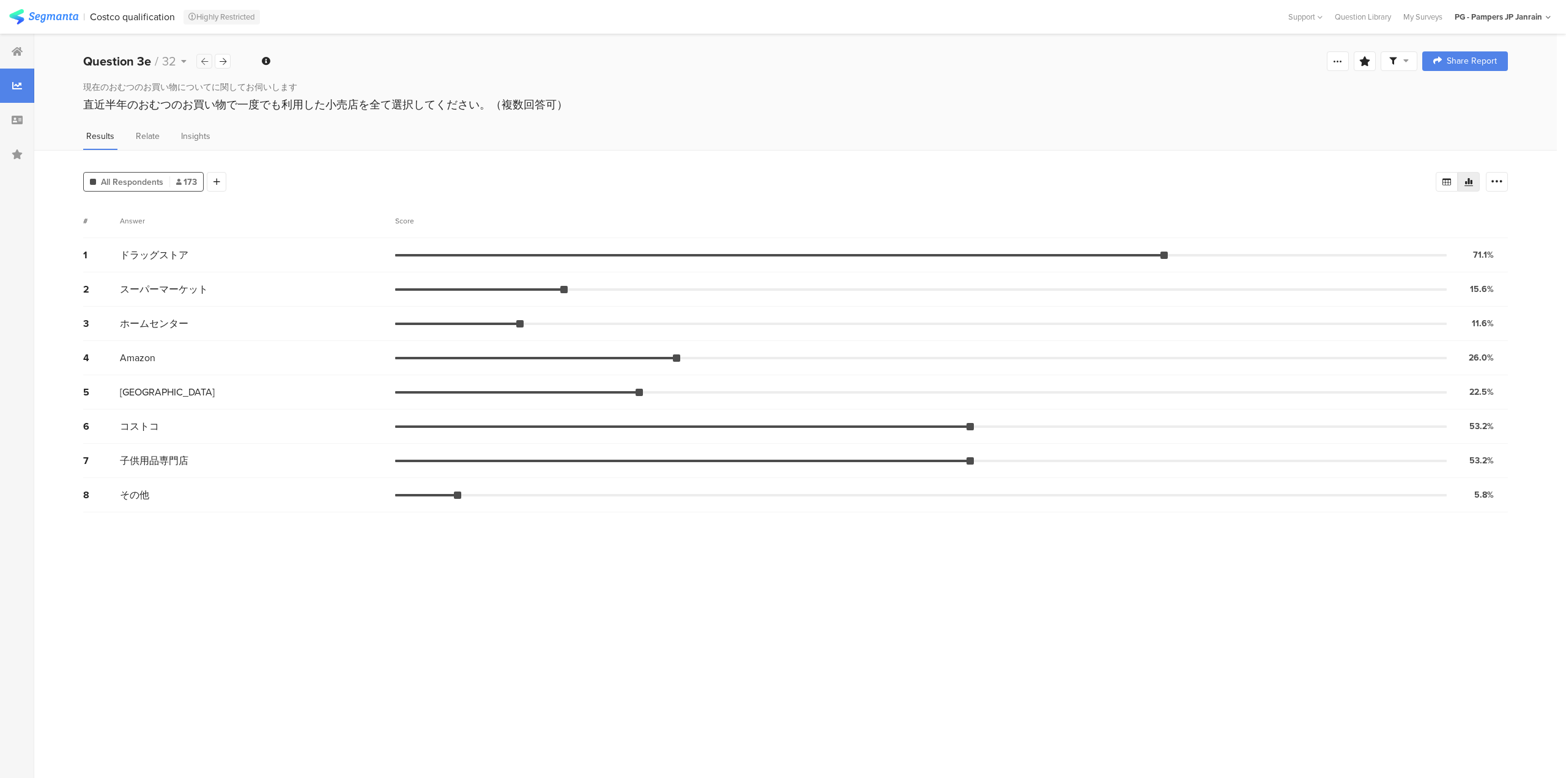
click at [209, 62] on div at bounding box center [204, 61] width 16 height 15
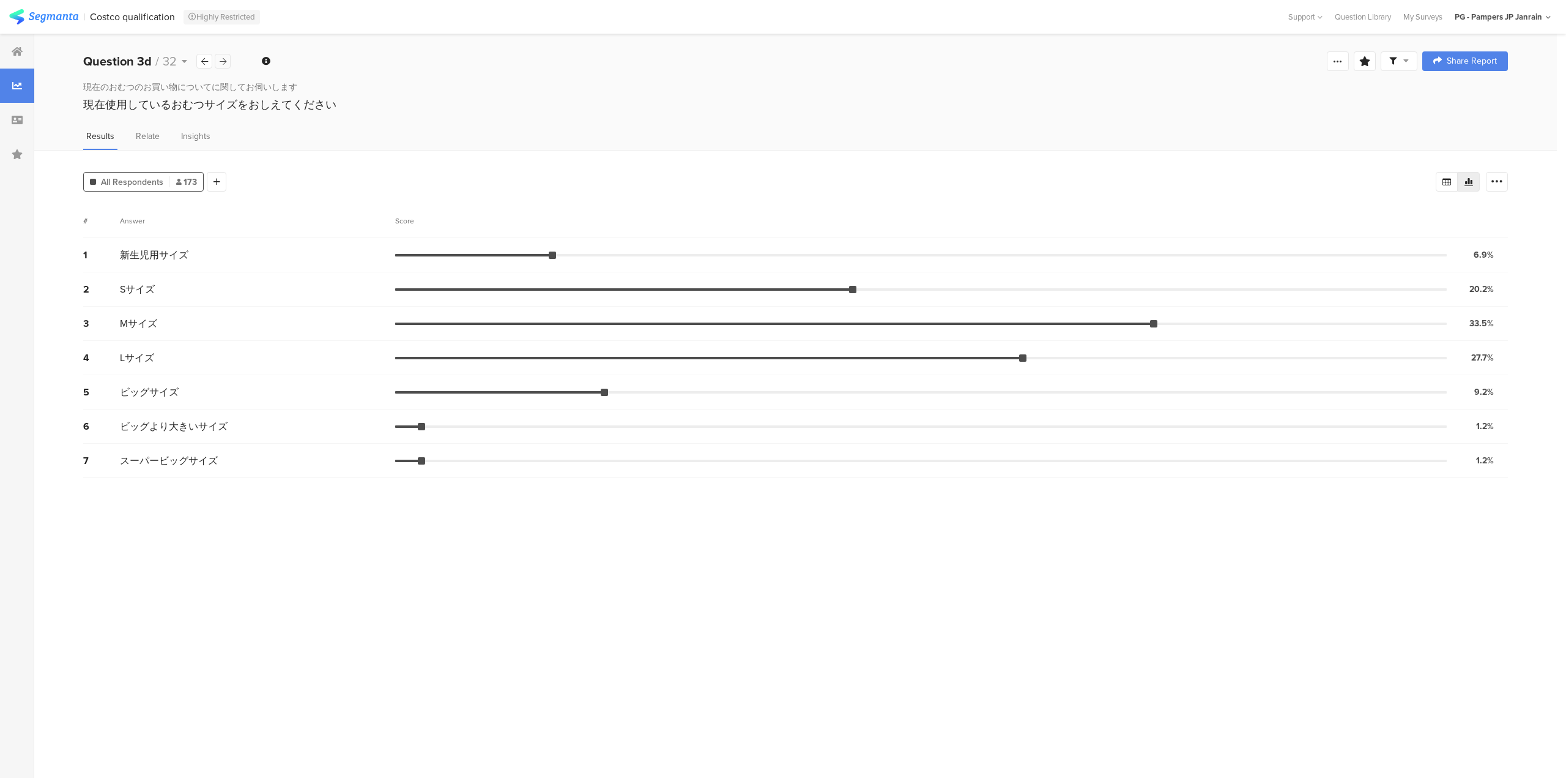
click at [228, 58] on div at bounding box center [223, 61] width 16 height 15
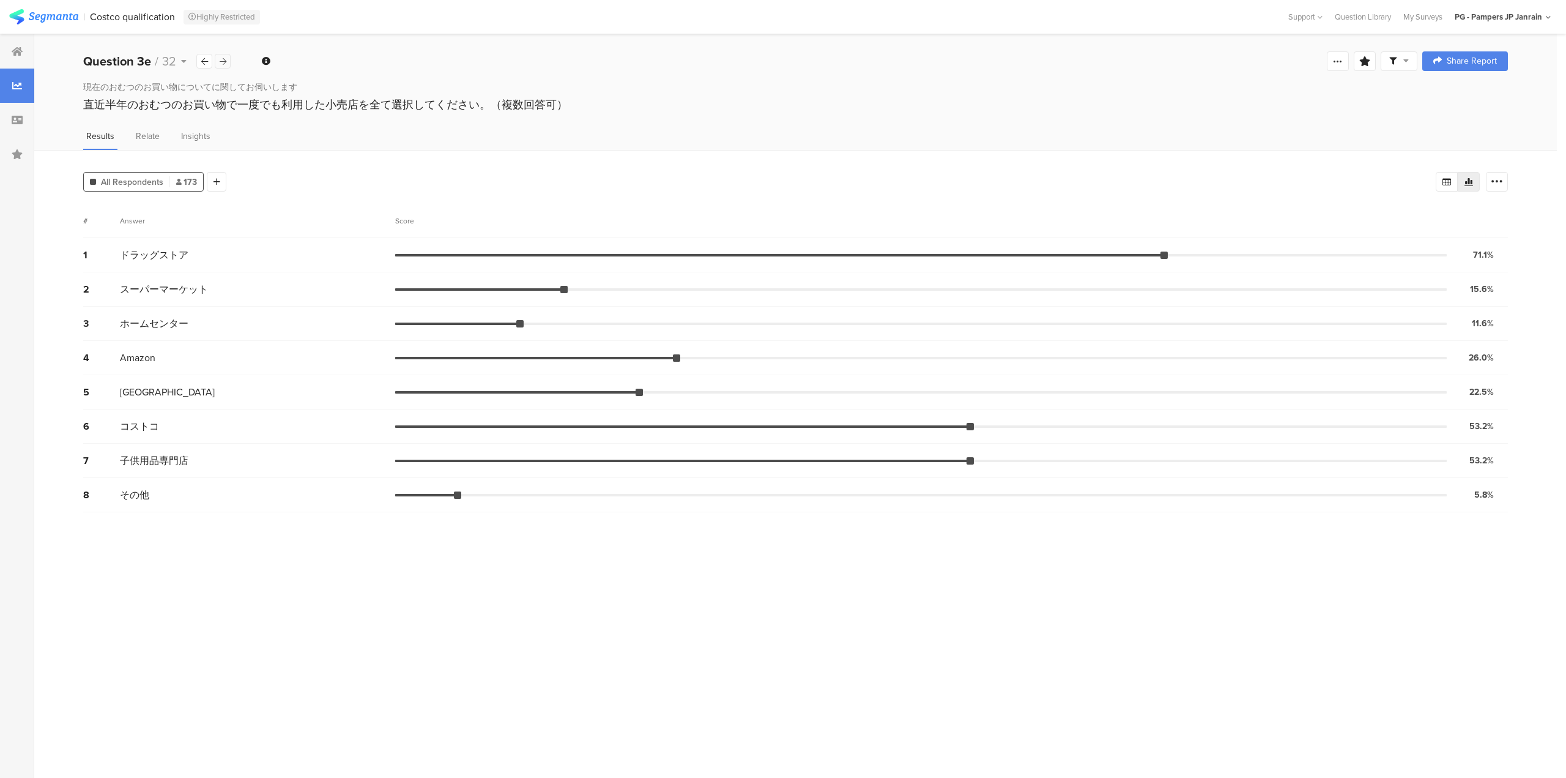
click at [224, 62] on icon at bounding box center [223, 62] width 7 height 8
click at [204, 61] on icon at bounding box center [204, 62] width 7 height 8
click at [221, 64] on icon at bounding box center [223, 62] width 7 height 8
click at [199, 64] on div at bounding box center [204, 61] width 16 height 15
click at [226, 58] on div at bounding box center [223, 61] width 16 height 15
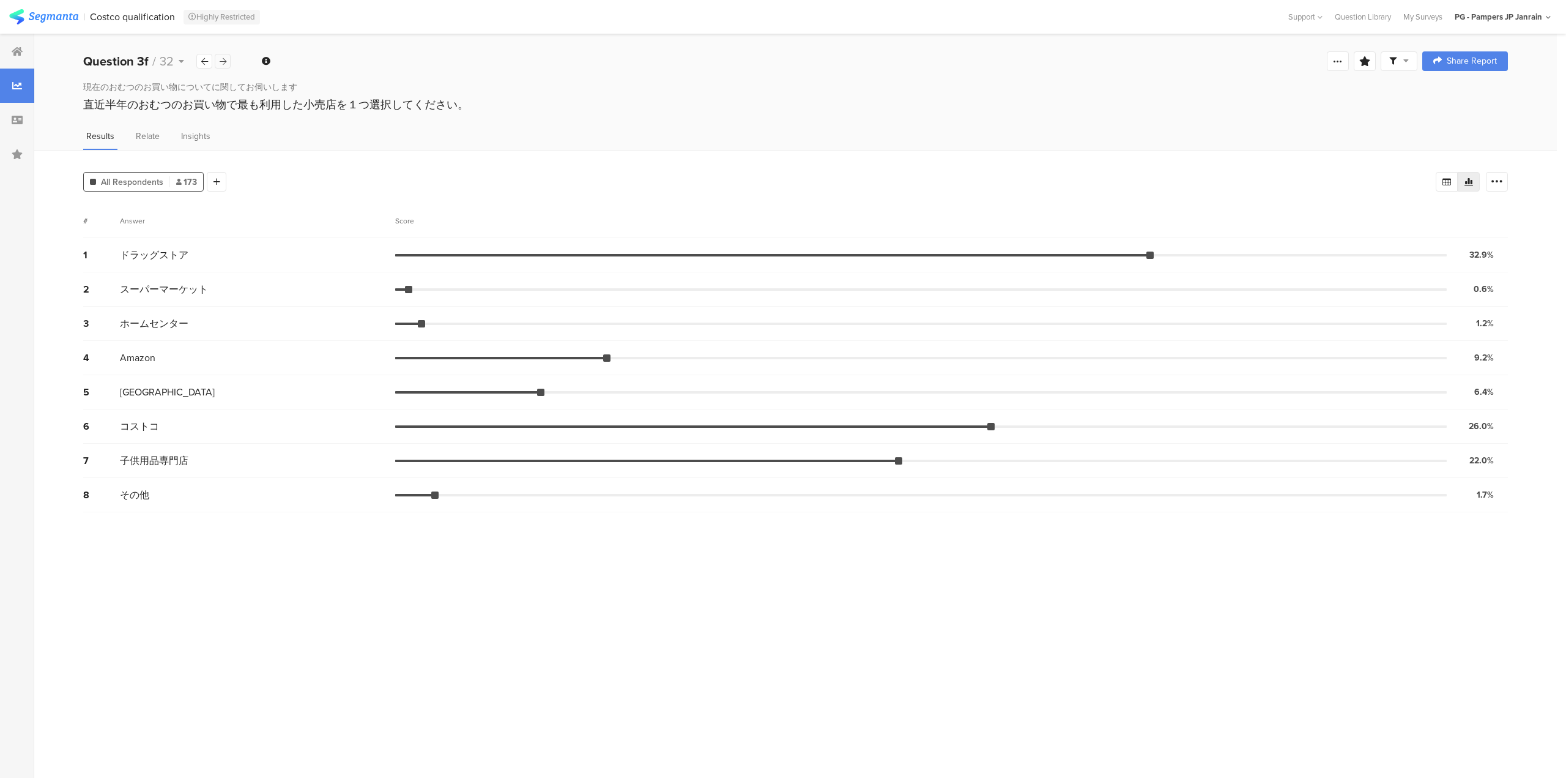
click at [226, 58] on div at bounding box center [223, 61] width 16 height 15
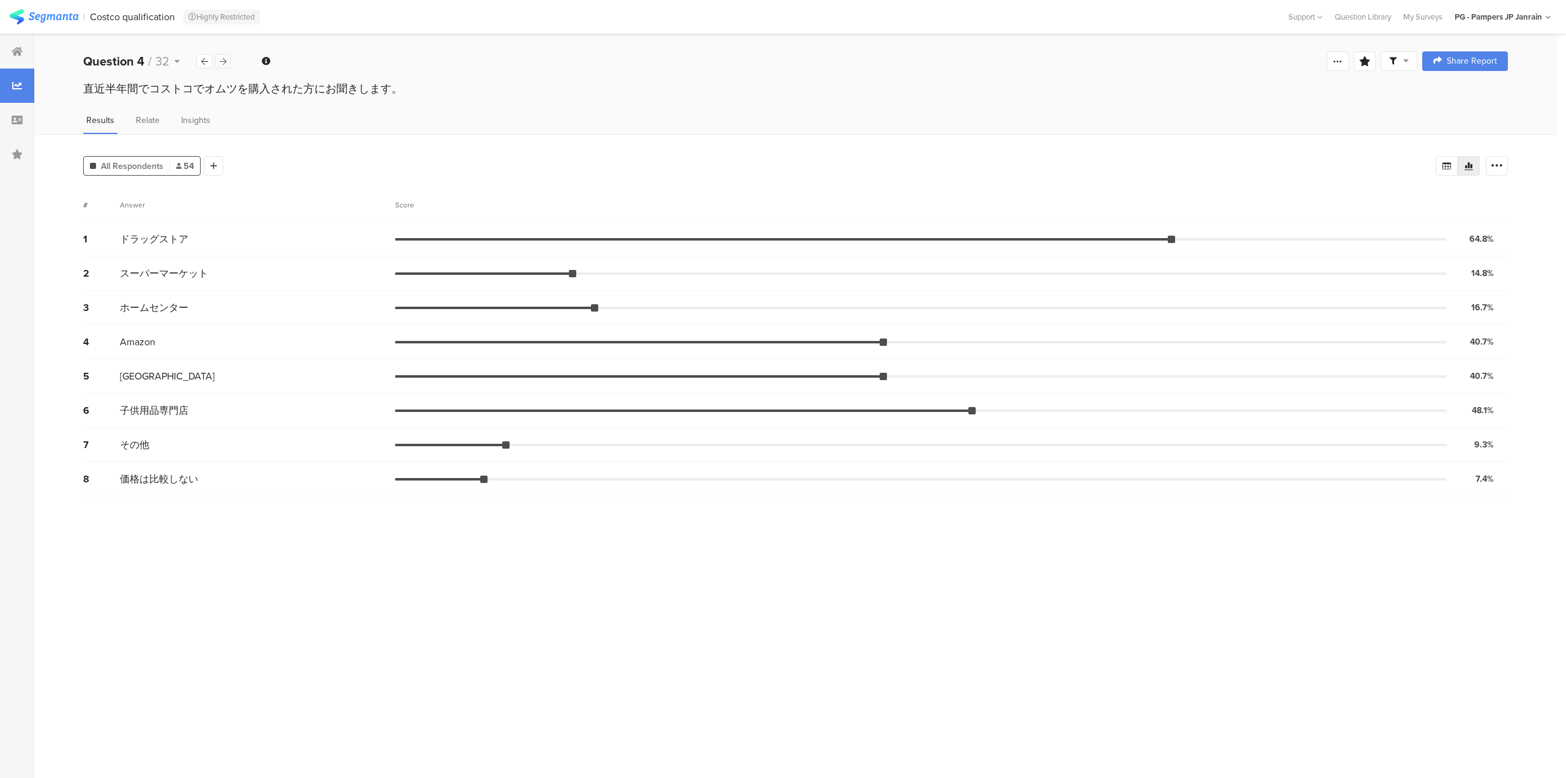
click at [223, 61] on icon at bounding box center [223, 62] width 7 height 8
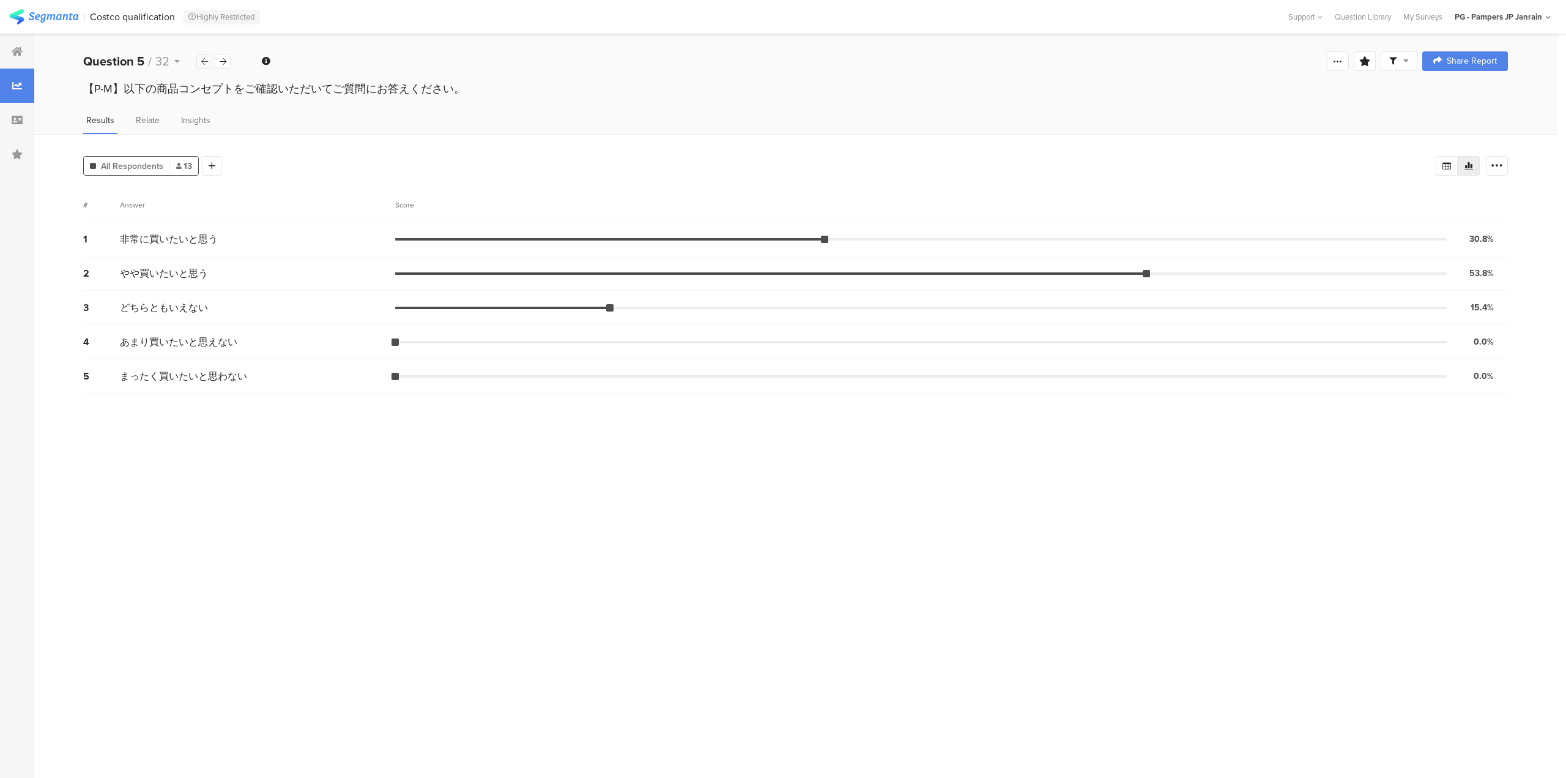
click at [200, 60] on div at bounding box center [204, 61] width 16 height 15
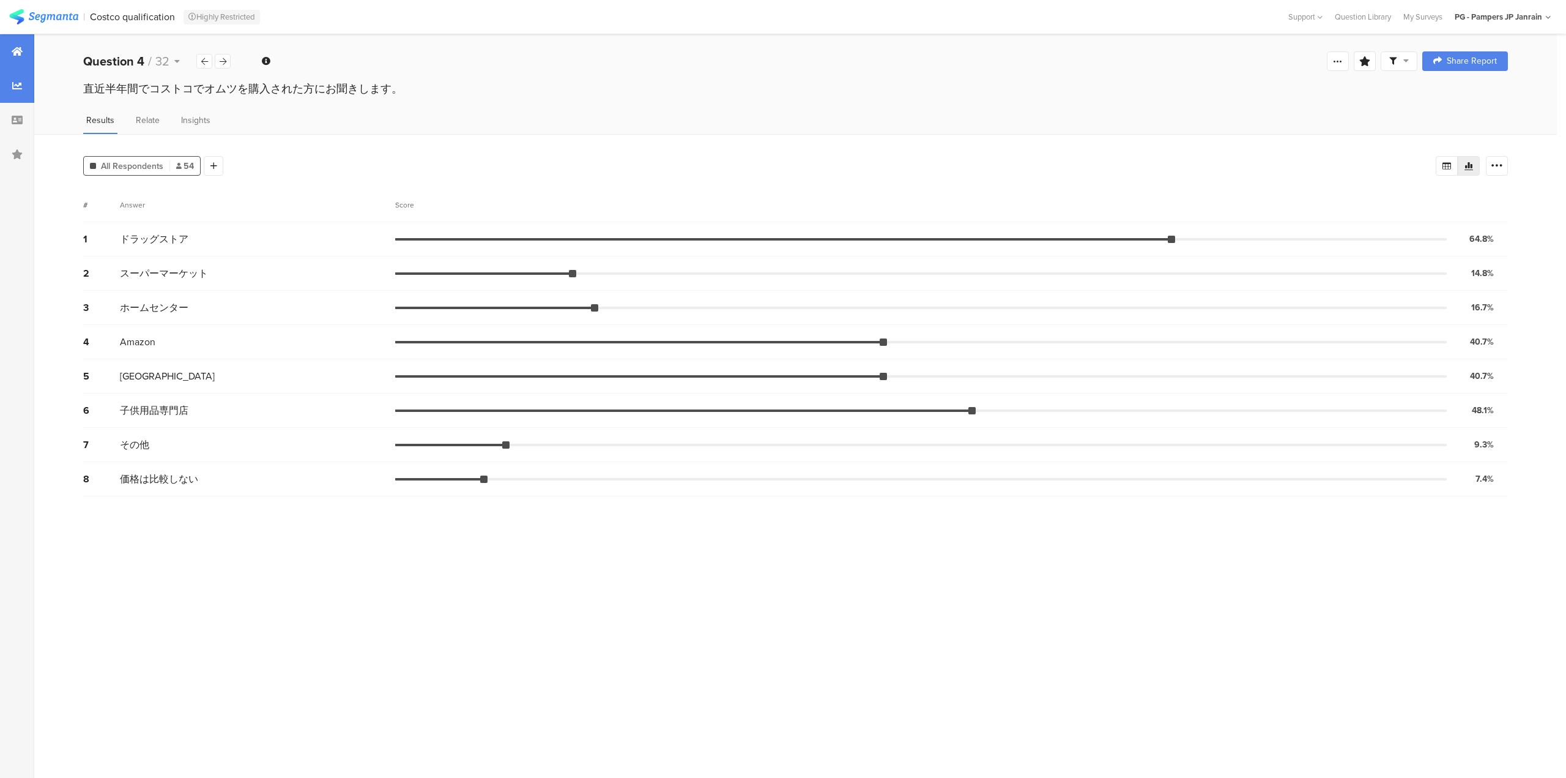
click at [23, 55] on div at bounding box center [17, 51] width 34 height 34
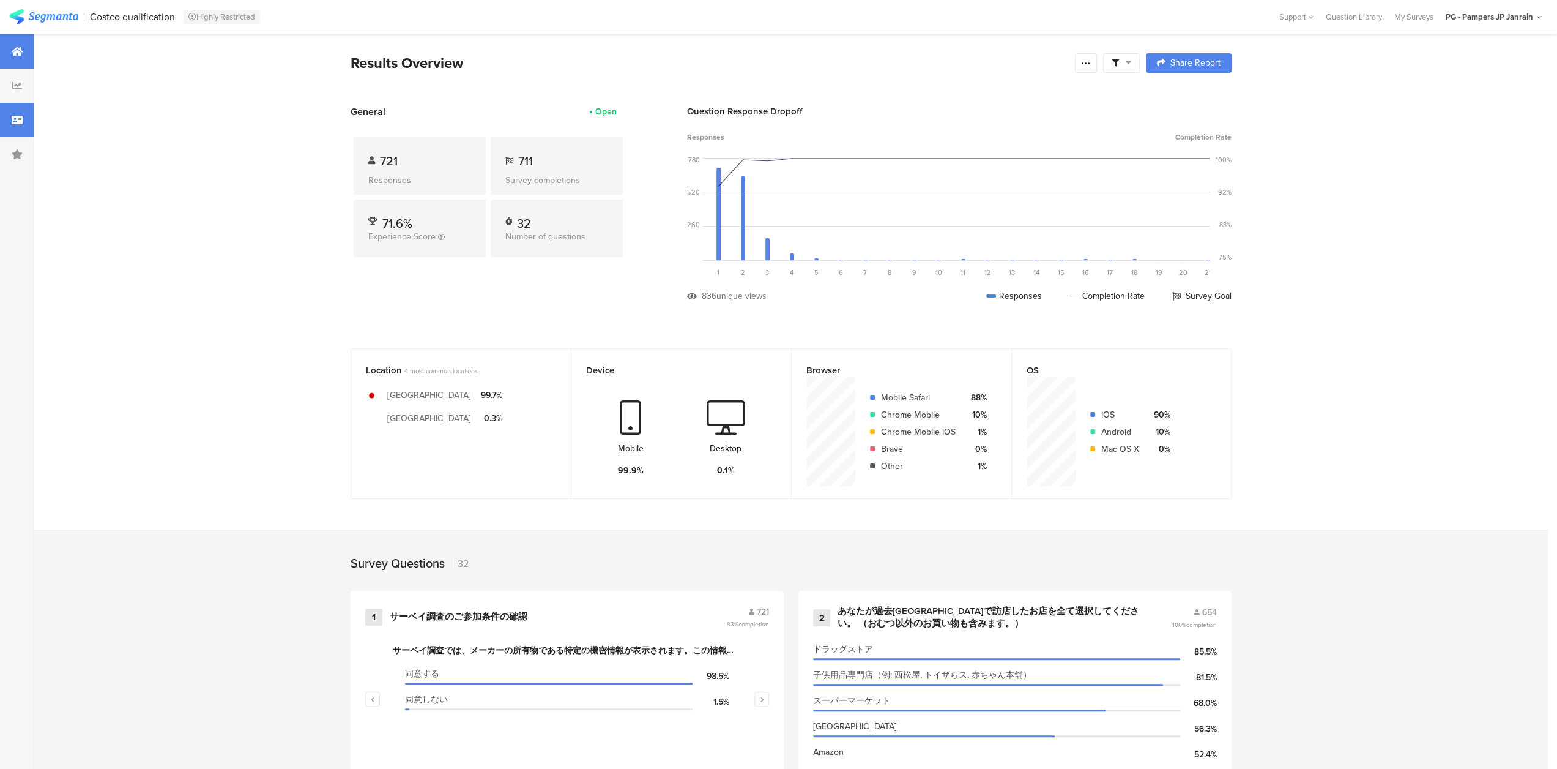
drag, startPoint x: 17, startPoint y: 79, endPoint x: 23, endPoint y: 117, distance: 38.9
click at [17, 79] on div at bounding box center [17, 86] width 34 height 34
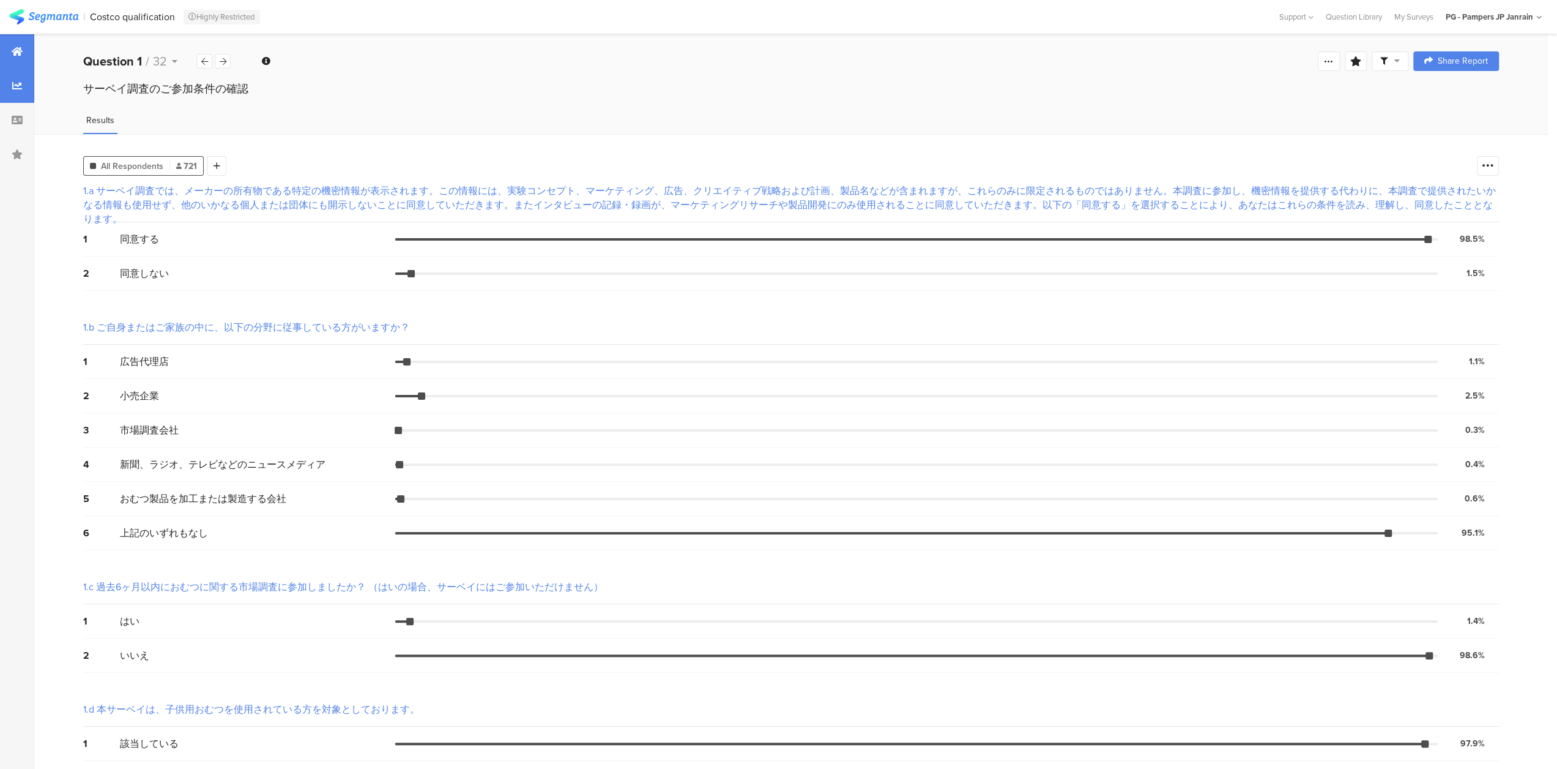
click at [21, 56] on icon at bounding box center [17, 52] width 11 height 10
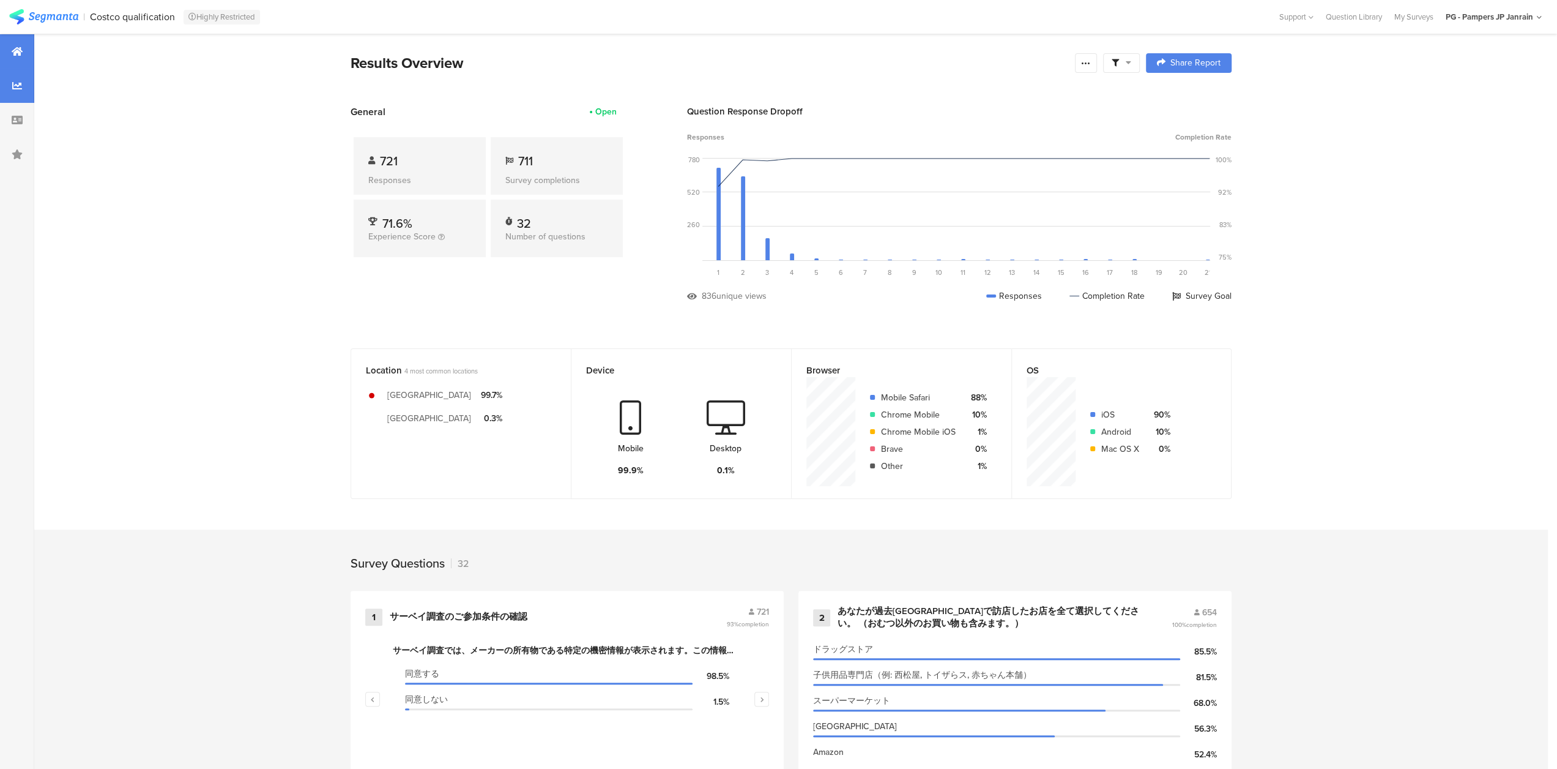
click at [19, 89] on icon at bounding box center [17, 86] width 10 height 10
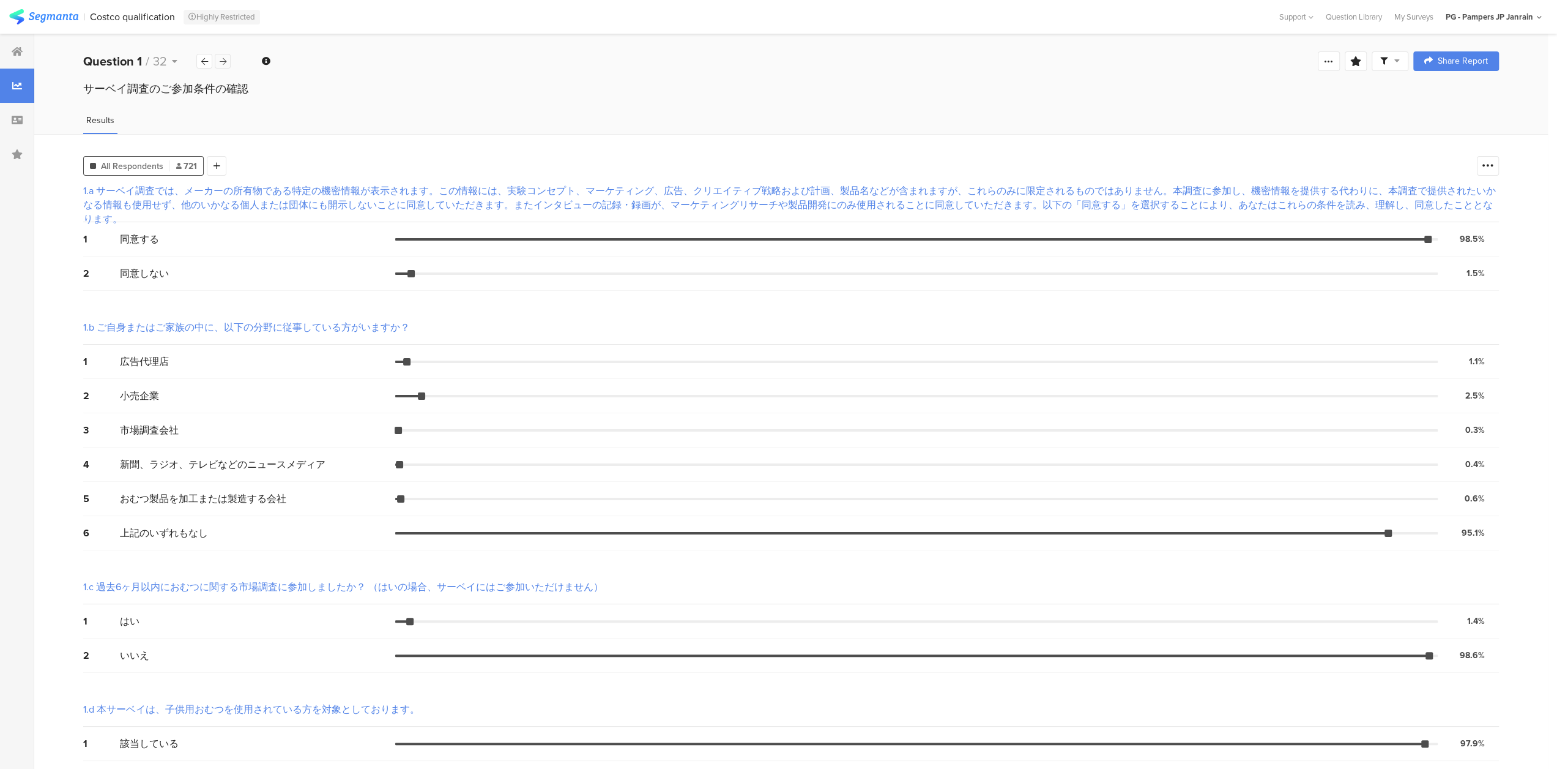
click at [229, 62] on div at bounding box center [223, 61] width 16 height 15
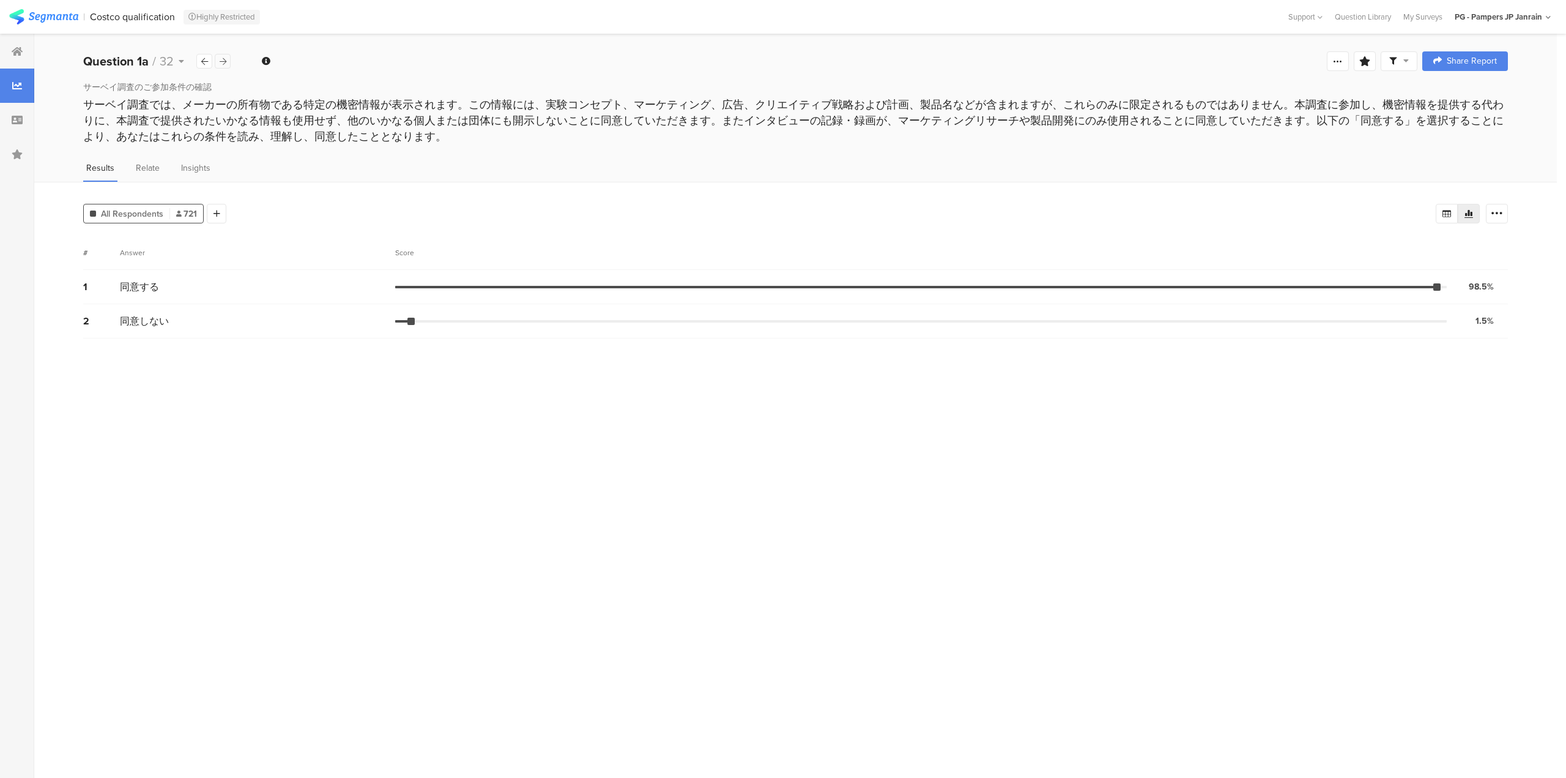
click at [223, 62] on icon at bounding box center [223, 62] width 7 height 8
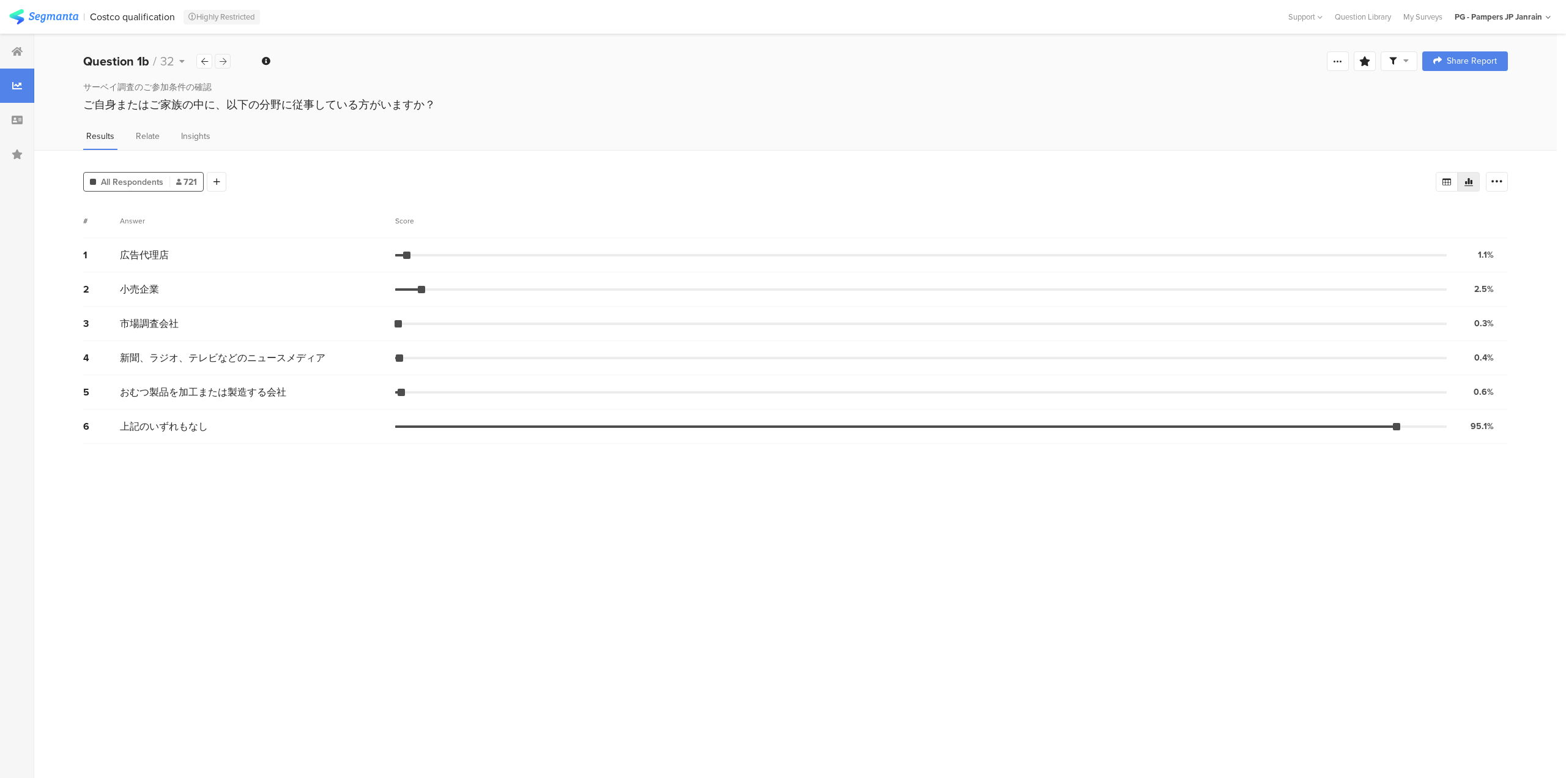
click at [223, 62] on icon at bounding box center [223, 62] width 7 height 8
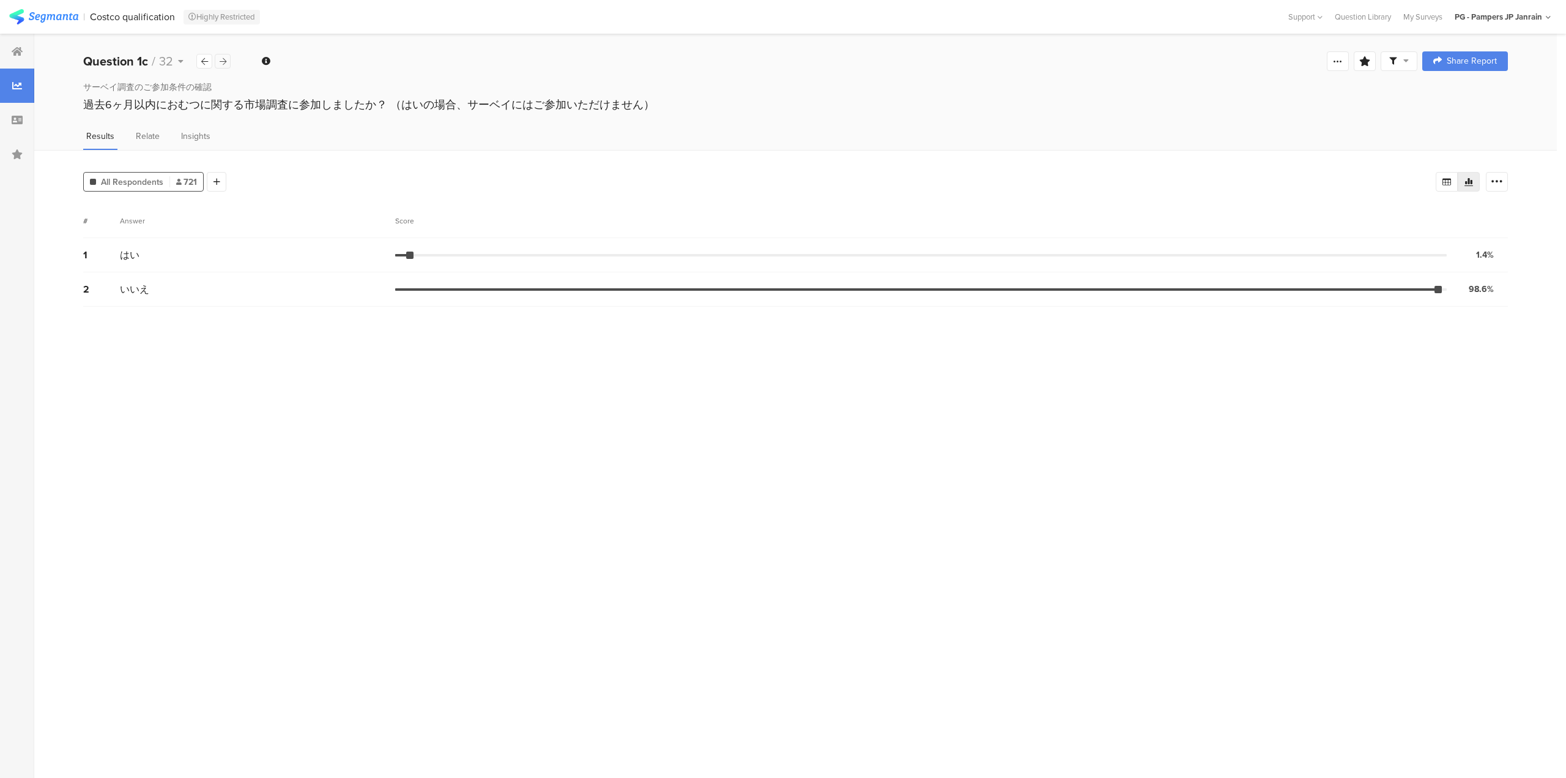
click at [223, 62] on icon at bounding box center [223, 62] width 7 height 8
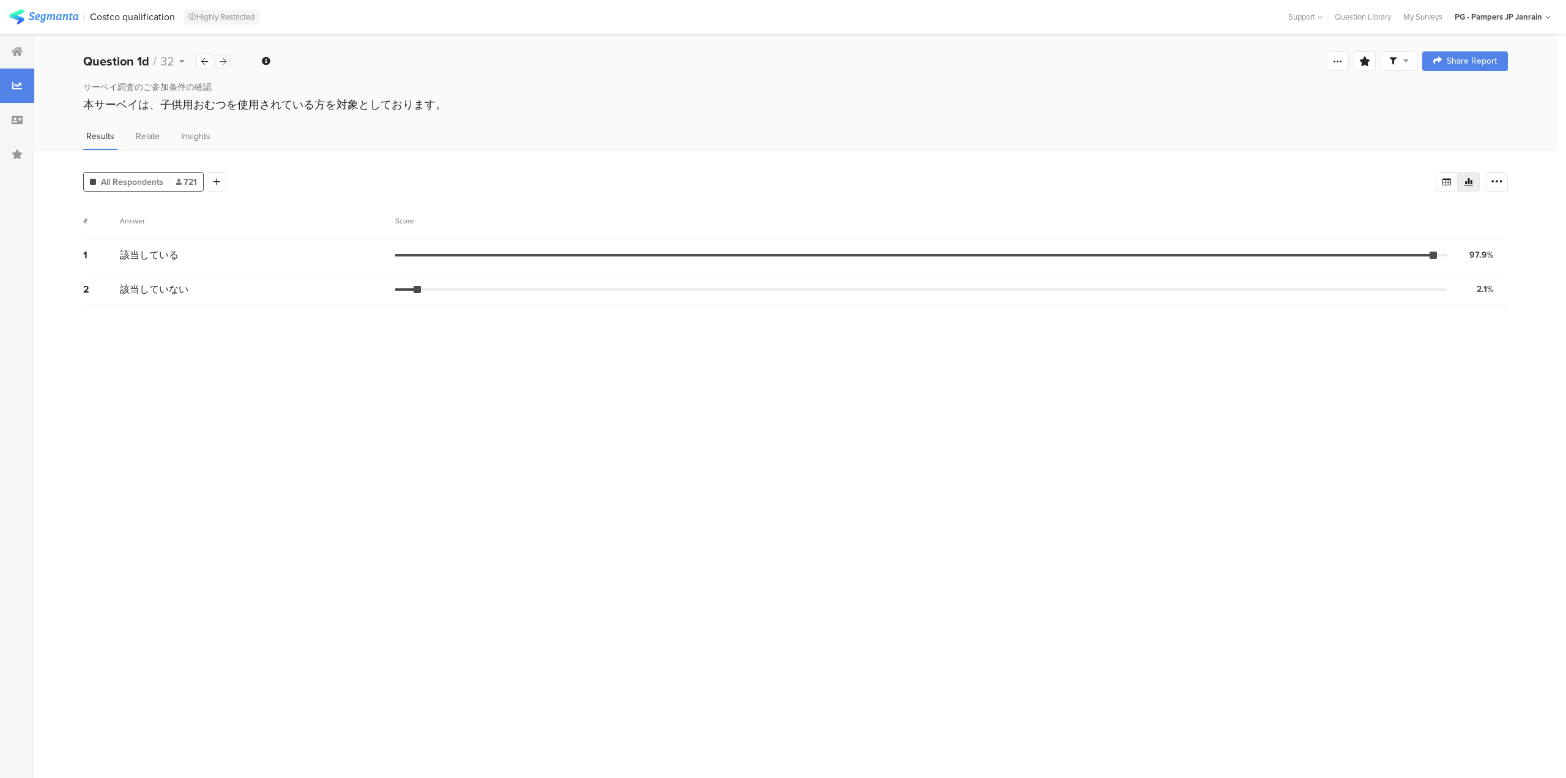
click at [223, 62] on icon at bounding box center [223, 62] width 7 height 8
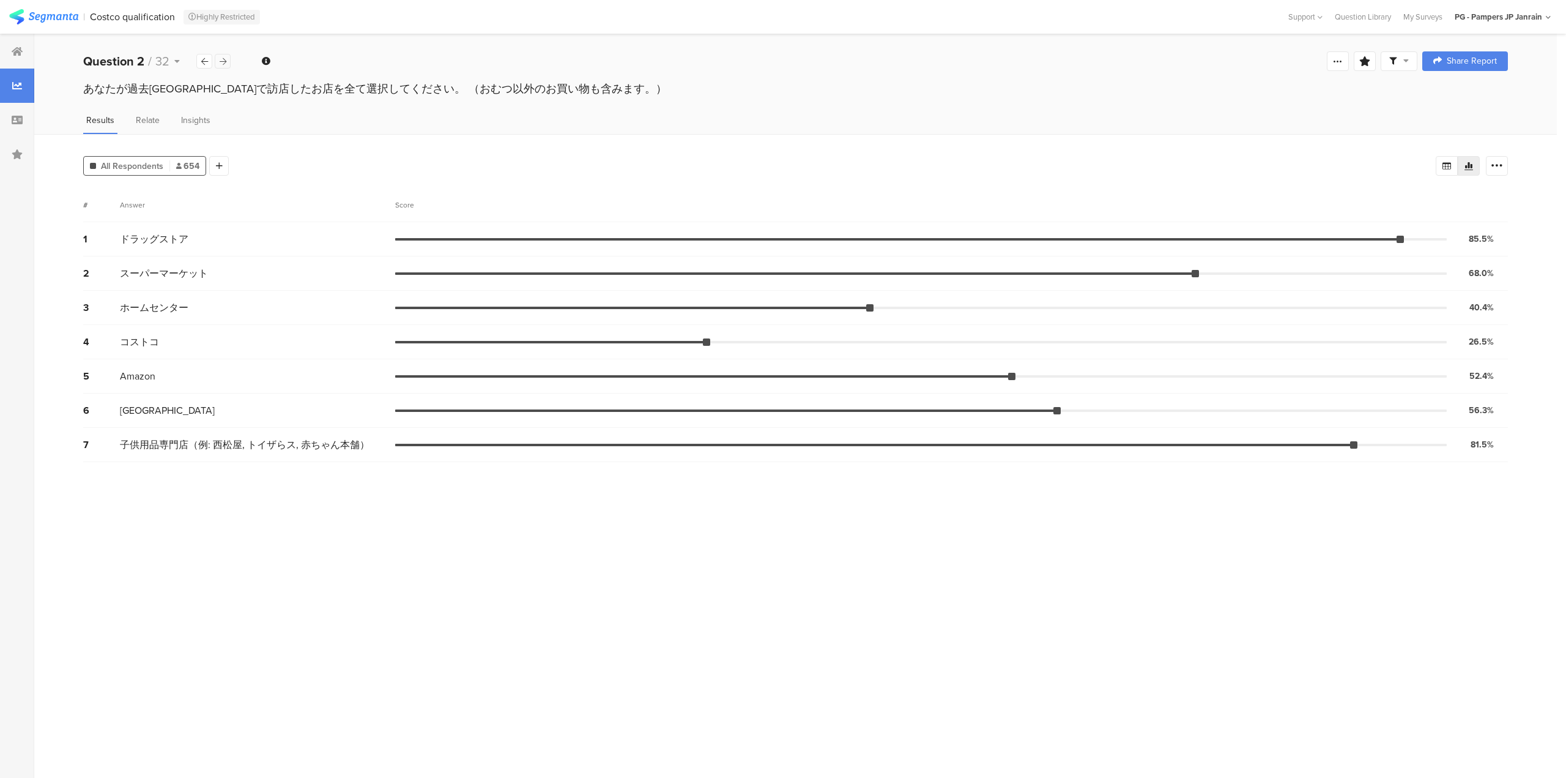
click at [223, 62] on icon at bounding box center [223, 62] width 7 height 8
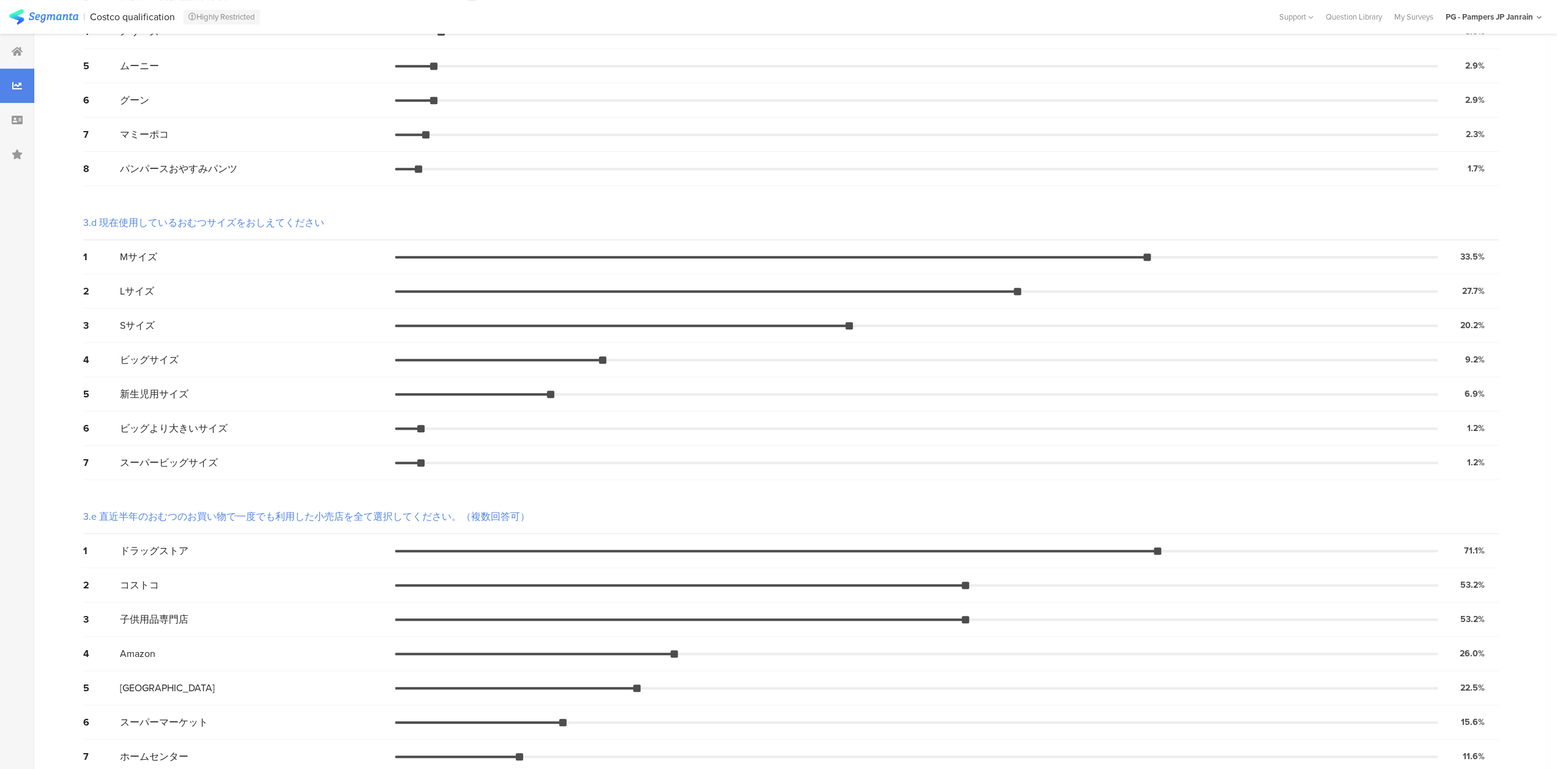
scroll to position [1035, 0]
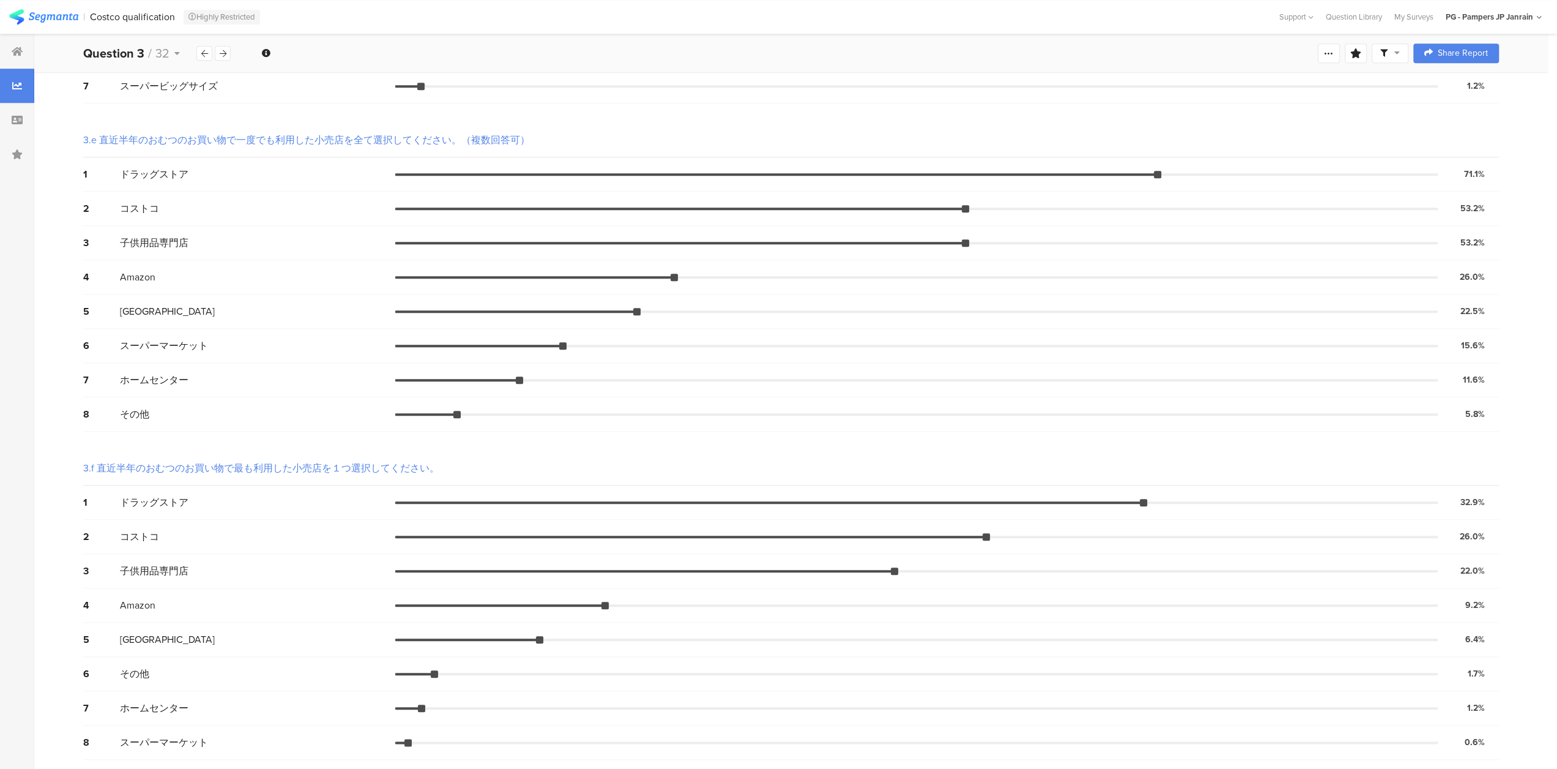
click at [997, 146] on div "3.e 直近半年のおむつのお買い物で一度でも利用した小売店を全て選択してください。（複数回答可）" at bounding box center [791, 140] width 1416 height 34
click at [218, 54] on div at bounding box center [223, 53] width 16 height 15
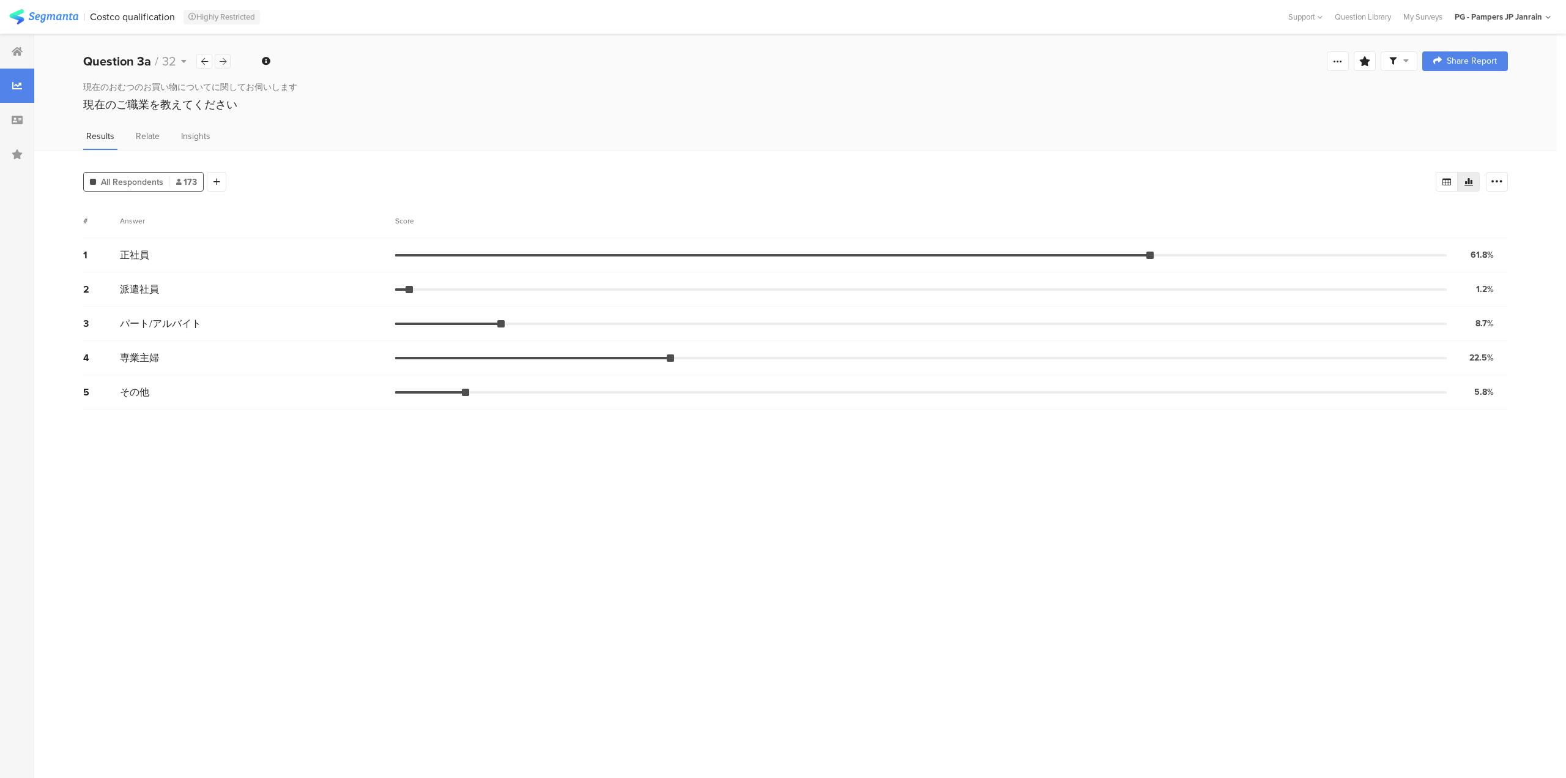
click at [222, 58] on icon at bounding box center [223, 62] width 7 height 8
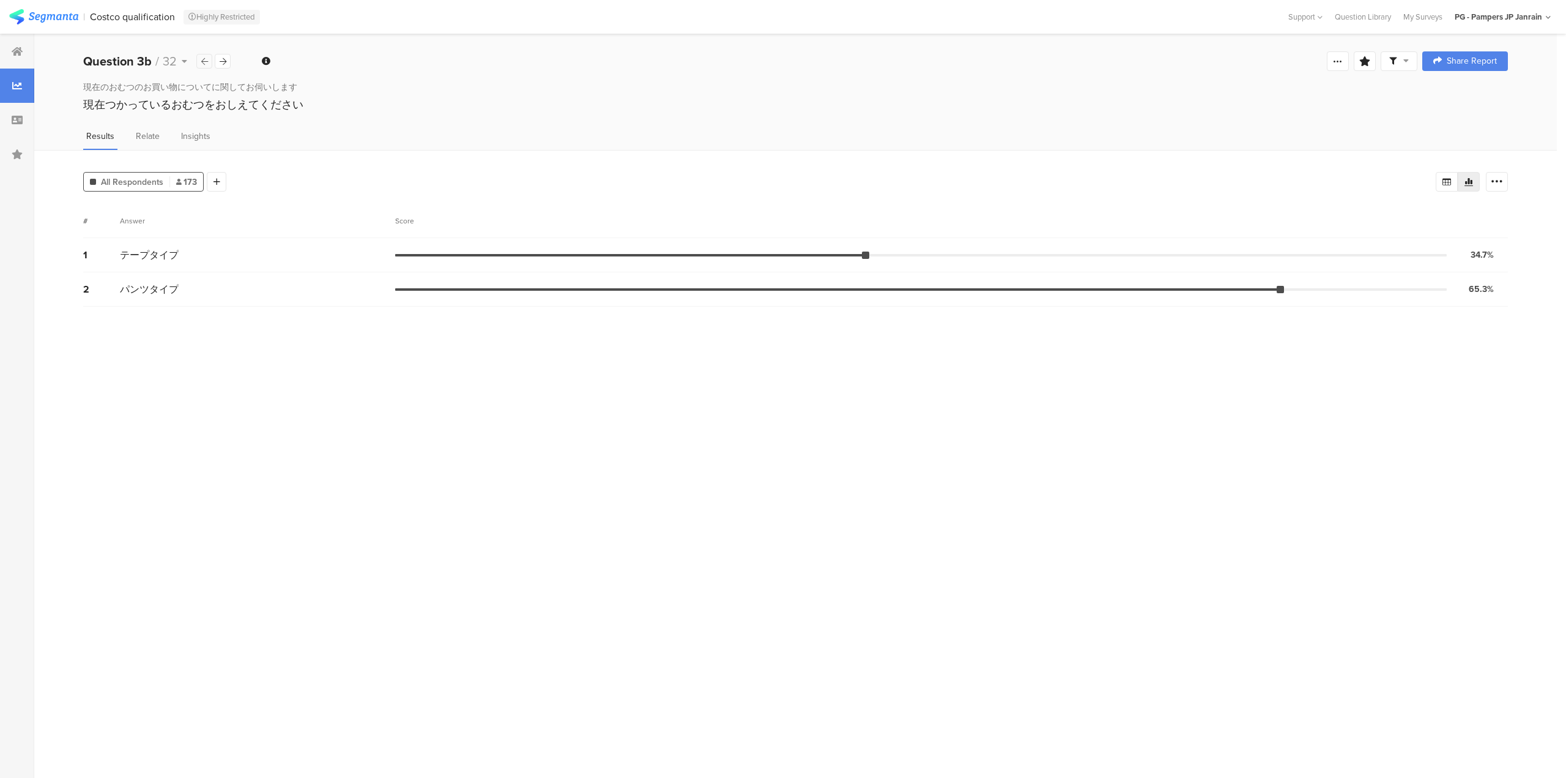
click at [205, 60] on icon at bounding box center [204, 62] width 7 height 8
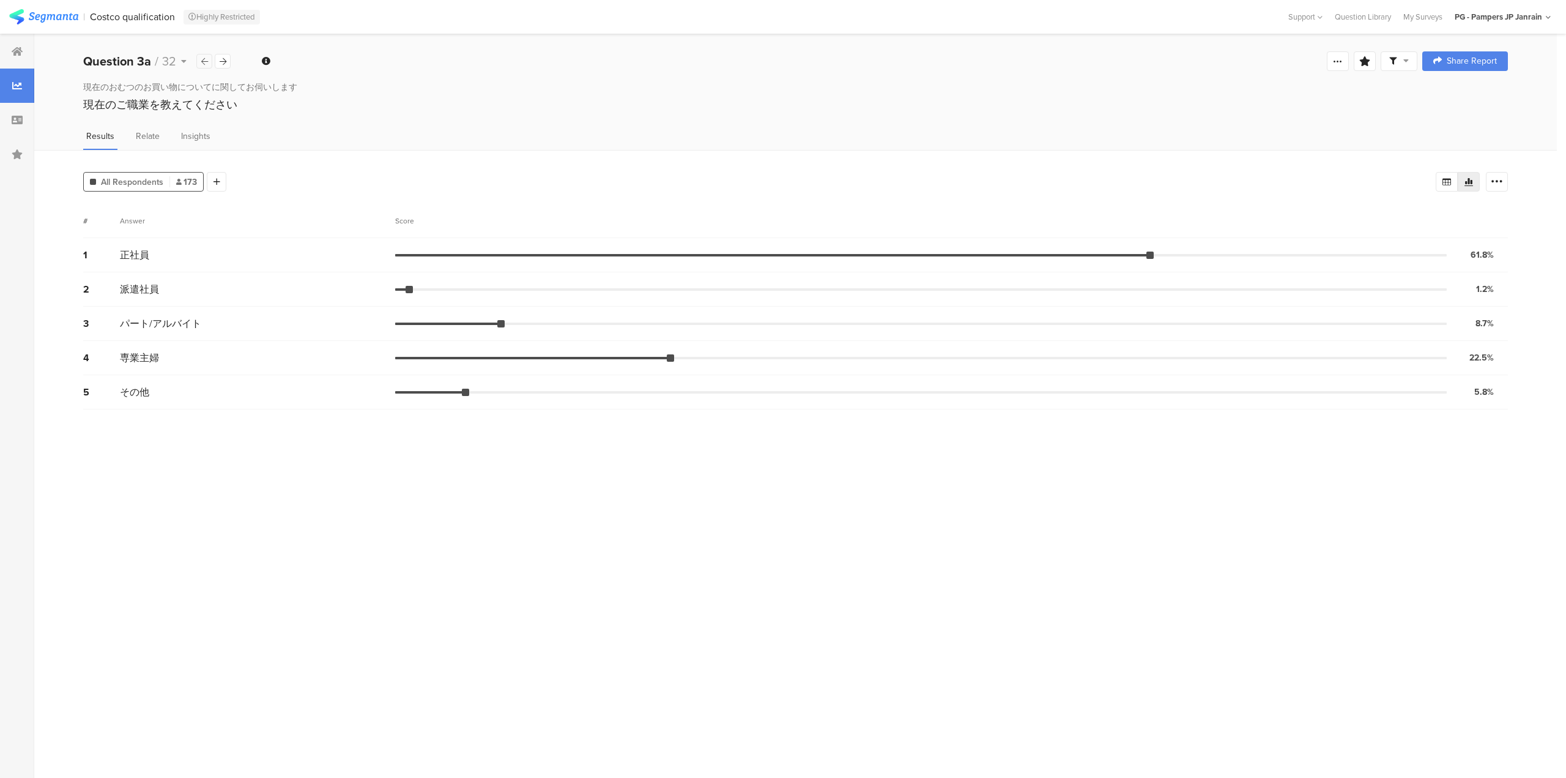
click at [205, 60] on icon at bounding box center [204, 62] width 7 height 8
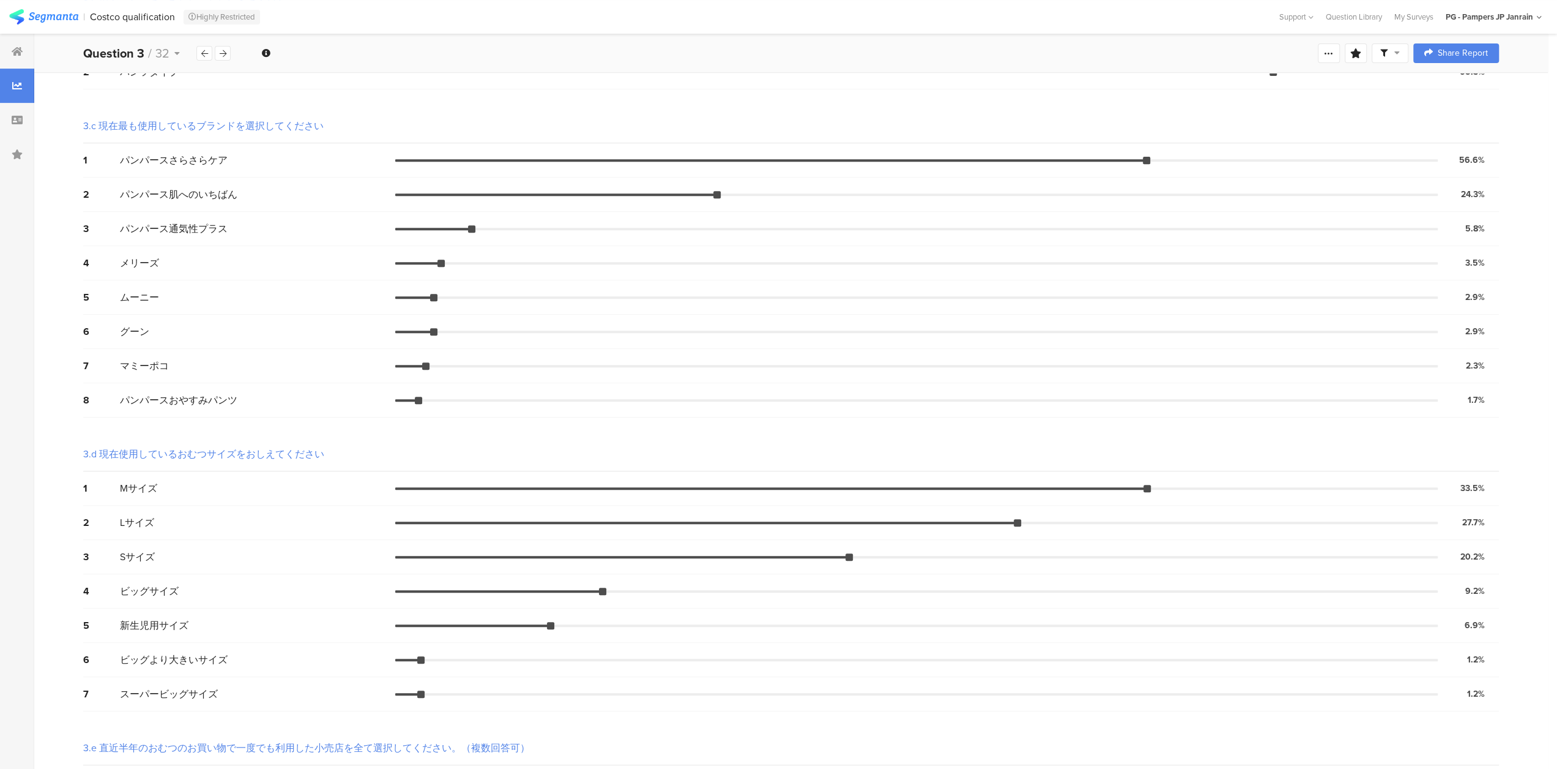
scroll to position [1035, 0]
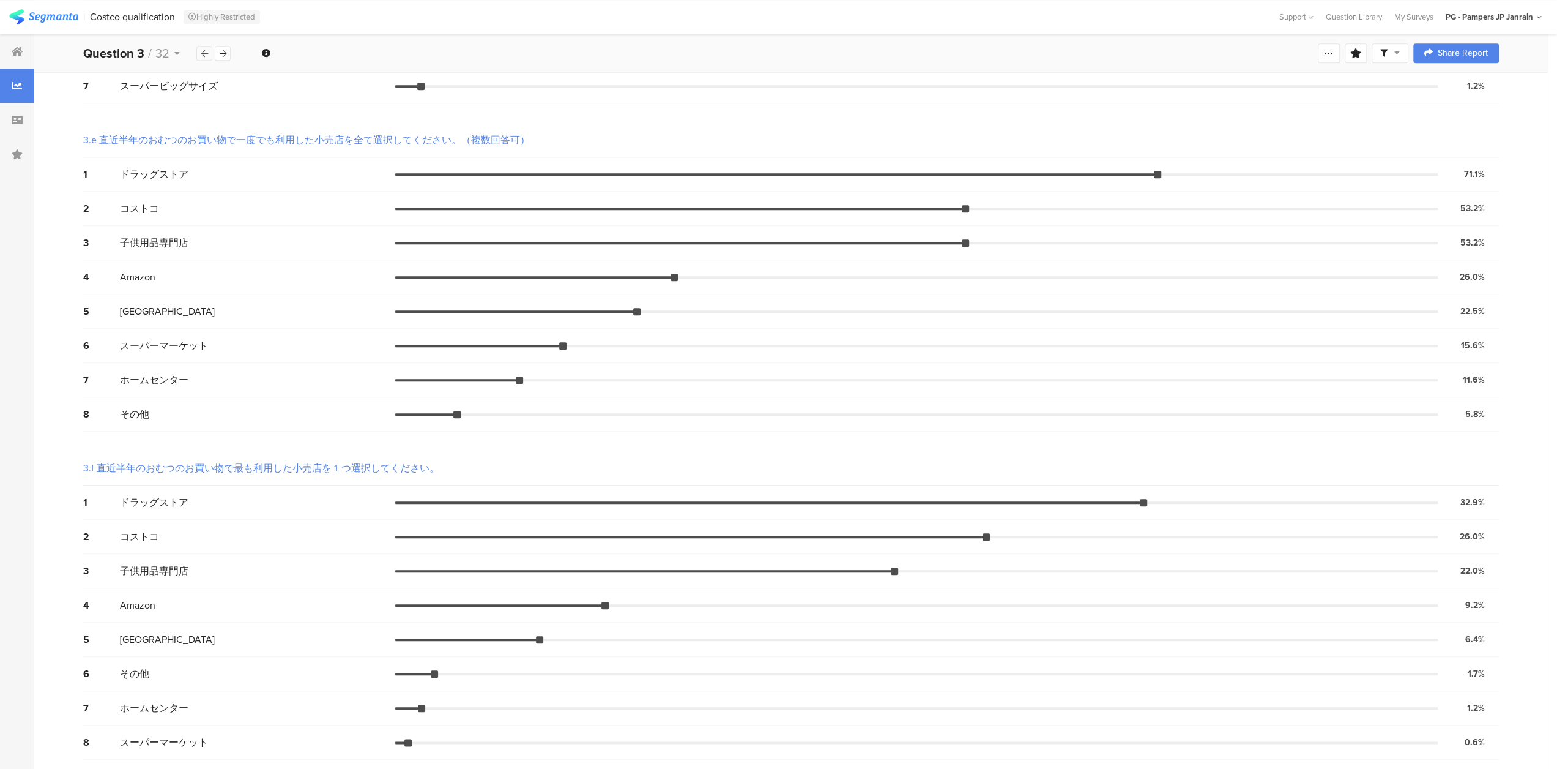
click at [202, 54] on icon at bounding box center [204, 54] width 7 height 8
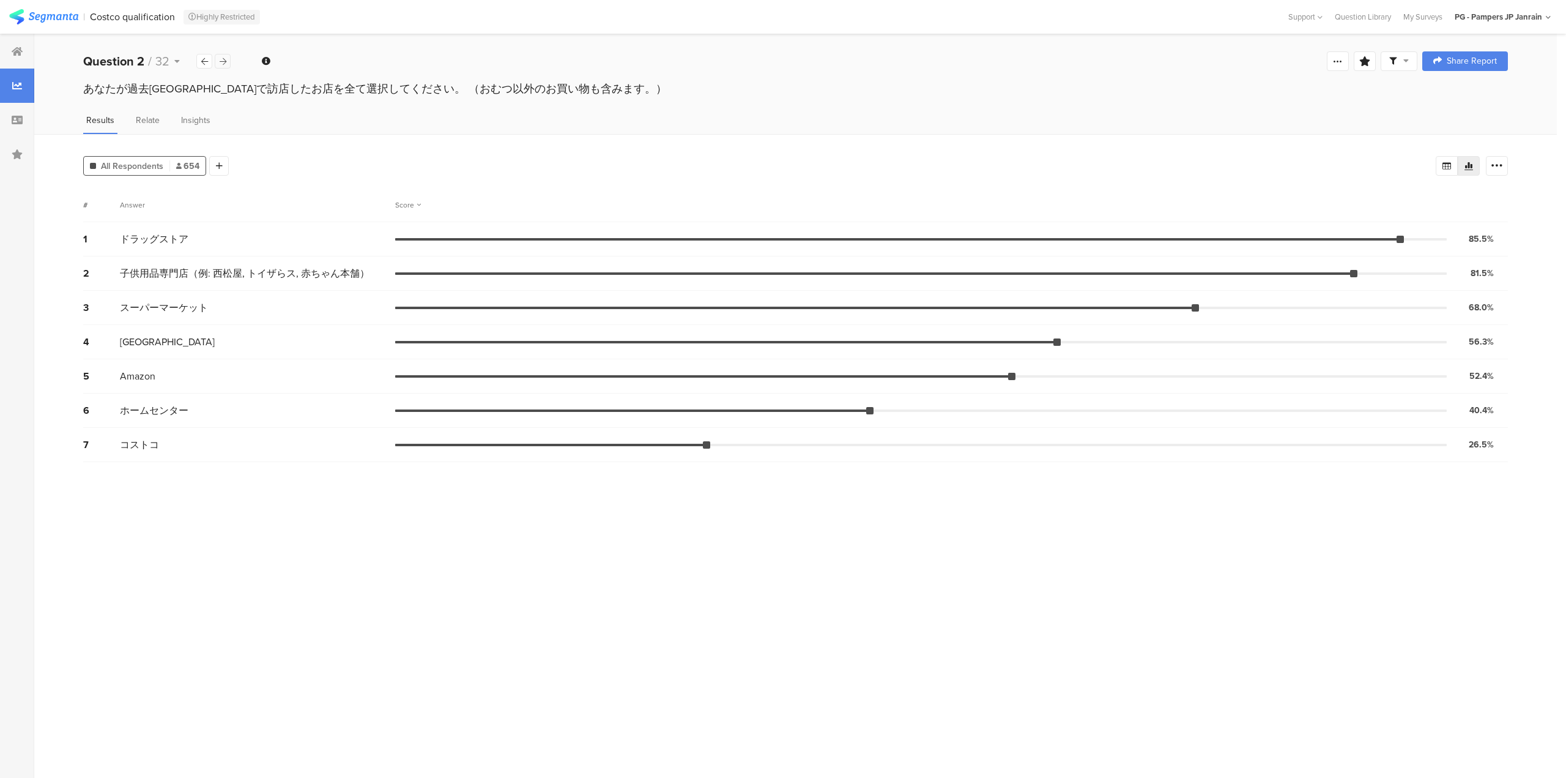
click at [224, 54] on div at bounding box center [223, 61] width 16 height 15
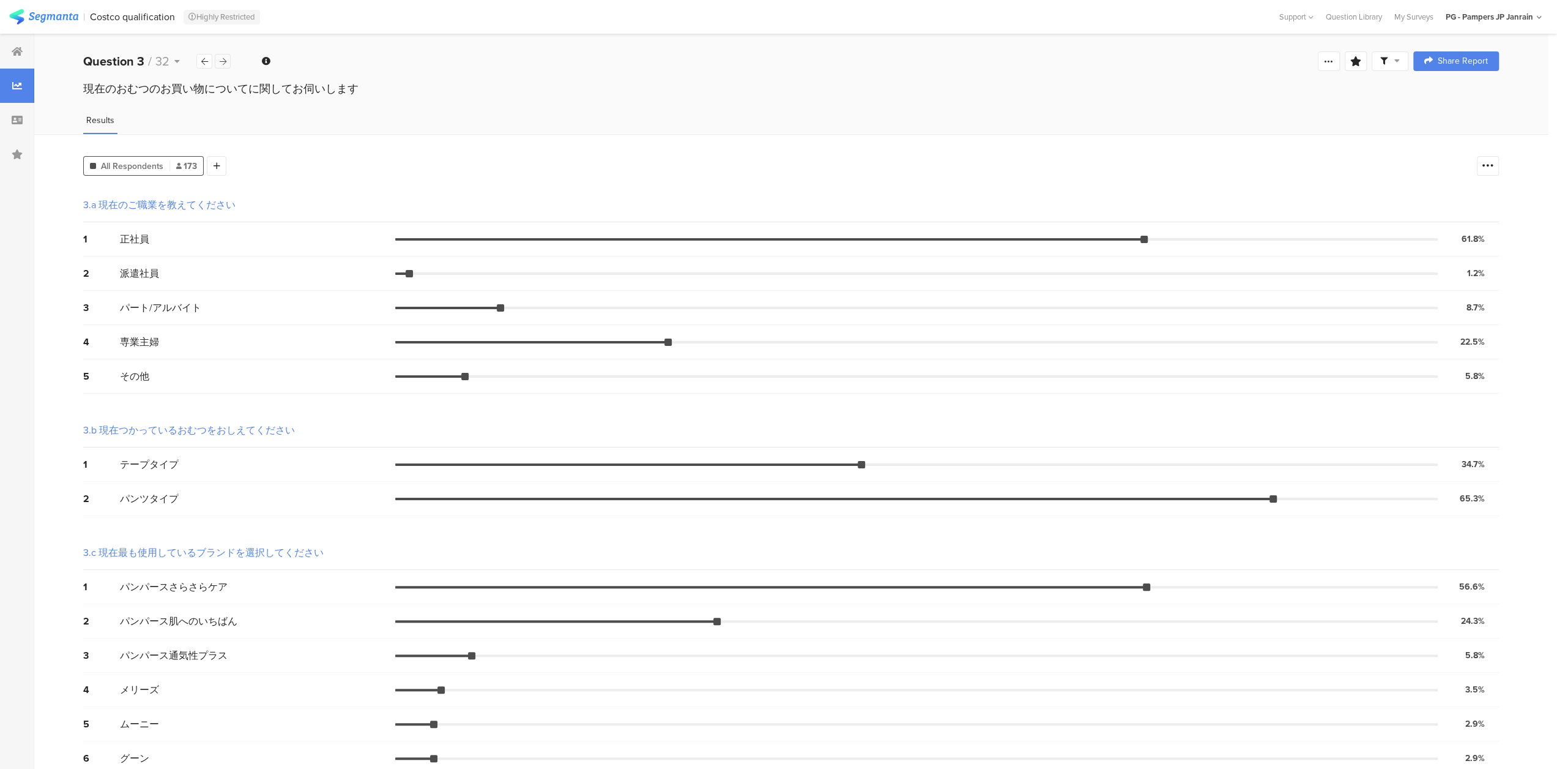
click at [224, 58] on icon at bounding box center [223, 62] width 7 height 8
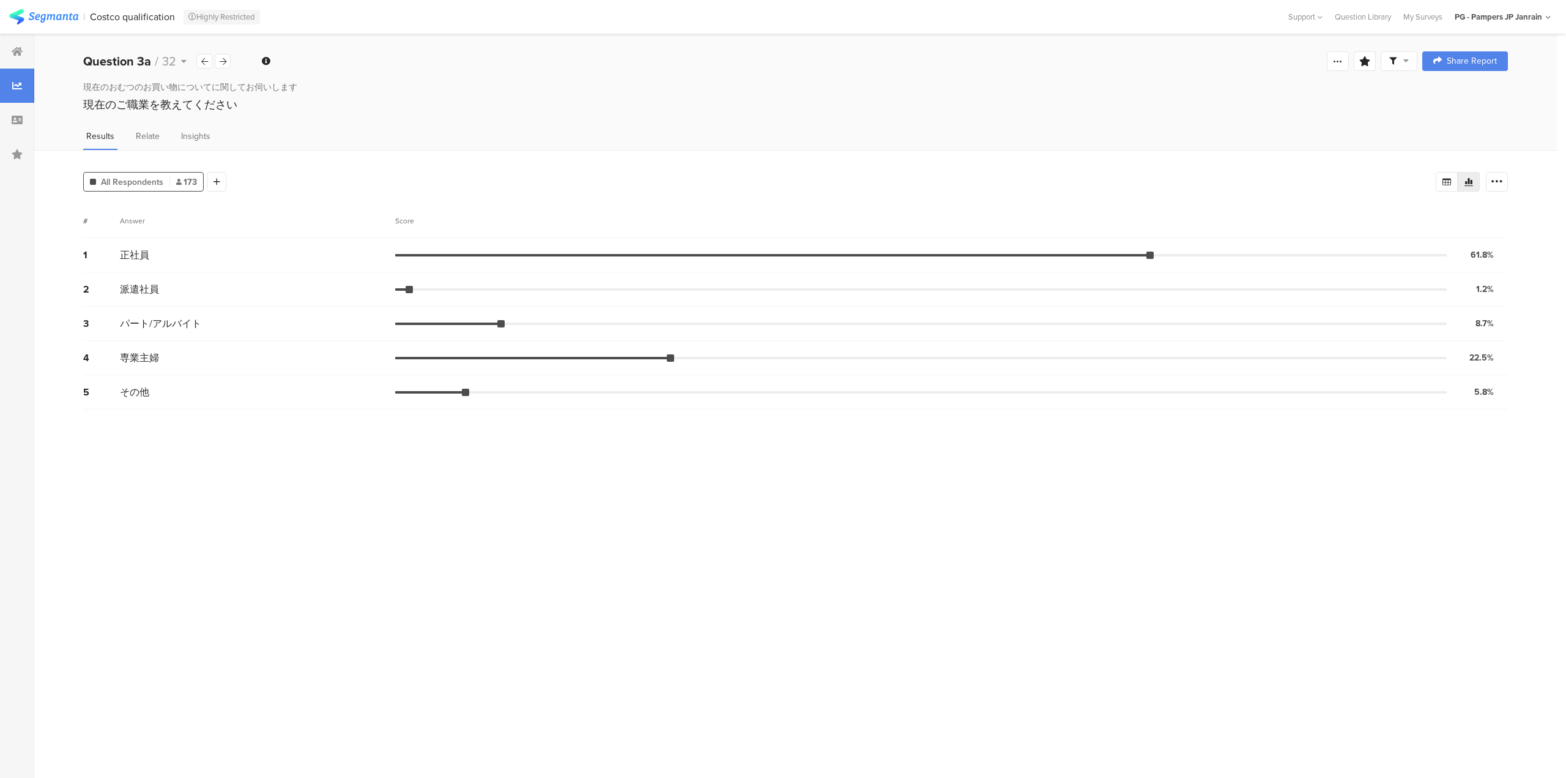
click at [237, 365] on div "専業主婦" at bounding box center [257, 358] width 275 height 14
click at [181, 344] on div "4 専業主婦 22.5% 39 votes" at bounding box center [795, 358] width 1425 height 34
click at [176, 332] on div "3 パート/アルバイト 8.7% 15 votes" at bounding box center [795, 324] width 1425 height 34
click at [231, 58] on div "Welcome page 1 サーベイ調査のご参加条件の確認 1a サーベイ調査では、メーカーの所有物である特定の機密情報が表示されます。この情報には、実験コ…" at bounding box center [795, 61] width 1523 height 39
click at [226, 60] on div at bounding box center [223, 61] width 16 height 15
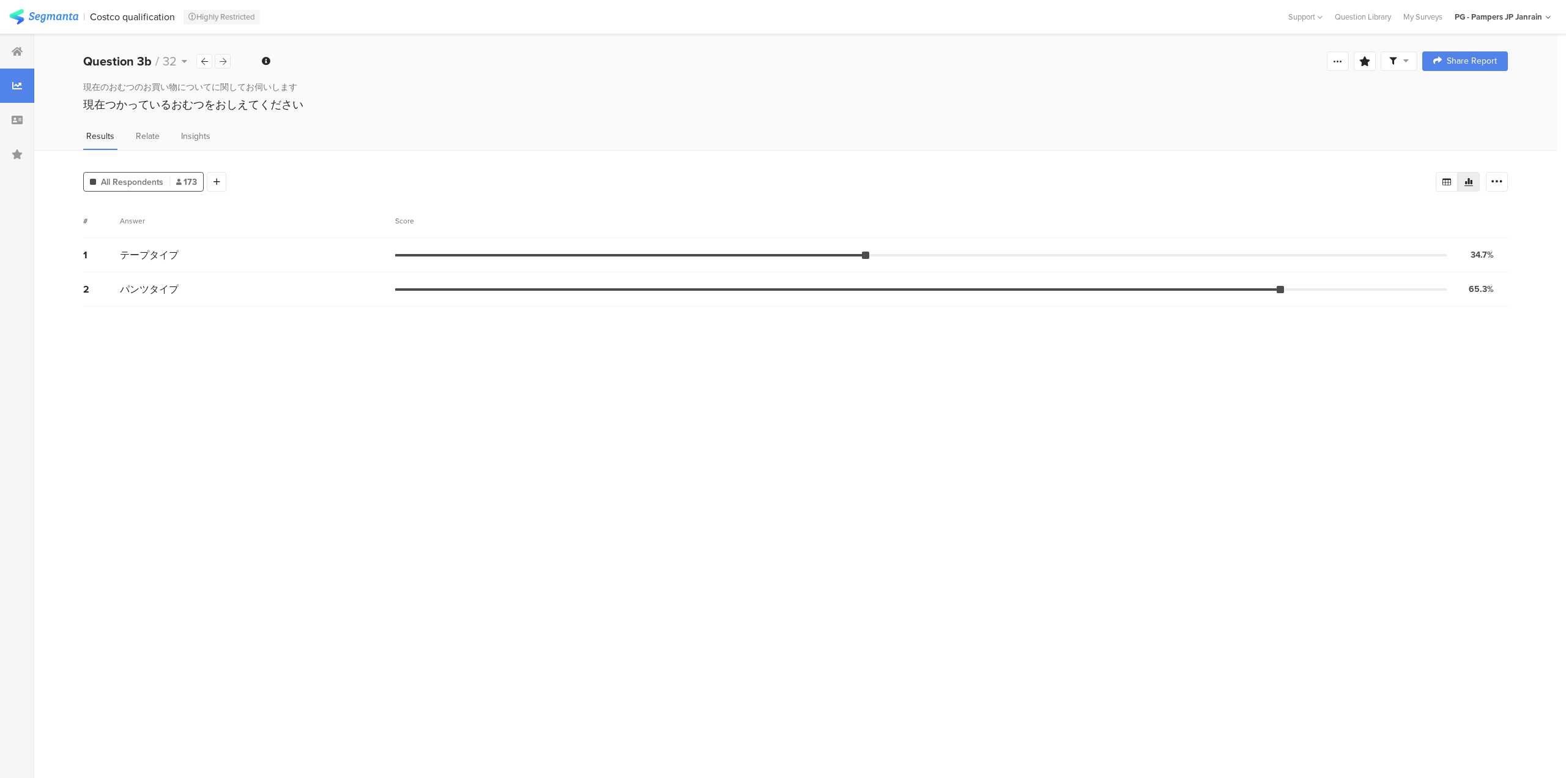
click at [226, 60] on div at bounding box center [223, 61] width 16 height 15
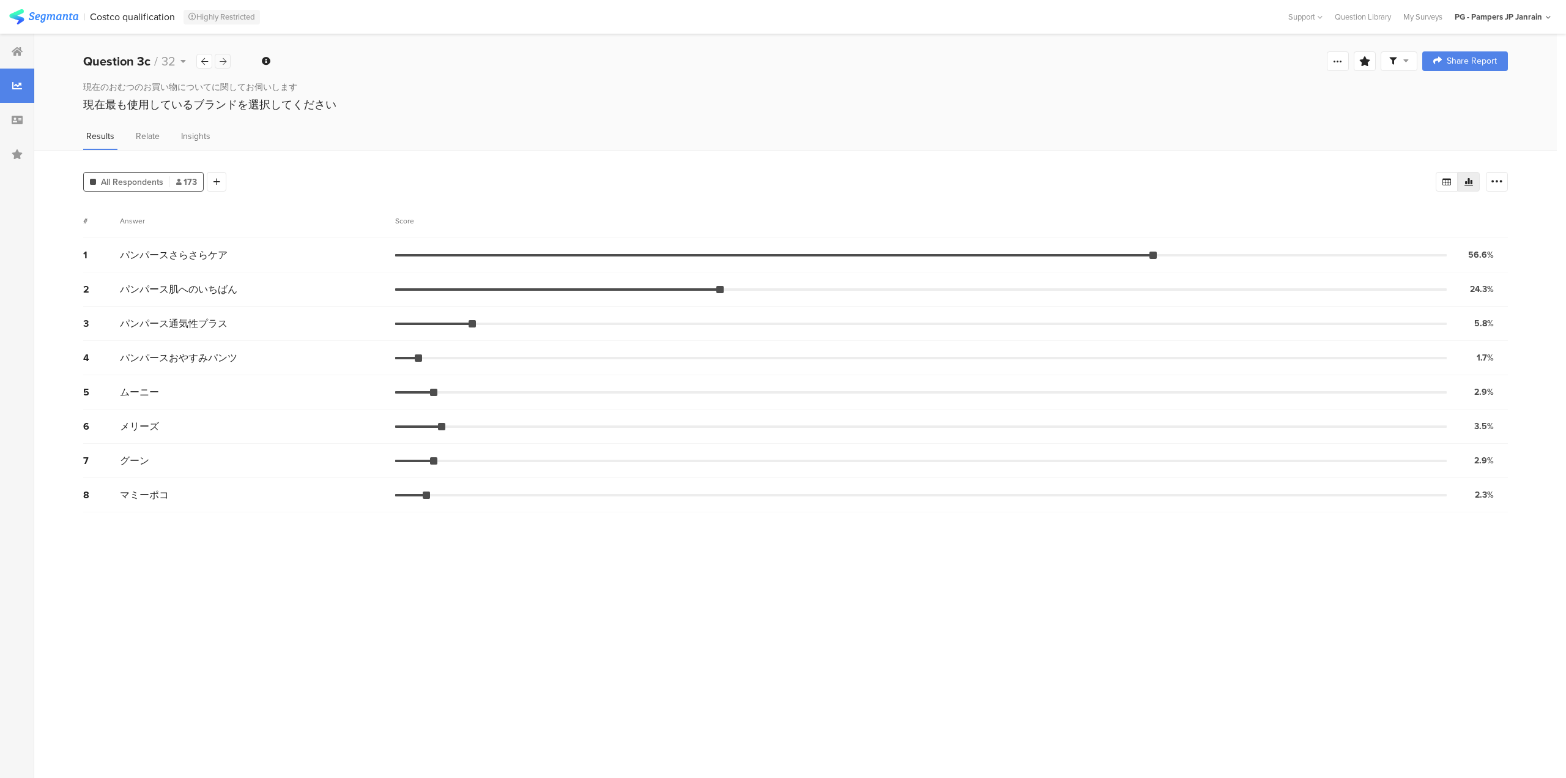
click at [226, 60] on div at bounding box center [223, 61] width 16 height 15
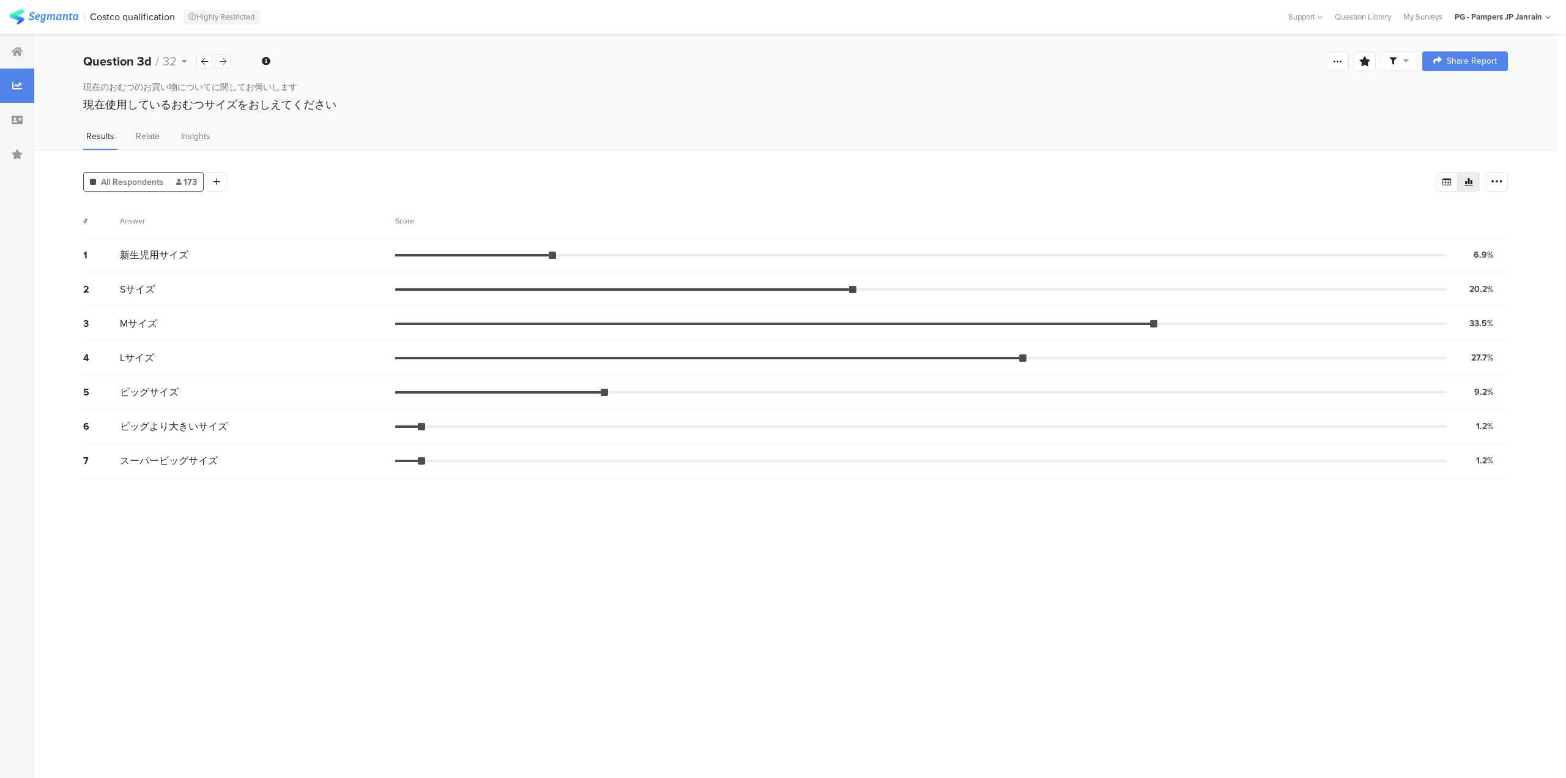
click at [226, 60] on div at bounding box center [223, 61] width 16 height 15
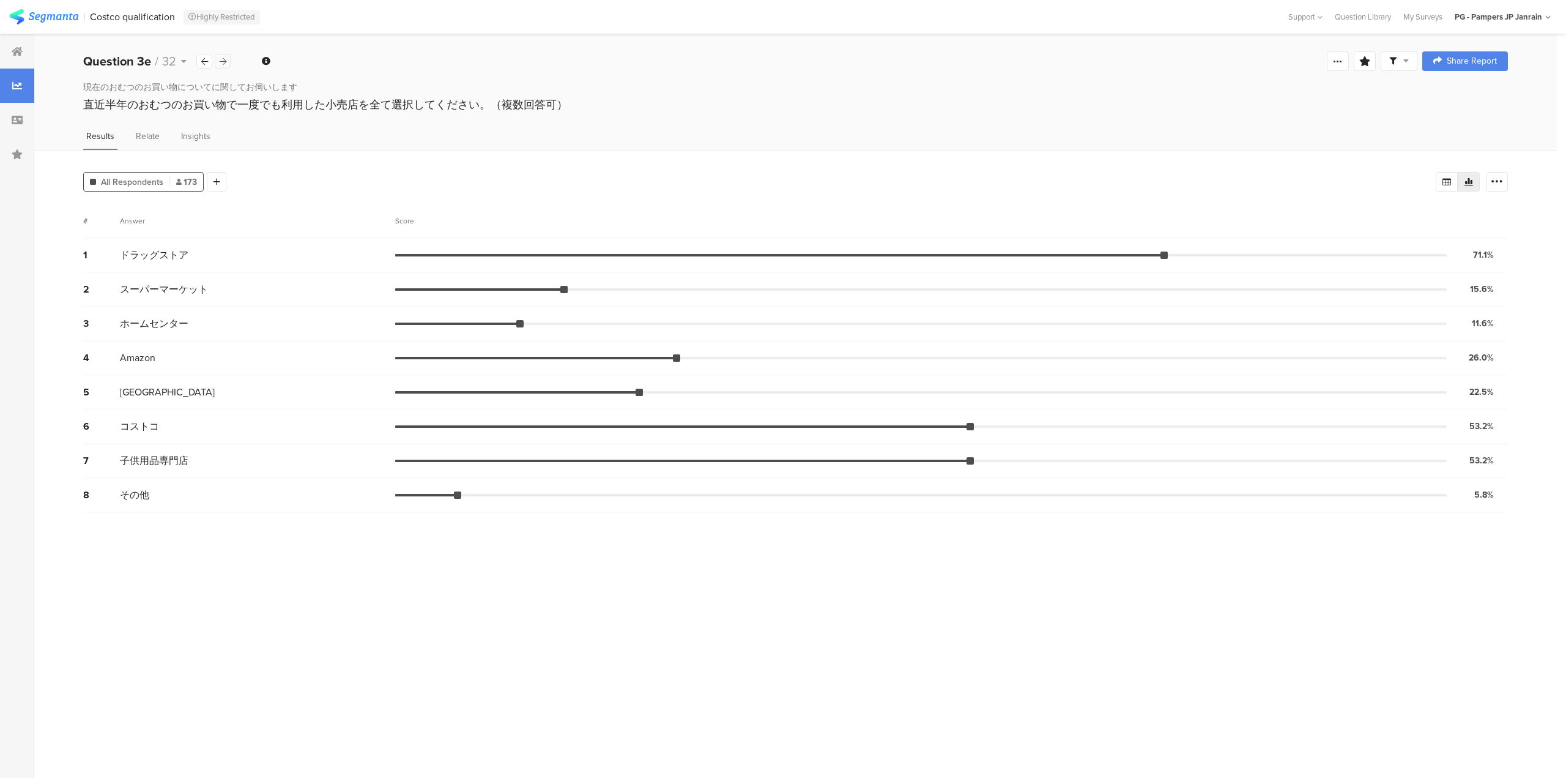
click at [226, 60] on div at bounding box center [223, 61] width 16 height 15
click at [224, 60] on icon at bounding box center [223, 62] width 7 height 8
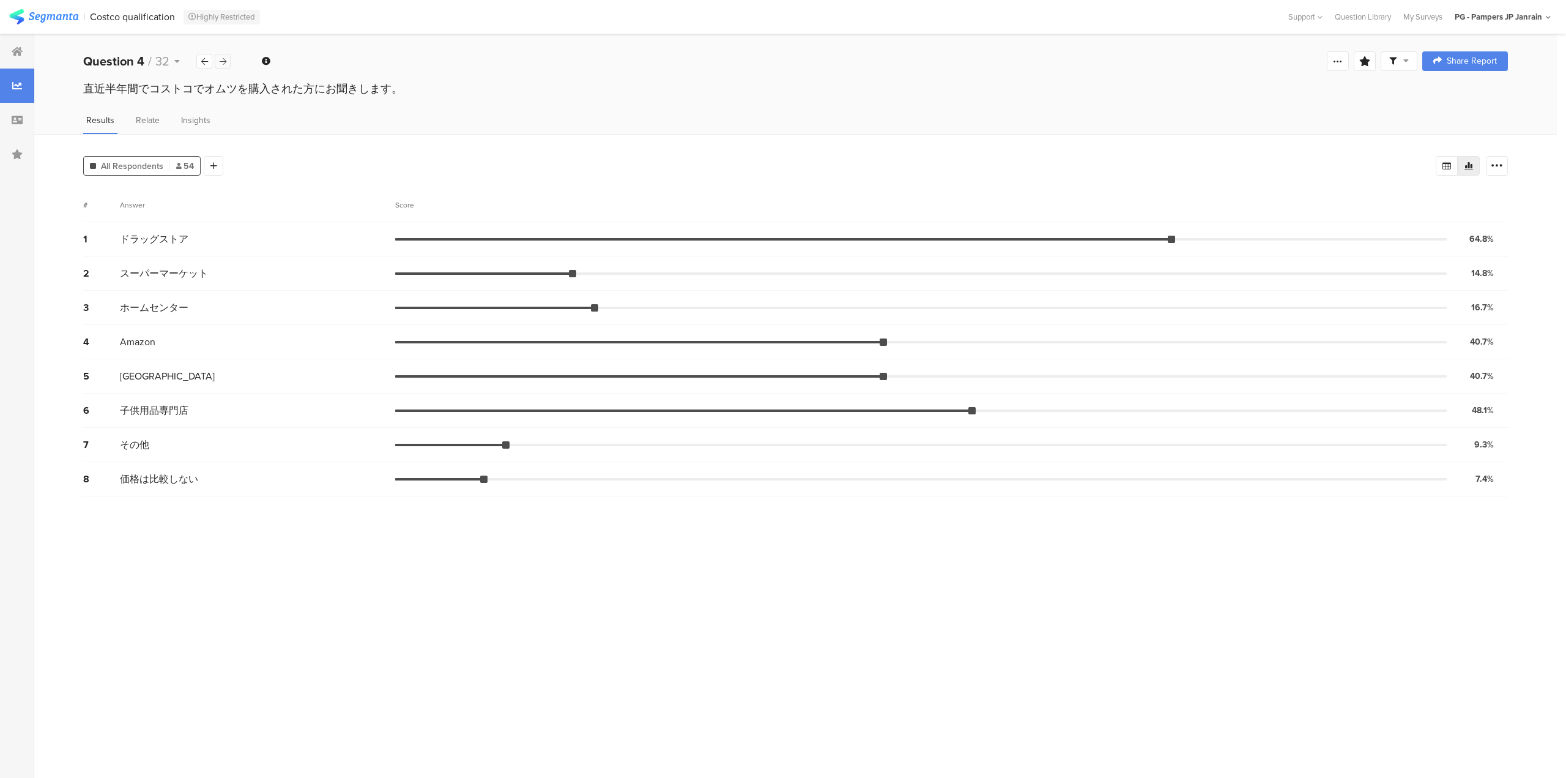
click at [224, 60] on icon at bounding box center [223, 62] width 7 height 8
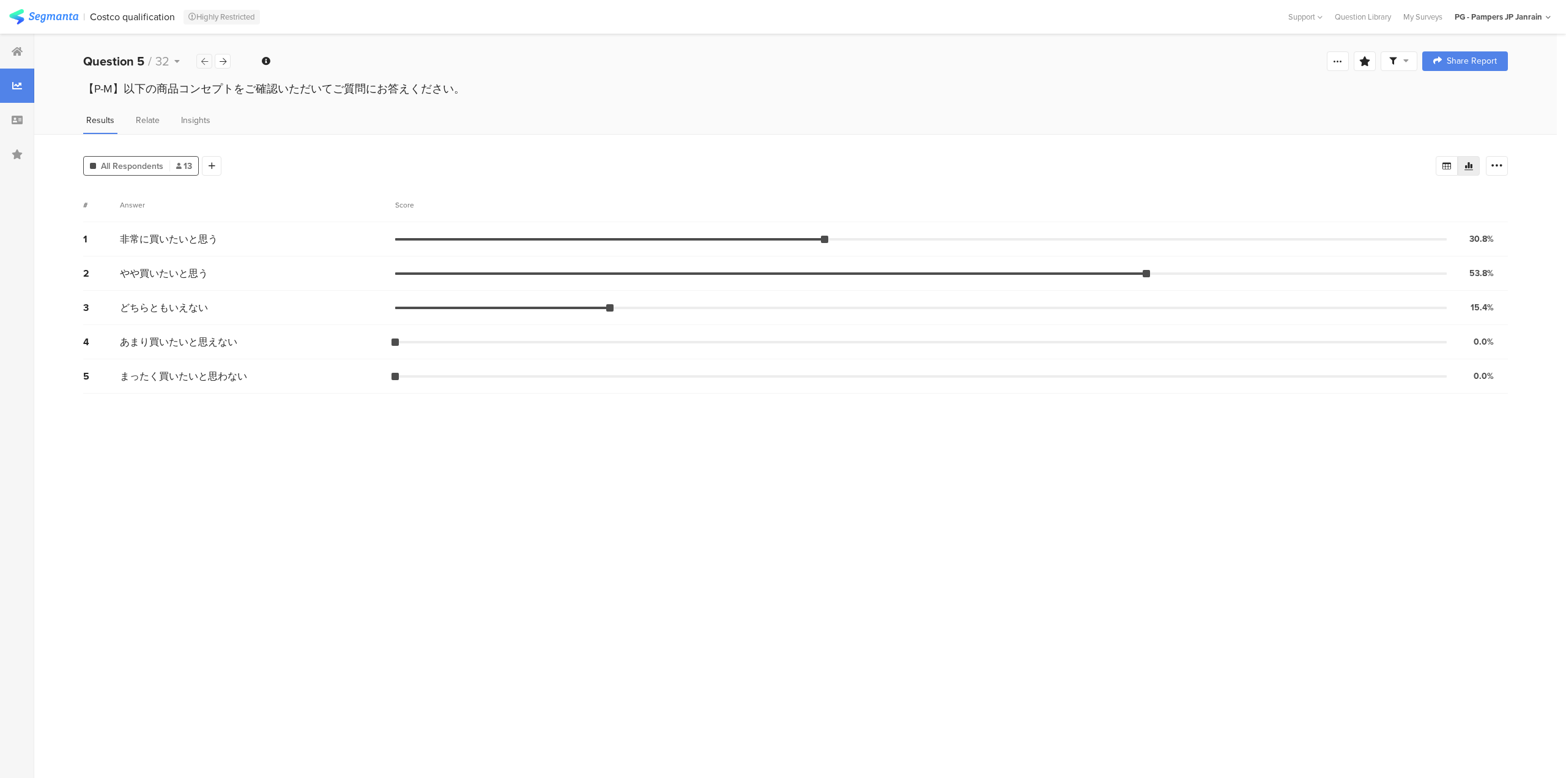
click at [206, 66] on div at bounding box center [204, 61] width 16 height 15
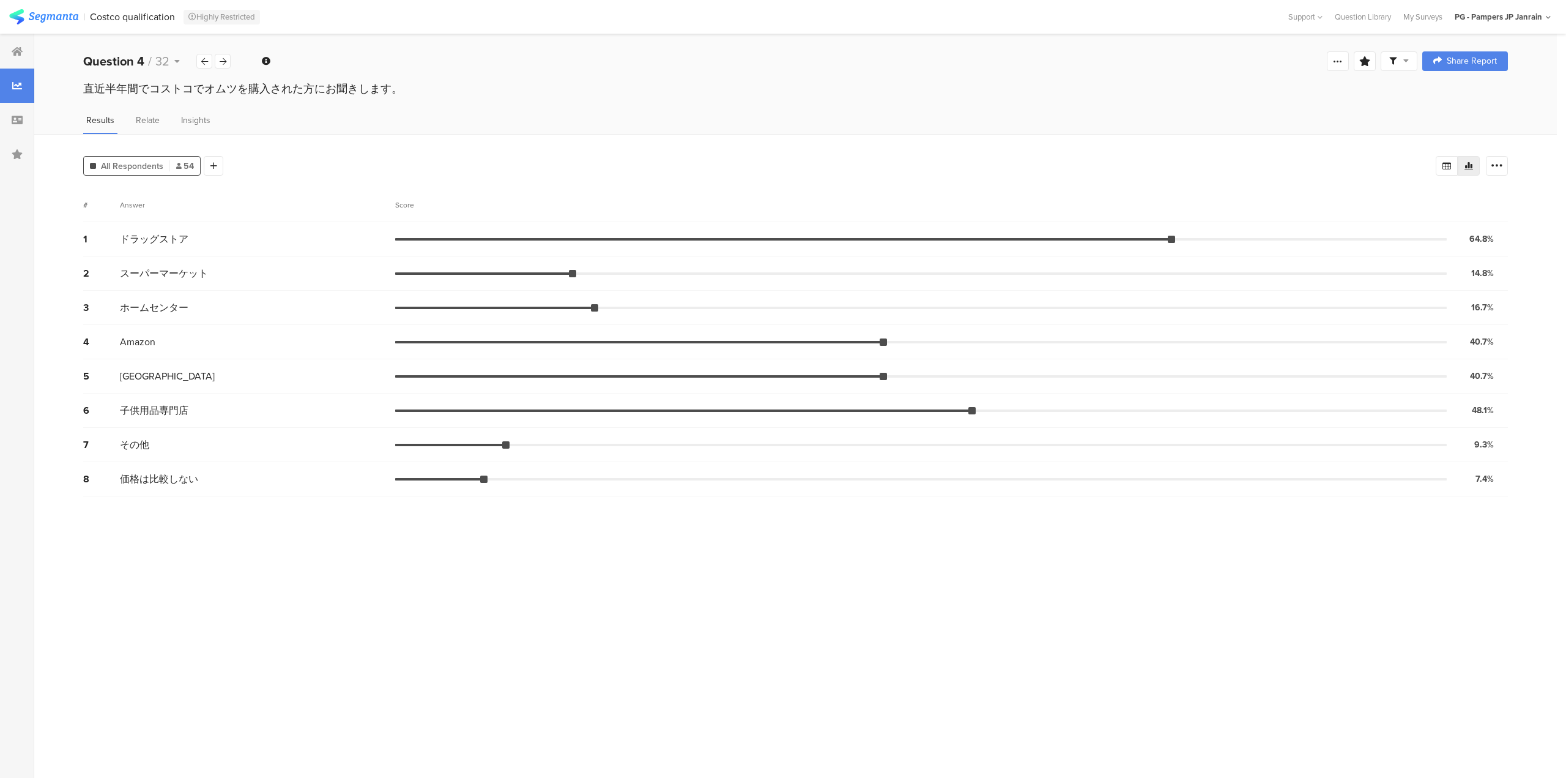
drag, startPoint x: 584, startPoint y: 113, endPoint x: 452, endPoint y: 119, distance: 132.9
click at [579, 114] on div "直近半年間でコストコでオムツを購入された方にお聞きします。" at bounding box center [795, 100] width 1523 height 39
click at [226, 56] on div at bounding box center [223, 61] width 16 height 15
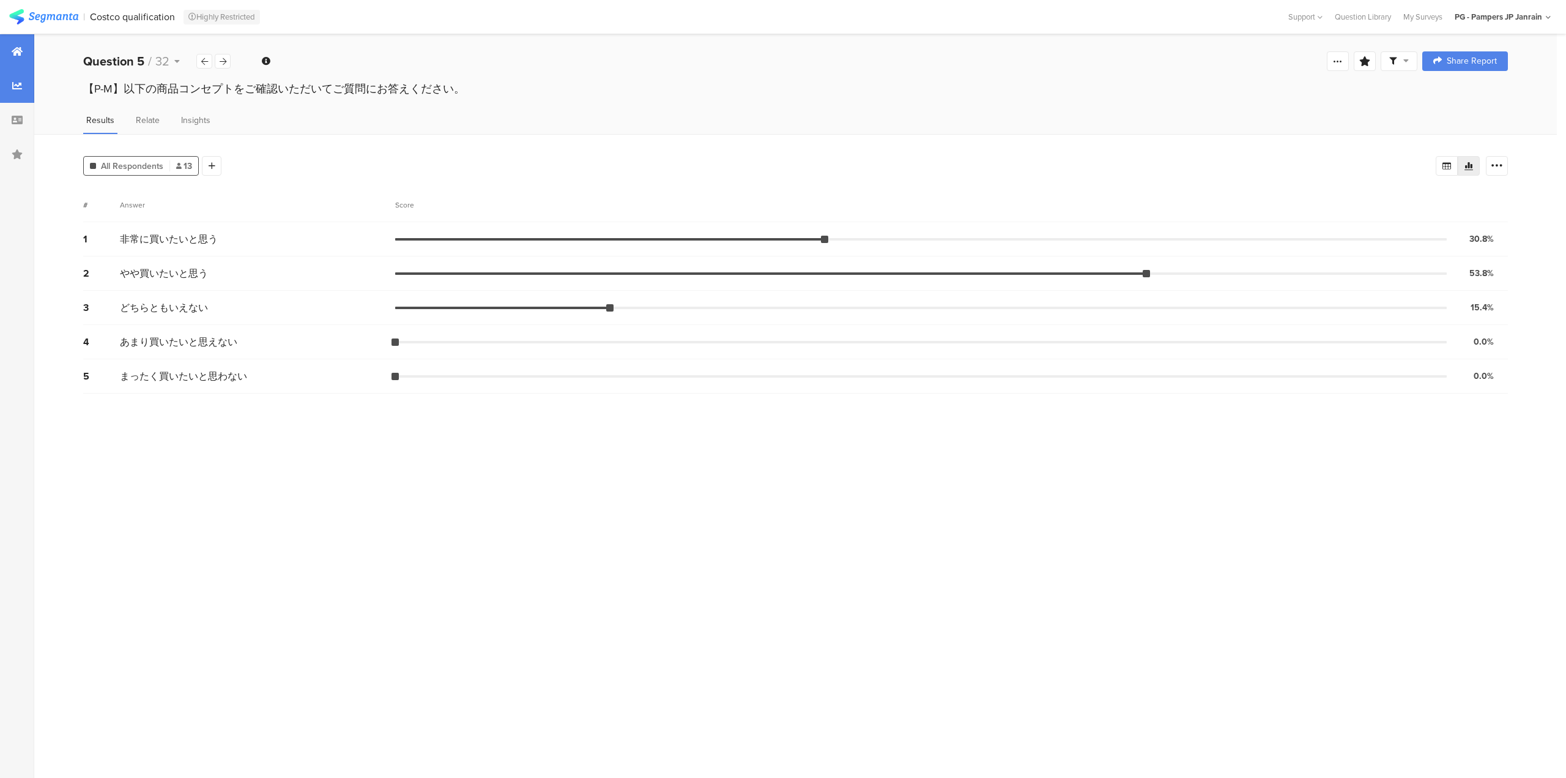
click at [20, 58] on div at bounding box center [17, 51] width 34 height 34
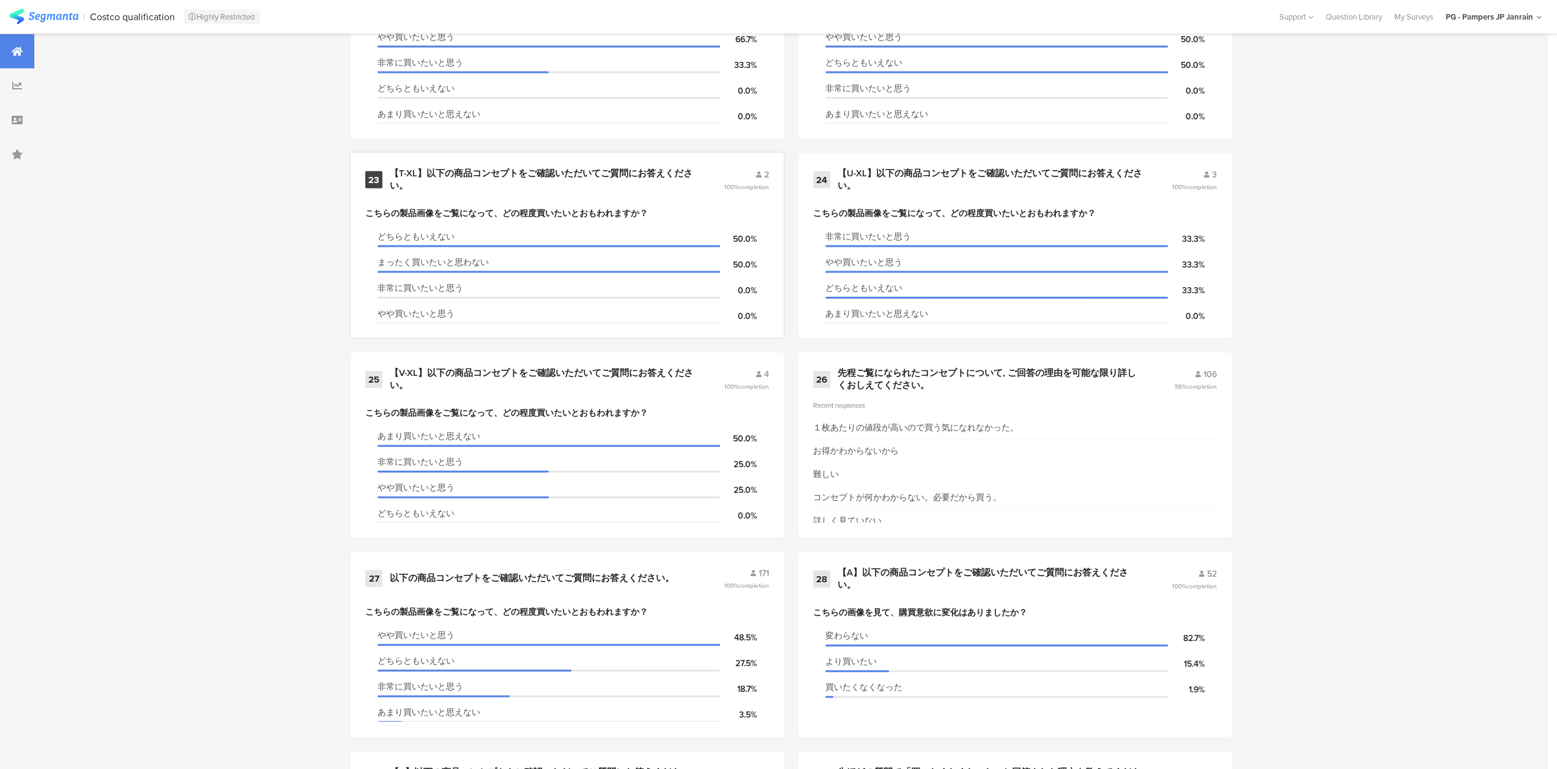
scroll to position [2631, 0]
click at [25, 117] on div at bounding box center [17, 120] width 34 height 34
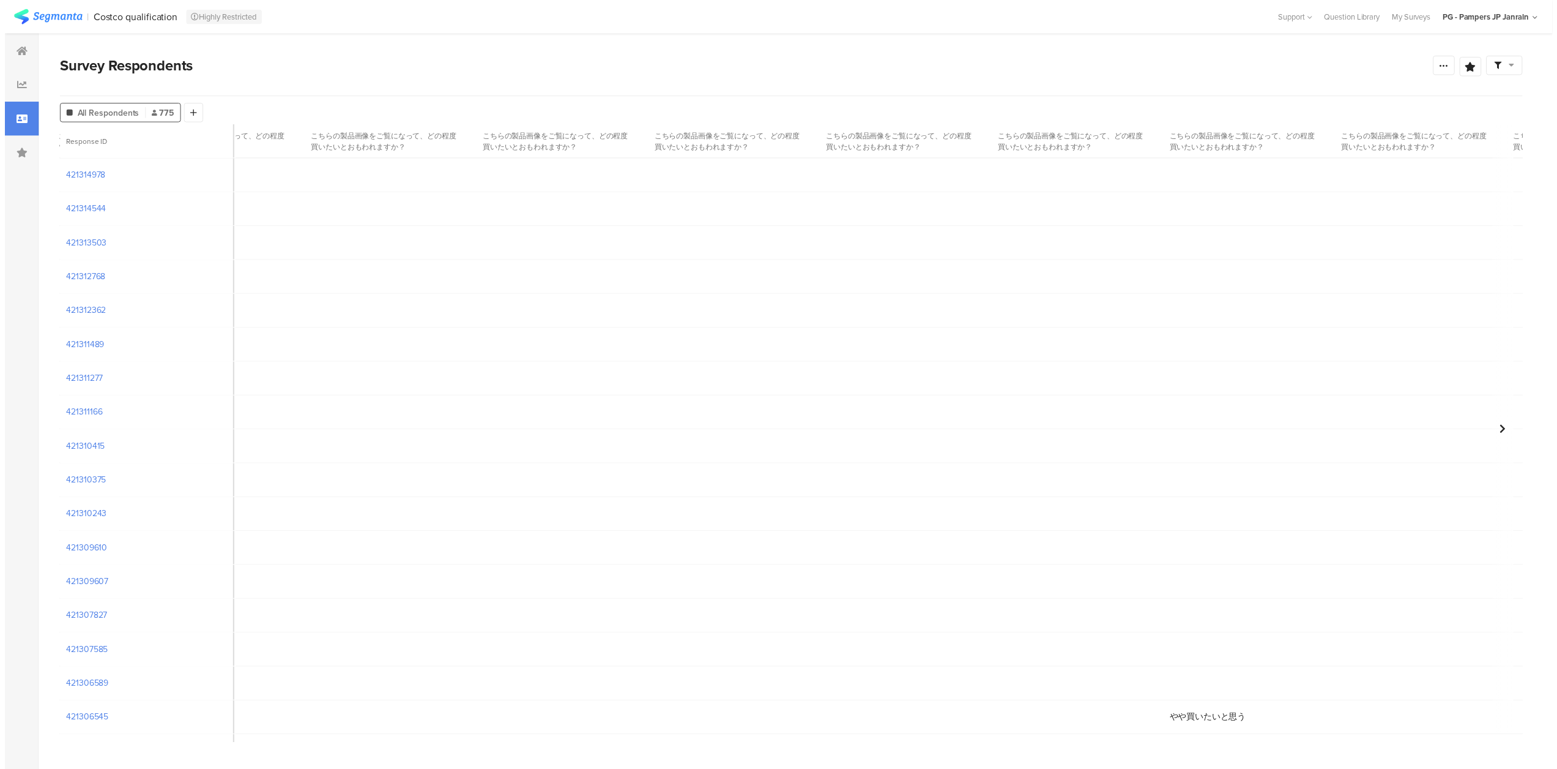
scroll to position [0, 2019]
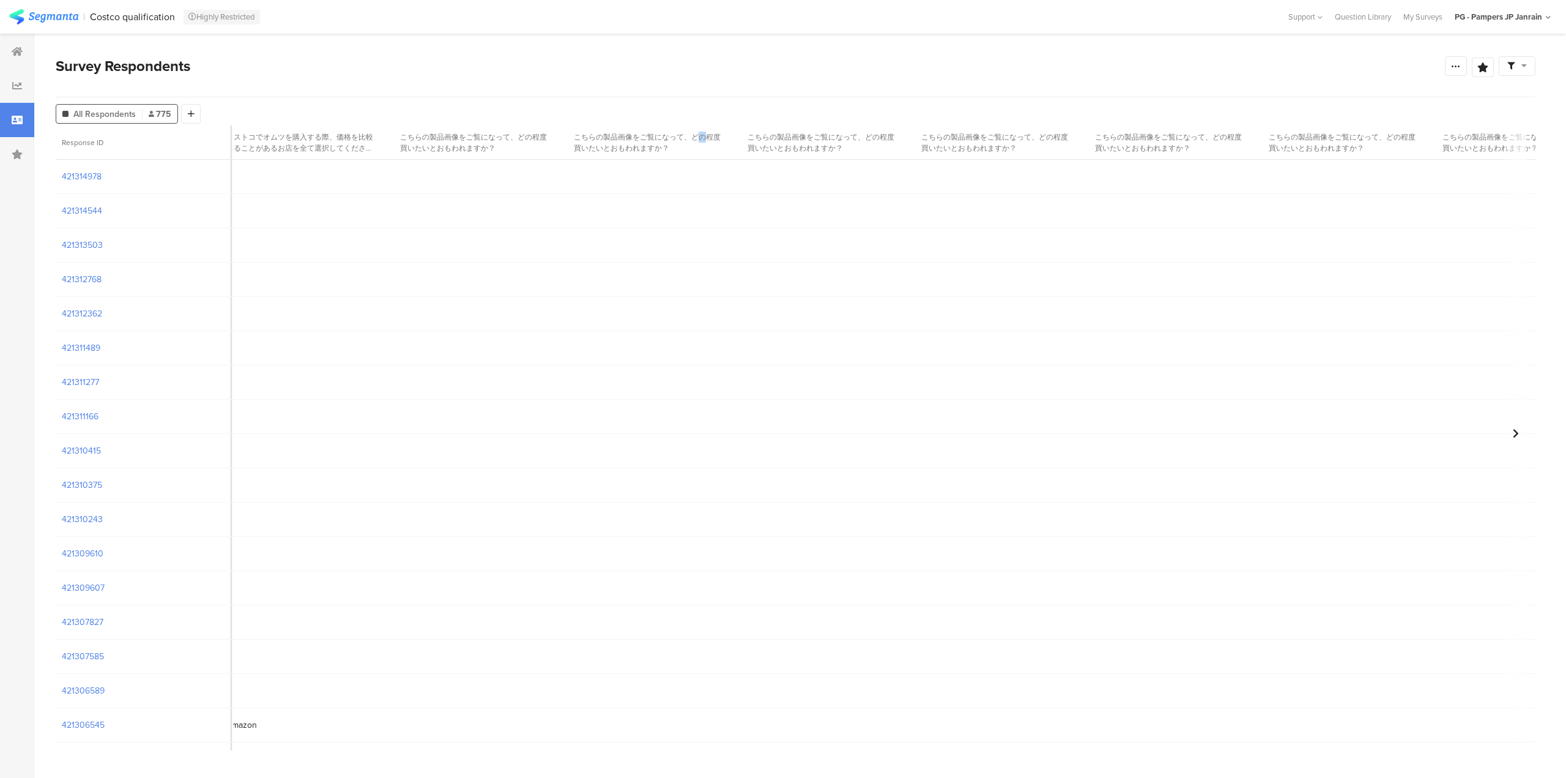
click at [698, 137] on section "こちらの製品画像をご覧になって、どの程度買いたいとおもわれますか？" at bounding box center [650, 143] width 153 height 22
click at [697, 137] on section "こちらの製品画像をご覧になって、どの程度買いたいとおもわれますか？" at bounding box center [650, 143] width 153 height 22
click at [65, 174] on section "421314978" at bounding box center [82, 176] width 40 height 13
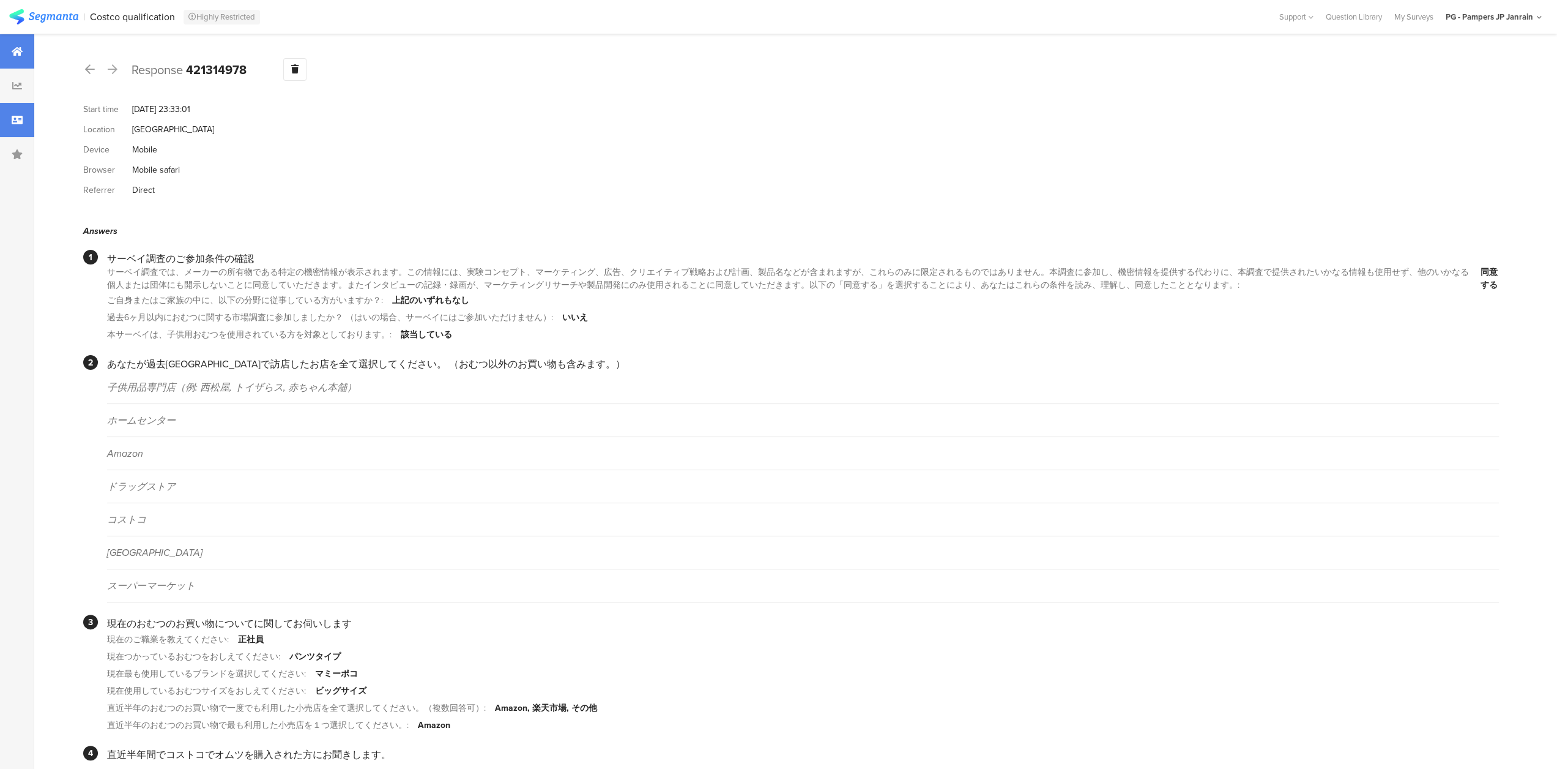
click at [0, 52] on div at bounding box center [17, 51] width 34 height 34
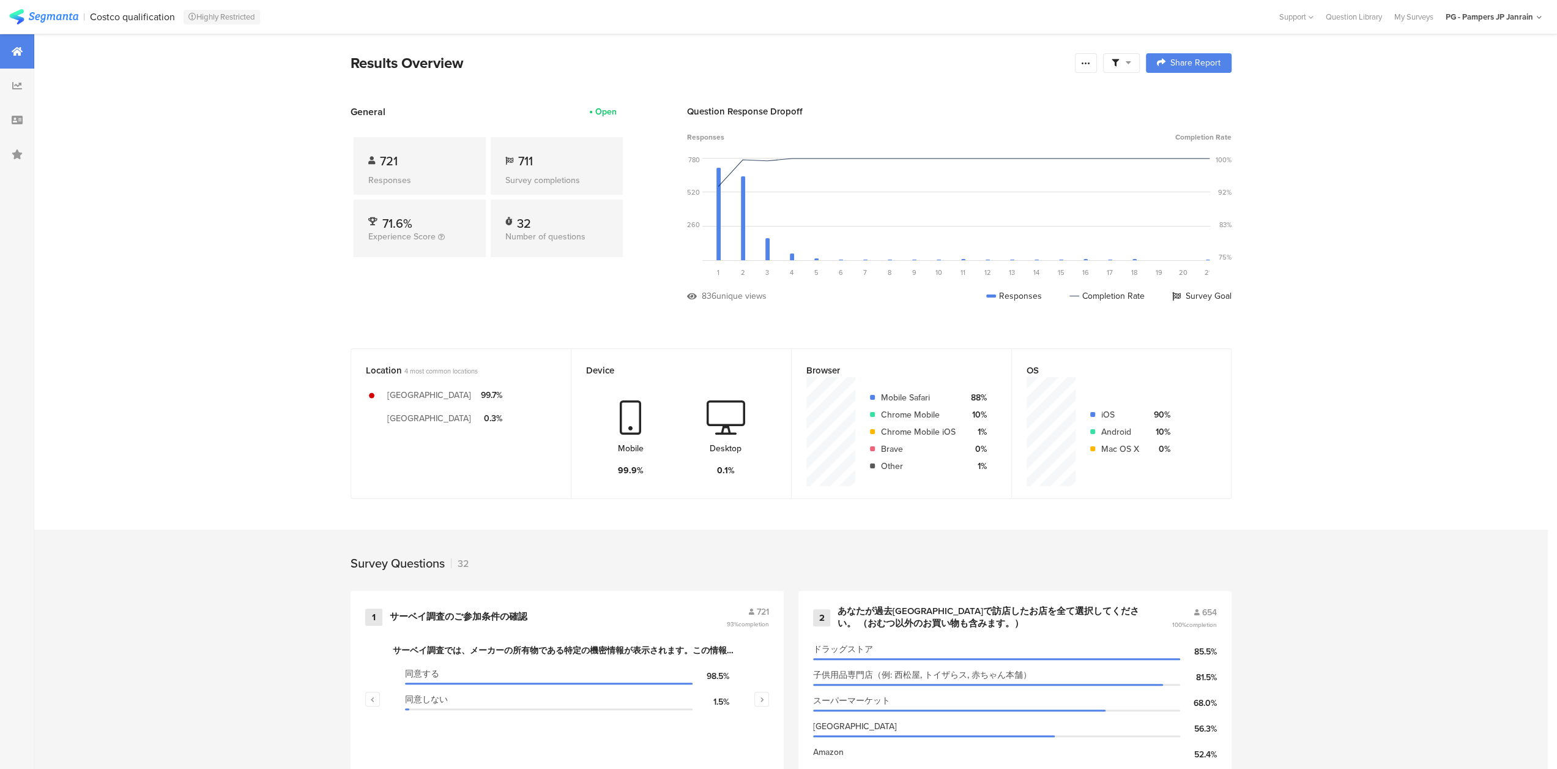
click at [144, 11] on div "Costco qualification" at bounding box center [132, 17] width 85 height 12
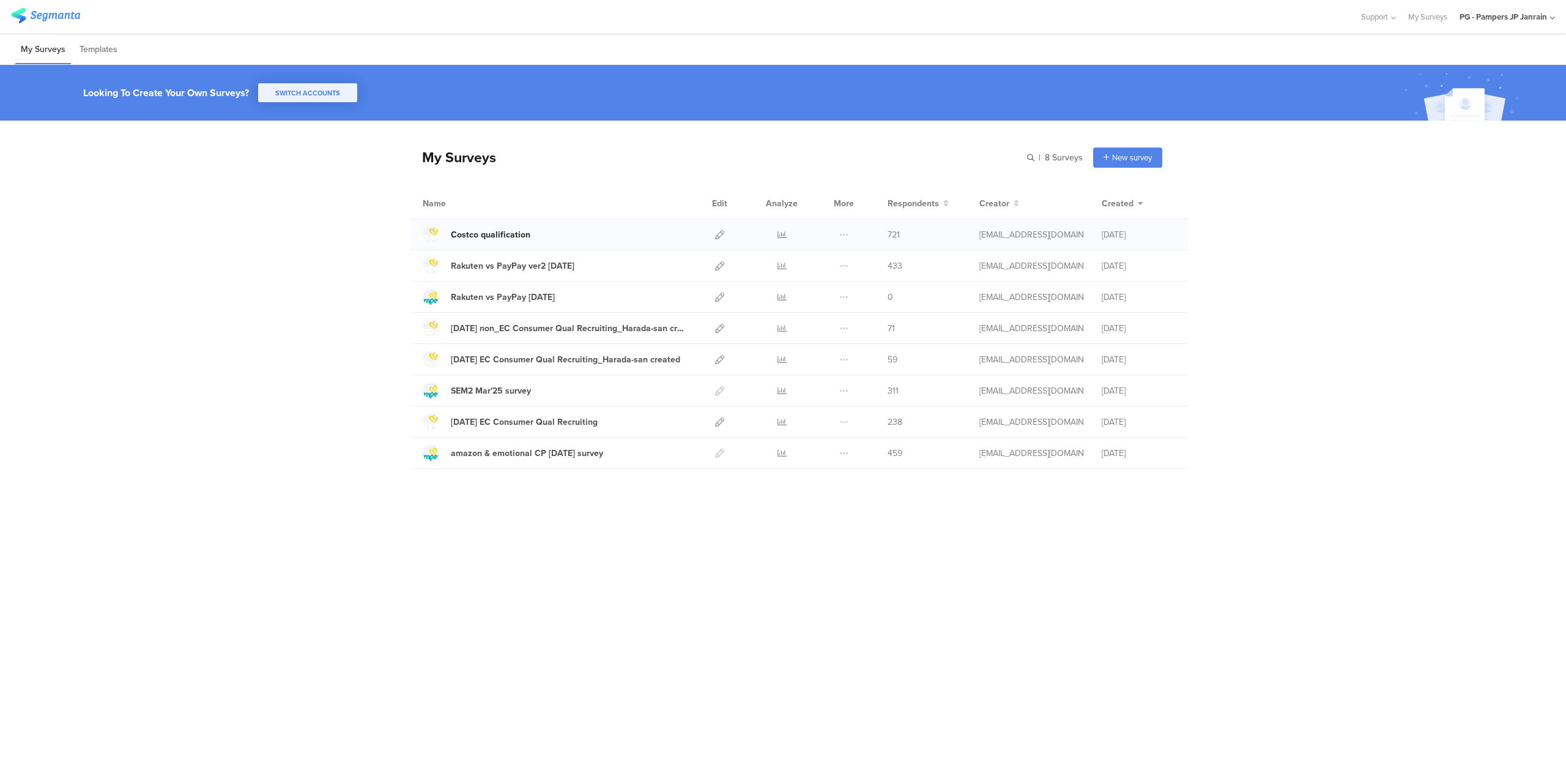
click at [494, 232] on div "Costco qualification" at bounding box center [491, 234] width 80 height 13
click at [721, 233] on icon at bounding box center [719, 234] width 9 height 9
click at [783, 240] on link at bounding box center [782, 234] width 9 height 31
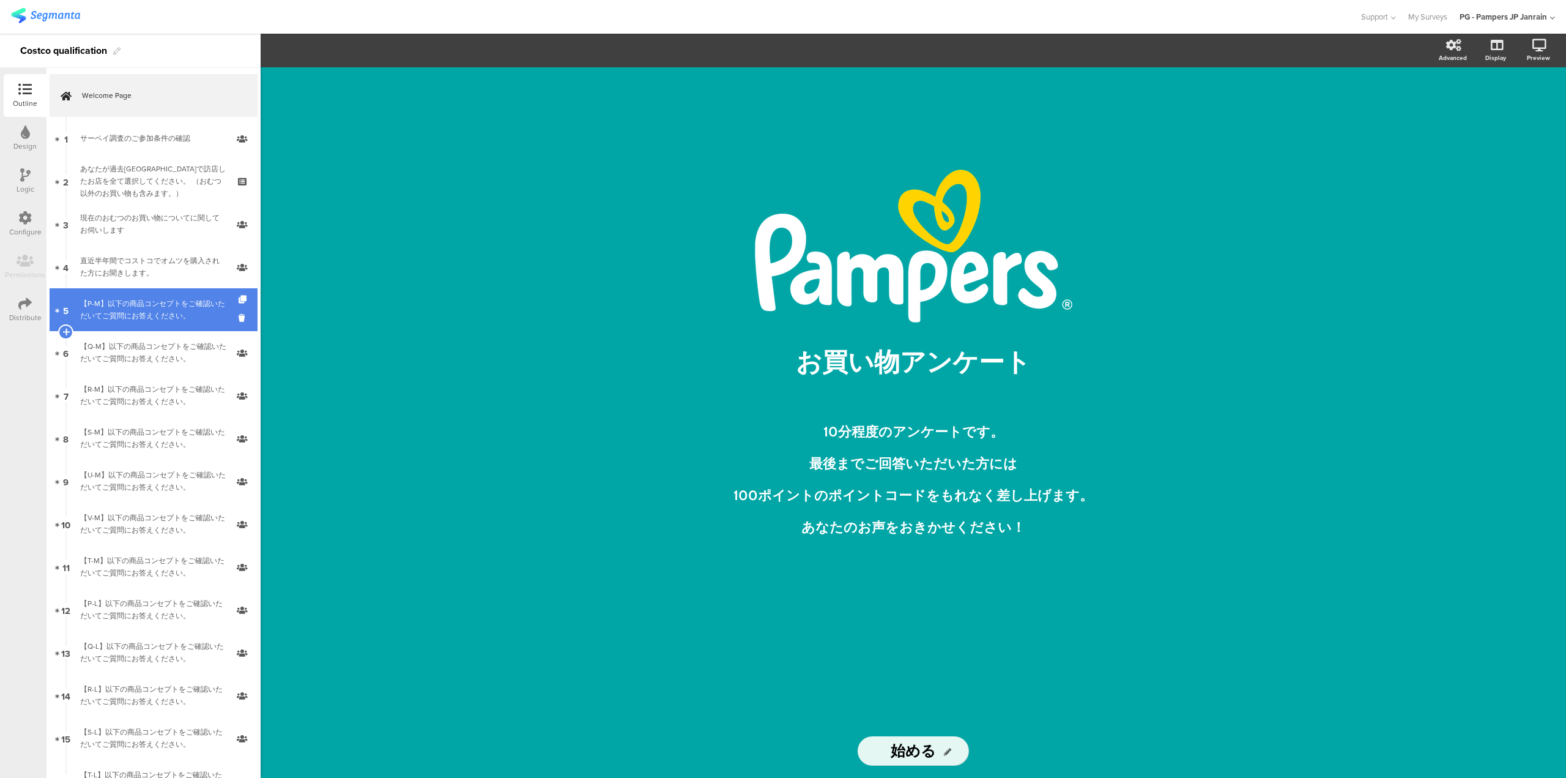
click at [152, 291] on link "5 【P-M】以下の商品コンセプトをご確認いただいてご質問にお答えください。" at bounding box center [154, 309] width 208 height 43
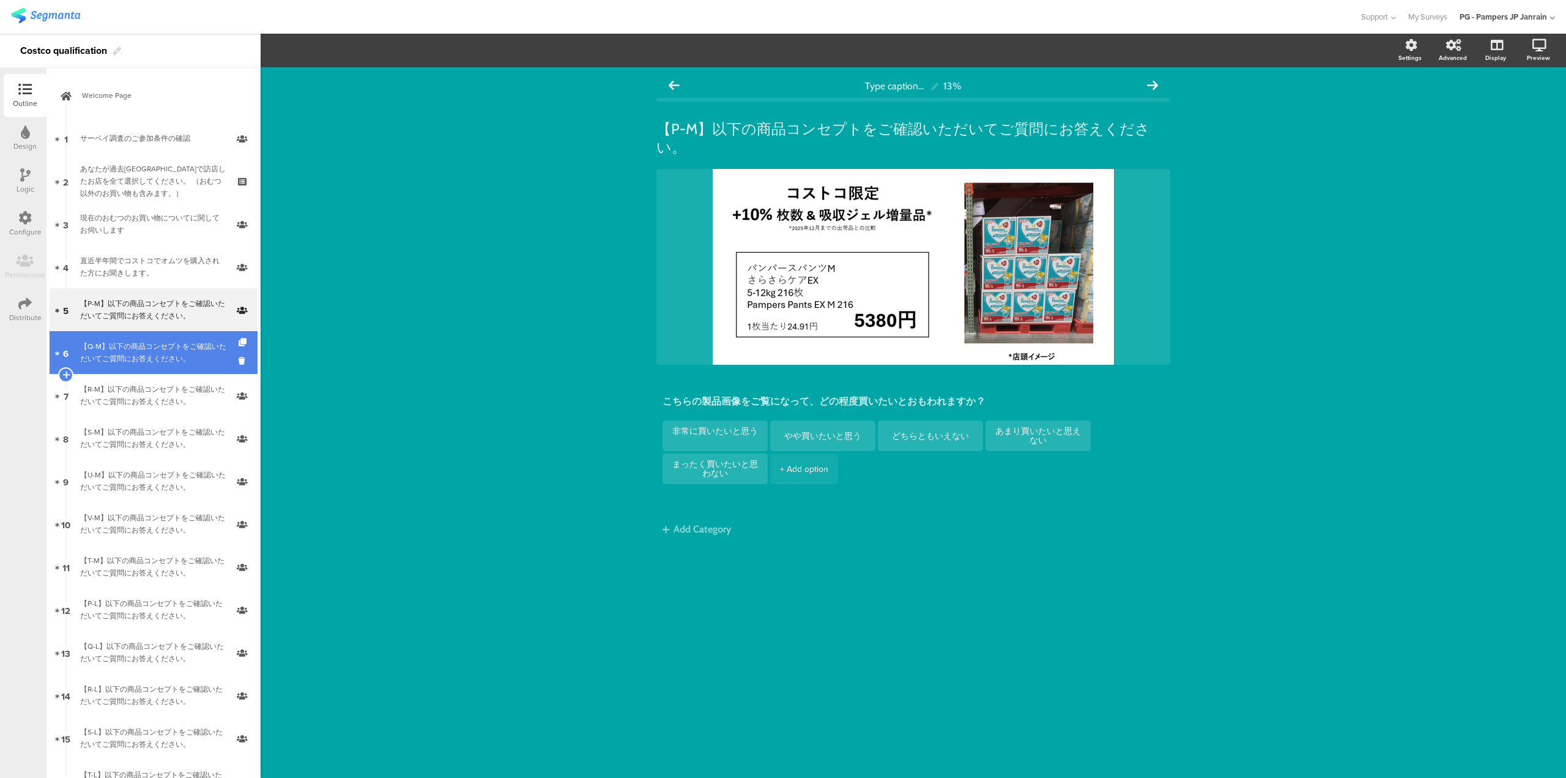
click at [141, 362] on div "【Q-M】以下の商品コンセプトをご確認いただいてご質問にお答えください。" at bounding box center [153, 352] width 146 height 24
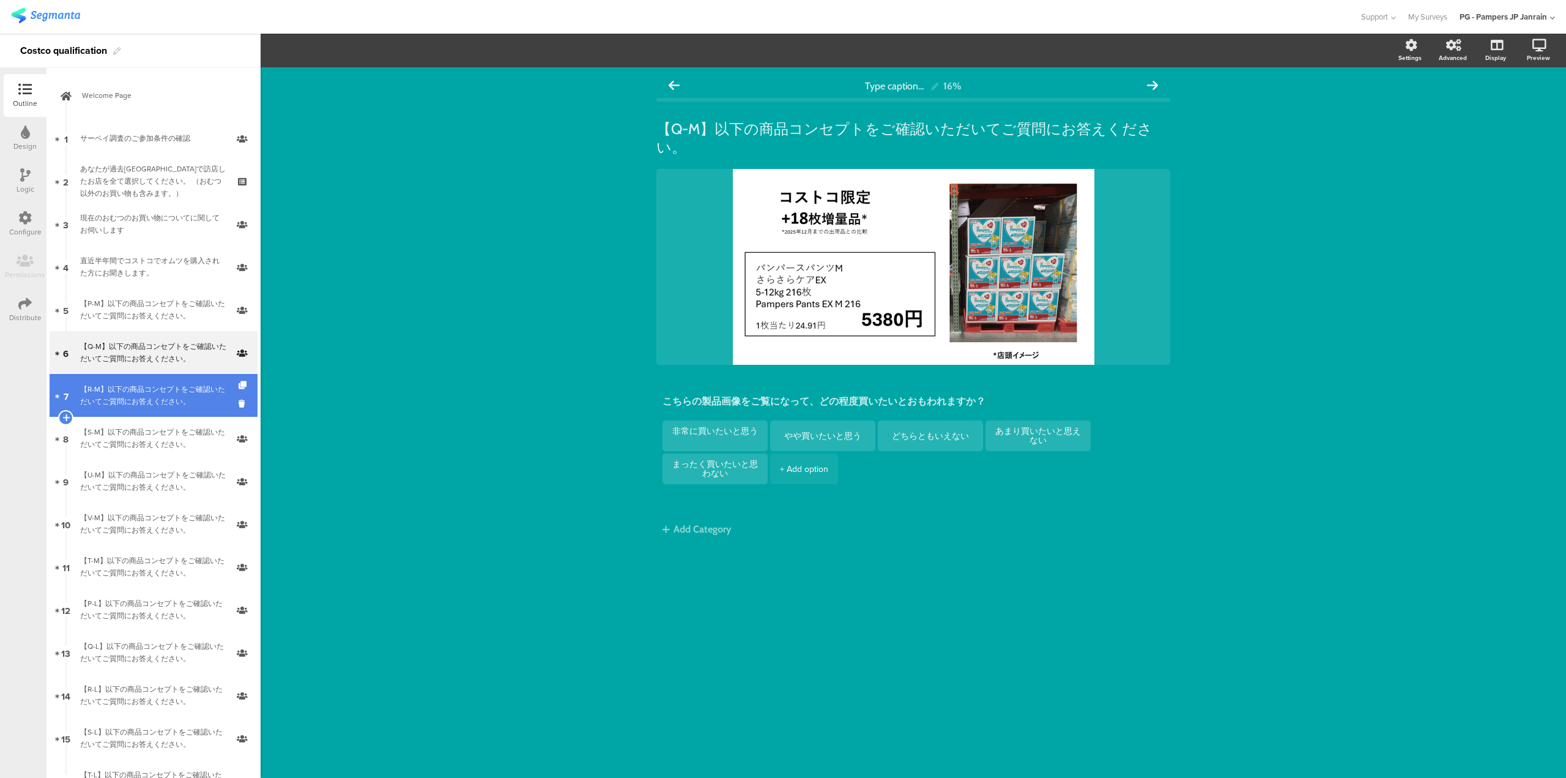
click at [137, 379] on link "7 【R-M】以下の商品コンセプトをご確認いただいてご質問にお答えください。" at bounding box center [154, 395] width 208 height 43
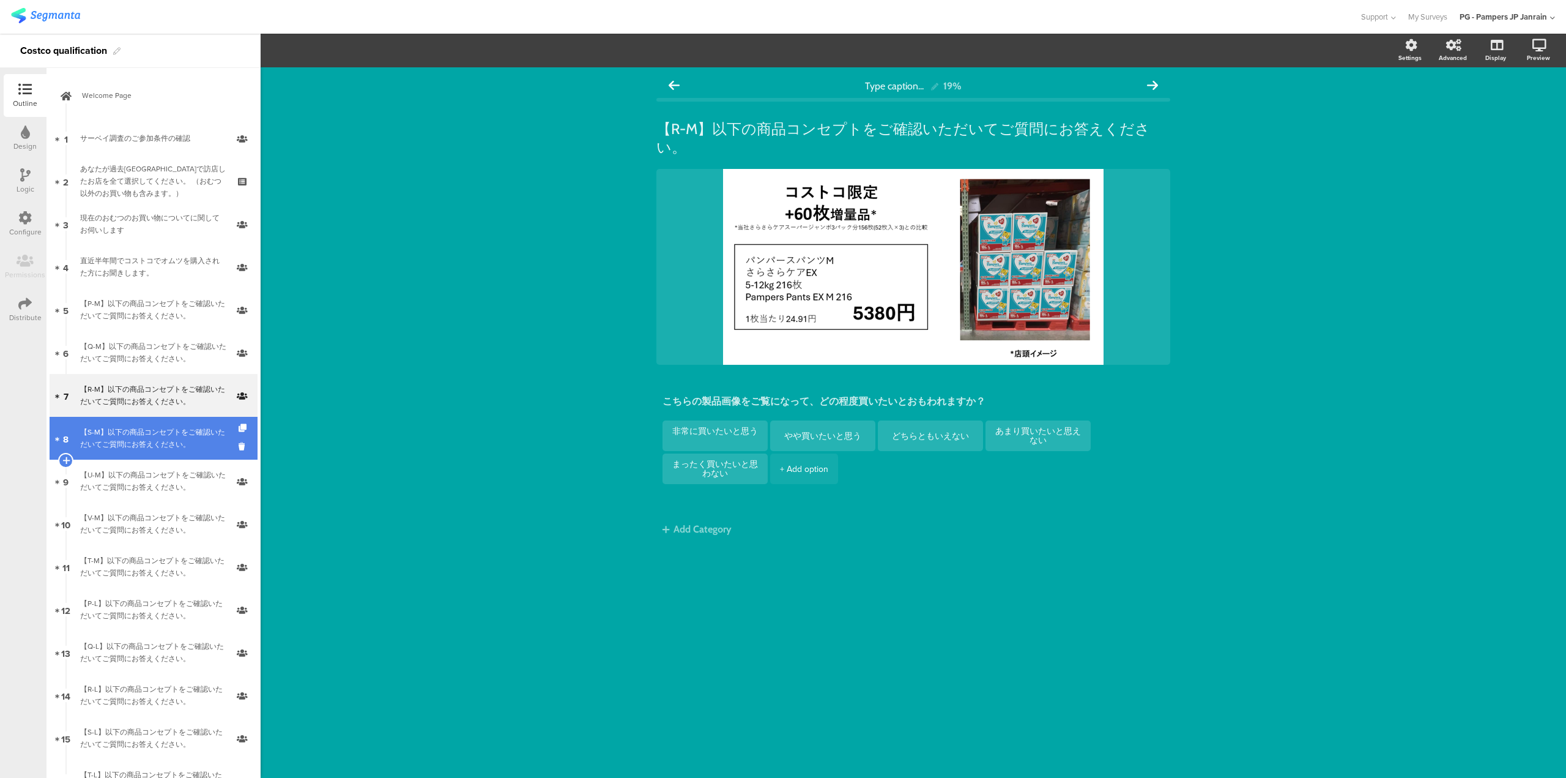
click at [135, 435] on div "【S-M】以下の商品コンセプトをご確認いただいてご質問にお答えください。" at bounding box center [153, 438] width 146 height 24
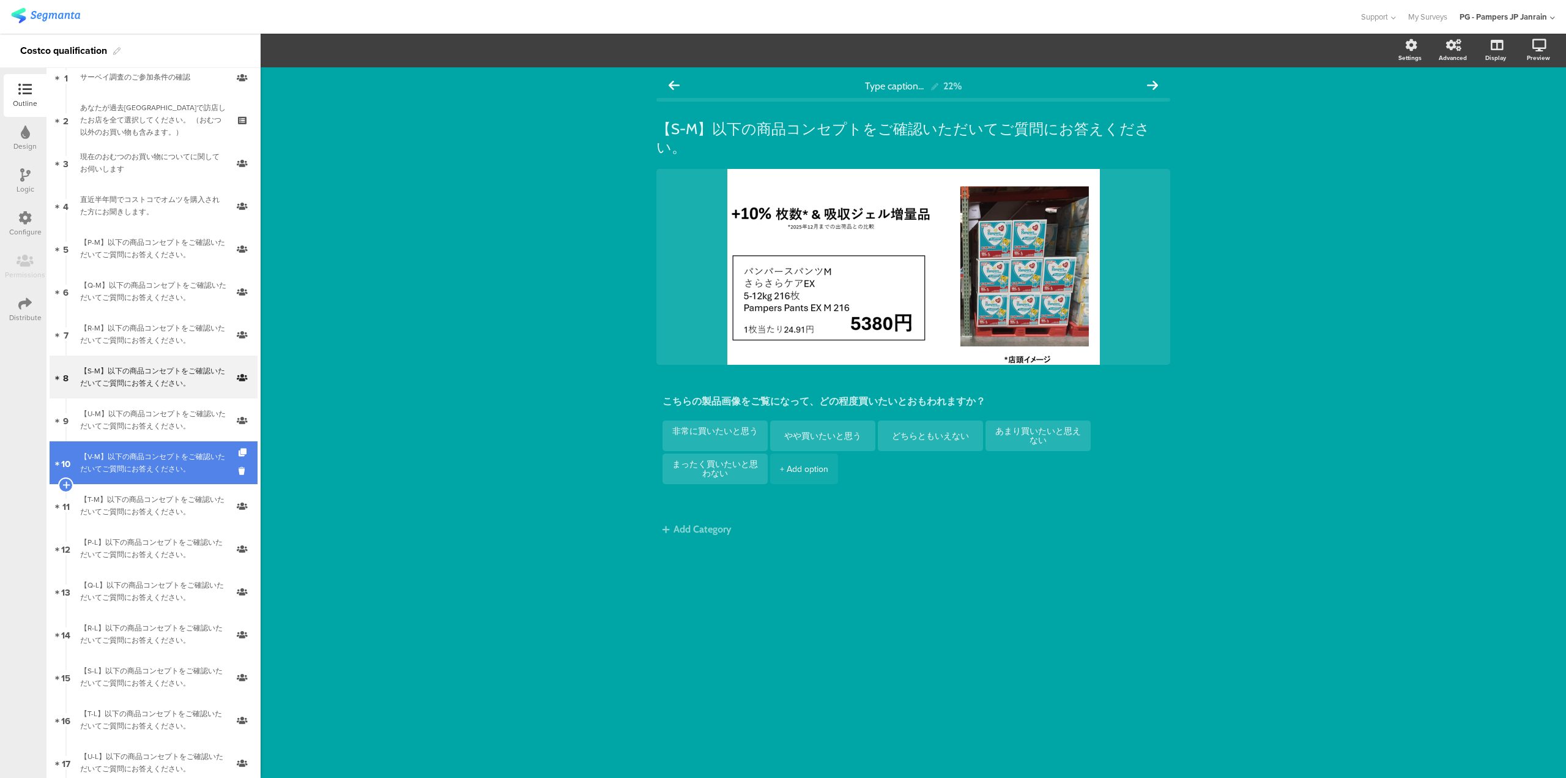
scroll to position [122, 0]
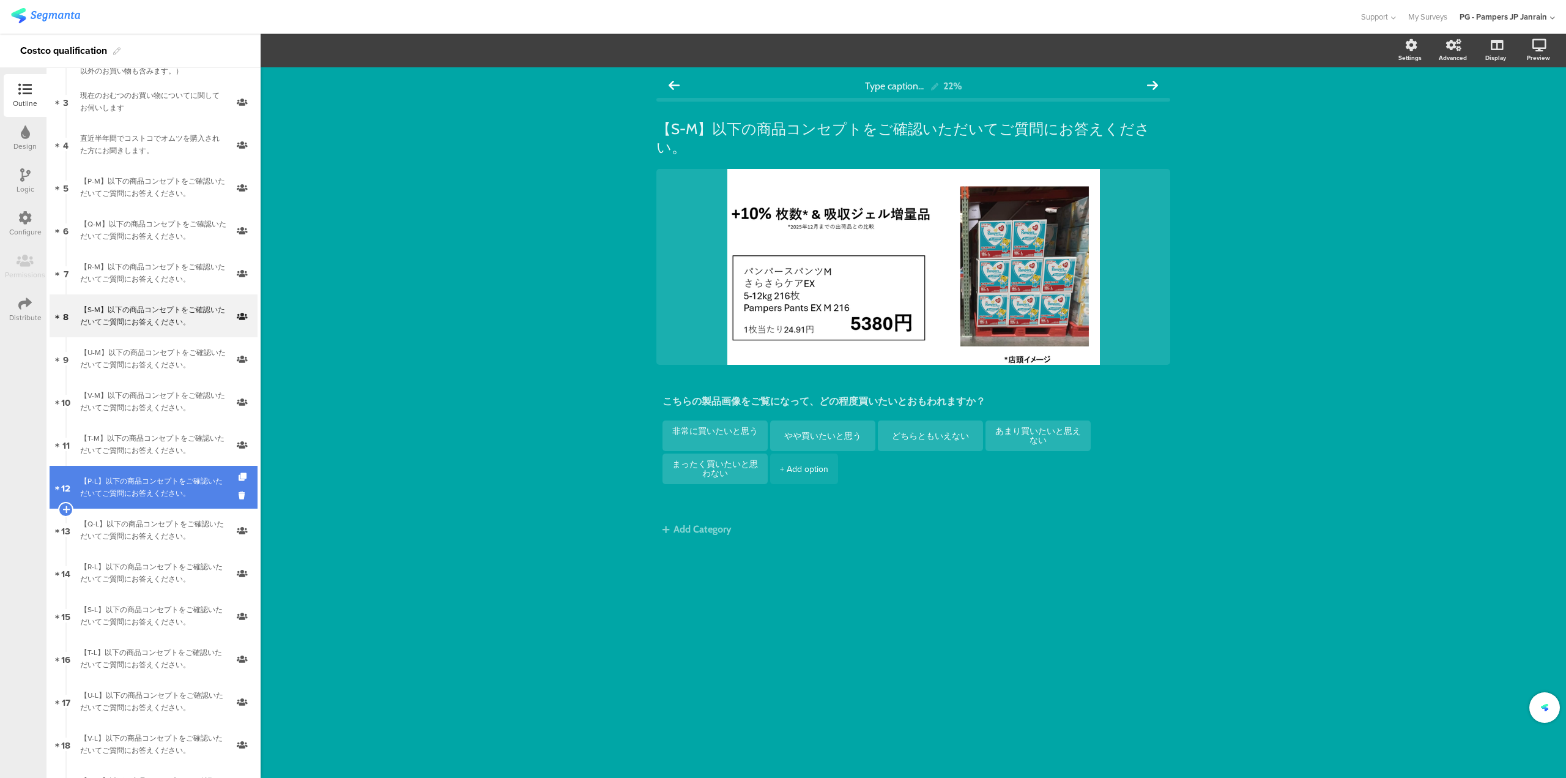
click at [122, 480] on div "【P-L】以下の商品コンセプトをご確認いただいてご質問にお答えください。" at bounding box center [153, 487] width 146 height 24
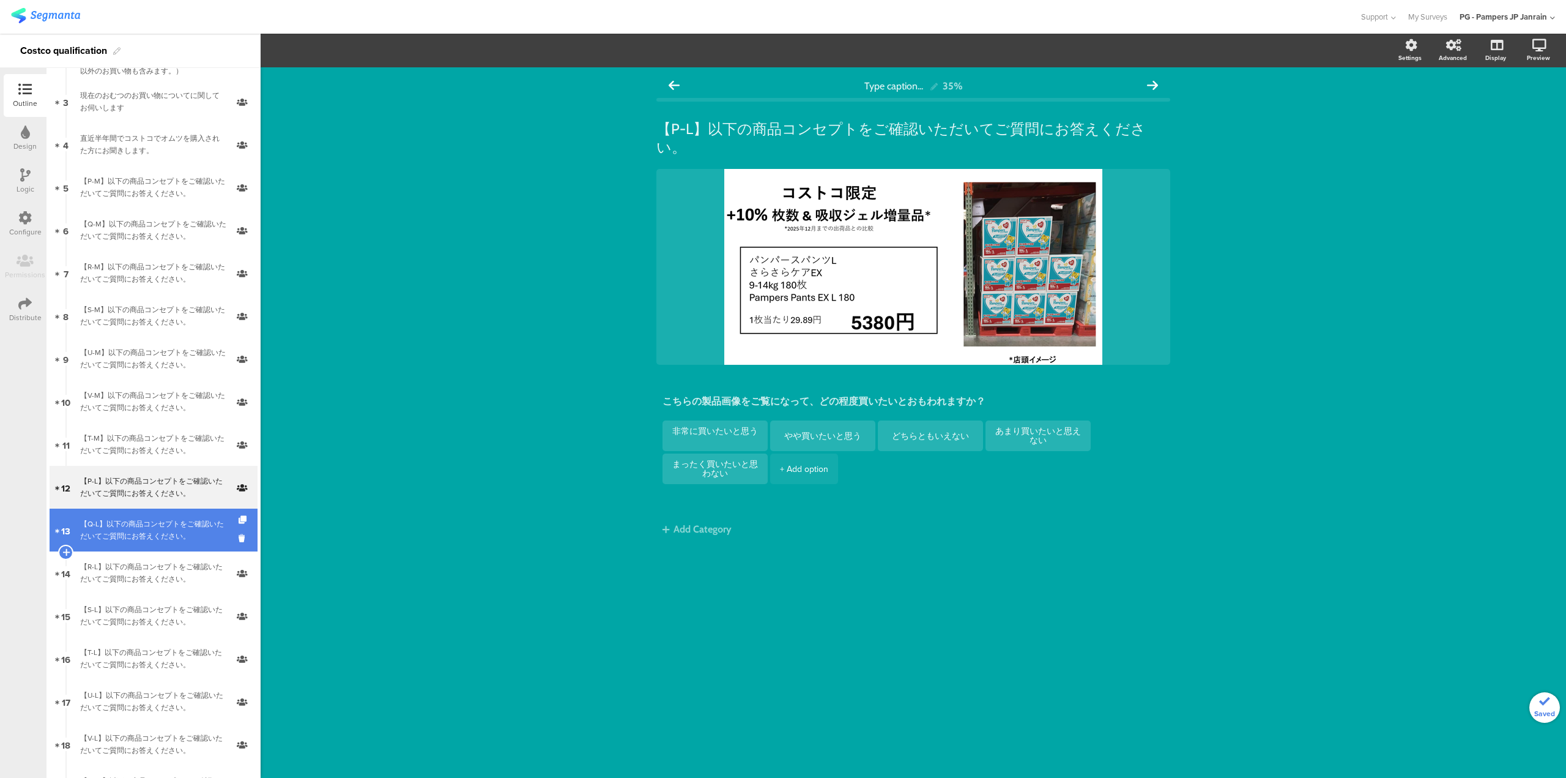
click at [116, 526] on div "【Q-L】以下の商品コンセプトをご確認いただいてご質問にお答えください。" at bounding box center [153, 530] width 146 height 24
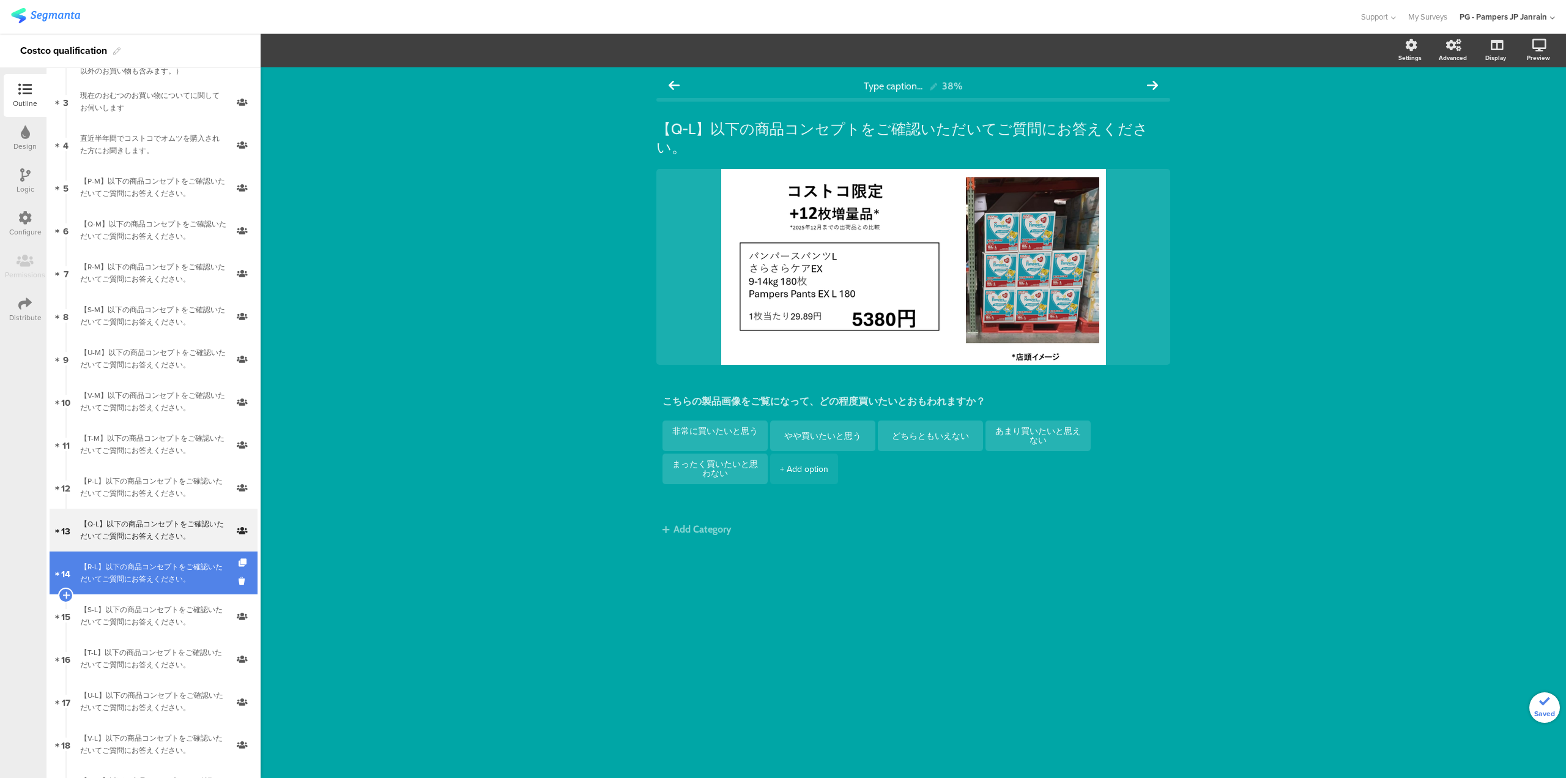
click at [115, 581] on div "【R-L】以下の商品コンセプトをご確認いただいてご質問にお答えください。" at bounding box center [153, 572] width 146 height 24
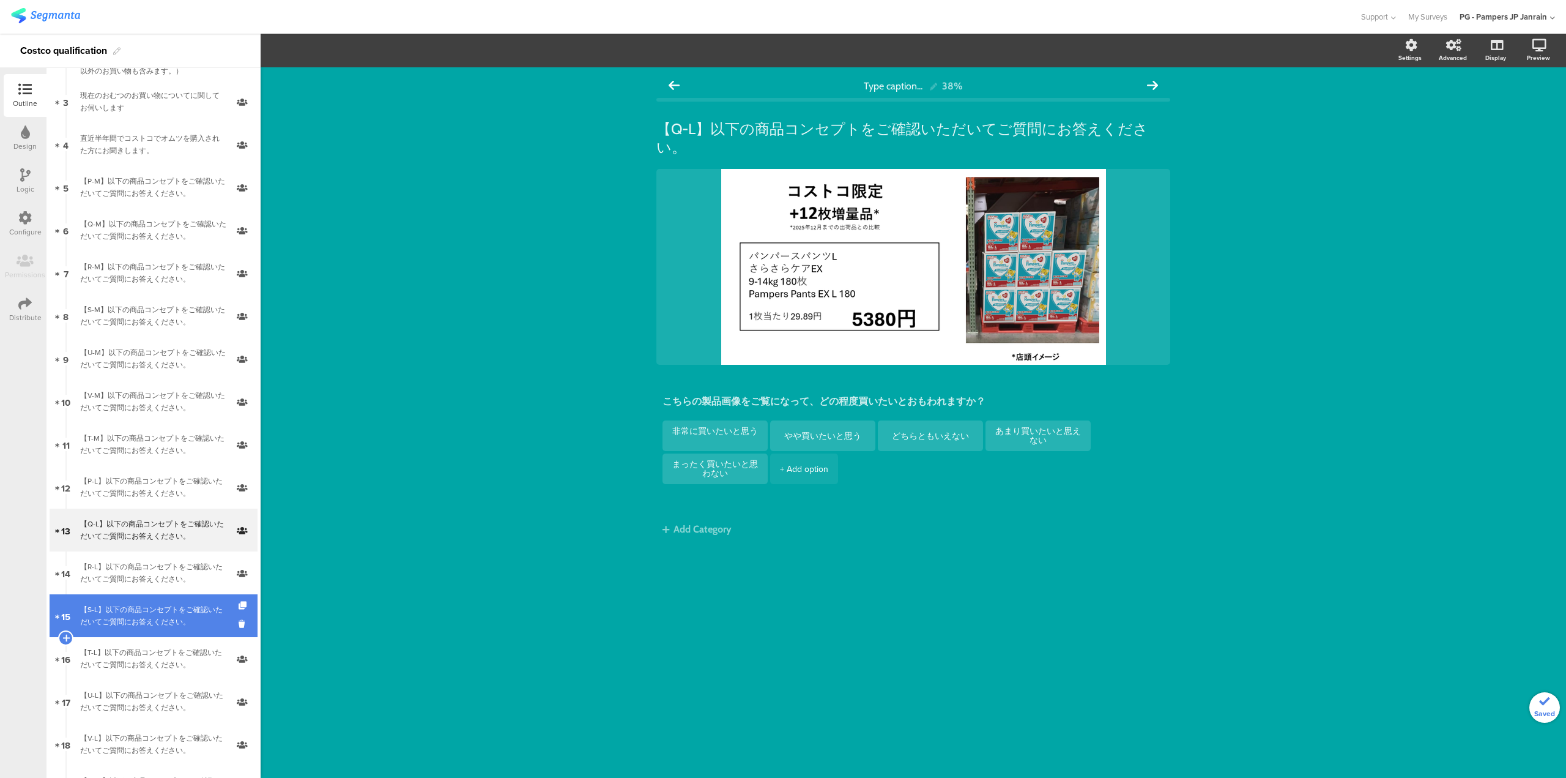
click at [113, 625] on div "【S-L】以下の商品コンセプトをご確認いただいてご質問にお答えください。" at bounding box center [153, 615] width 146 height 24
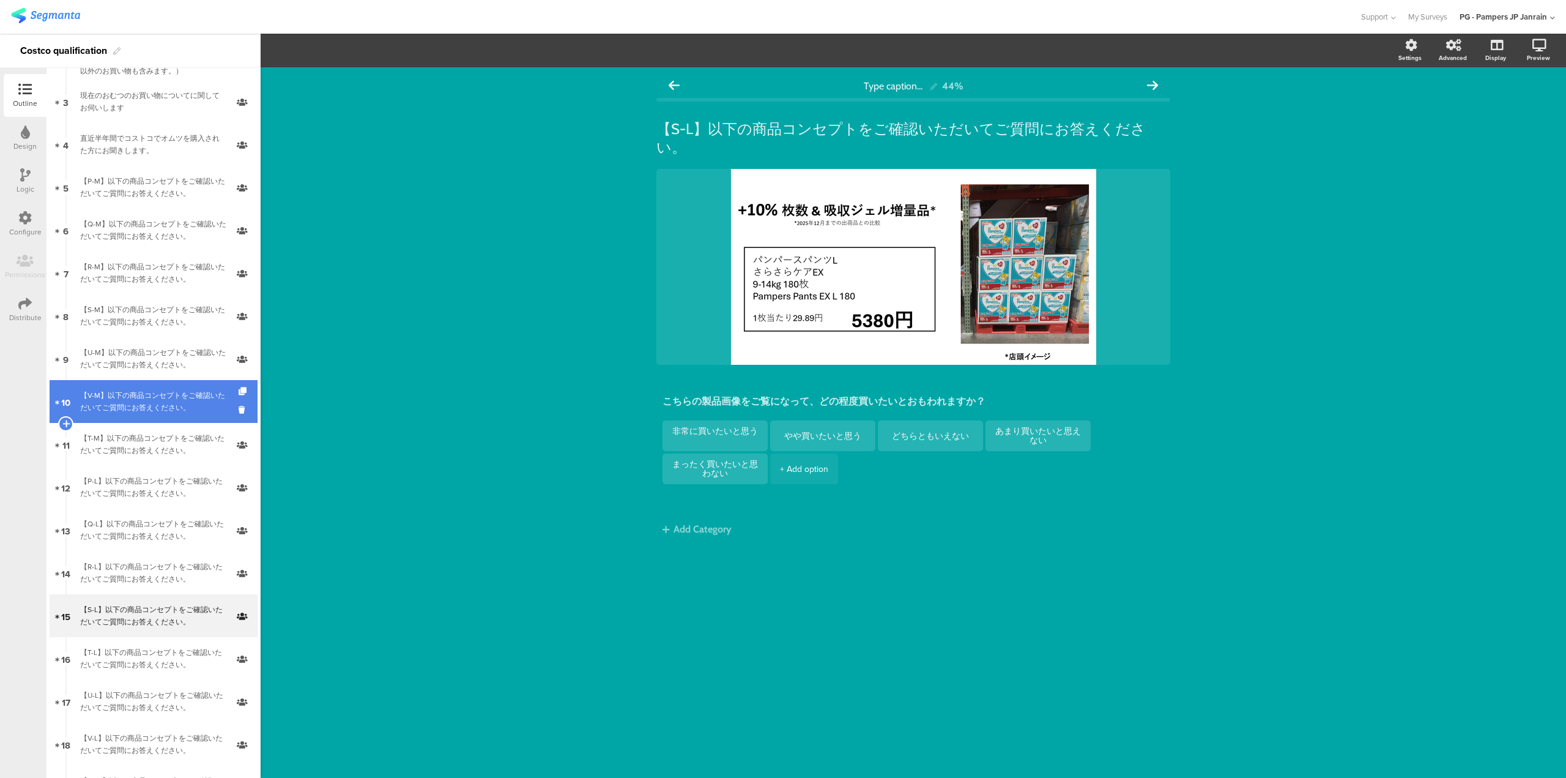
click at [116, 390] on div "【V-M】以下の商品コンセプトをご確認いただいてご質問にお答えください。" at bounding box center [153, 401] width 146 height 24
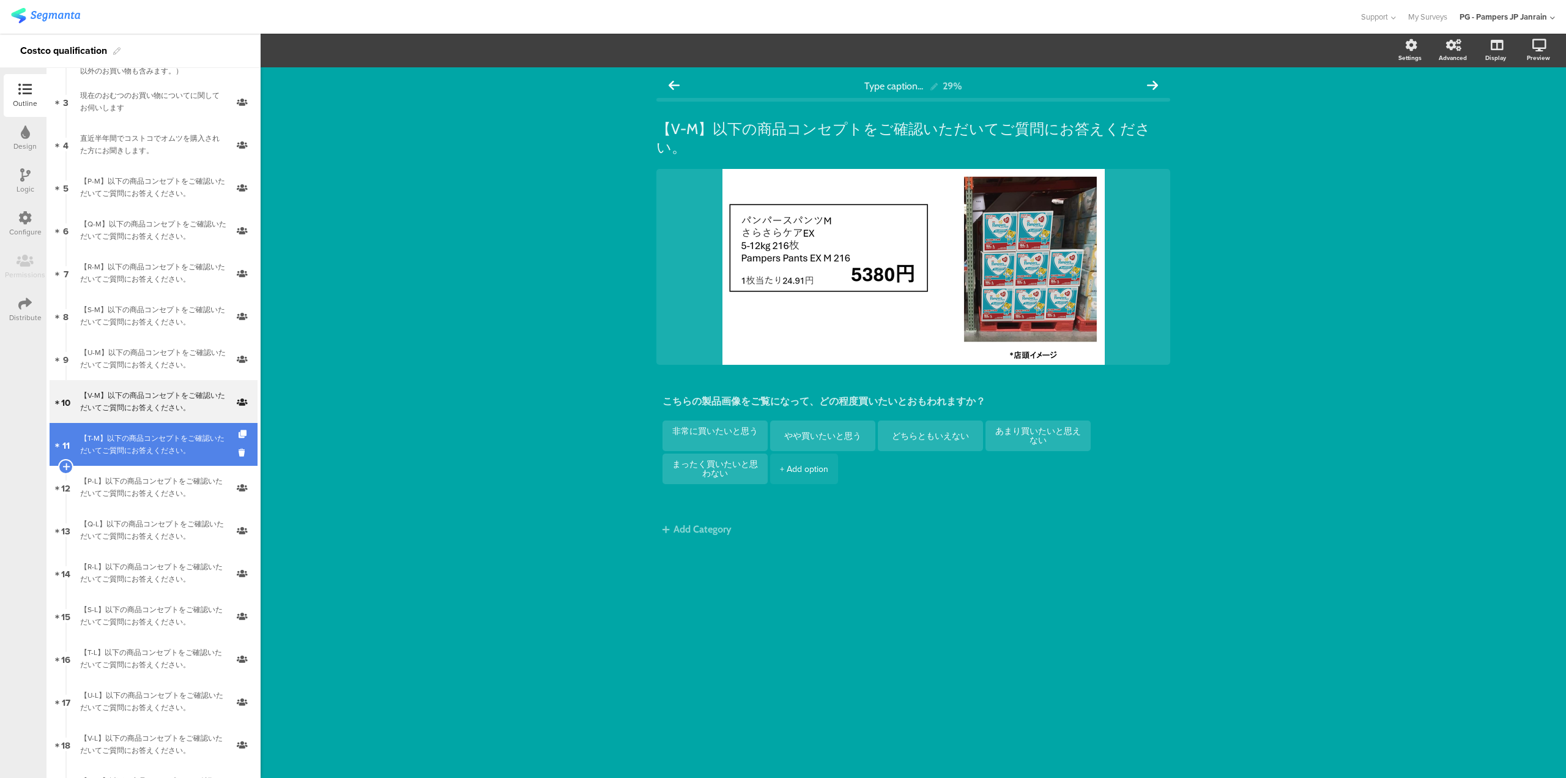
click at [139, 445] on div "【T-M】以下の商品コンセプトをご確認いただいてご質問にお答えください。" at bounding box center [153, 444] width 146 height 24
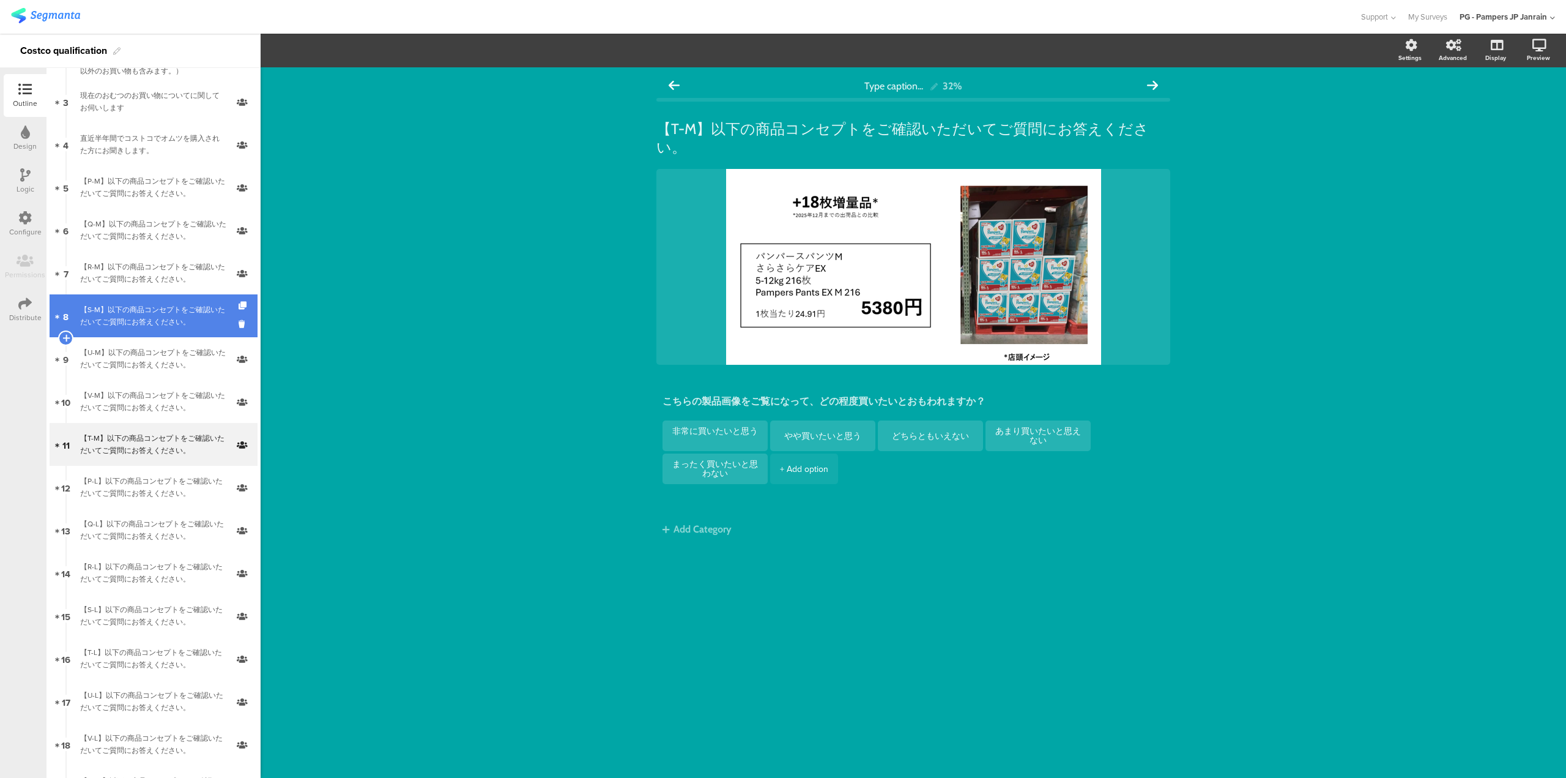
click at [160, 314] on div "【S-M】以下の商品コンセプトをご確認いただいてご質問にお答えください。" at bounding box center [153, 315] width 146 height 24
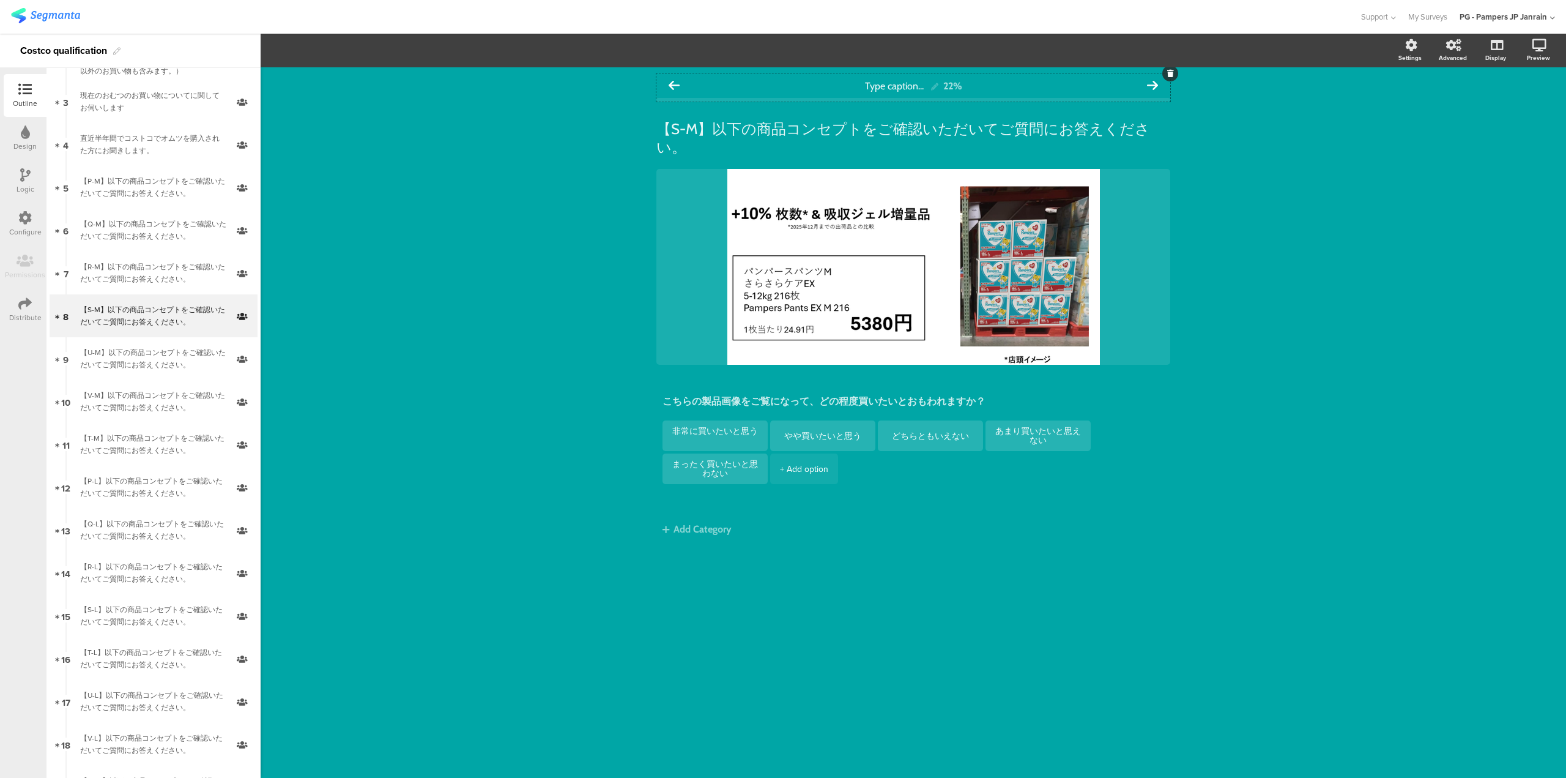
click at [1153, 84] on icon at bounding box center [1152, 85] width 11 height 11
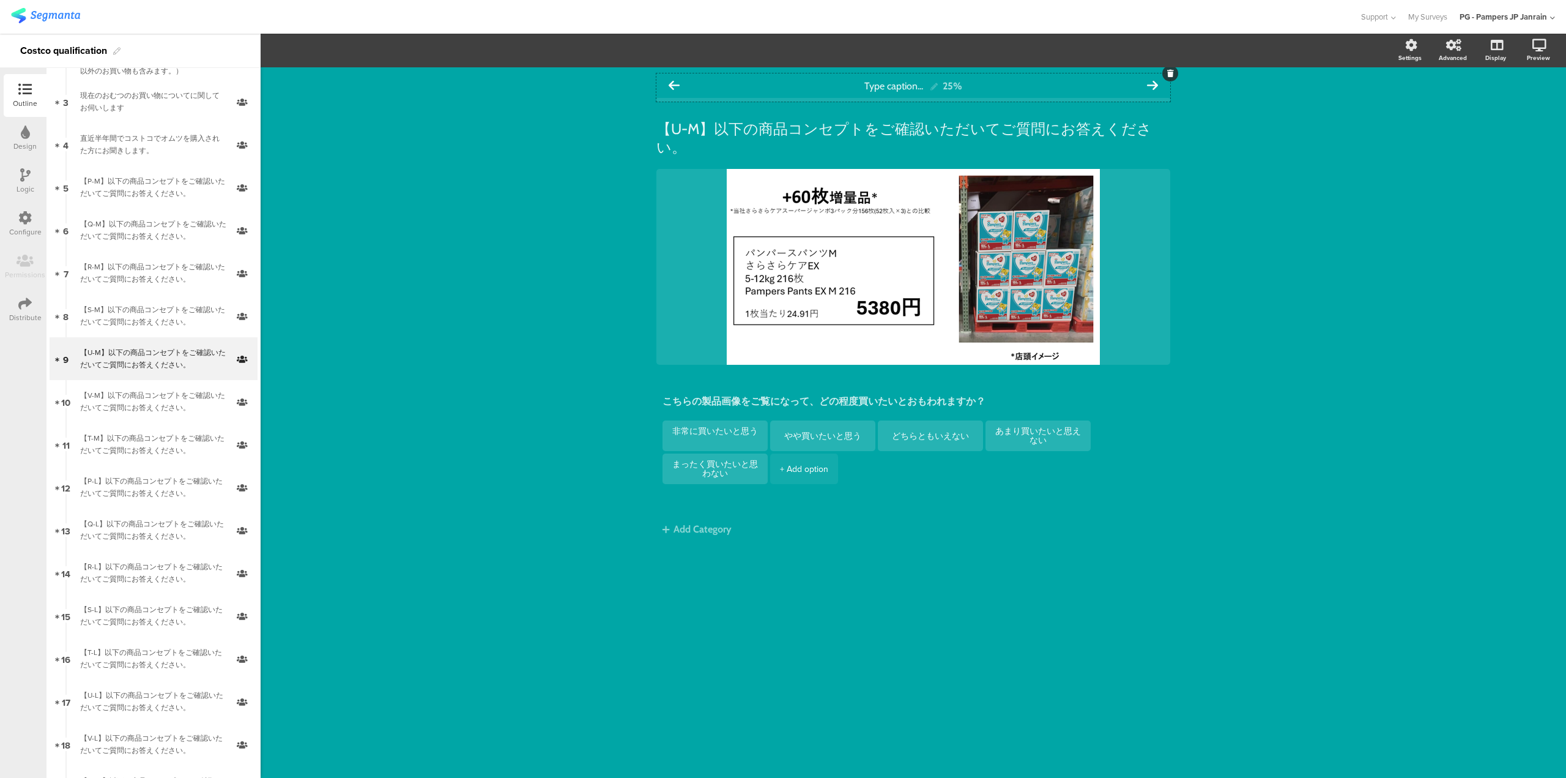
click at [1143, 83] on div "Type caption... 25%" at bounding box center [914, 85] width 514 height 24
click at [1148, 83] on icon at bounding box center [1152, 85] width 11 height 11
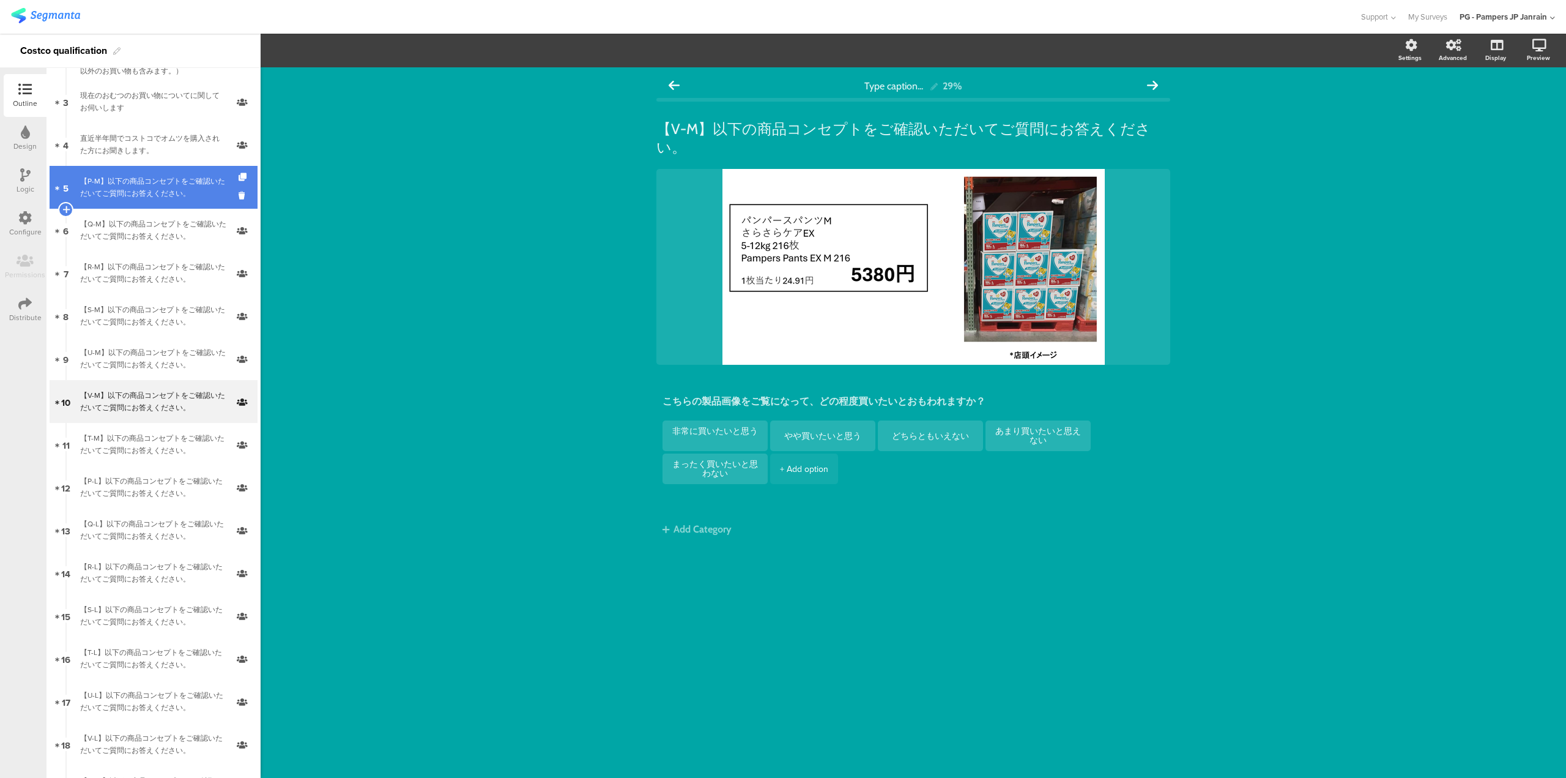
click at [151, 187] on div "【P-M】以下の商品コンセプトをご確認いただいてご質問にお答えください。" at bounding box center [153, 187] width 146 height 24
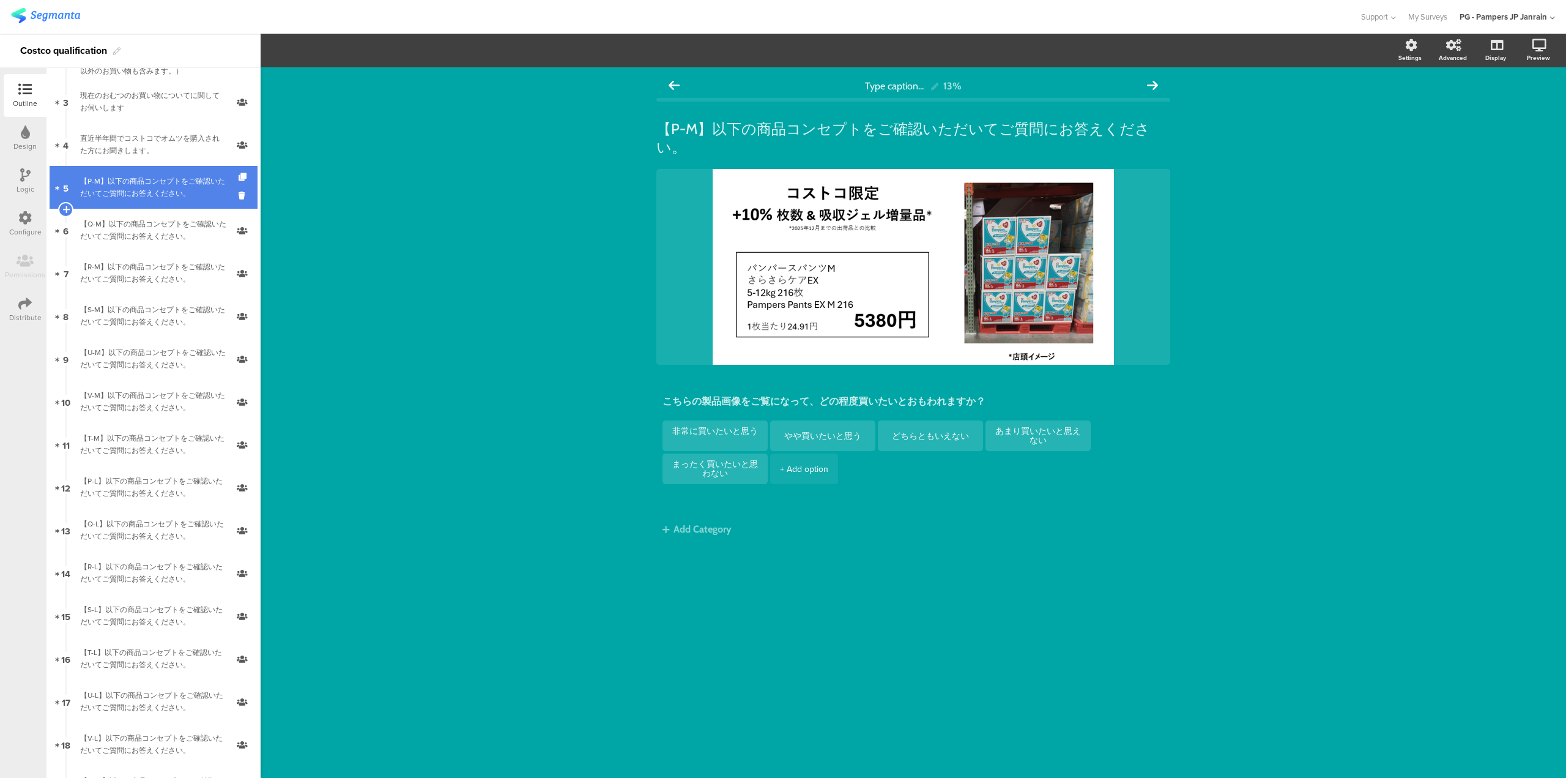
click at [146, 206] on link "5 【P-M】以下の商品コンセプトをご確認いただいてご質問にお答えください。" at bounding box center [154, 187] width 208 height 43
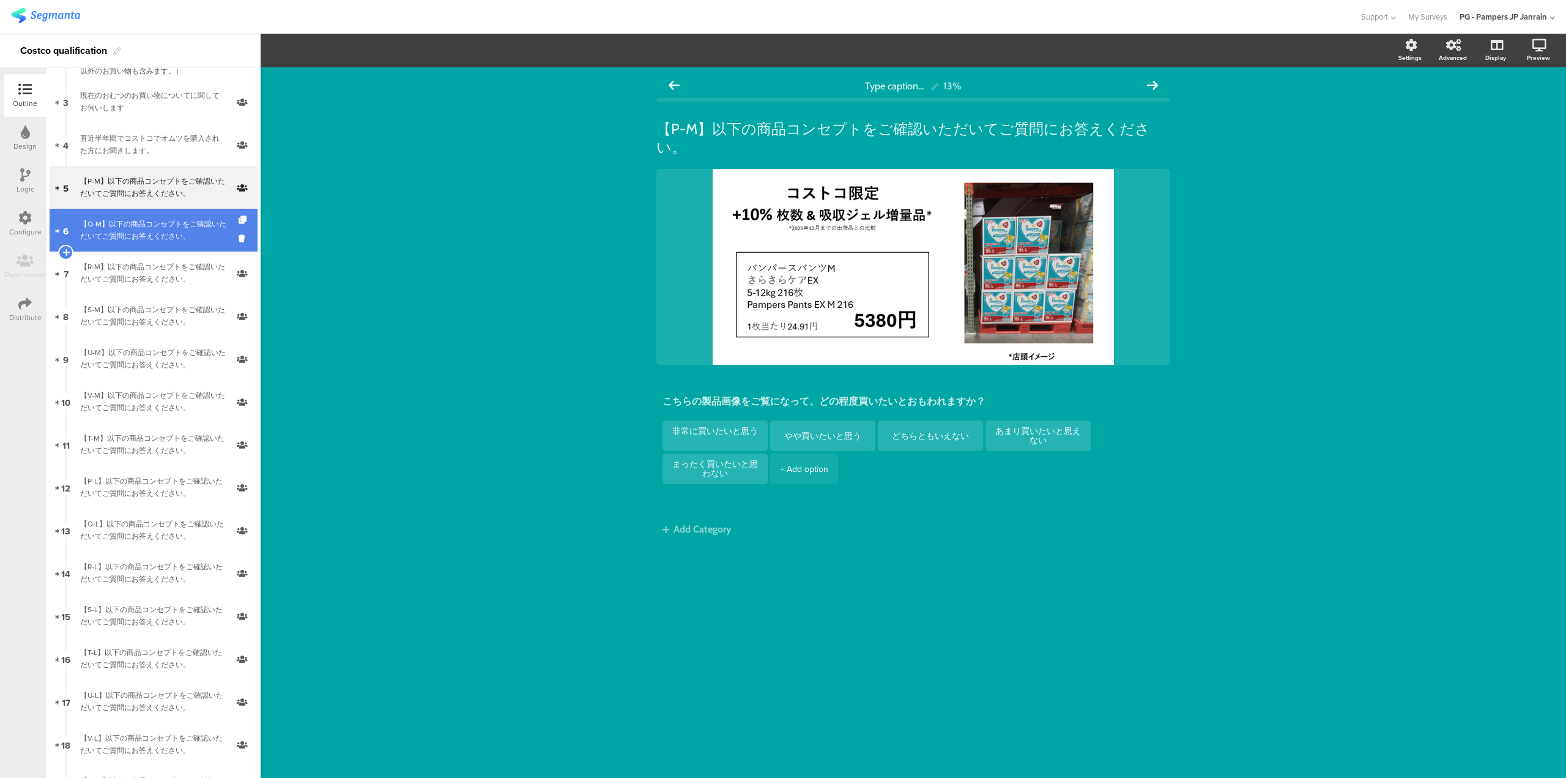
click at [166, 212] on link "6 【Q-M】以下の商品コンセプトをご確認いただいてご質問にお答えください。" at bounding box center [154, 230] width 208 height 43
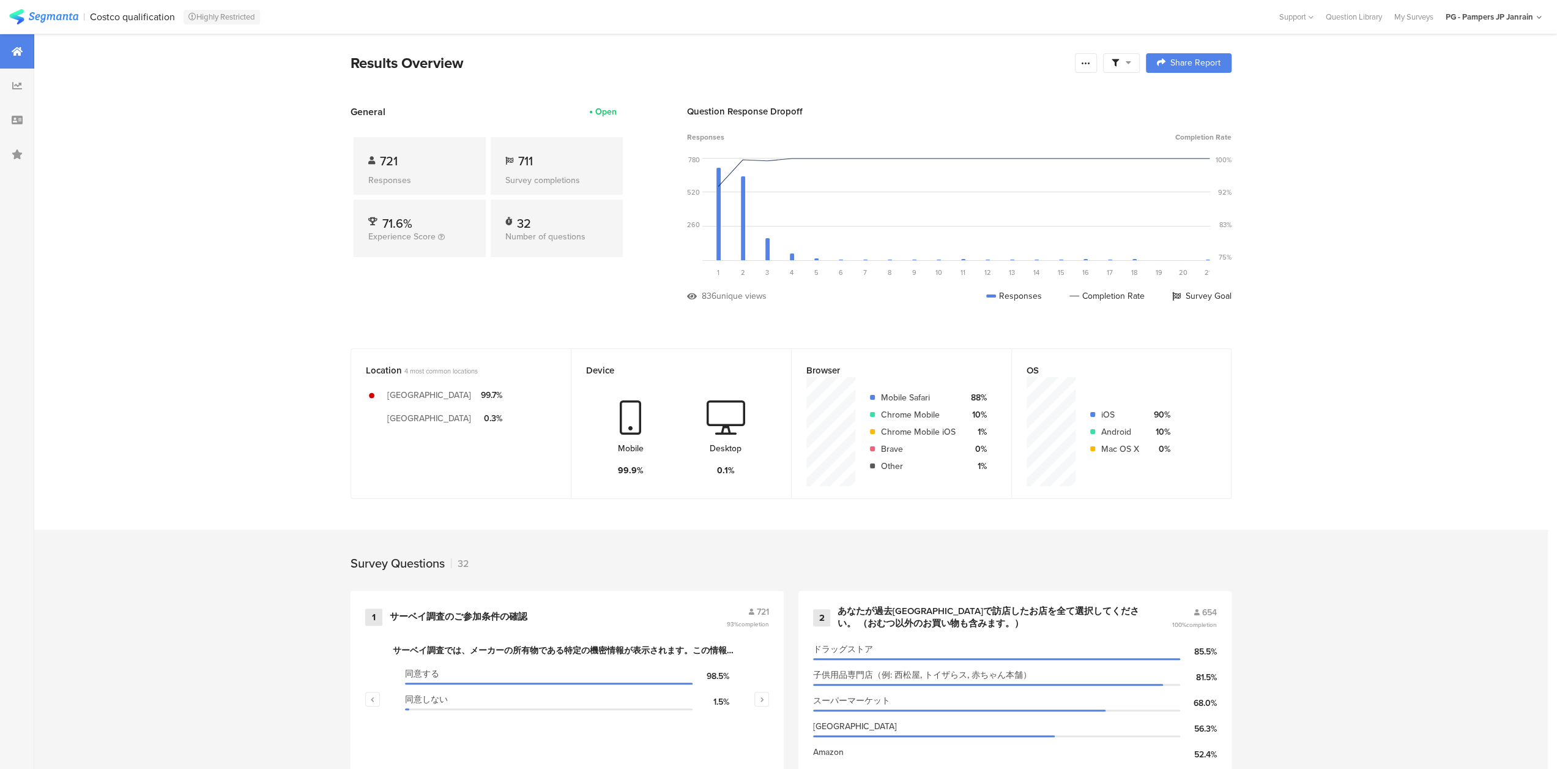
click at [23, 52] on div at bounding box center [17, 51] width 34 height 34
click at [5, 53] on div at bounding box center [17, 51] width 34 height 34
click at [13, 89] on icon at bounding box center [17, 86] width 10 height 10
click at [20, 57] on div at bounding box center [17, 51] width 34 height 34
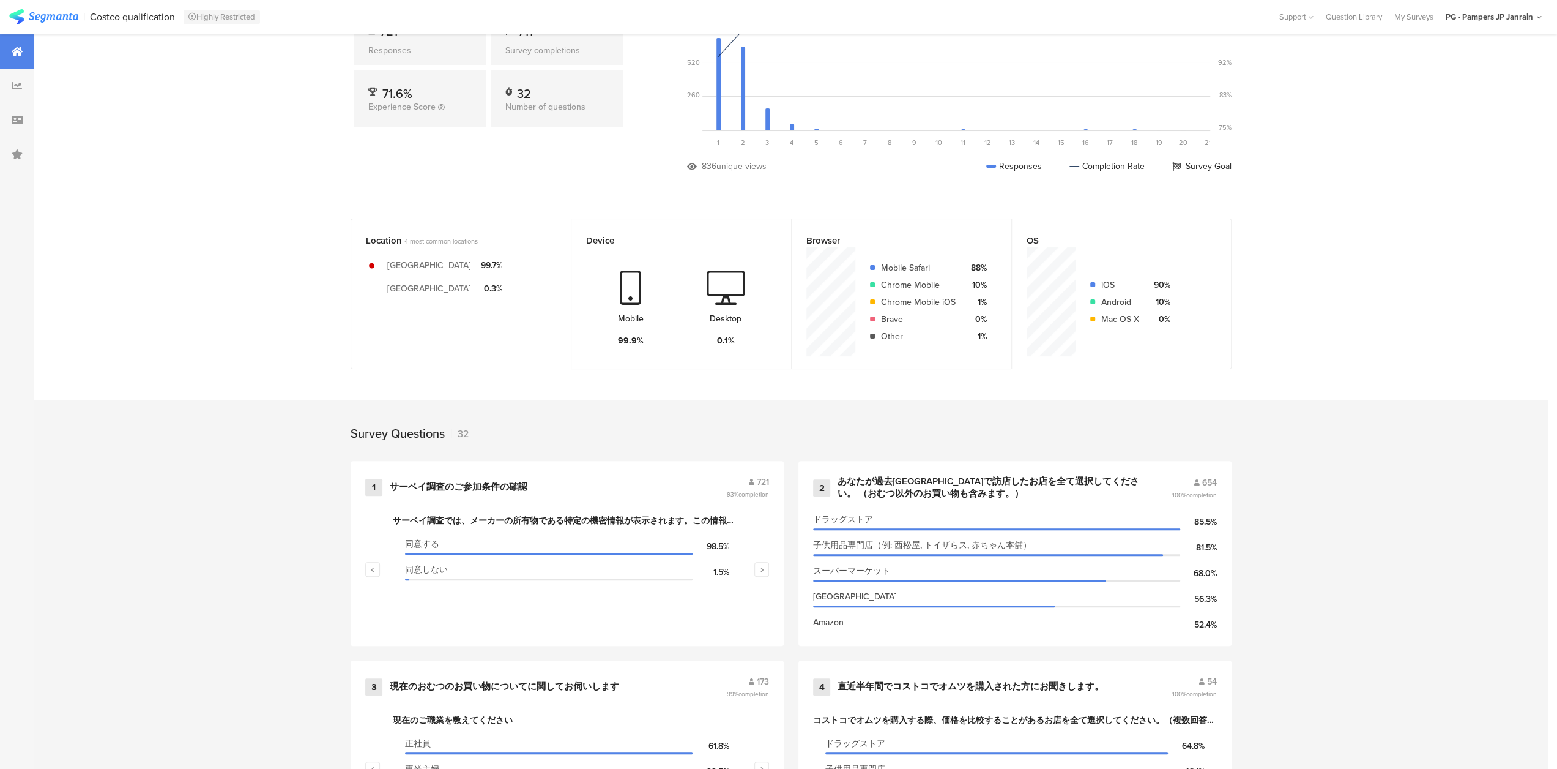
scroll to position [184, 0]
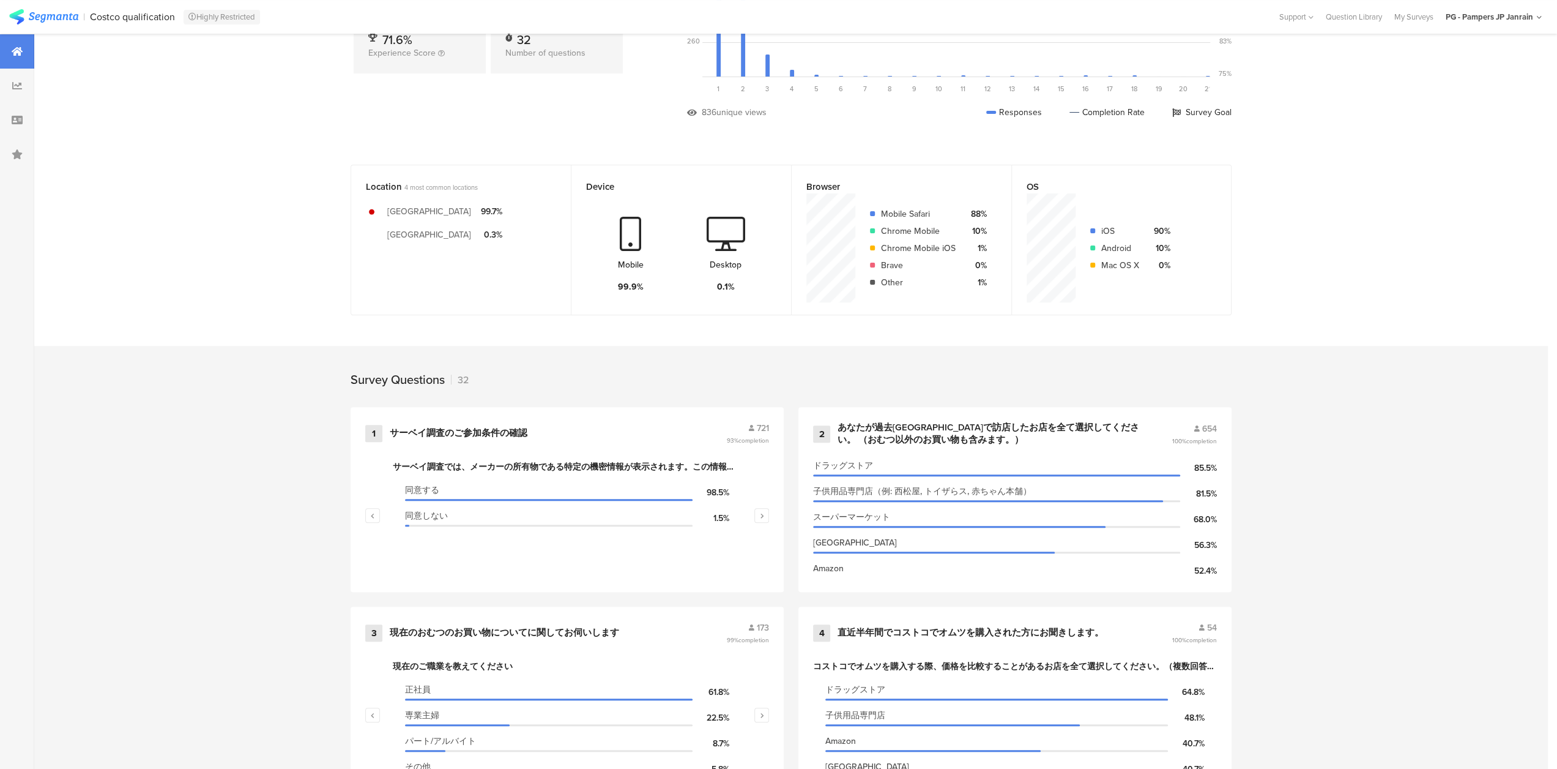
click at [62, 24] on img at bounding box center [43, 16] width 69 height 15
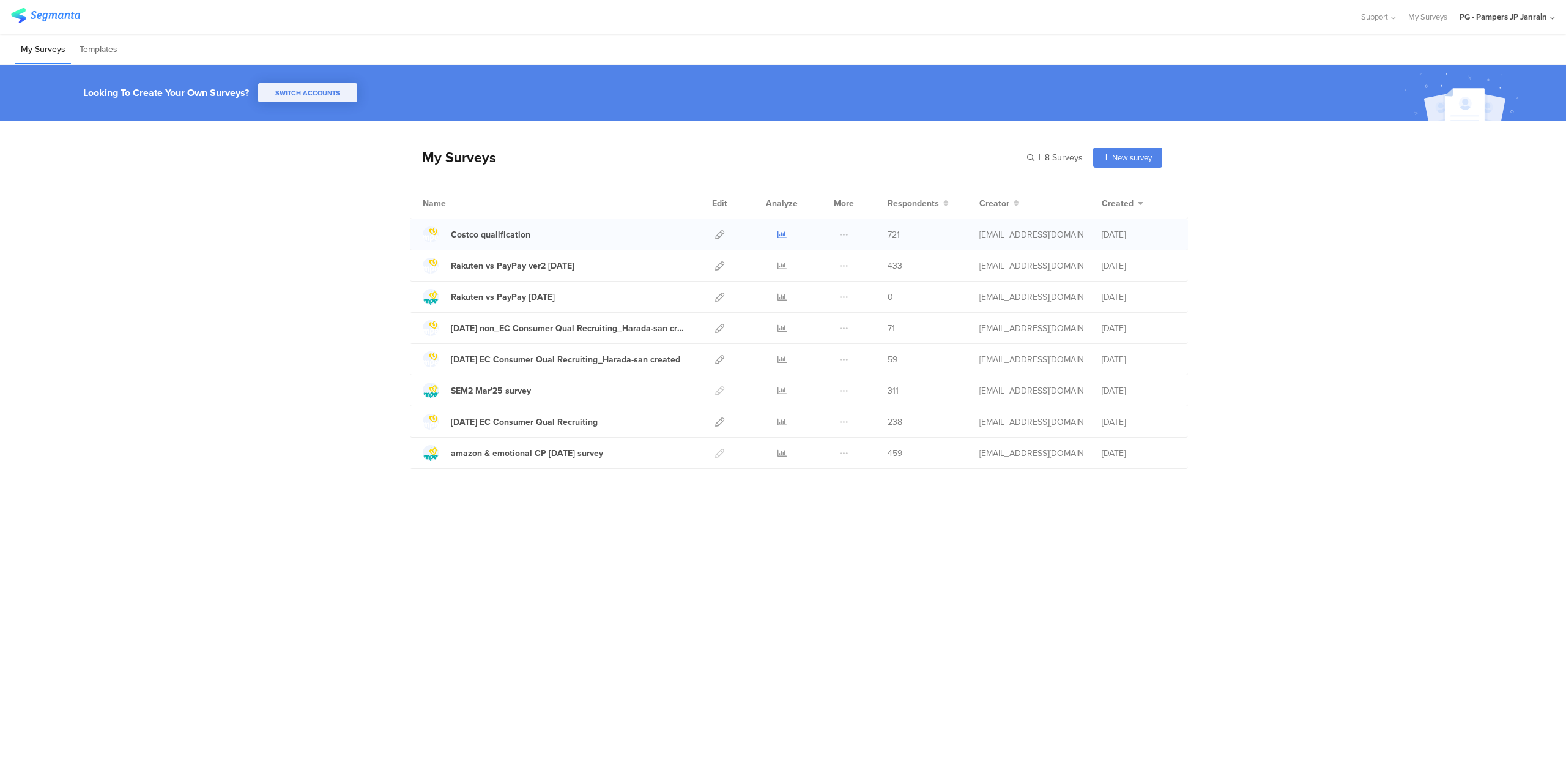
click at [780, 234] on icon at bounding box center [782, 234] width 9 height 9
click at [724, 230] on div at bounding box center [720, 234] width 26 height 31
click at [718, 230] on icon at bounding box center [719, 234] width 9 height 9
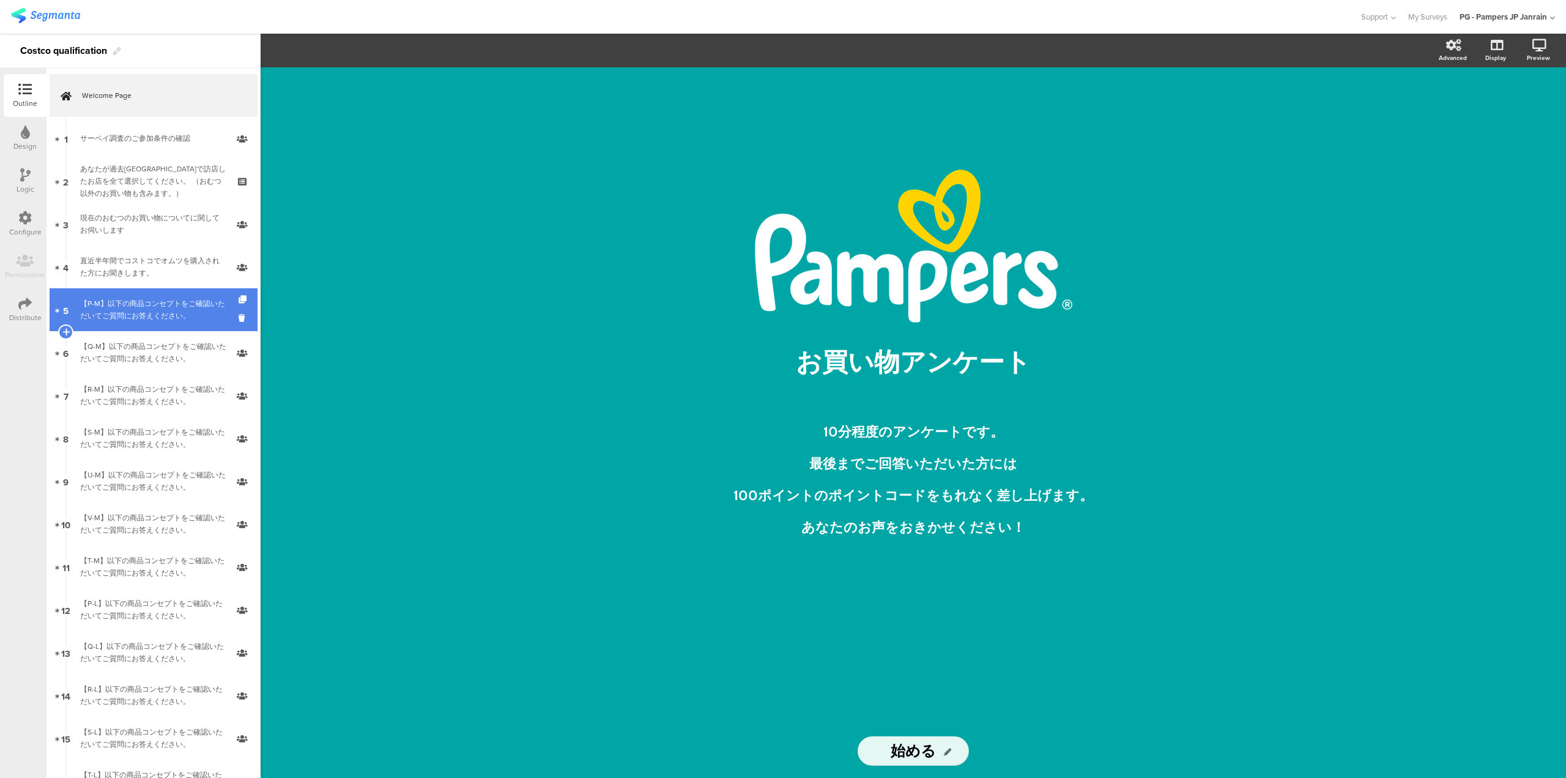
click at [153, 297] on div "【P-M】以下の商品コンセプトをご確認いただいてご質問にお答えください。" at bounding box center [153, 309] width 146 height 24
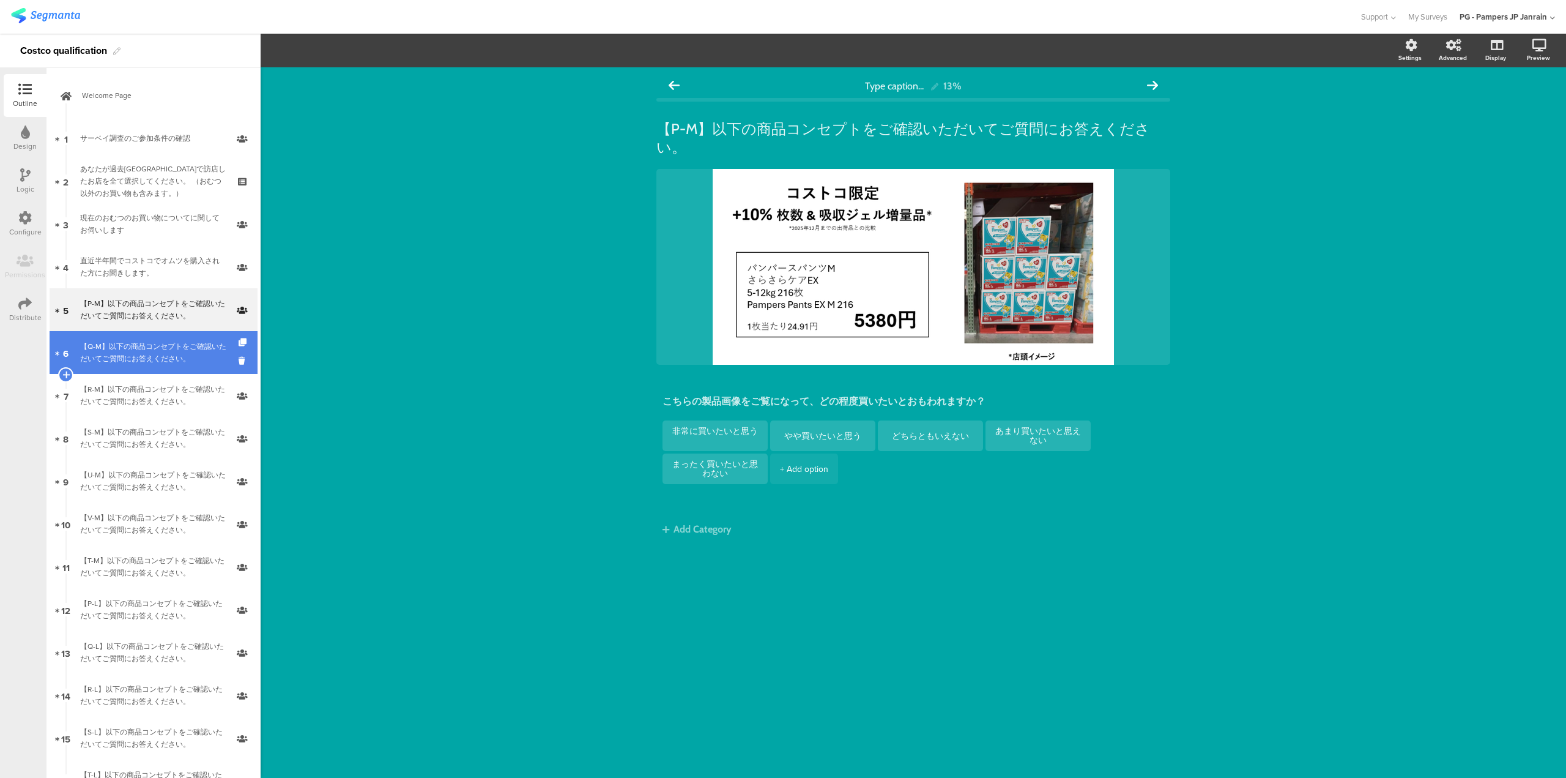
click at [145, 348] on div "【Q-M】以下の商品コンセプトをご確認いただいてご質問にお答えください。" at bounding box center [153, 352] width 146 height 24
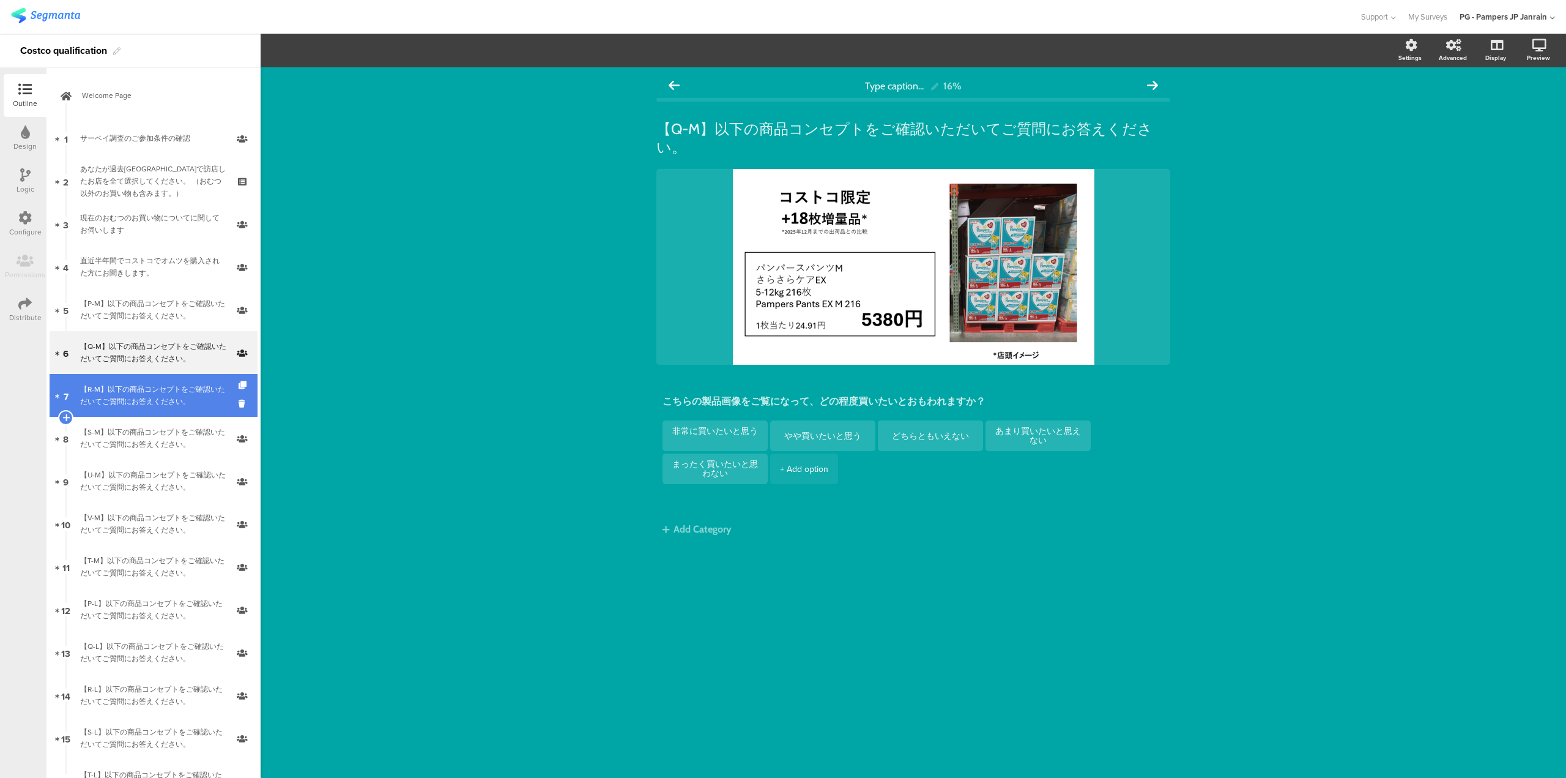
click at [152, 402] on div "【R-M】以下の商品コンセプトをご確認いただいてご質問にお答えください。" at bounding box center [153, 395] width 146 height 24
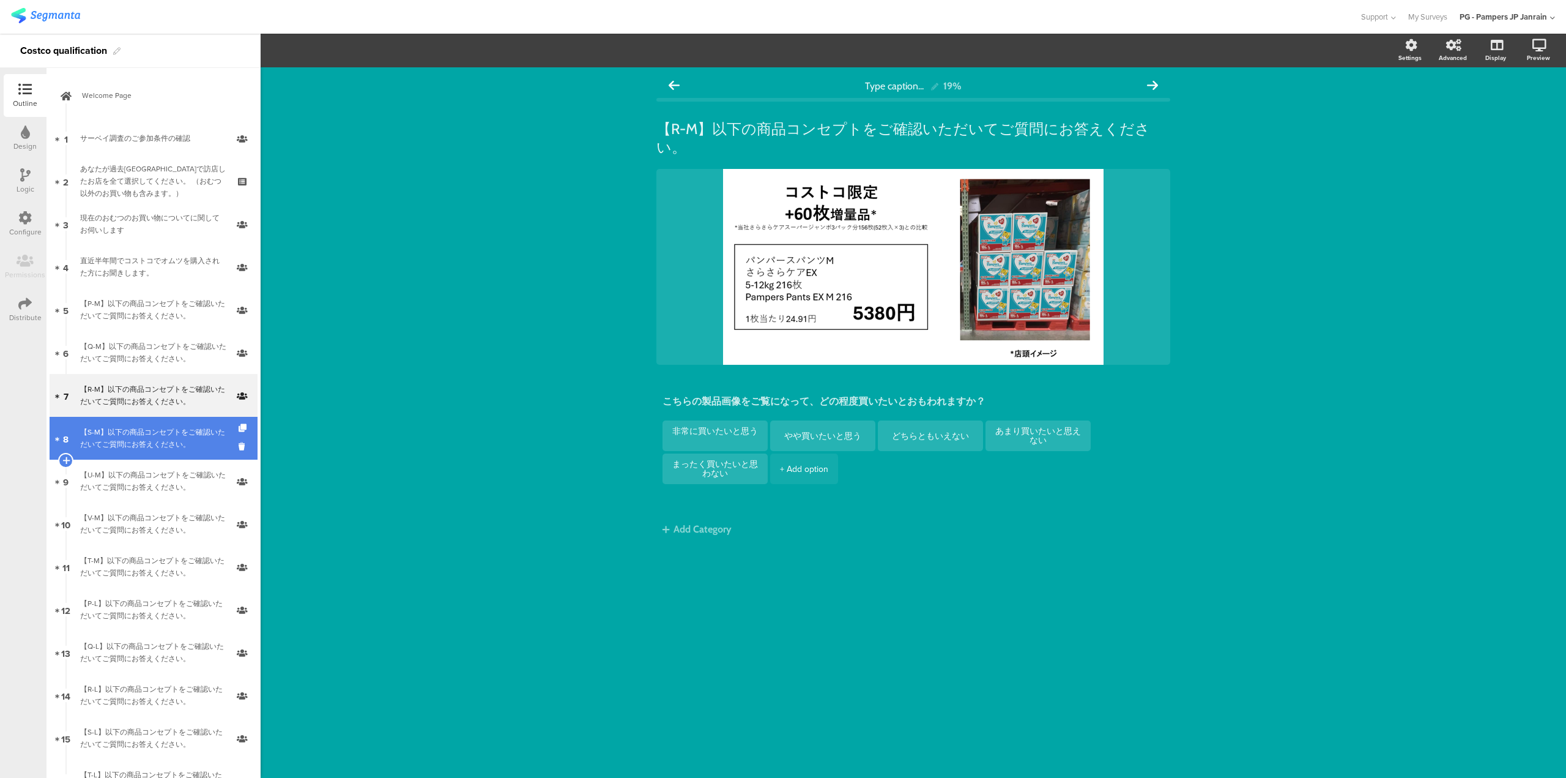
click at [124, 436] on div "【S-M】以下の商品コンセプトをご確認いただいてご質問にお答えください。" at bounding box center [153, 438] width 146 height 24
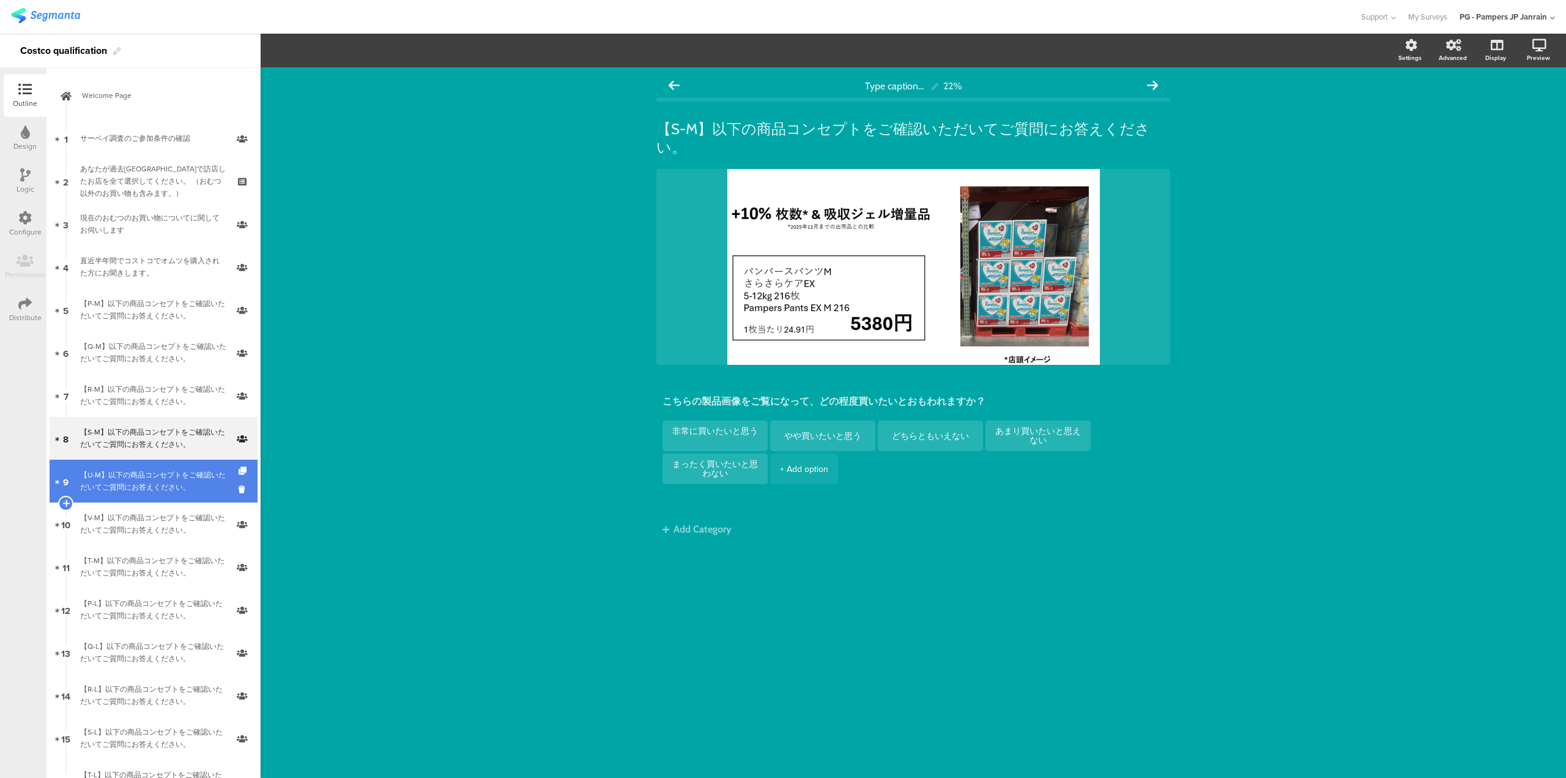
click at [152, 473] on div "【U-M】以下の商品コンセプトをご確認いただいてご質問にお答えください。" at bounding box center [153, 481] width 146 height 24
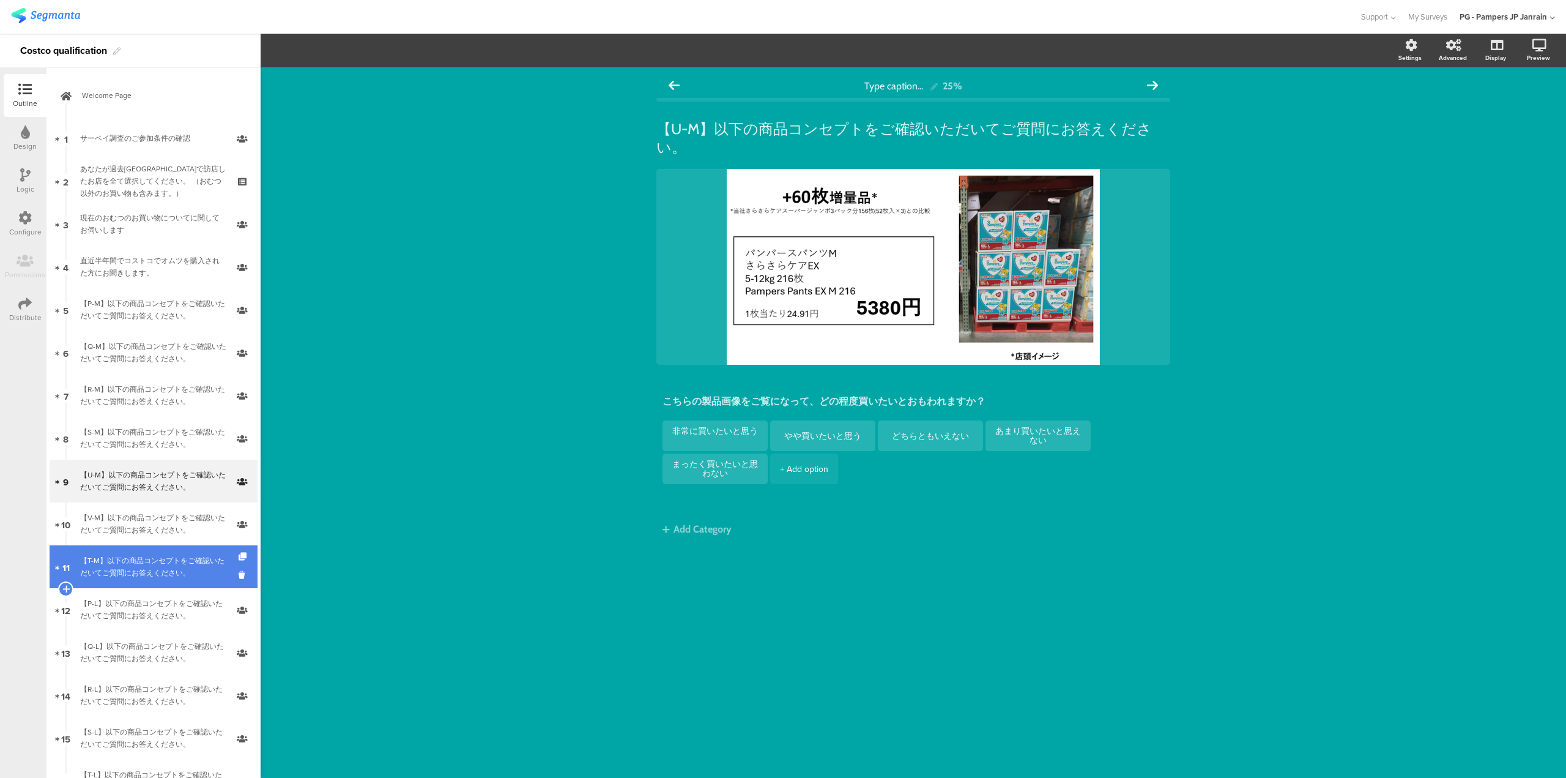
click at [137, 560] on div "【T-M】以下の商品コンセプトをご確認いただいてご質問にお答えください。" at bounding box center [153, 566] width 146 height 24
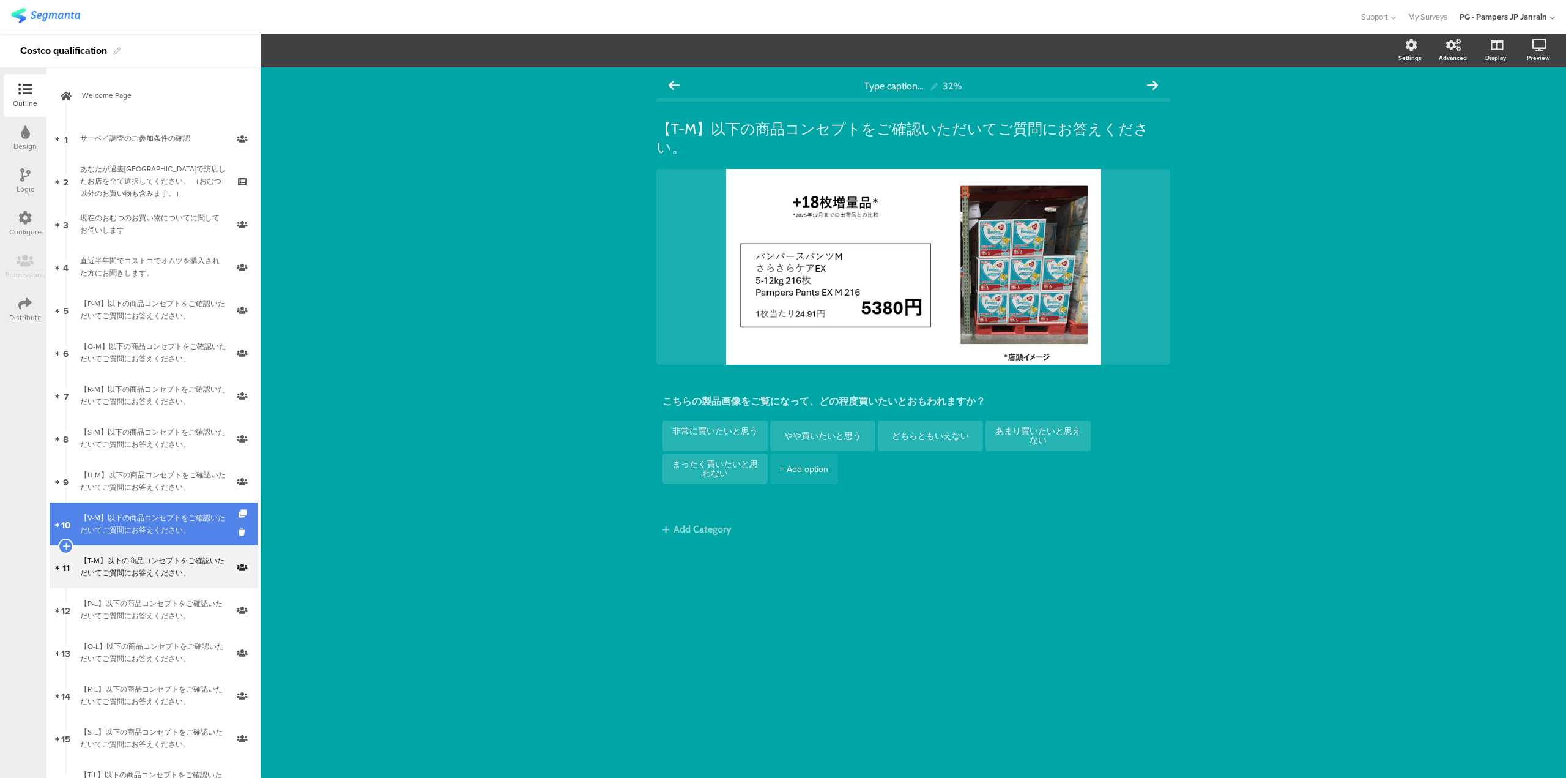
click at [129, 529] on div "【V-M】以下の商品コンセプトをご確認いただいてご質問にお答えください。" at bounding box center [153, 524] width 146 height 24
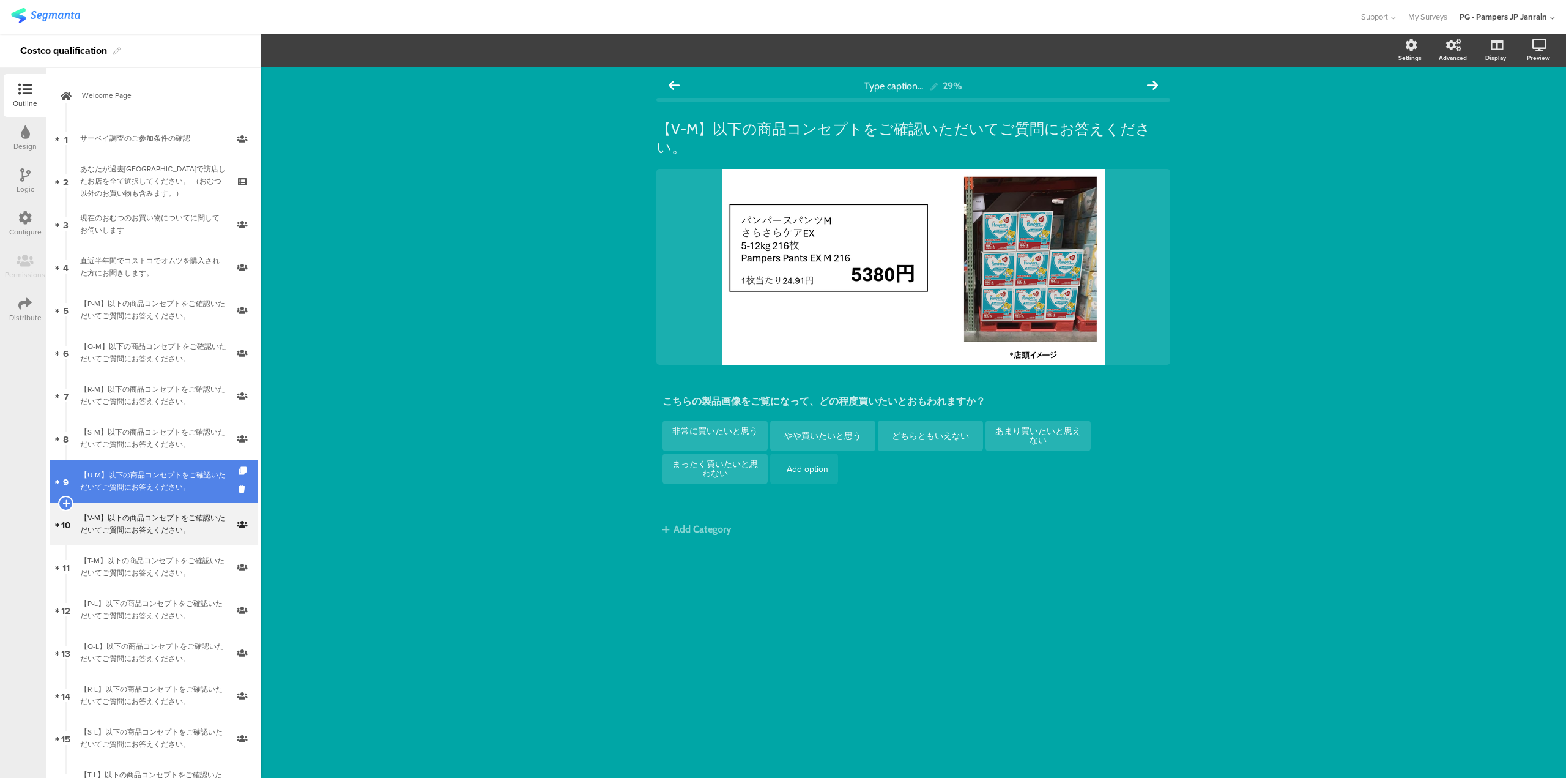
click at [126, 467] on link "9 【U-M】以下の商品コンセプトをご確認いただいてご質問にお答えください。" at bounding box center [154, 481] width 208 height 43
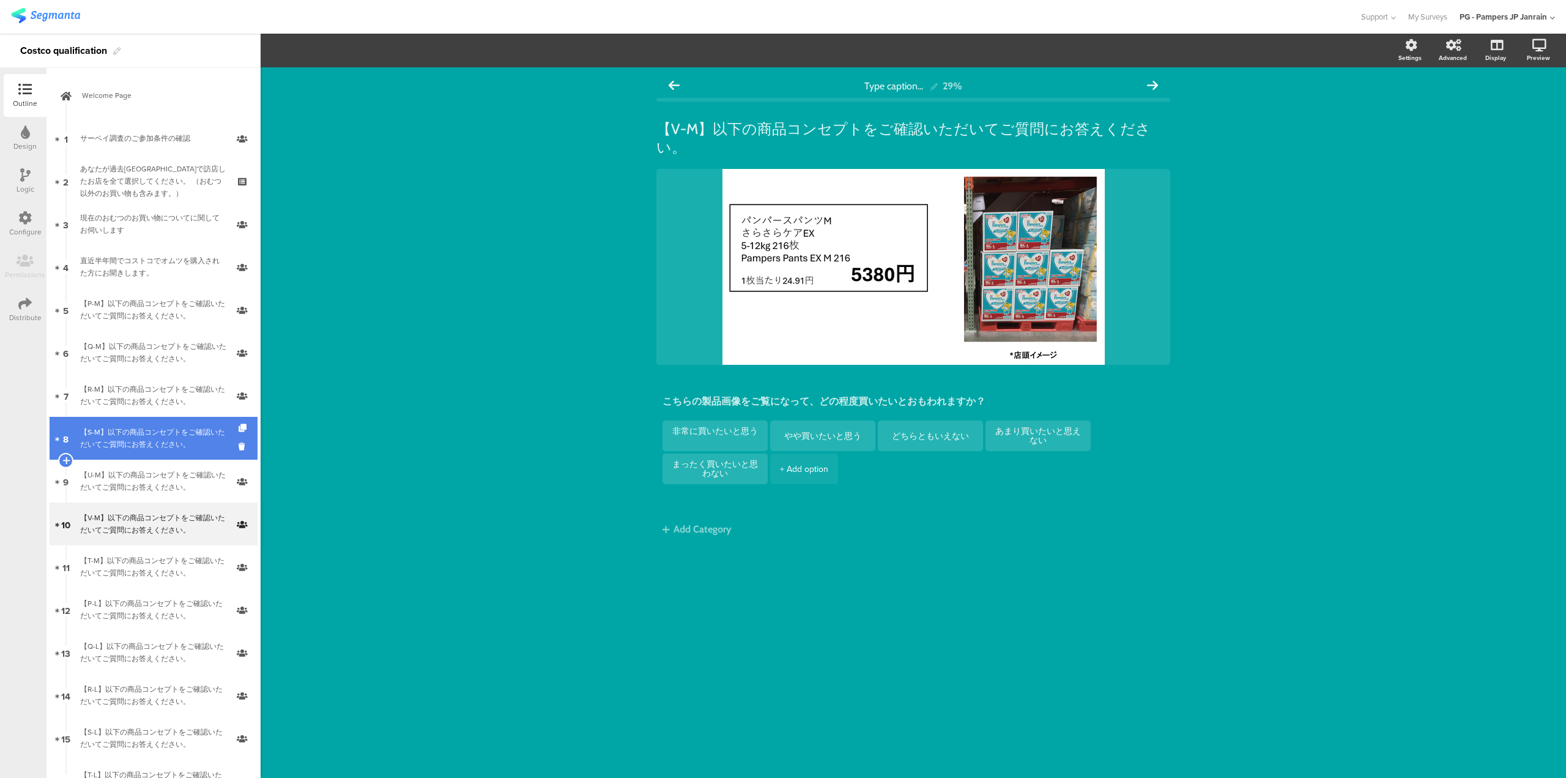
click at [132, 435] on div "【S-M】以下の商品コンセプトをご確認いただいてご質問にお答えください。" at bounding box center [153, 438] width 146 height 24
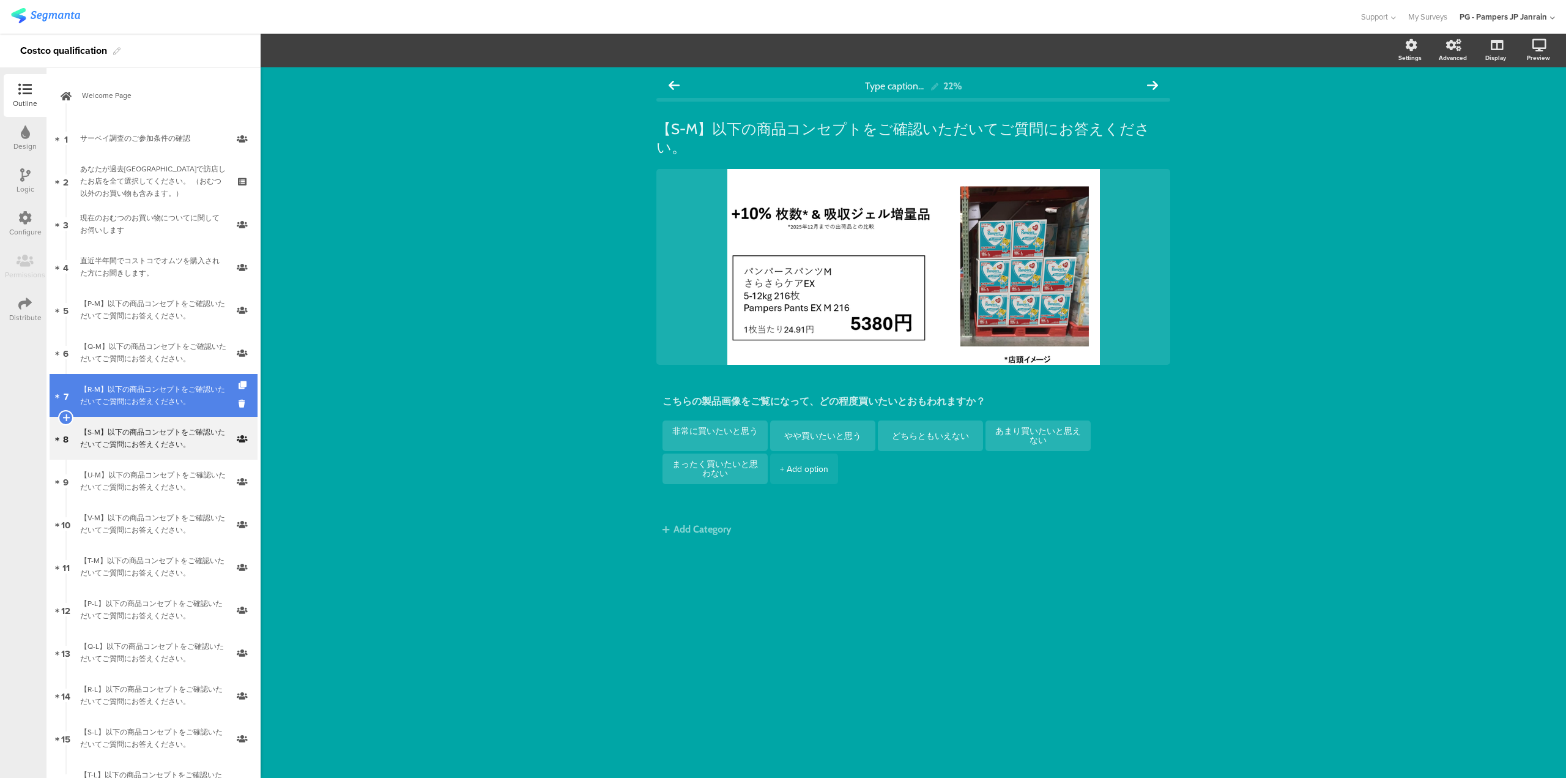
click at [118, 397] on div "【R-M】以下の商品コンセプトをご確認いただいてご質問にお答えください。" at bounding box center [153, 395] width 146 height 24
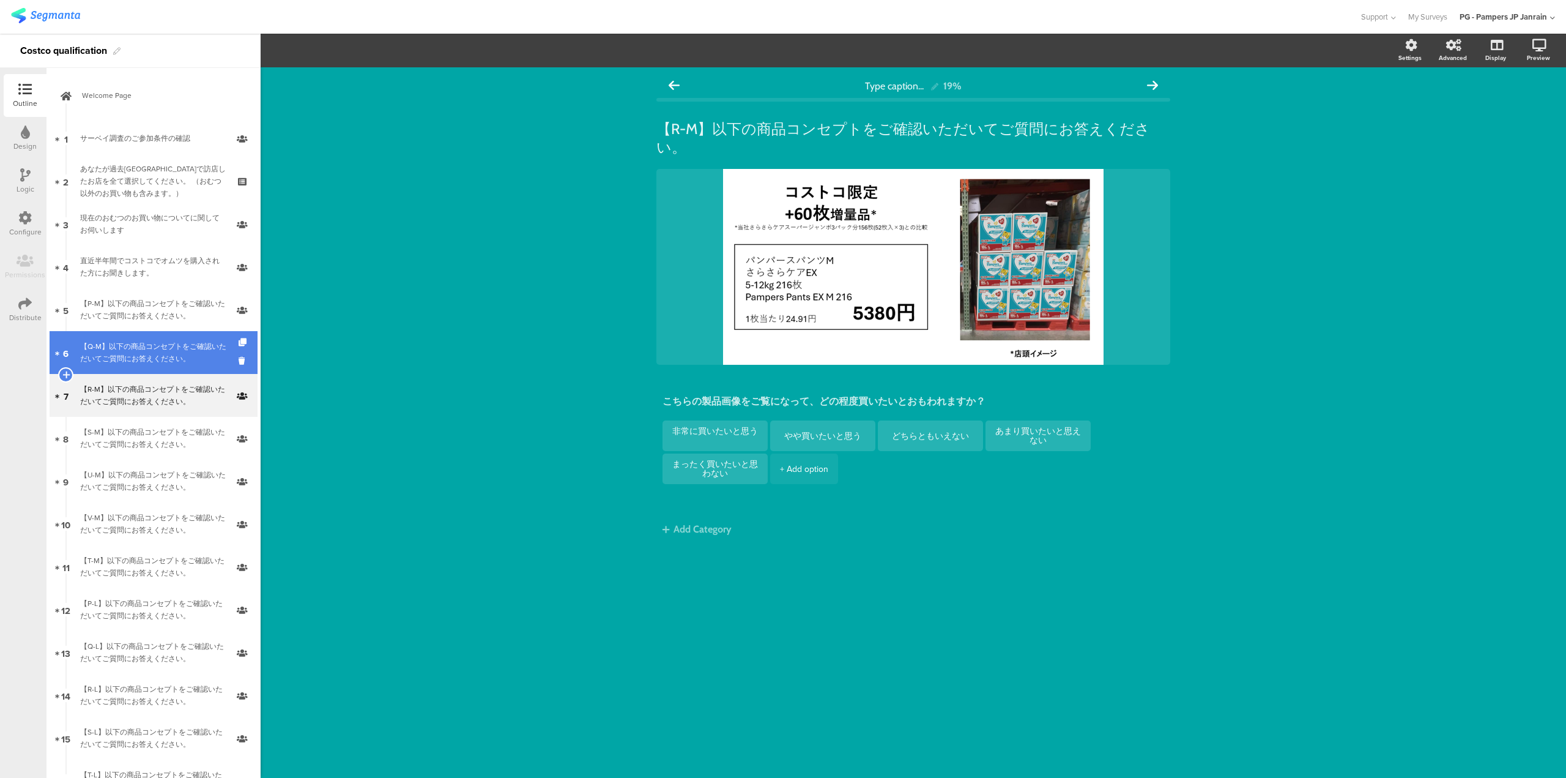
click at [150, 335] on link "6 【Q-M】以下の商品コンセプトをご確認いただいてご質問にお答えください。" at bounding box center [154, 352] width 208 height 43
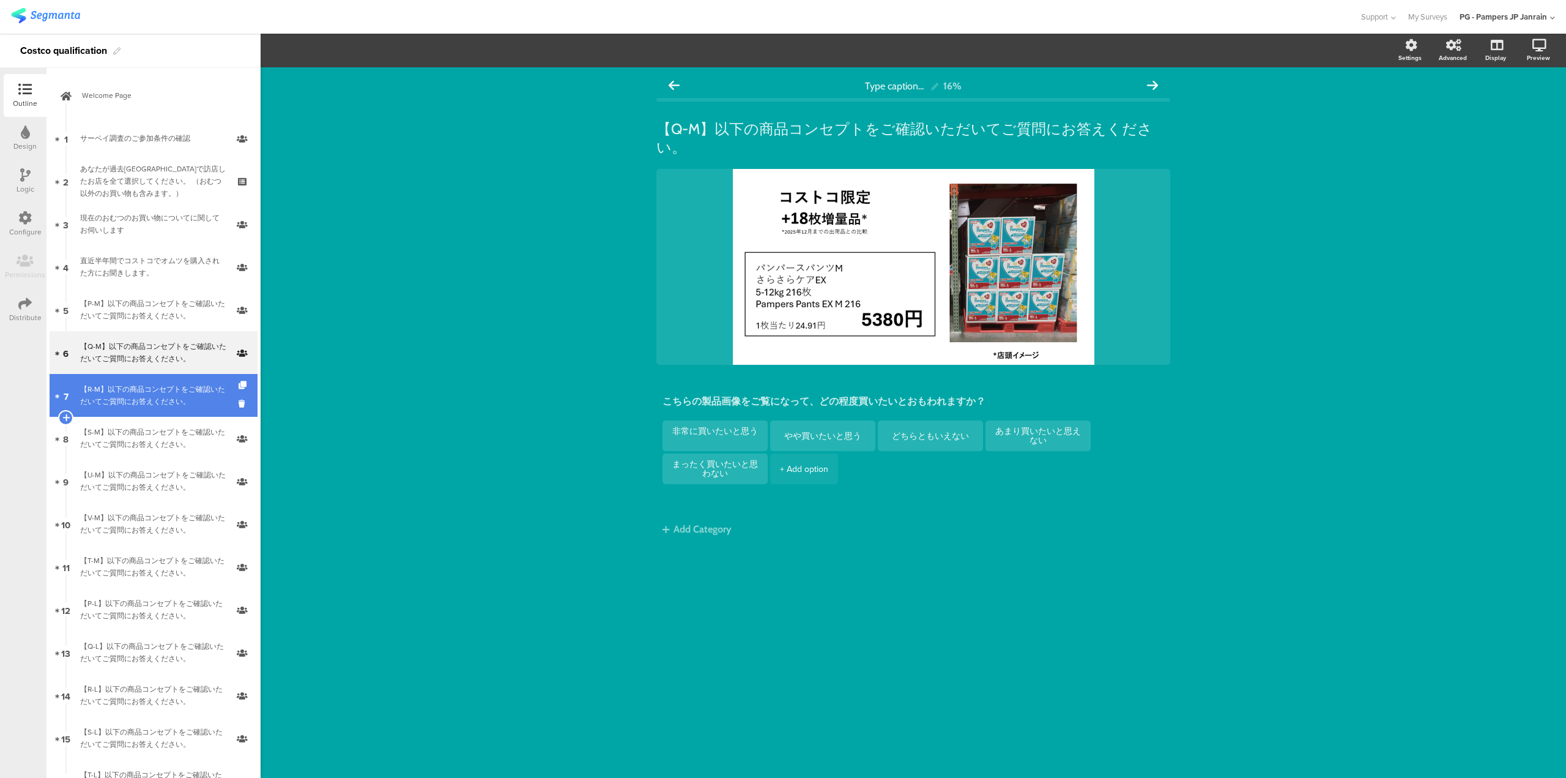
click at [146, 376] on link "7 【R-M】以下の商品コンセプトをご確認いただいてご質問にお答えください。" at bounding box center [154, 395] width 208 height 43
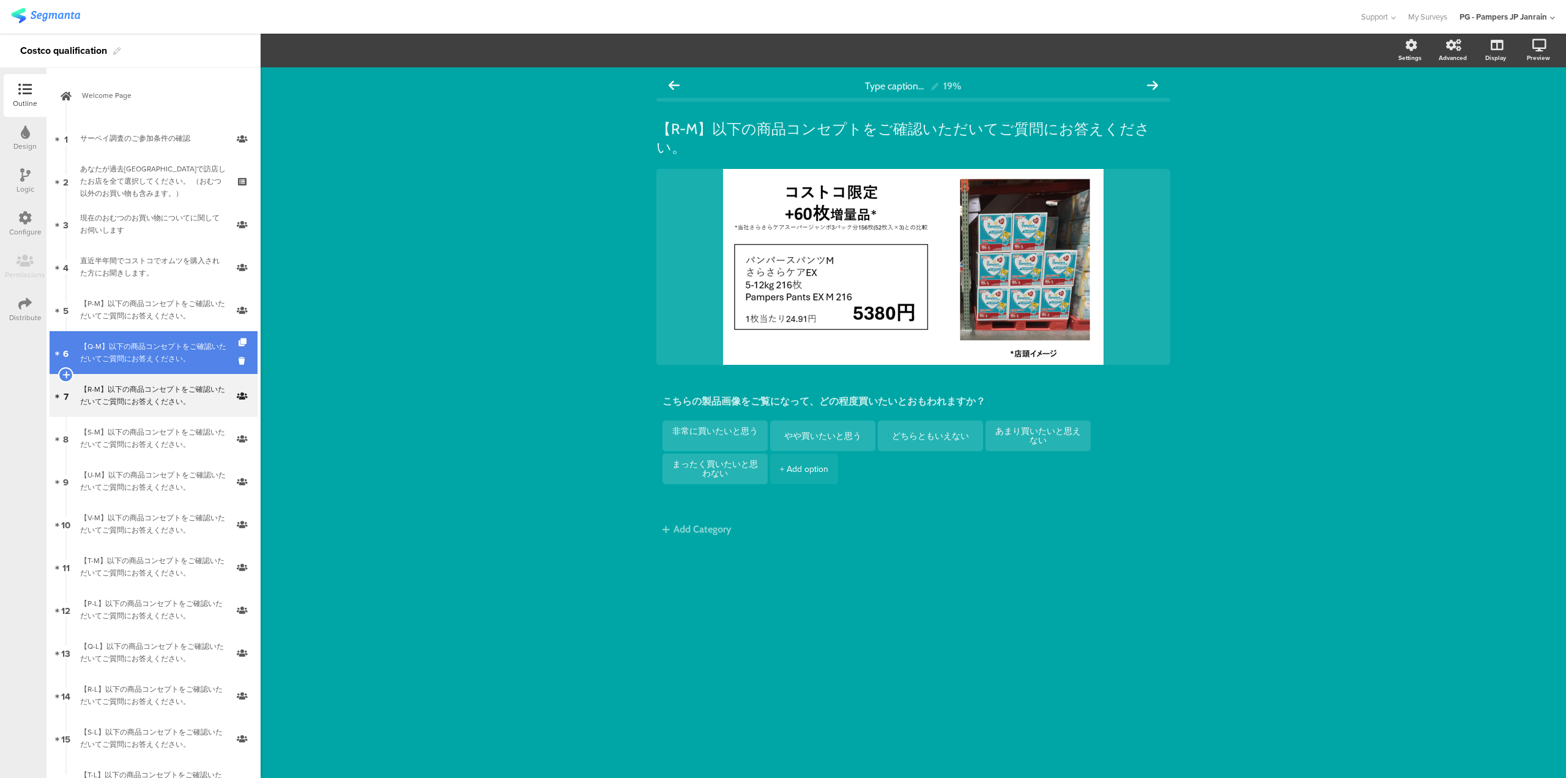
click at [131, 349] on div "【Q-M】以下の商品コンセプトをご確認いただいてご質問にお答えください。" at bounding box center [153, 352] width 146 height 24
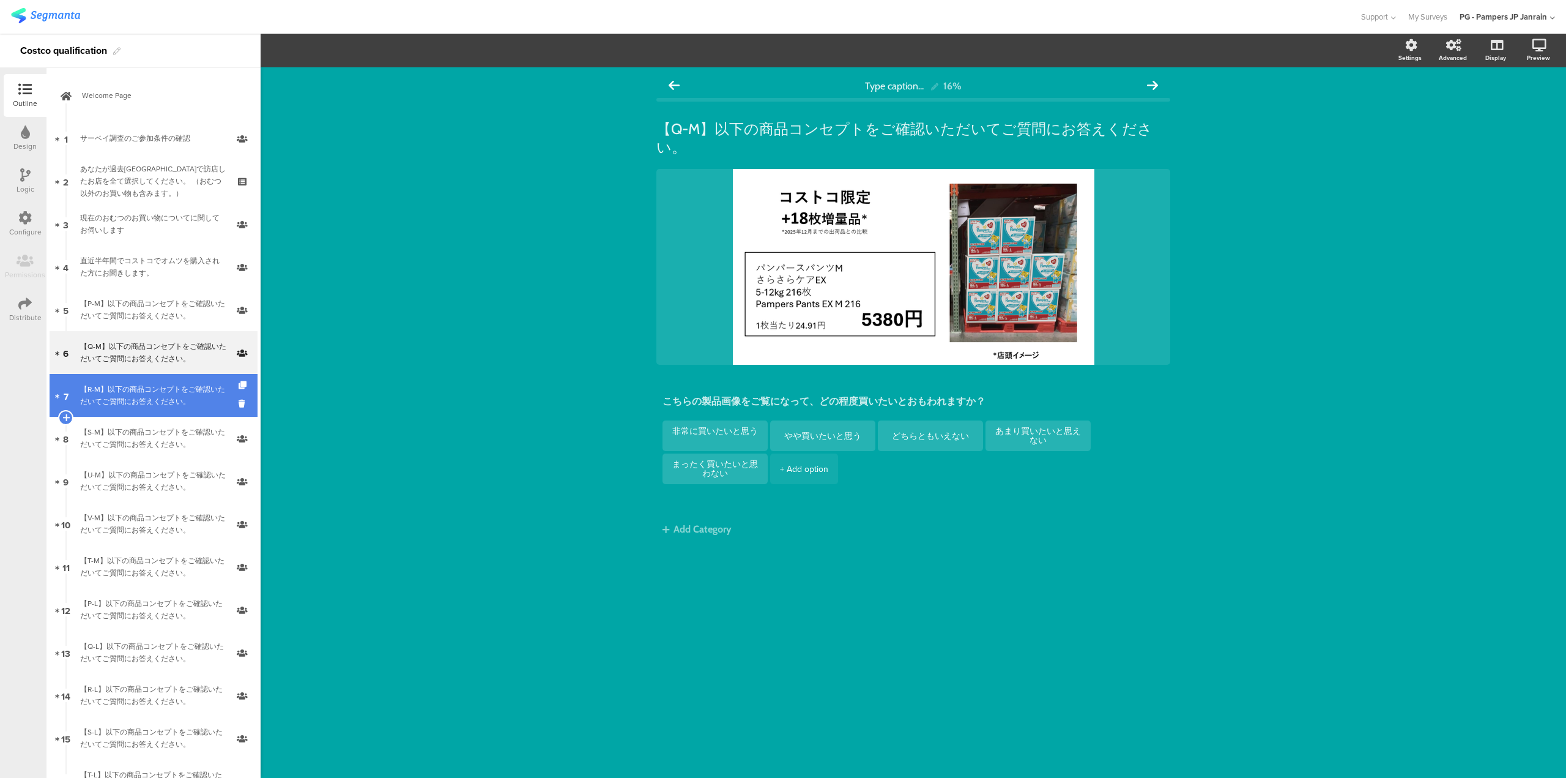
click at [160, 395] on div "【R-M】以下の商品コンセプトをご確認いただいてご質問にお答えください。" at bounding box center [153, 395] width 146 height 24
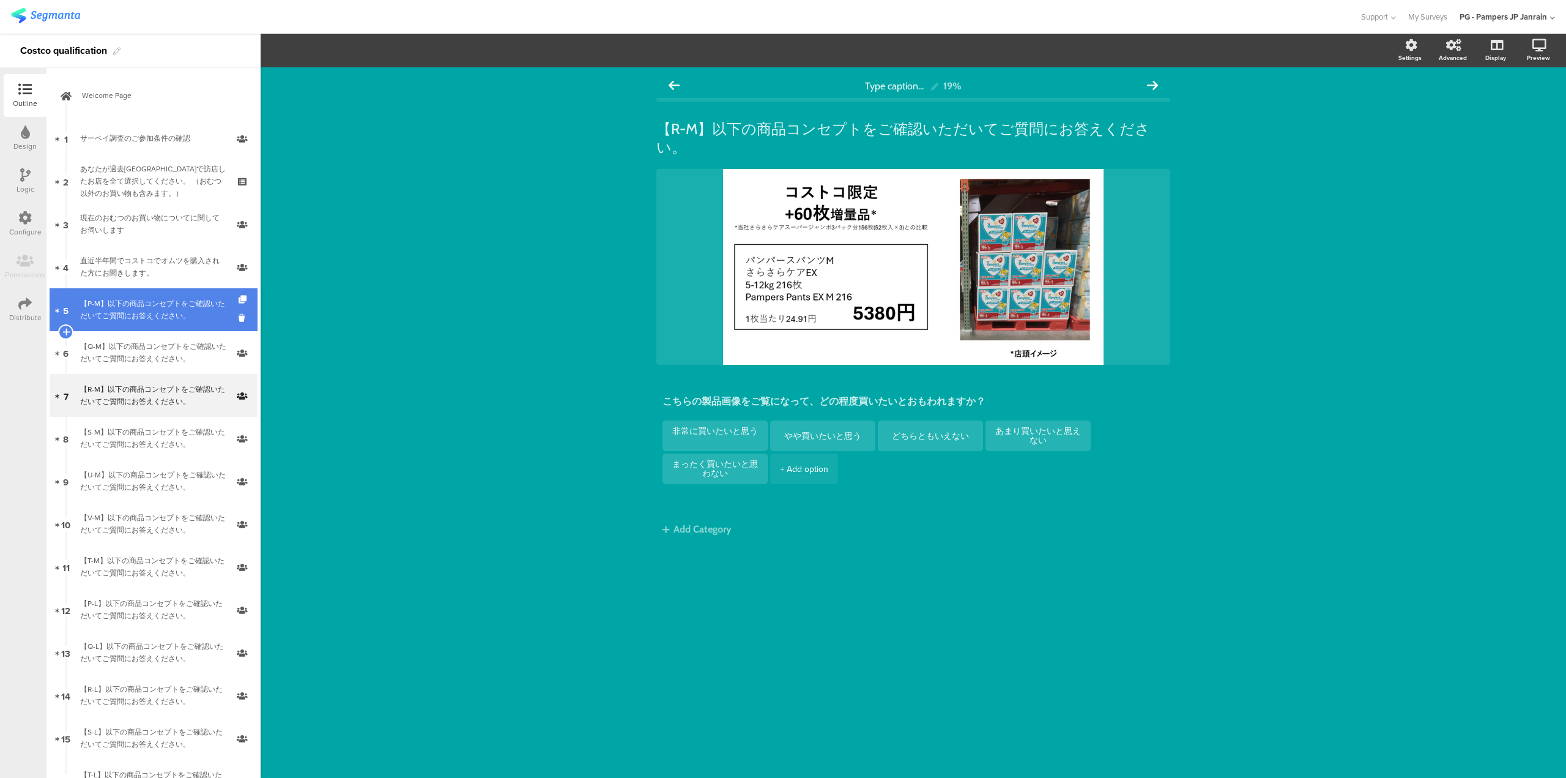
click at [146, 312] on div "【P-M】以下の商品コンセプトをご確認いただいてご質問にお答えください。" at bounding box center [153, 309] width 146 height 24
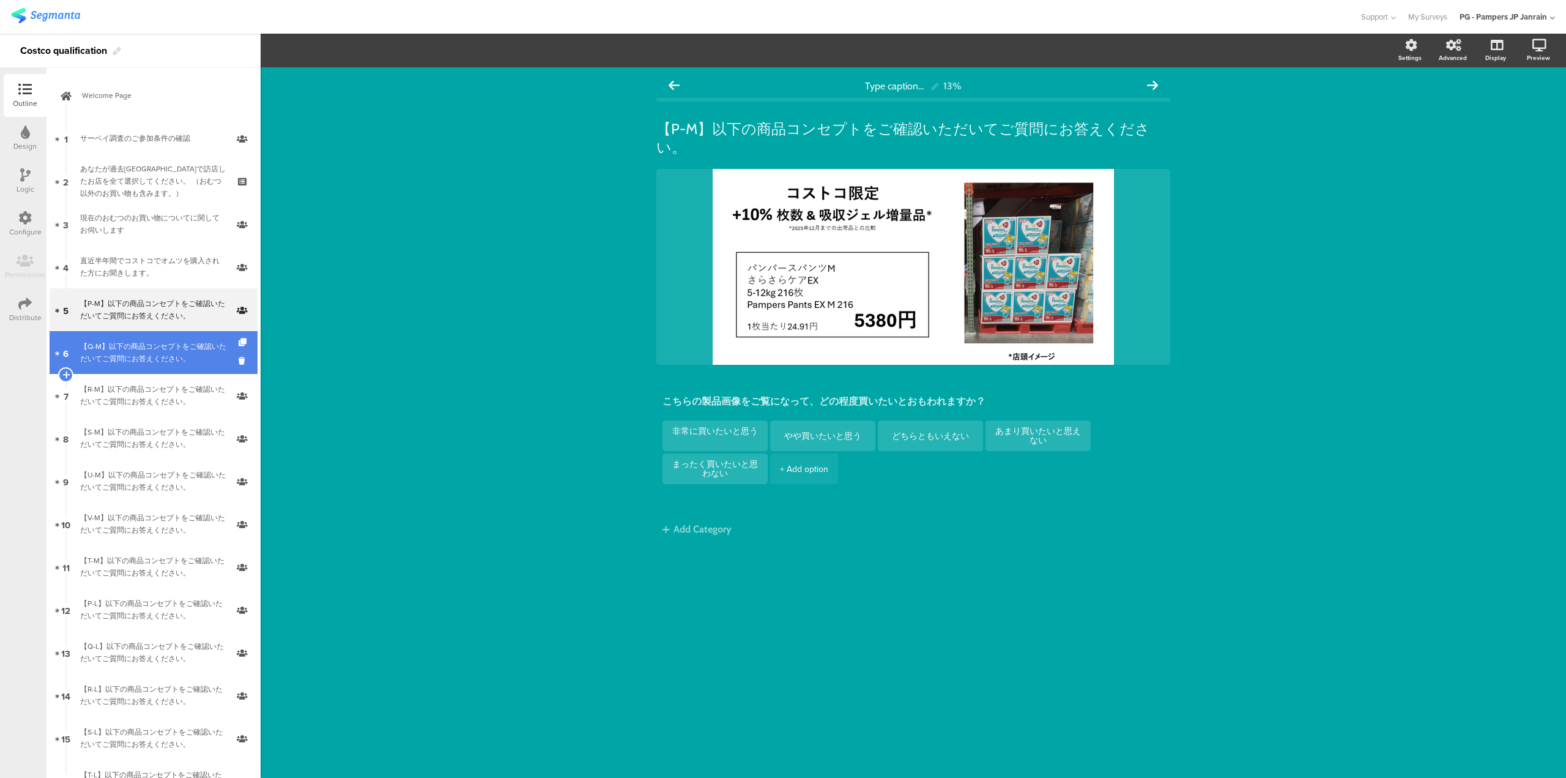
click at [157, 349] on div "【Q-M】以下の商品コンセプトをご確認いただいてご質問にお答えください。" at bounding box center [153, 352] width 146 height 24
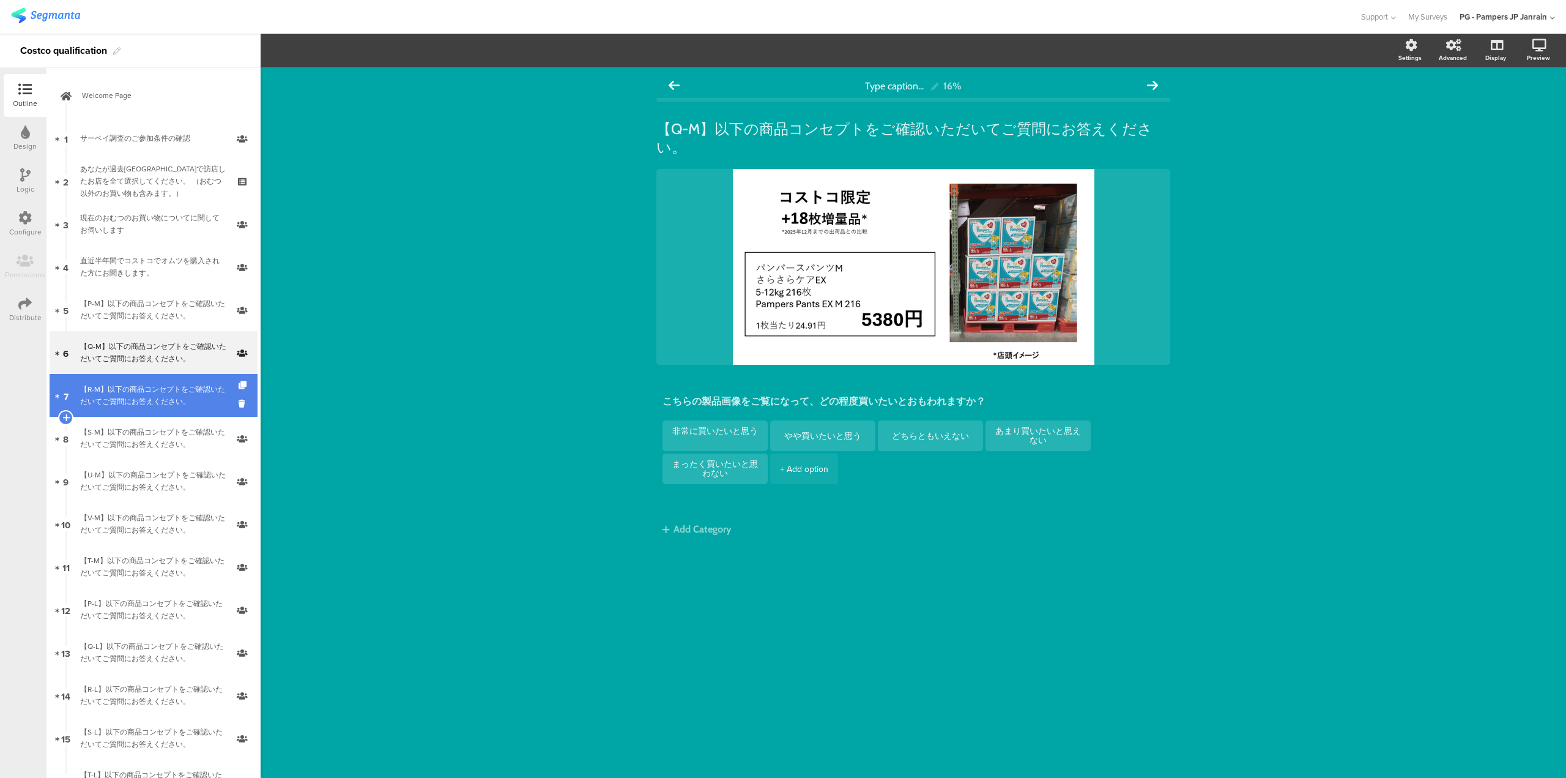
click at [142, 379] on link "7 【R-M】以下の商品コンセプトをご確認いただいてご質問にお答えください。" at bounding box center [154, 395] width 208 height 43
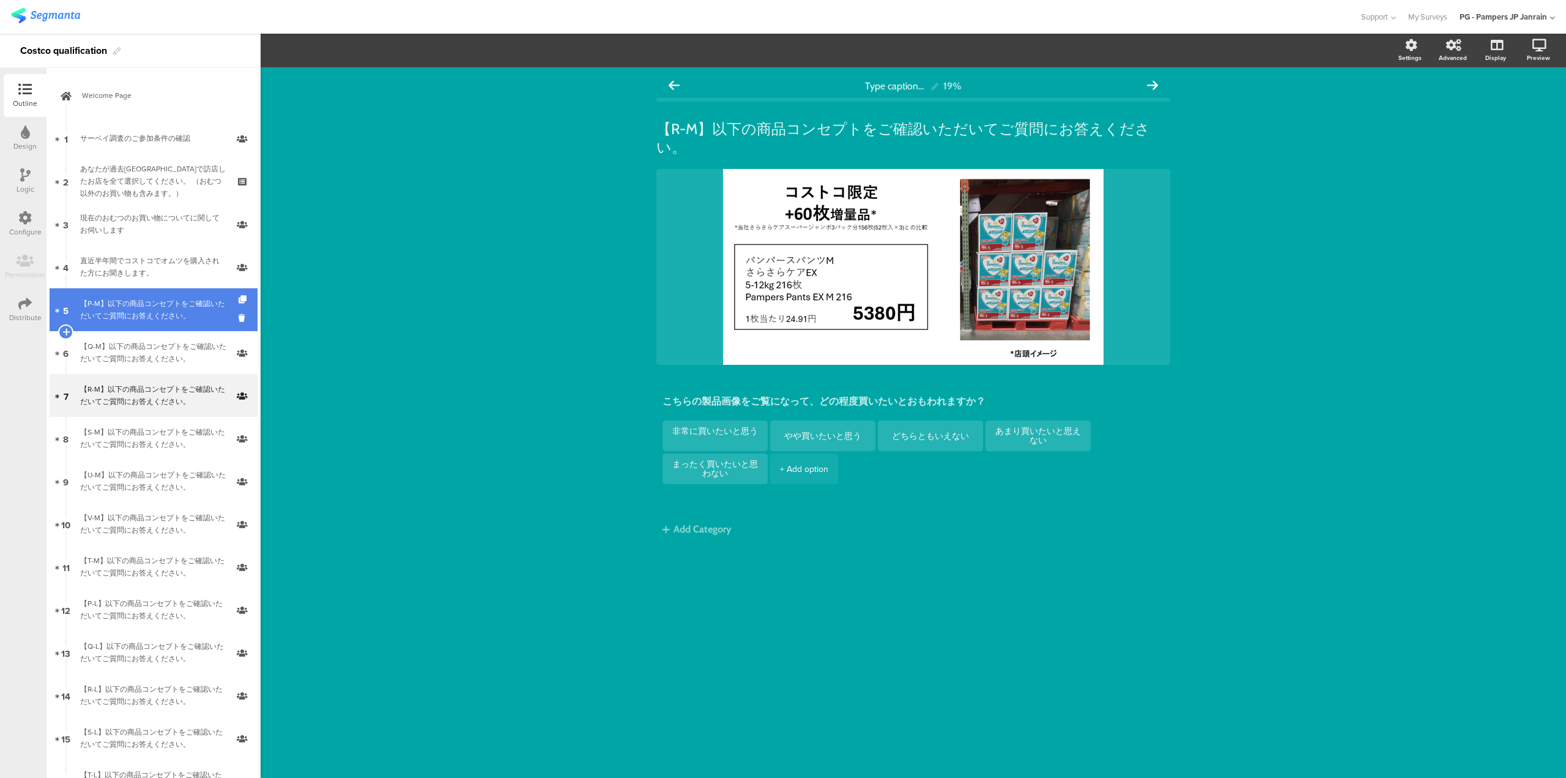
click at [158, 300] on div "【P-M】以下の商品コンセプトをご確認いただいてご質問にお答えください。" at bounding box center [153, 309] width 146 height 24
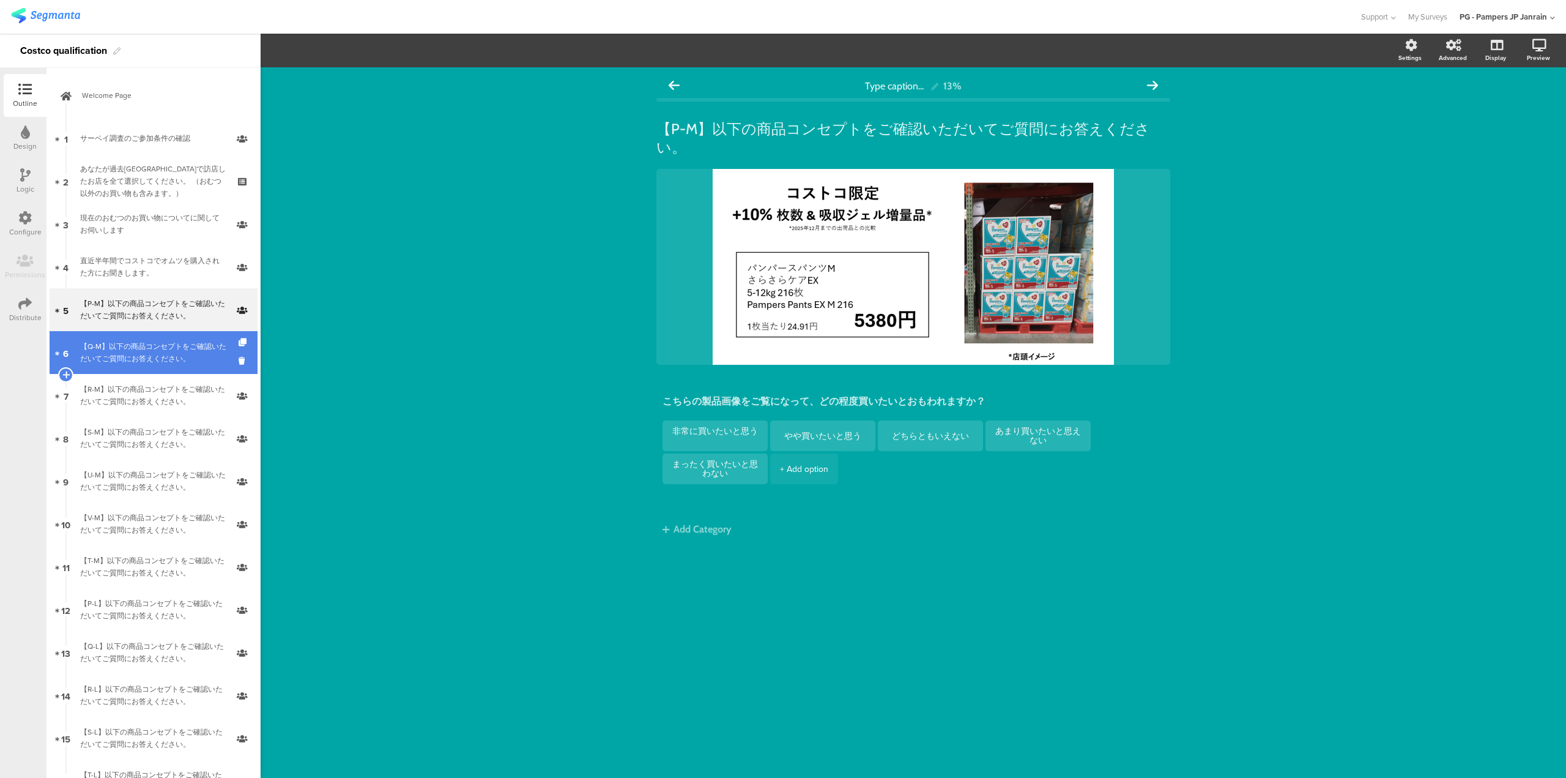
click at [146, 341] on div "【Q-M】以下の商品コンセプトをご確認いただいてご質問にお答えください。" at bounding box center [153, 352] width 146 height 24
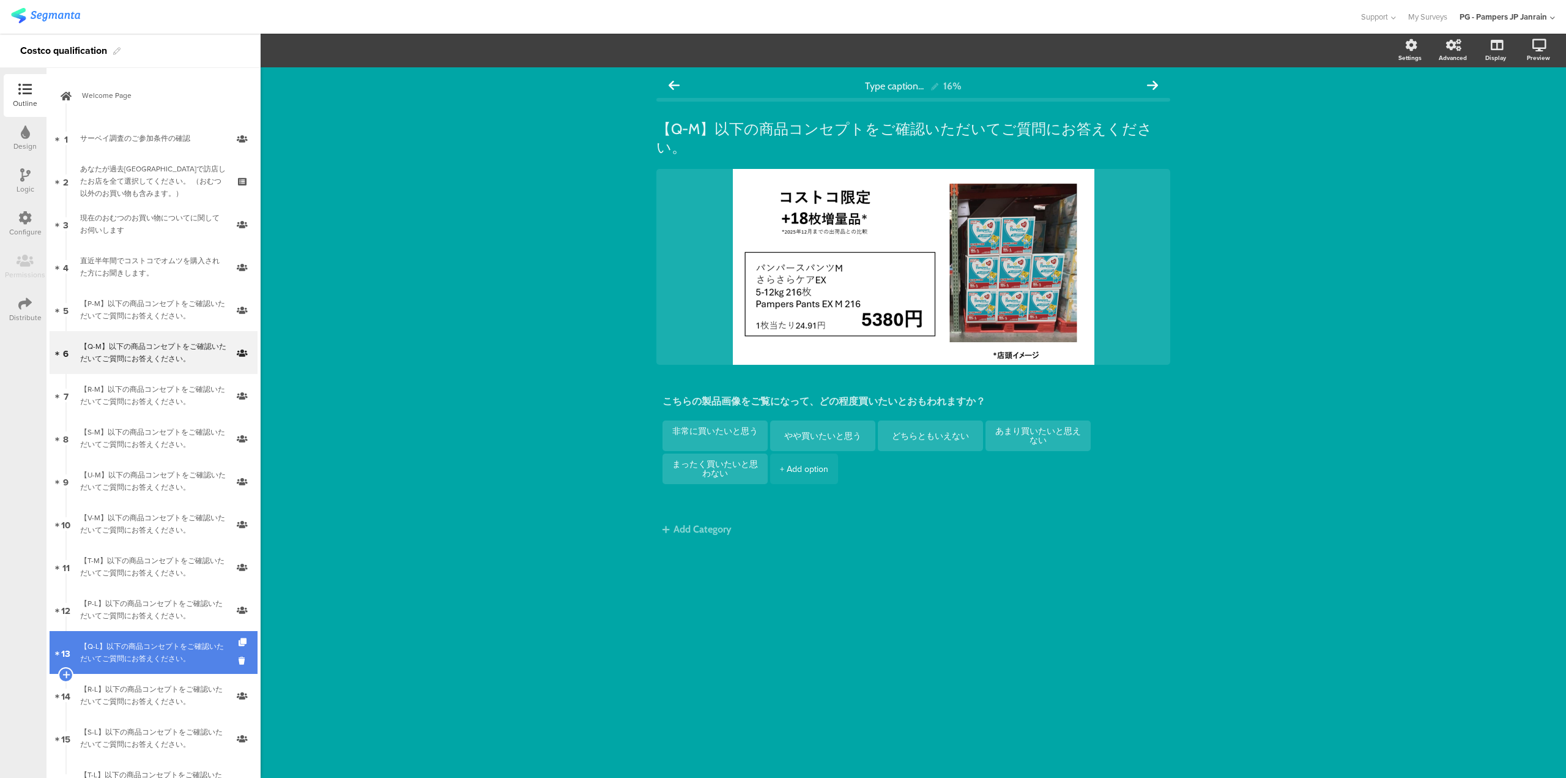
click at [113, 632] on link "13 【Q-L】以下の商品コンセプトをご確認いただいてご質問にお答えください。" at bounding box center [154, 652] width 208 height 43
